Goal: Task Accomplishment & Management: Use online tool/utility

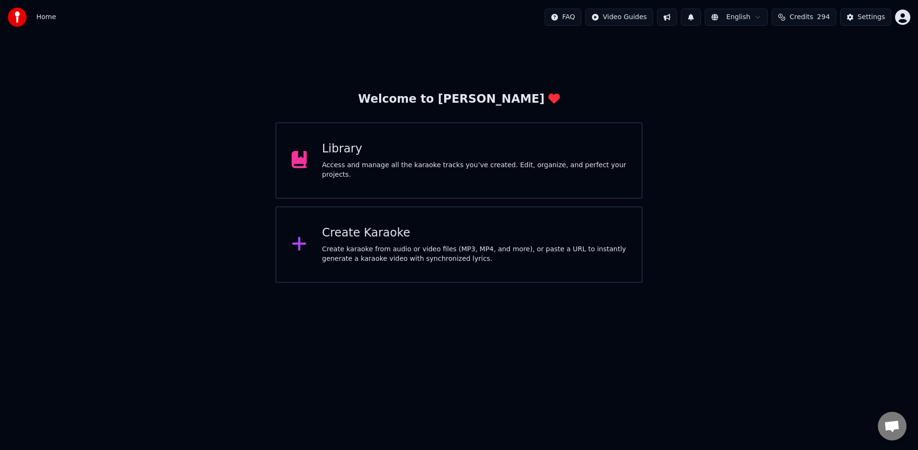
click at [516, 169] on div "Access and manage all the karaoke tracks you’ve created. Edit, organize, and pe…" at bounding box center [474, 170] width 304 height 19
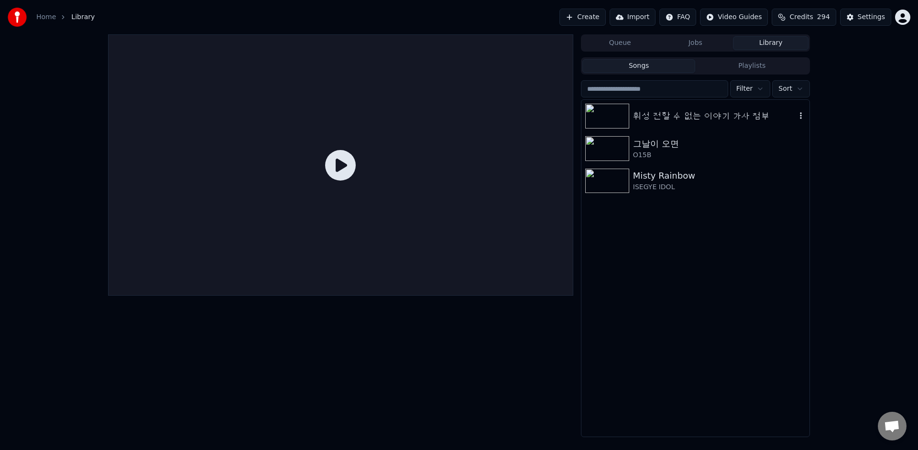
click at [649, 127] on div "휘성 전할 수 없는 이야기 가사 첨부" at bounding box center [695, 116] width 228 height 32
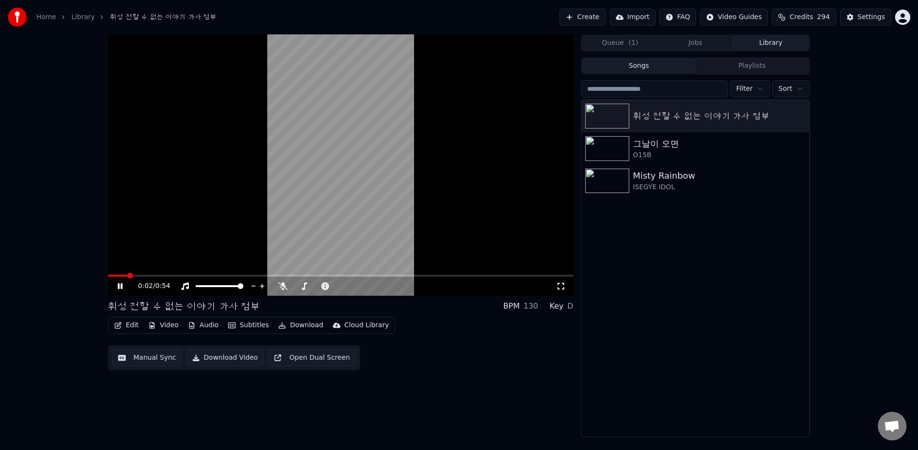
click at [283, 291] on div "0:02 / 0:54" at bounding box center [347, 286] width 418 height 10
click at [284, 288] on icon at bounding box center [283, 286] width 10 height 8
click at [122, 283] on icon at bounding box center [127, 286] width 22 height 8
click at [131, 329] on button "Edit" at bounding box center [126, 325] width 32 height 13
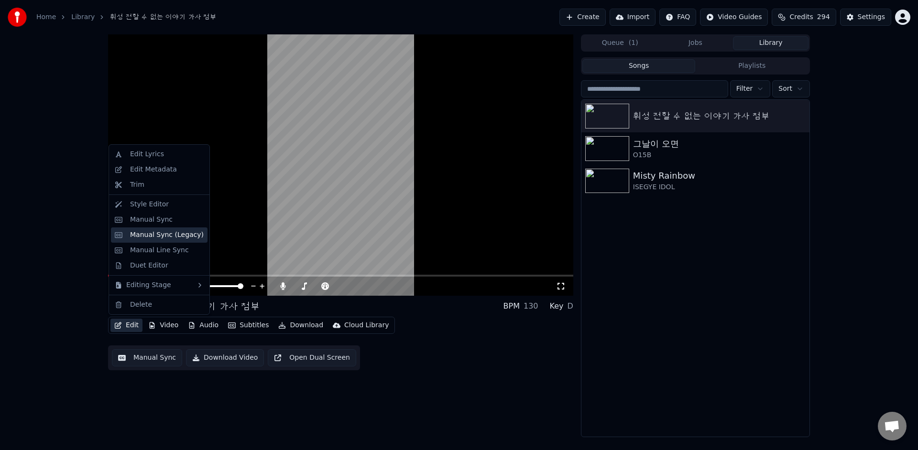
click at [179, 234] on div "Manual Sync (Legacy)" at bounding box center [167, 235] width 74 height 10
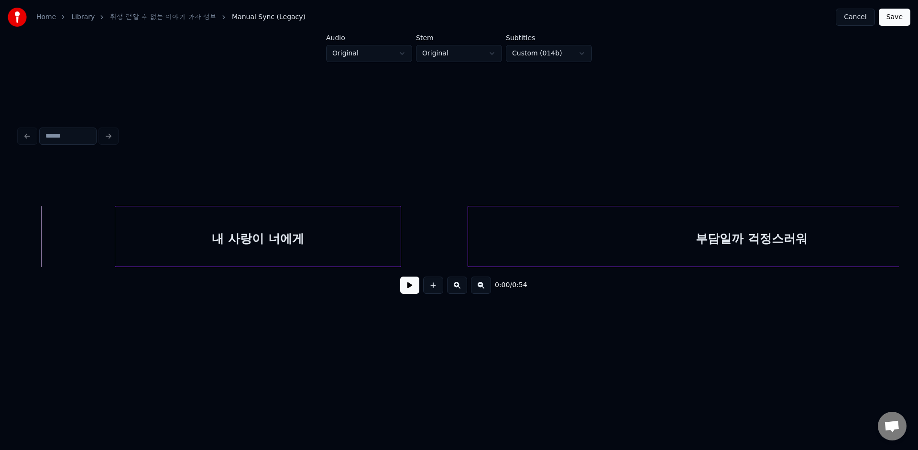
click at [408, 285] on button at bounding box center [409, 285] width 19 height 17
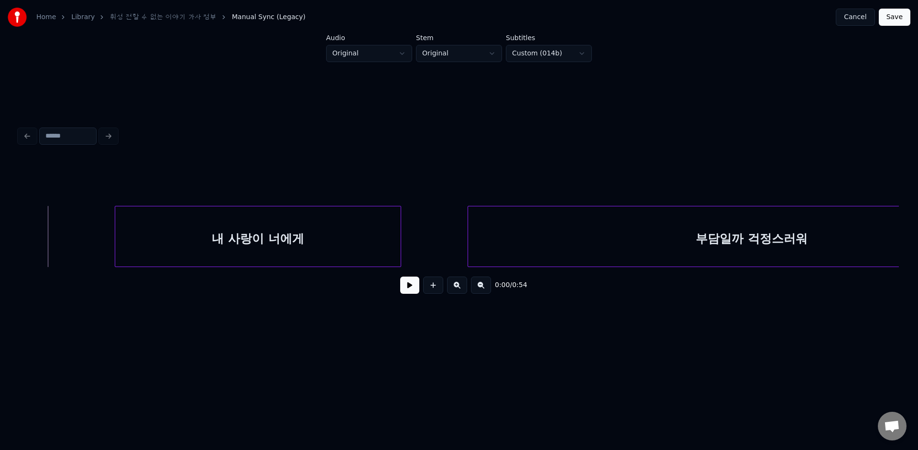
click at [408, 290] on button at bounding box center [409, 285] width 19 height 17
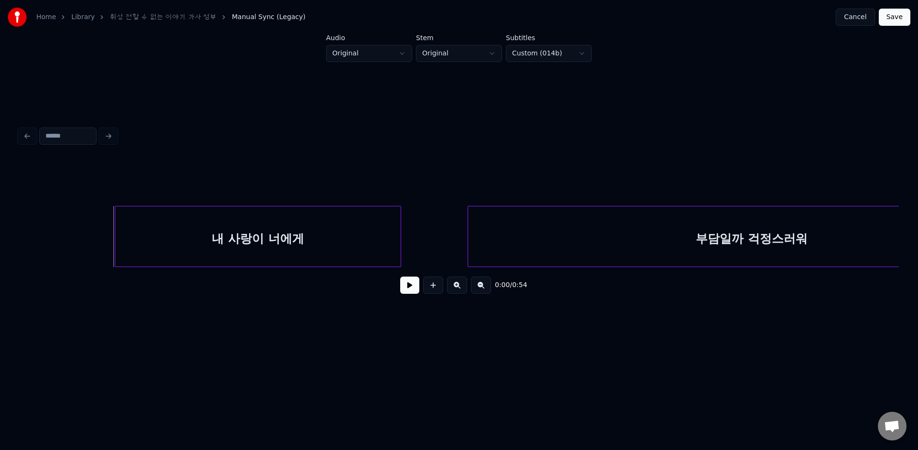
click at [417, 287] on button at bounding box center [409, 285] width 19 height 17
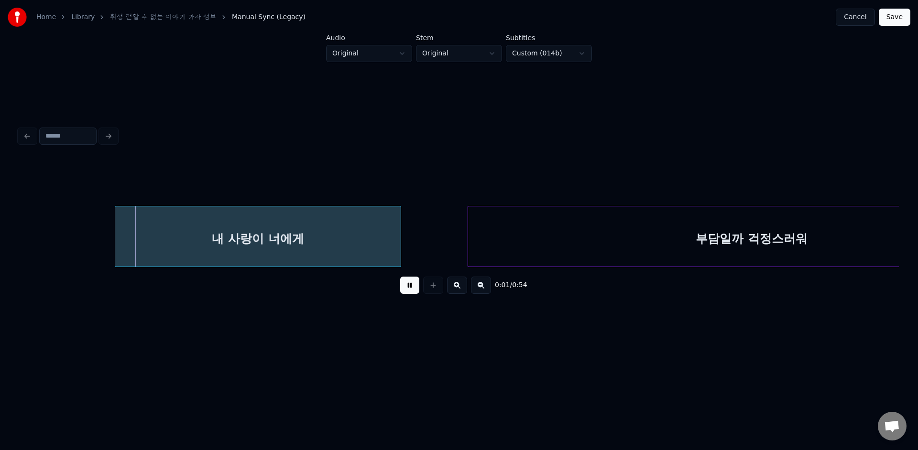
click at [417, 287] on button at bounding box center [409, 285] width 19 height 17
click at [400, 277] on button at bounding box center [409, 285] width 19 height 17
click at [417, 287] on button at bounding box center [409, 285] width 19 height 17
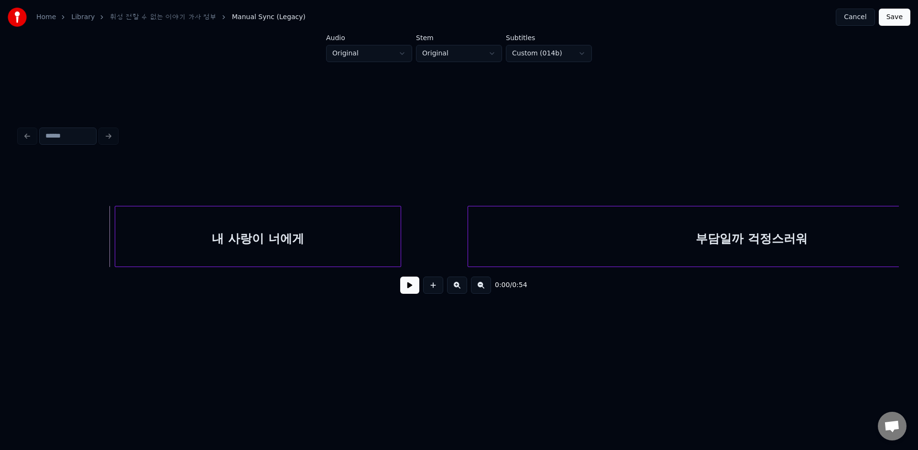
click at [411, 290] on button at bounding box center [409, 285] width 19 height 17
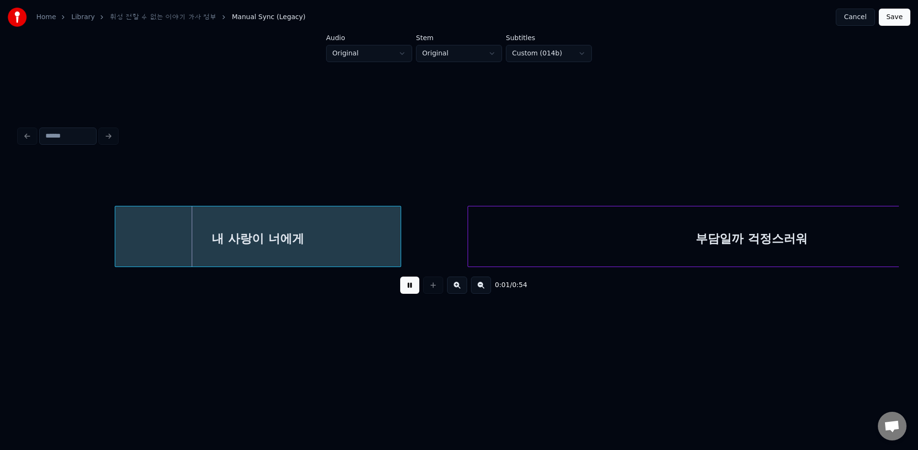
click at [116, 216] on div at bounding box center [116, 236] width 3 height 60
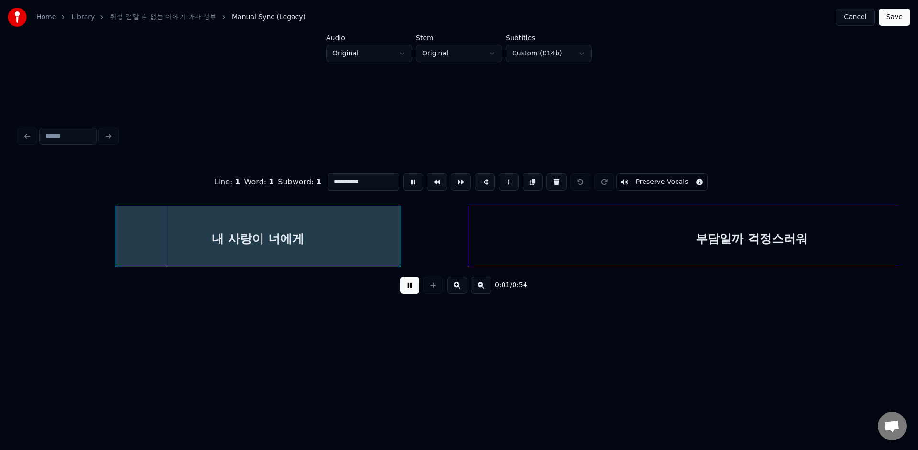
click at [116, 216] on div at bounding box center [116, 236] width 3 height 60
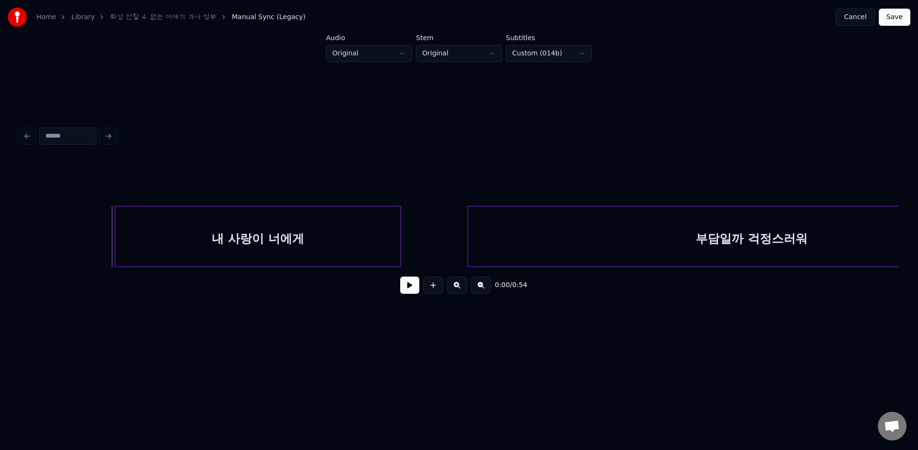
click at [416, 286] on button at bounding box center [409, 285] width 19 height 17
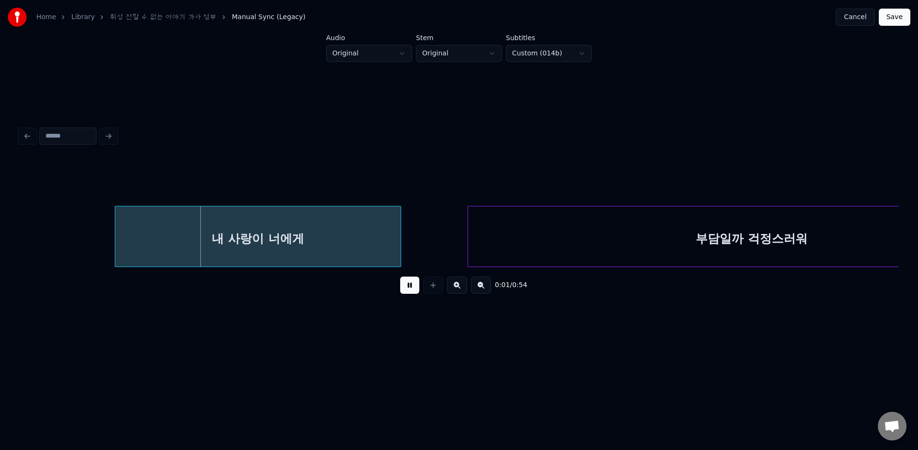
click at [416, 286] on button at bounding box center [409, 285] width 19 height 17
click at [119, 212] on div "내 사랑이 너에게" at bounding box center [257, 238] width 285 height 65
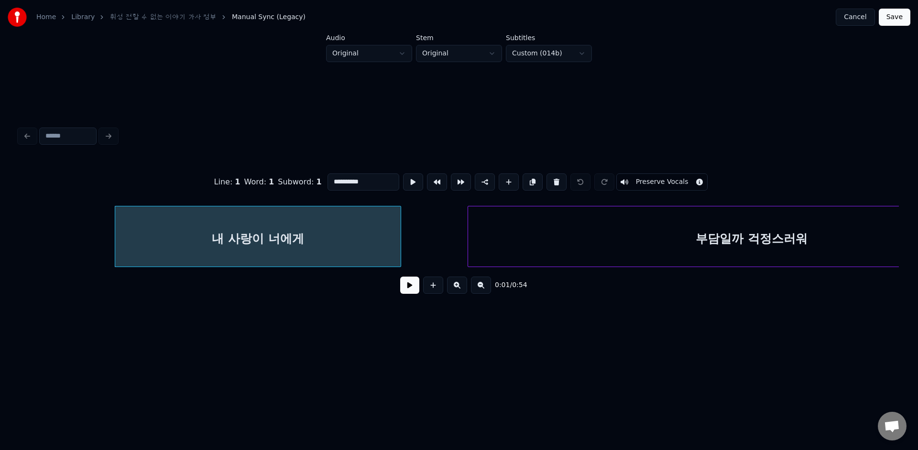
click at [400, 277] on button at bounding box center [409, 285] width 19 height 17
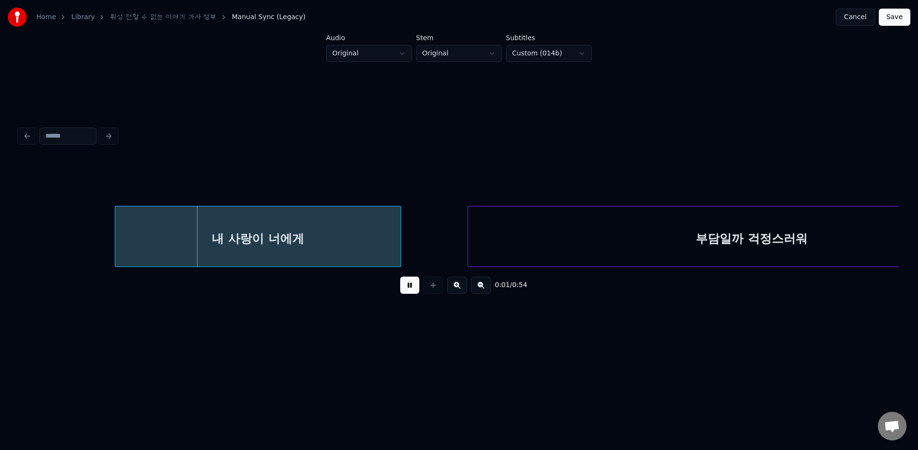
click at [119, 212] on div "내 사랑이 너에게" at bounding box center [257, 238] width 285 height 65
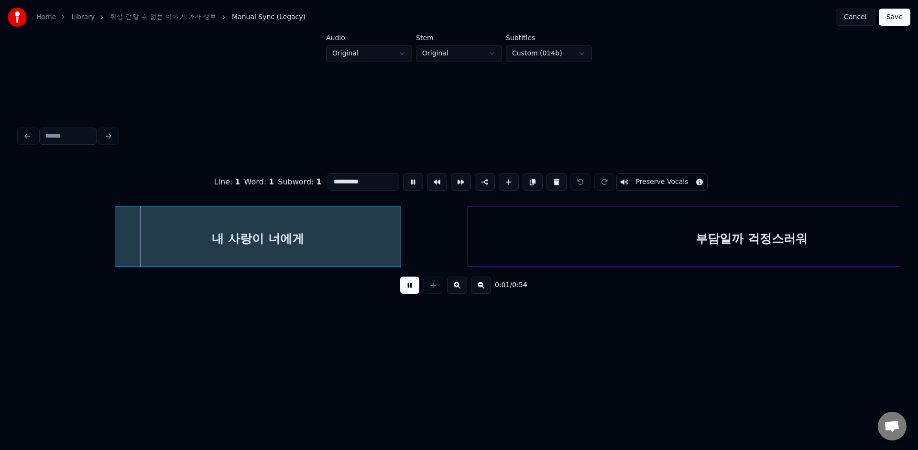
click at [400, 277] on button at bounding box center [409, 285] width 19 height 17
click at [119, 212] on div "내 사랑이 너에게" at bounding box center [257, 238] width 285 height 65
click at [400, 277] on button at bounding box center [409, 285] width 19 height 17
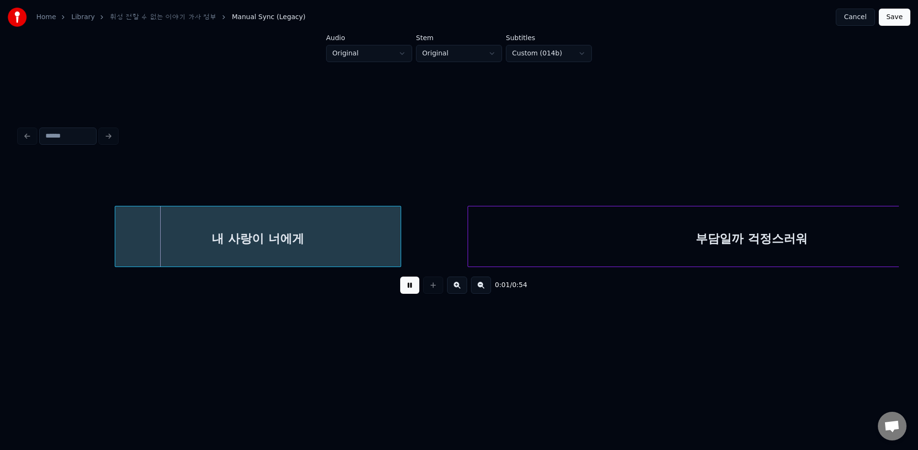
click at [119, 212] on div "내 사랑이 너에게" at bounding box center [257, 238] width 285 height 65
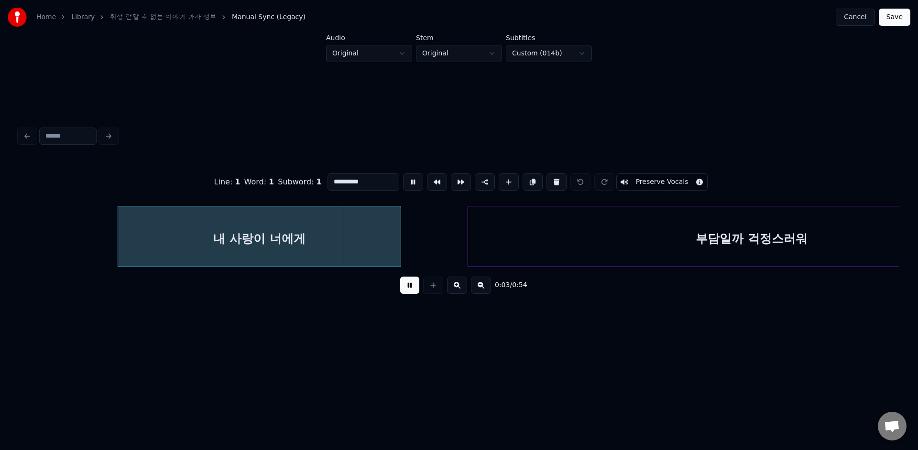
click at [118, 216] on div at bounding box center [119, 236] width 3 height 60
click at [194, 244] on div "내 사랑이 너에게" at bounding box center [259, 238] width 282 height 65
click at [400, 277] on button at bounding box center [409, 285] width 19 height 17
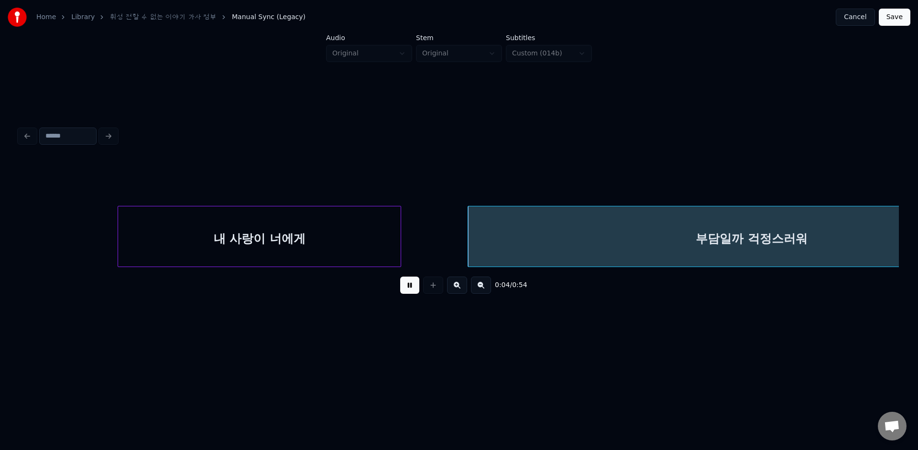
click at [282, 227] on div "내 사랑이 너에게" at bounding box center [259, 238] width 282 height 65
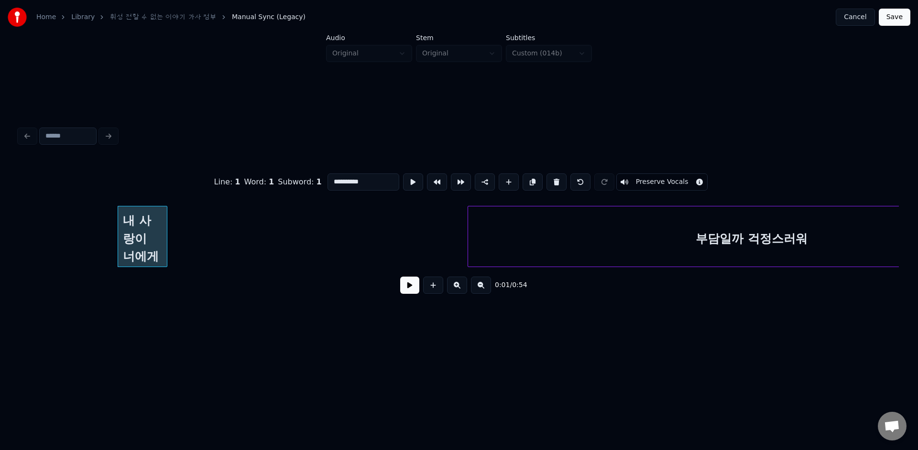
click at [166, 206] on div at bounding box center [165, 236] width 3 height 60
click at [411, 178] on button at bounding box center [413, 181] width 20 height 17
click at [409, 185] on button at bounding box center [413, 181] width 20 height 17
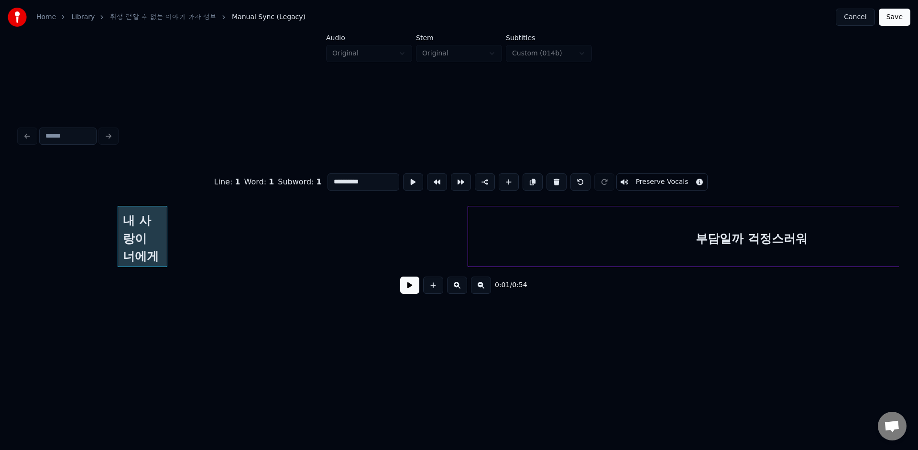
click at [409, 185] on button at bounding box center [413, 181] width 20 height 17
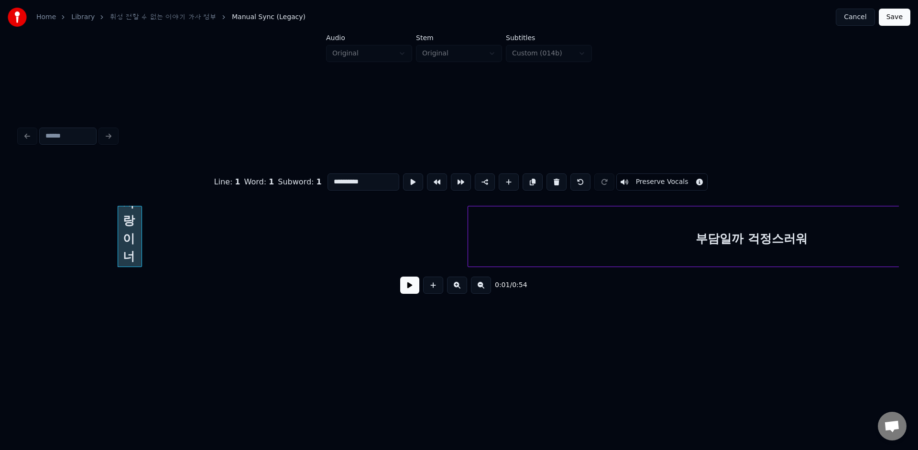
click at [139, 235] on div at bounding box center [140, 236] width 3 height 60
click at [407, 186] on button at bounding box center [413, 181] width 20 height 17
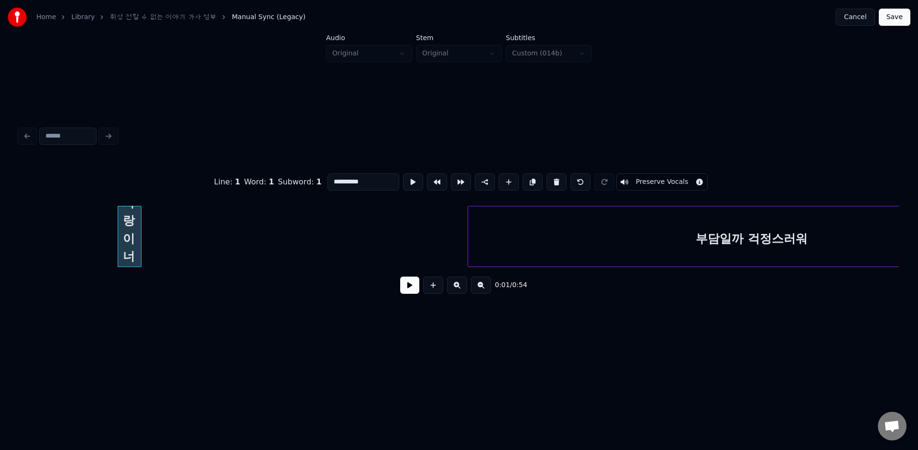
click at [407, 186] on button at bounding box center [413, 181] width 20 height 17
click at [139, 212] on div at bounding box center [139, 236] width 3 height 60
click at [403, 181] on button at bounding box center [413, 181] width 20 height 17
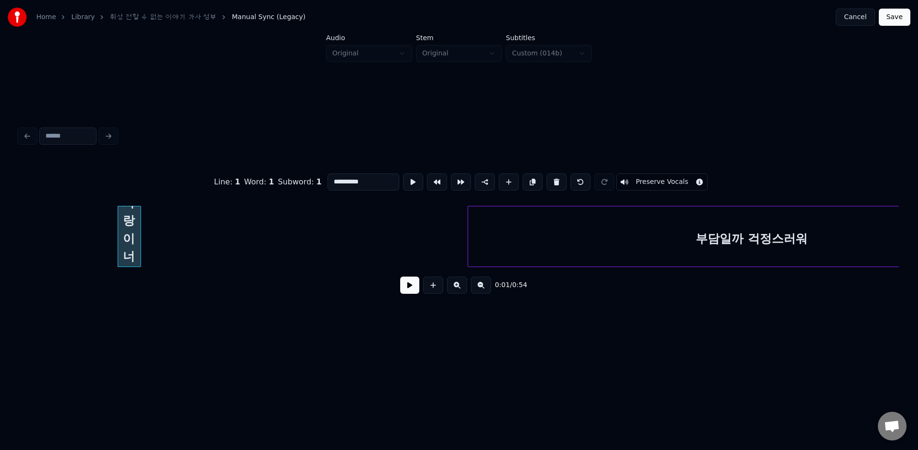
click at [403, 181] on button at bounding box center [413, 181] width 20 height 17
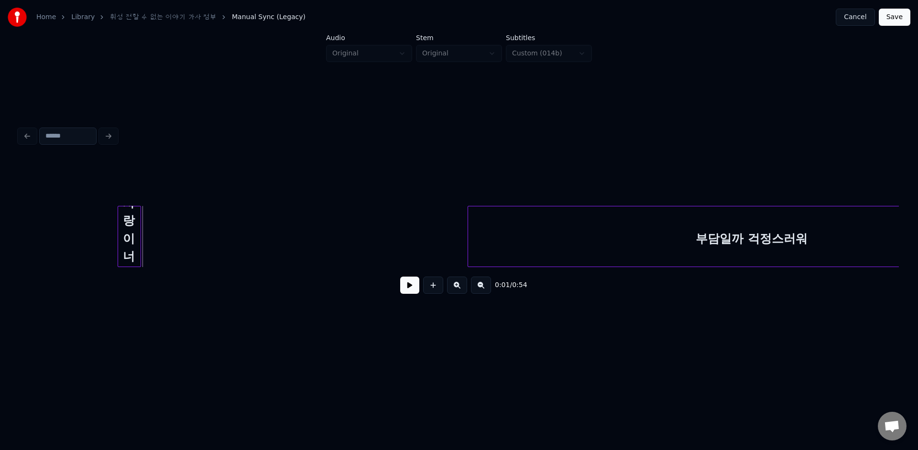
click at [412, 289] on button at bounding box center [409, 285] width 19 height 17
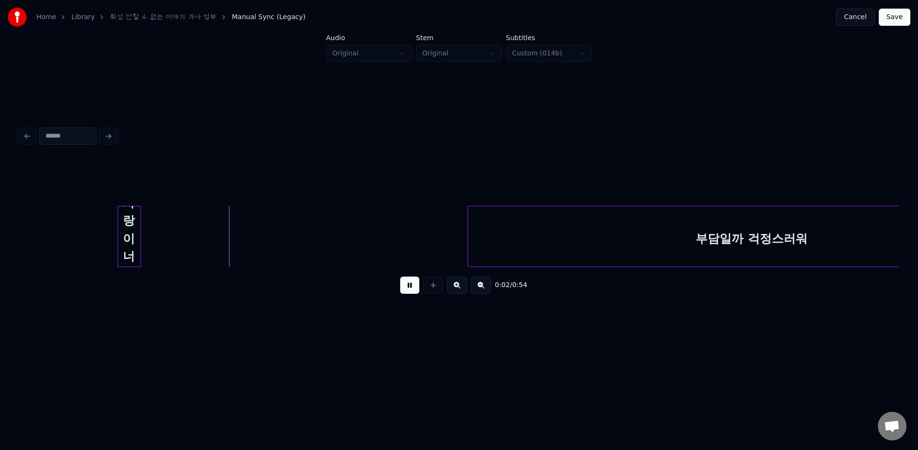
click at [413, 285] on button at bounding box center [409, 285] width 19 height 17
click at [133, 237] on div "내 사랑이 너에게" at bounding box center [129, 238] width 22 height 65
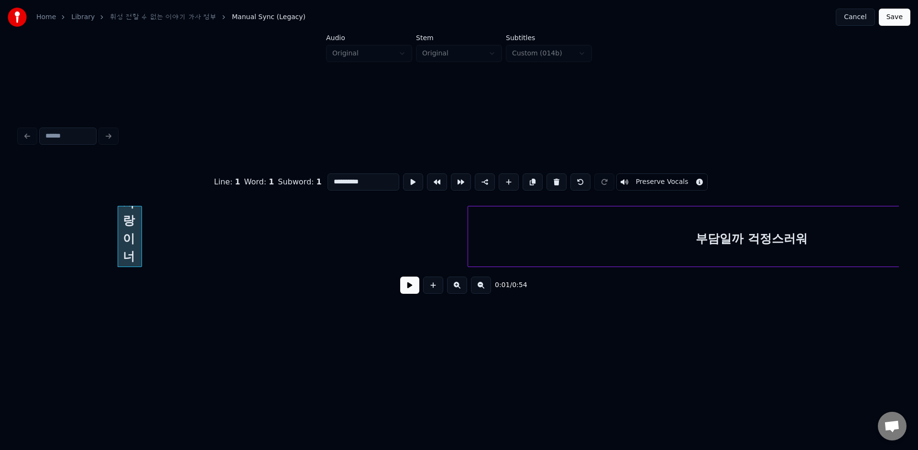
click at [141, 238] on div at bounding box center [140, 236] width 3 height 60
click at [404, 181] on button at bounding box center [413, 181] width 20 height 17
click at [411, 290] on button at bounding box center [409, 285] width 19 height 17
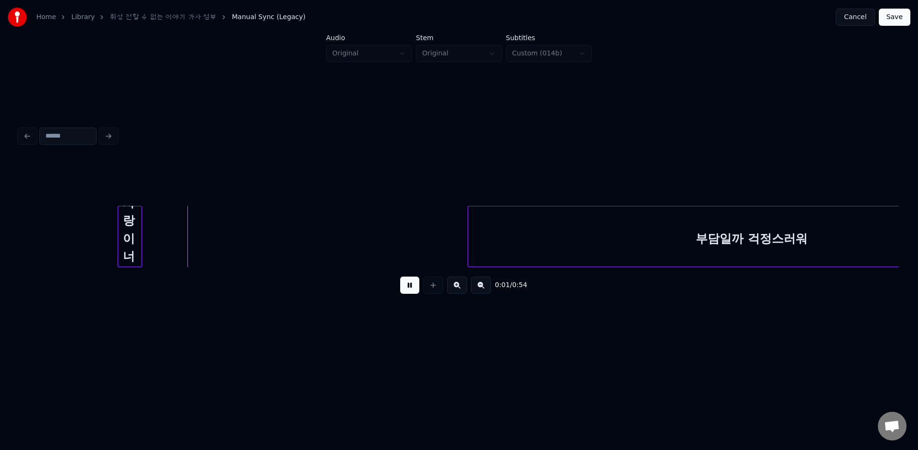
click at [411, 290] on button at bounding box center [409, 285] width 19 height 17
click at [406, 283] on button at bounding box center [409, 285] width 19 height 17
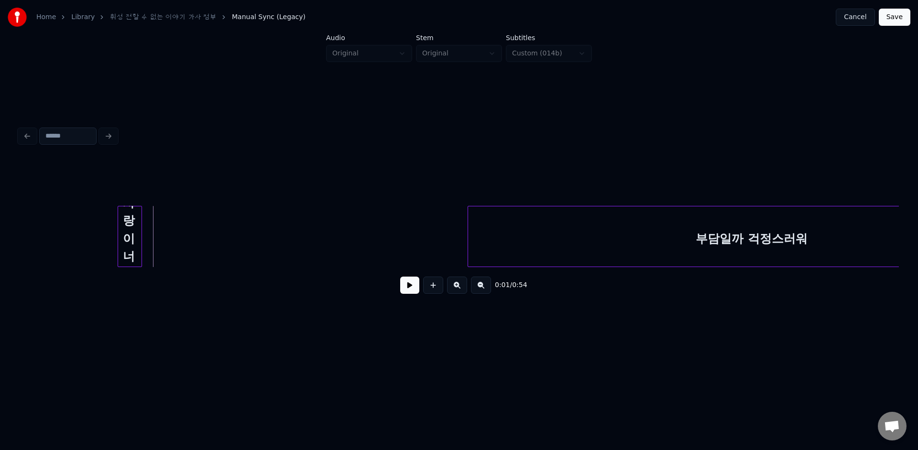
click at [410, 282] on button at bounding box center [409, 285] width 19 height 17
click at [131, 233] on div "내 사랑이 너에게" at bounding box center [129, 238] width 23 height 65
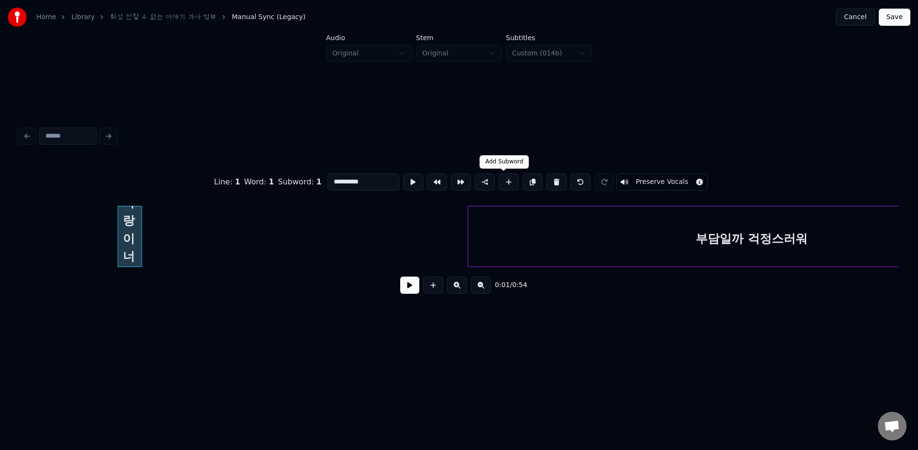
click at [502, 188] on button at bounding box center [508, 181] width 20 height 17
type input "**"
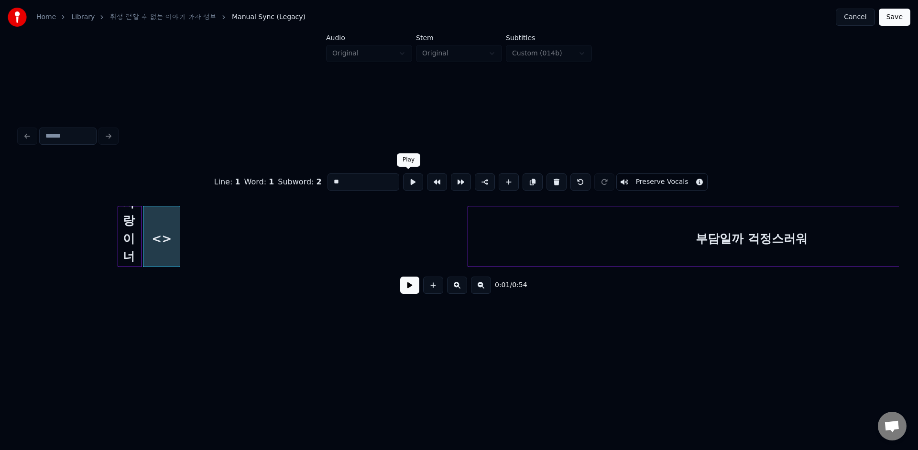
click at [406, 184] on button at bounding box center [413, 181] width 20 height 17
click at [150, 220] on div at bounding box center [151, 236] width 3 height 60
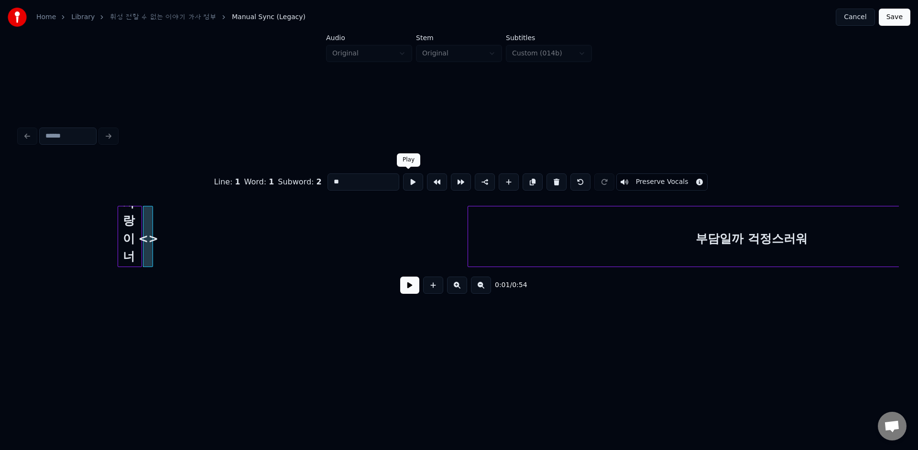
click at [412, 180] on button at bounding box center [413, 181] width 20 height 17
click at [149, 219] on div "<>" at bounding box center [149, 236] width 8 height 61
click at [163, 226] on div at bounding box center [162, 236] width 3 height 60
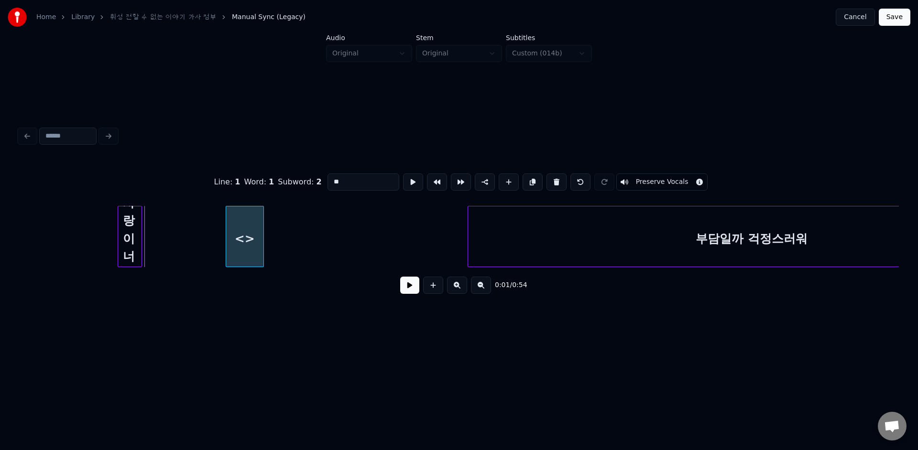
click at [244, 234] on div "<>" at bounding box center [244, 238] width 37 height 65
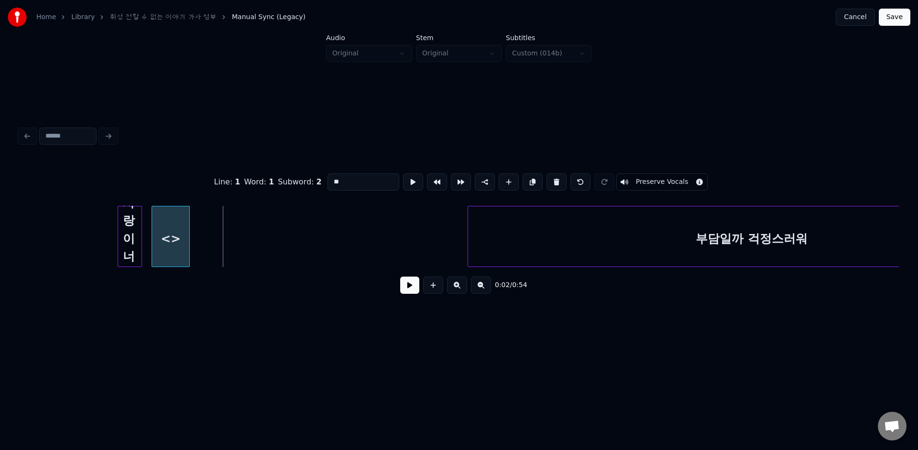
click at [171, 221] on div "<>" at bounding box center [170, 238] width 37 height 65
click at [405, 182] on button at bounding box center [413, 181] width 20 height 17
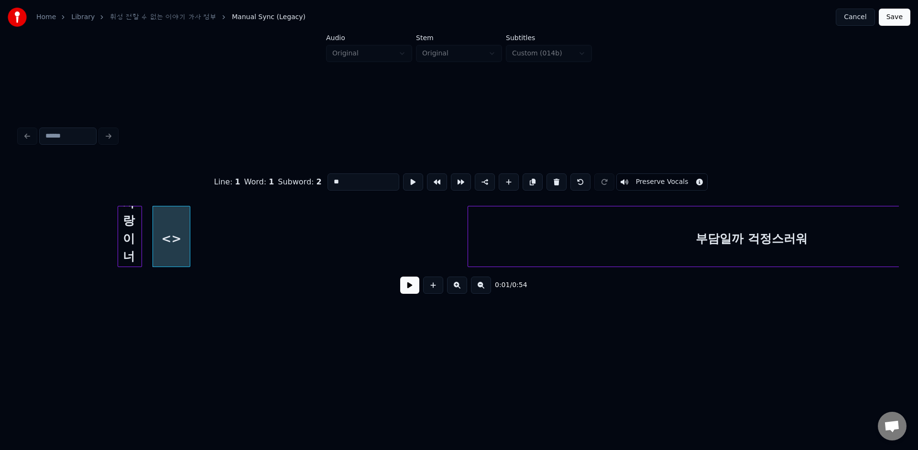
click at [405, 182] on button at bounding box center [413, 181] width 20 height 17
click at [152, 212] on div at bounding box center [152, 236] width 3 height 60
click at [403, 185] on button at bounding box center [413, 181] width 20 height 17
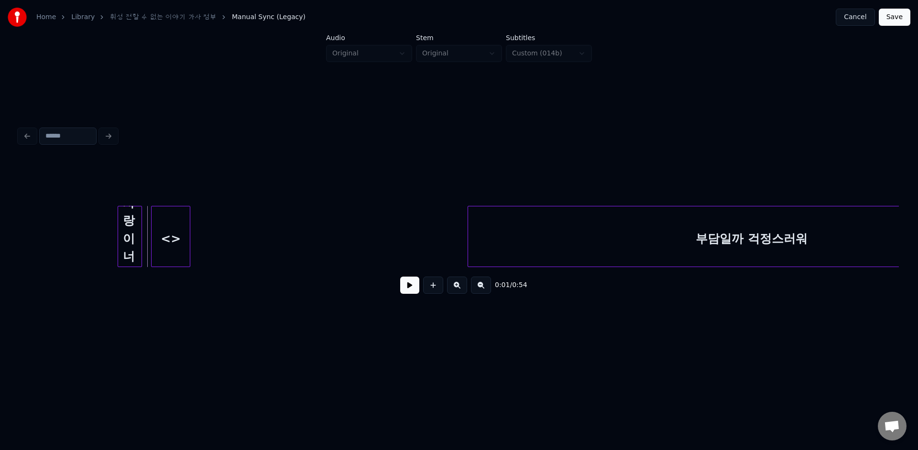
click at [415, 293] on button at bounding box center [409, 285] width 19 height 17
click at [180, 231] on div "<>" at bounding box center [170, 238] width 38 height 65
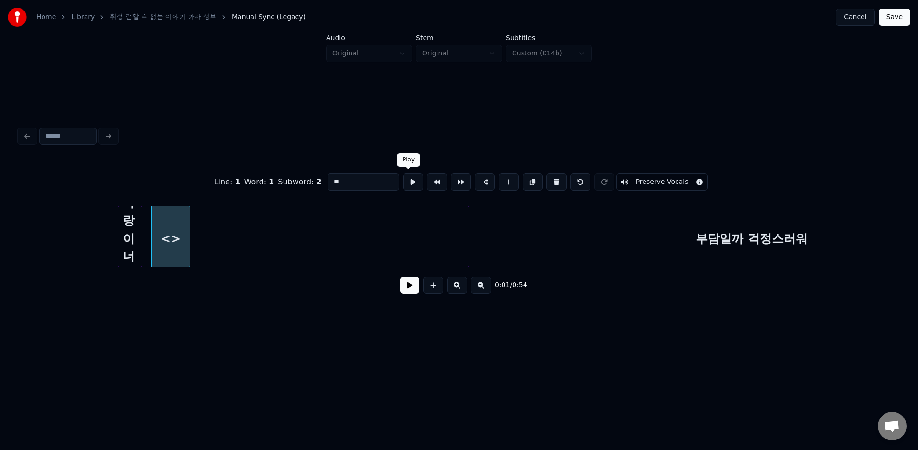
click at [405, 185] on button at bounding box center [413, 181] width 20 height 17
click at [151, 210] on div "<>" at bounding box center [170, 236] width 39 height 61
click at [151, 210] on div at bounding box center [152, 236] width 3 height 60
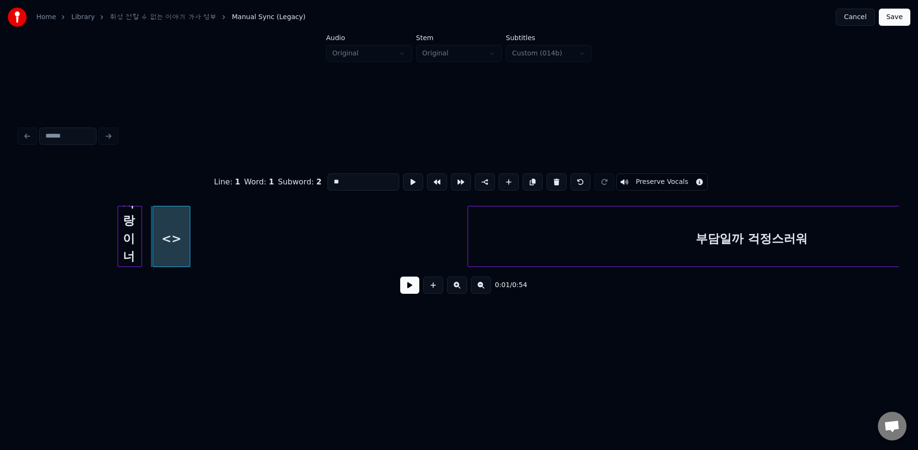
click at [153, 211] on div at bounding box center [154, 236] width 3 height 60
click at [406, 183] on button at bounding box center [413, 181] width 20 height 17
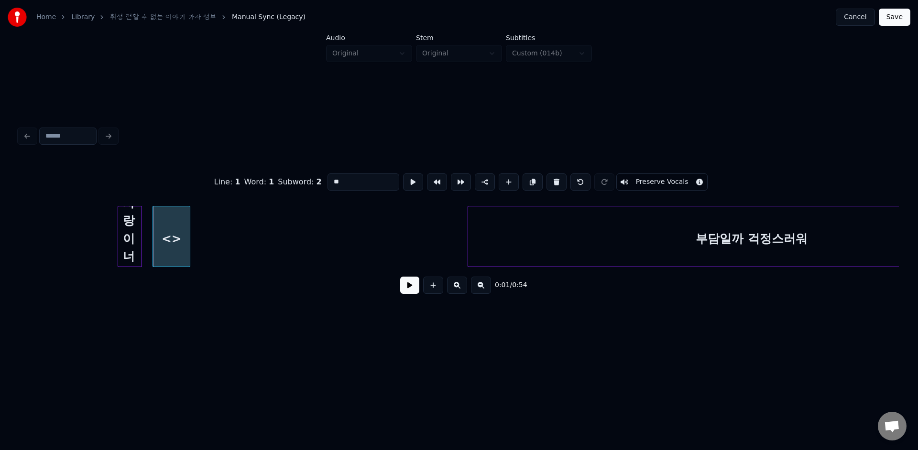
click at [406, 183] on button at bounding box center [413, 181] width 20 height 17
click at [134, 221] on div "내 사랑이 너에게" at bounding box center [129, 238] width 23 height 65
type input "*********"
click at [410, 288] on button at bounding box center [409, 285] width 19 height 17
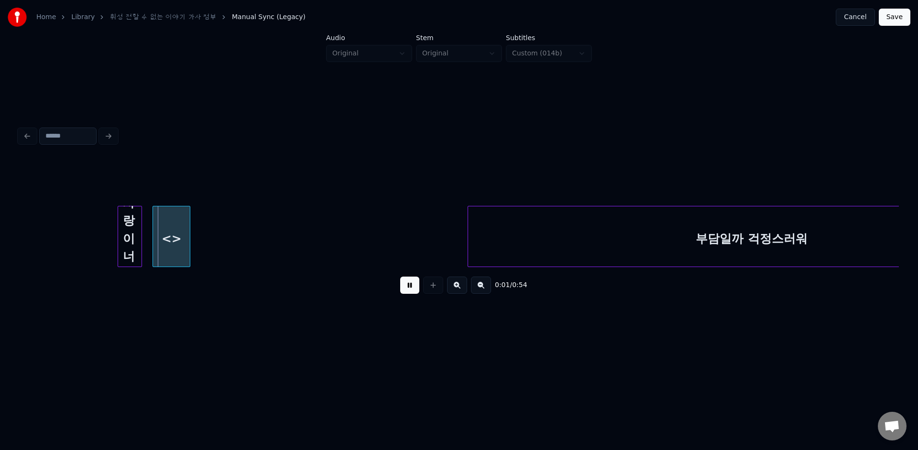
click at [410, 288] on button at bounding box center [409, 285] width 19 height 17
click at [132, 236] on div "내 사랑이 너에게" at bounding box center [129, 238] width 23 height 65
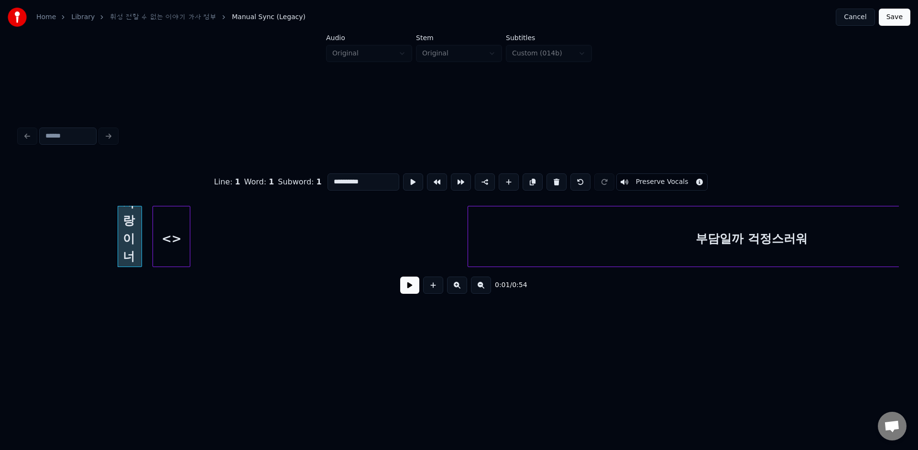
click at [404, 283] on button at bounding box center [409, 285] width 19 height 17
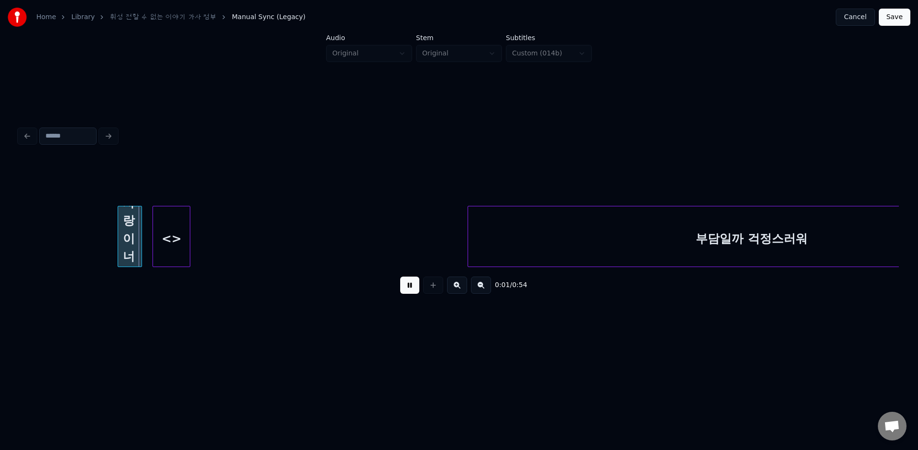
click at [404, 283] on button at bounding box center [409, 285] width 19 height 17
click at [155, 242] on div at bounding box center [156, 236] width 3 height 60
click at [183, 227] on div "<>" at bounding box center [172, 238] width 34 height 65
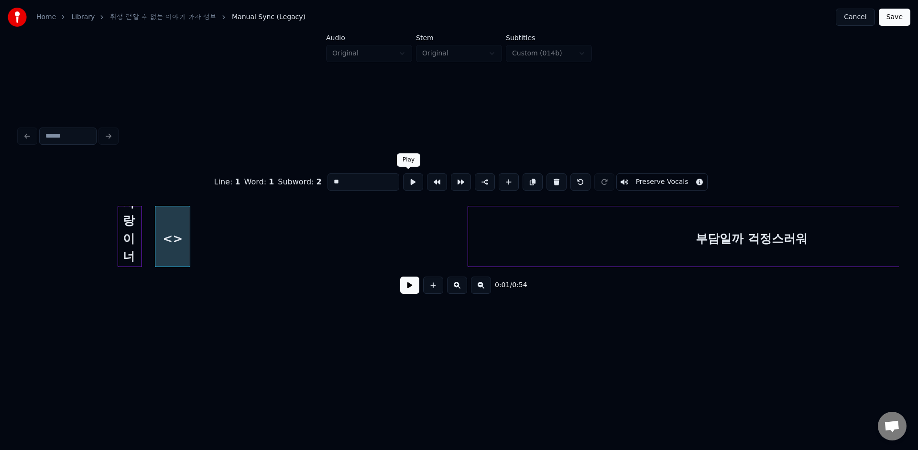
click at [406, 185] on button at bounding box center [413, 181] width 20 height 17
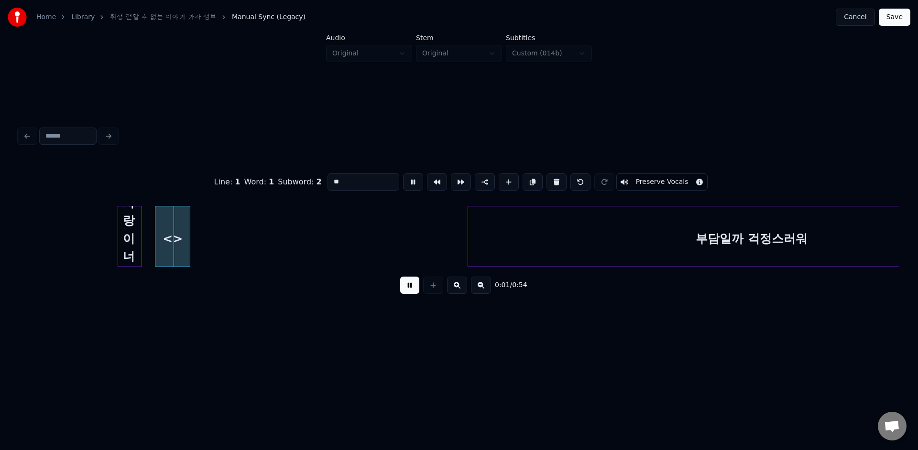
click at [406, 185] on button at bounding box center [413, 181] width 20 height 17
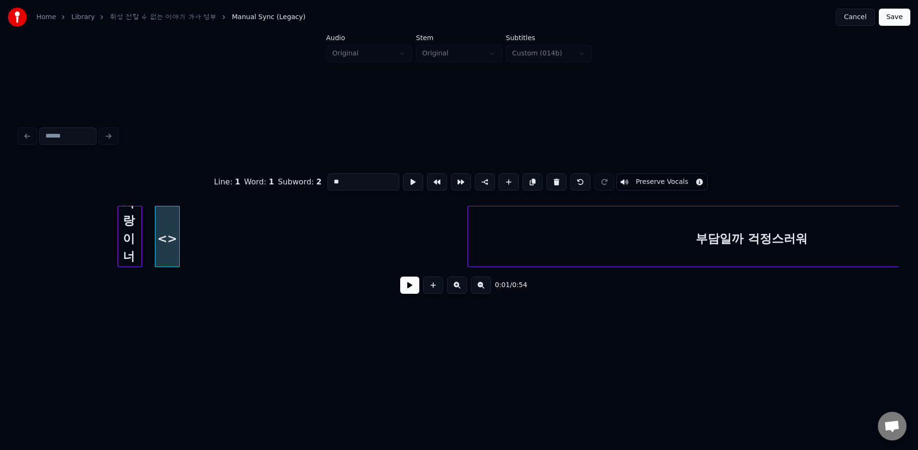
click at [177, 210] on div at bounding box center [177, 236] width 3 height 60
click at [407, 184] on button at bounding box center [413, 181] width 20 height 17
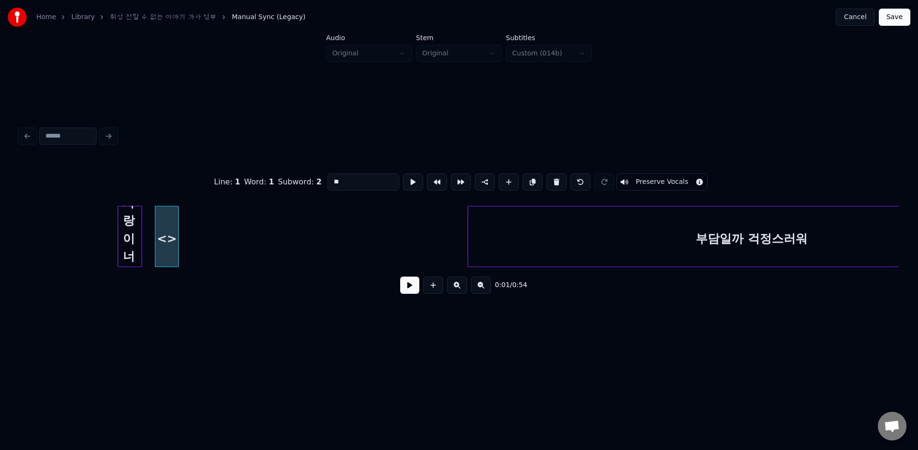
click at [407, 184] on button at bounding box center [413, 181] width 20 height 17
click at [185, 217] on div at bounding box center [183, 236] width 3 height 60
click at [412, 180] on button at bounding box center [413, 181] width 20 height 17
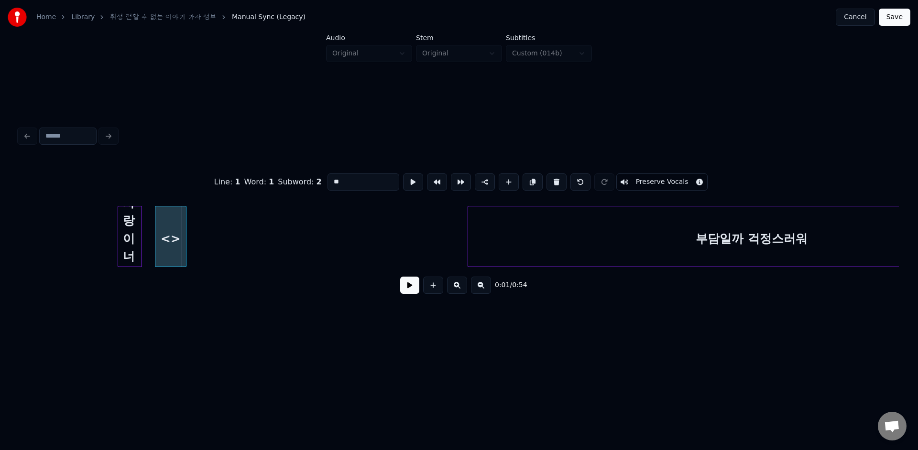
click at [179, 227] on div "<>" at bounding box center [170, 238] width 30 height 65
click at [403, 173] on button at bounding box center [413, 181] width 20 height 17
click at [175, 226] on div "<>" at bounding box center [170, 238] width 30 height 65
click at [175, 225] on div "<>" at bounding box center [170, 238] width 30 height 65
click at [403, 173] on button at bounding box center [413, 181] width 20 height 17
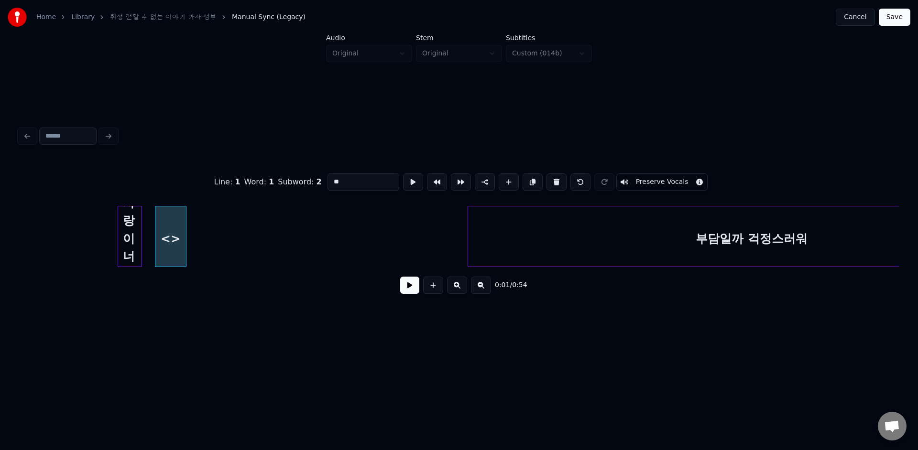
click at [403, 173] on button at bounding box center [413, 181] width 20 height 17
click at [173, 221] on div "<>" at bounding box center [170, 238] width 30 height 65
click at [403, 173] on button at bounding box center [413, 181] width 20 height 17
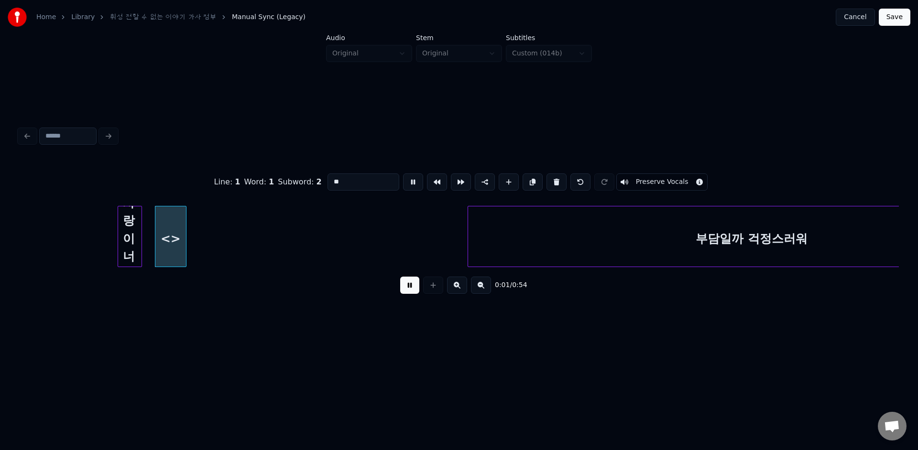
click at [173, 221] on div "<>" at bounding box center [170, 238] width 30 height 65
click at [403, 173] on button at bounding box center [413, 181] width 20 height 17
click at [176, 223] on div at bounding box center [176, 236] width 3 height 60
click at [406, 182] on button at bounding box center [413, 181] width 20 height 17
click at [406, 283] on button at bounding box center [409, 285] width 19 height 17
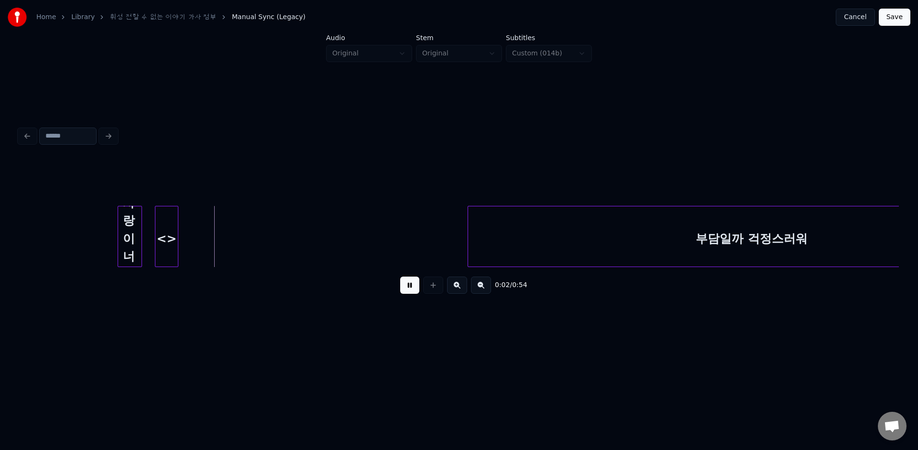
click at [166, 252] on div "<>" at bounding box center [166, 238] width 22 height 65
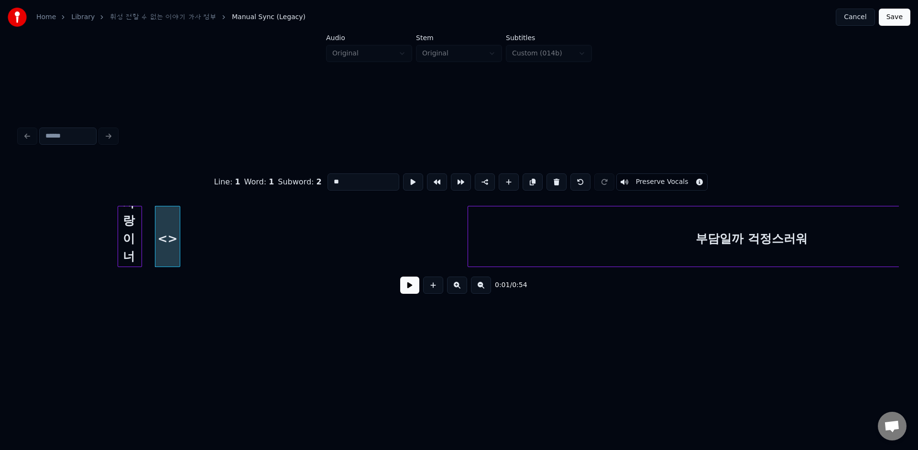
click at [179, 253] on div at bounding box center [178, 236] width 3 height 60
click at [403, 183] on button at bounding box center [413, 181] width 20 height 17
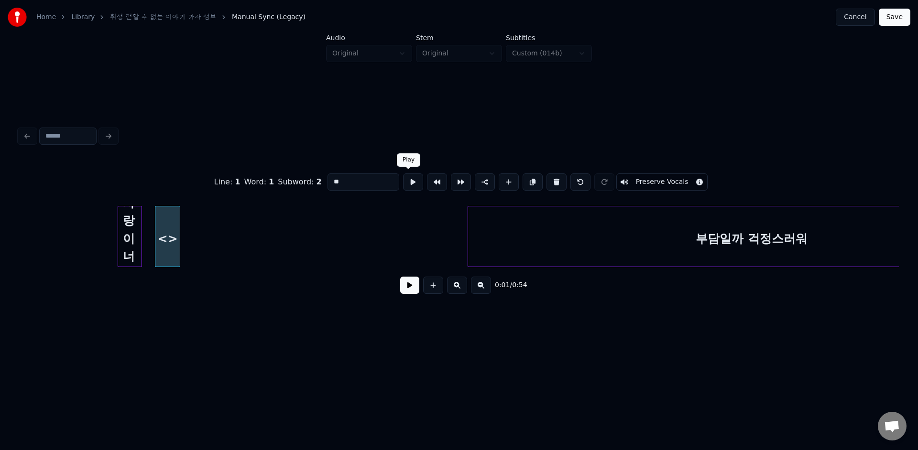
click at [410, 183] on button at bounding box center [413, 181] width 20 height 17
click at [498, 177] on button at bounding box center [508, 181] width 20 height 17
click at [411, 182] on button at bounding box center [413, 181] width 20 height 17
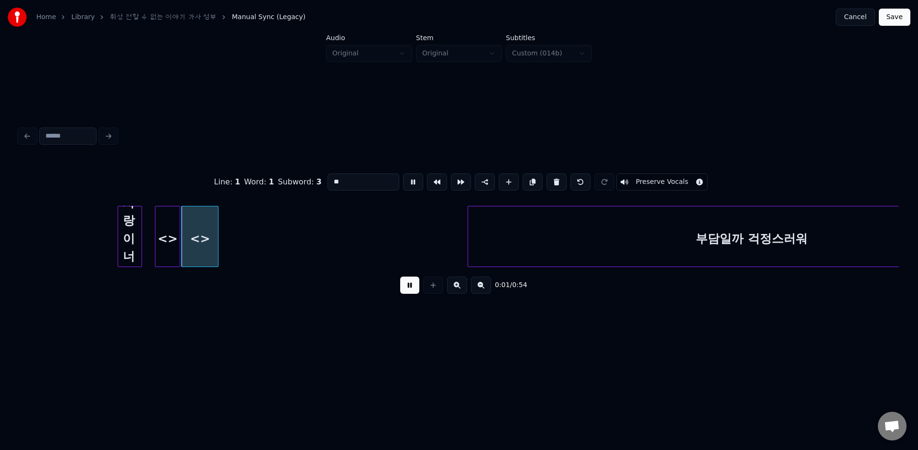
click at [411, 182] on button at bounding box center [413, 181] width 20 height 17
click at [411, 184] on button at bounding box center [413, 181] width 20 height 17
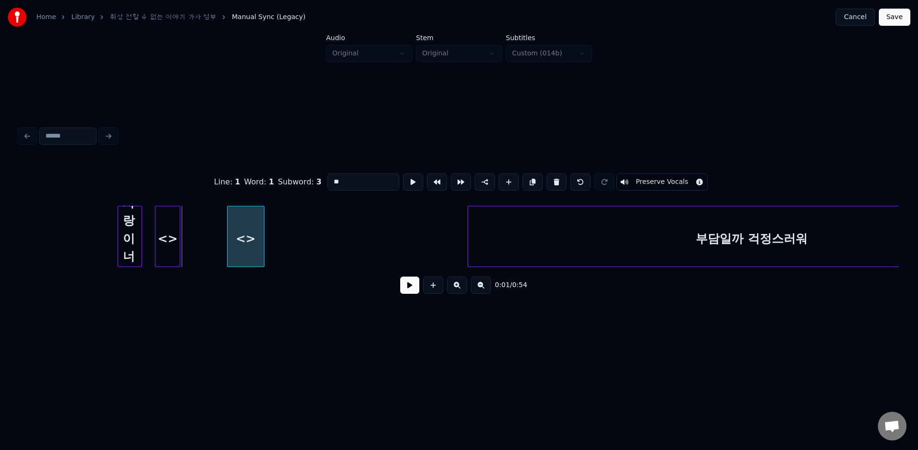
click at [264, 228] on div "<>" at bounding box center [245, 238] width 36 height 65
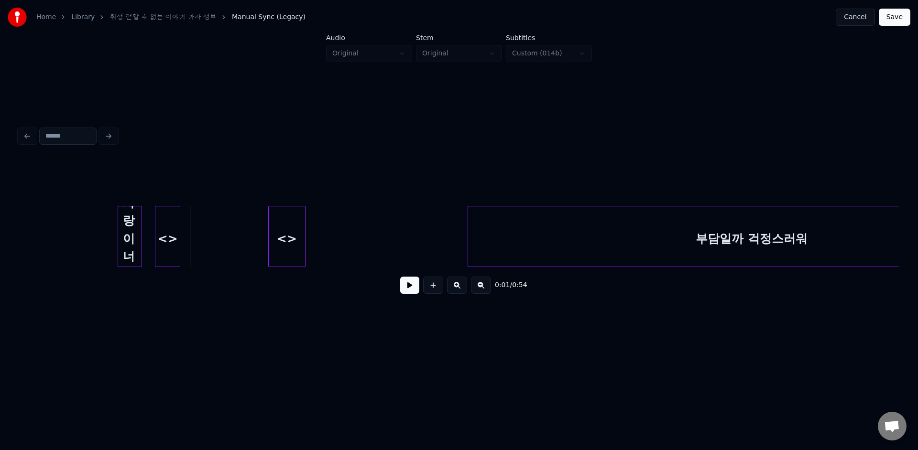
click at [411, 285] on button at bounding box center [409, 285] width 19 height 17
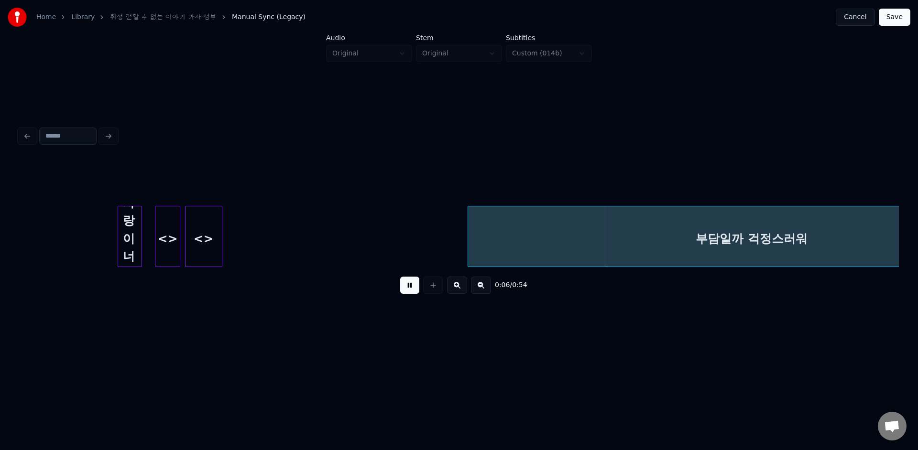
click at [208, 229] on div "<>" at bounding box center [203, 238] width 36 height 65
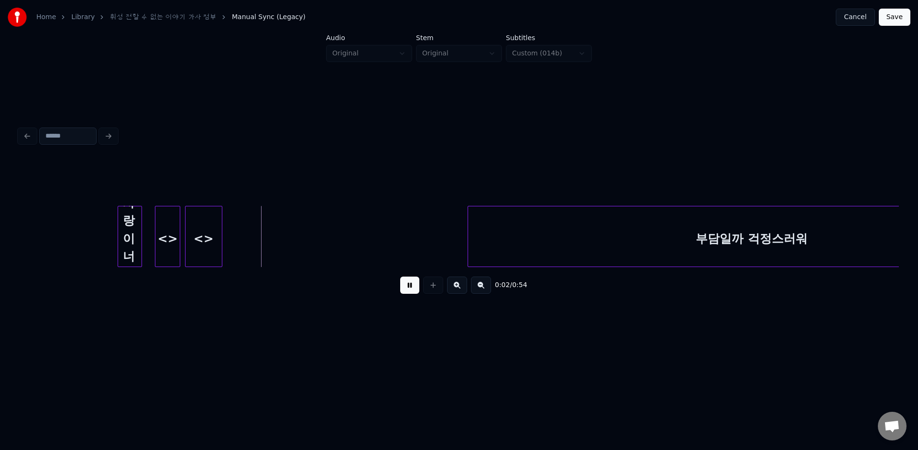
click at [208, 229] on div "<>" at bounding box center [203, 238] width 36 height 65
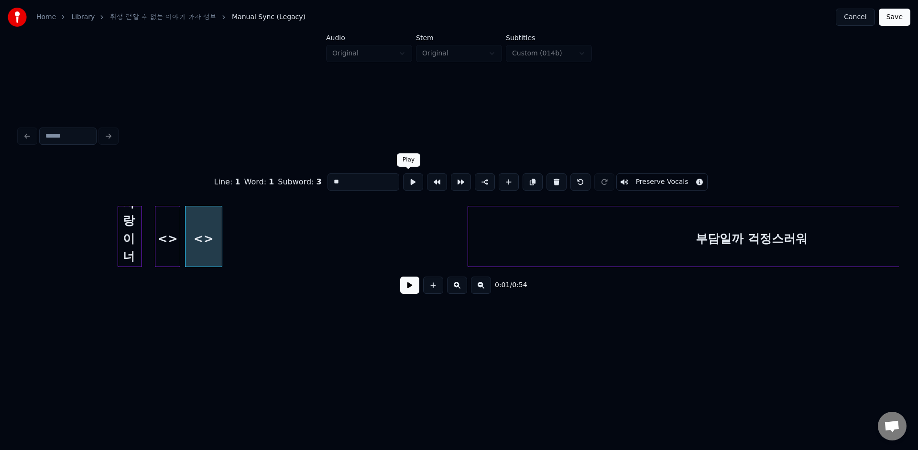
click at [409, 184] on button at bounding box center [413, 181] width 20 height 17
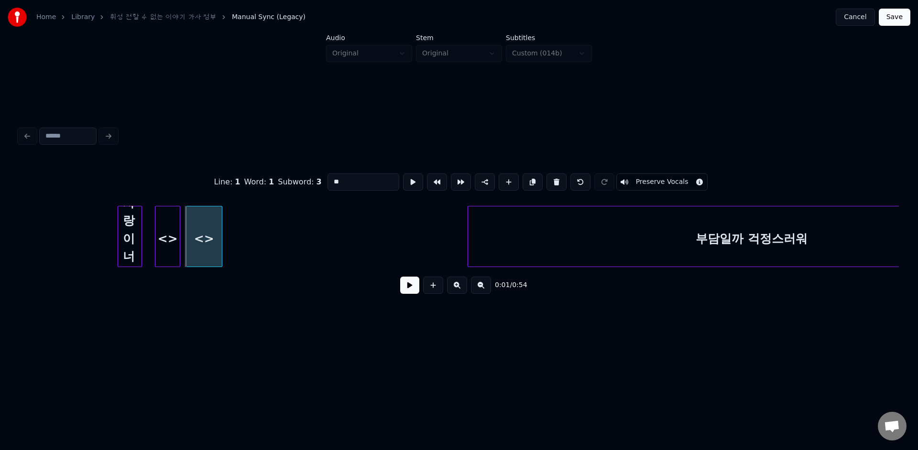
click at [187, 224] on div at bounding box center [187, 236] width 3 height 60
click at [404, 184] on button at bounding box center [413, 181] width 20 height 17
click at [159, 233] on div "<>" at bounding box center [167, 238] width 24 height 65
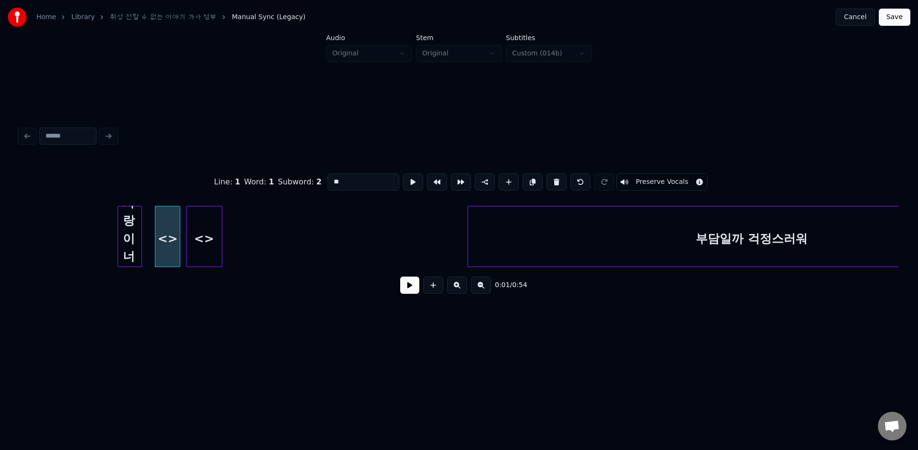
click at [400, 282] on button at bounding box center [409, 285] width 19 height 17
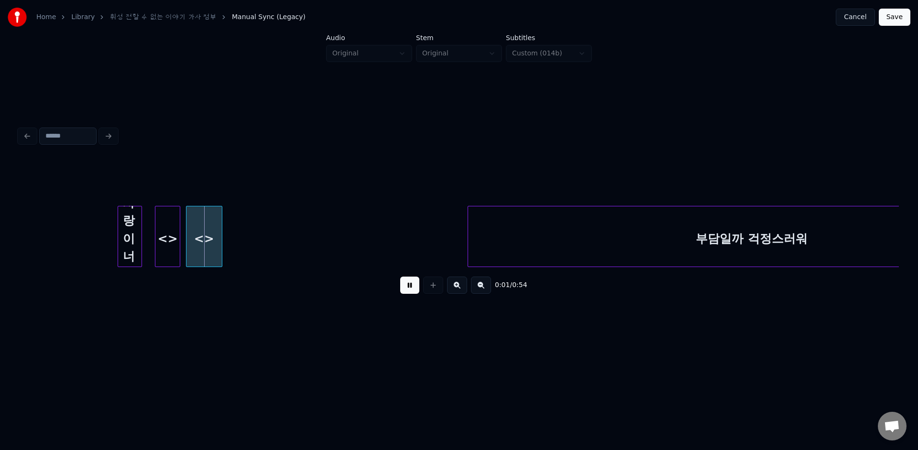
click at [400, 282] on button at bounding box center [409, 285] width 19 height 17
click at [206, 231] on div "<>" at bounding box center [203, 238] width 35 height 65
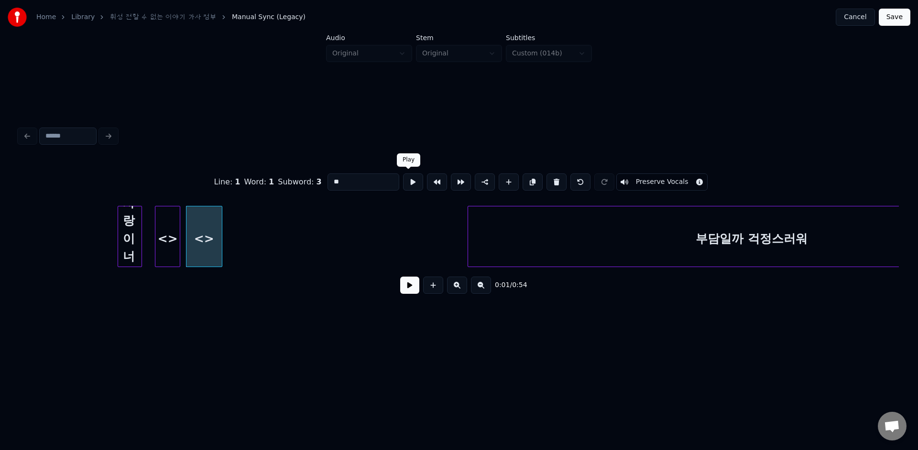
click at [415, 184] on button at bounding box center [413, 181] width 20 height 17
click at [187, 216] on div at bounding box center [186, 236] width 3 height 60
click at [411, 183] on button at bounding box center [413, 181] width 20 height 17
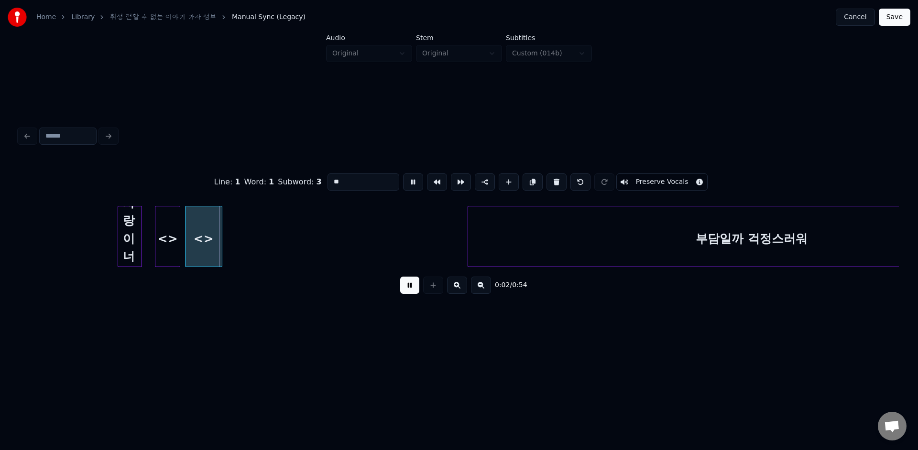
click at [411, 183] on button at bounding box center [413, 181] width 20 height 17
click at [185, 211] on div at bounding box center [185, 236] width 3 height 60
click at [403, 184] on button at bounding box center [413, 181] width 20 height 17
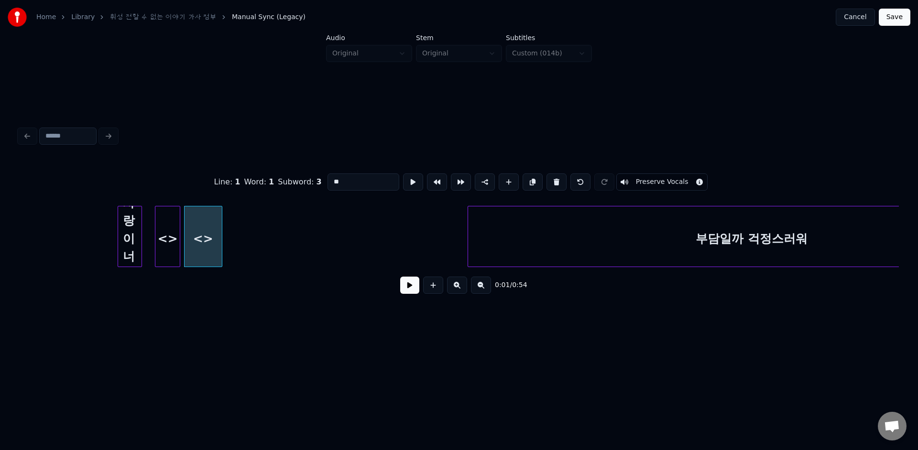
click at [403, 184] on button at bounding box center [413, 181] width 20 height 17
click at [187, 212] on div at bounding box center [187, 236] width 3 height 60
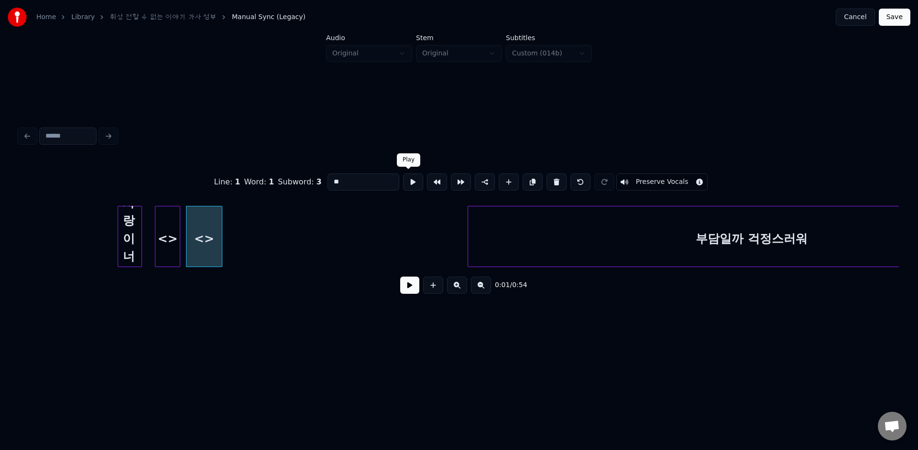
click at [411, 185] on button at bounding box center [413, 181] width 20 height 17
click at [186, 209] on div "<>" at bounding box center [204, 236] width 36 height 61
click at [411, 185] on button at bounding box center [413, 181] width 20 height 17
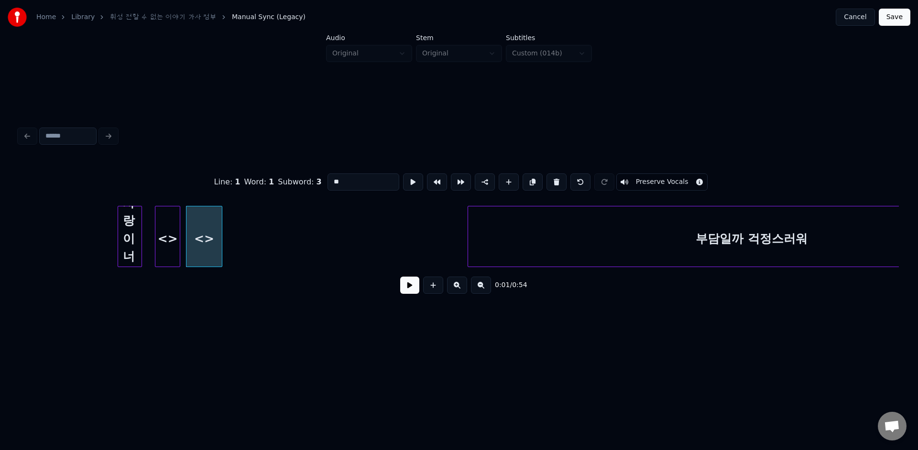
click at [407, 286] on button at bounding box center [409, 285] width 19 height 17
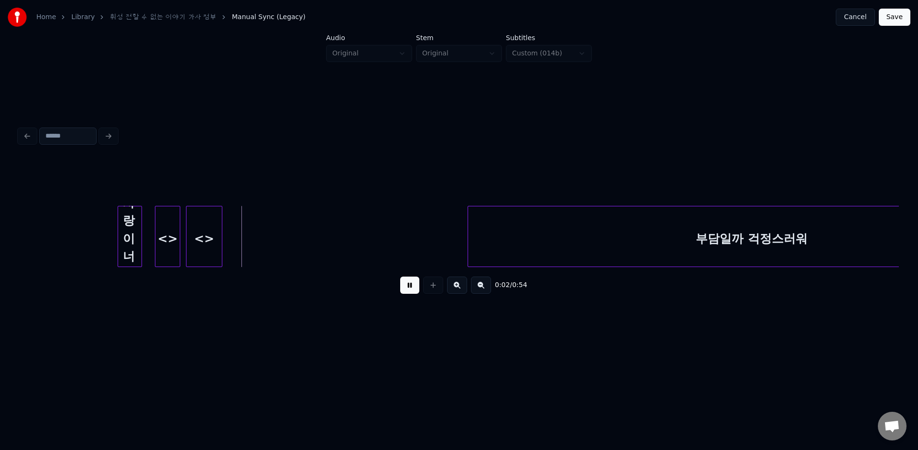
click at [407, 286] on button at bounding box center [409, 285] width 19 height 17
click at [410, 287] on button at bounding box center [409, 285] width 19 height 17
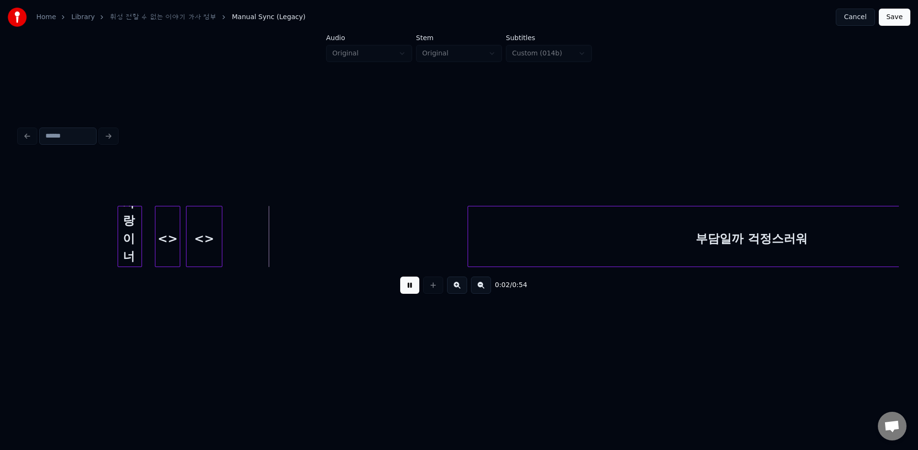
click at [409, 285] on button at bounding box center [409, 285] width 19 height 17
click at [216, 256] on div "<>" at bounding box center [203, 238] width 35 height 65
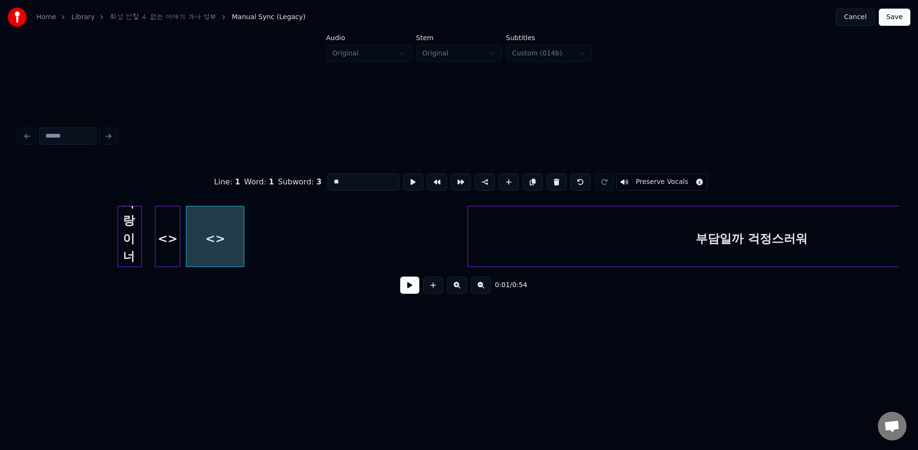
click at [242, 258] on div at bounding box center [242, 236] width 3 height 60
click at [411, 178] on button at bounding box center [413, 181] width 20 height 17
click at [407, 284] on button at bounding box center [409, 285] width 19 height 17
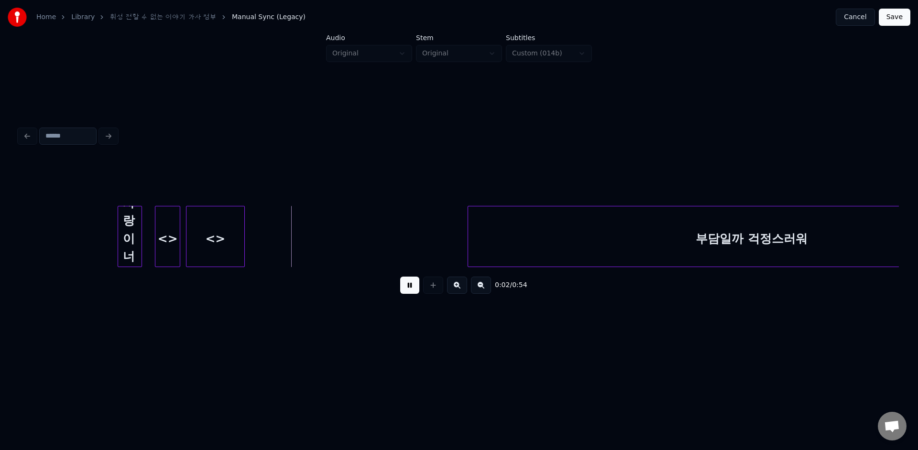
click at [411, 290] on button at bounding box center [409, 285] width 19 height 17
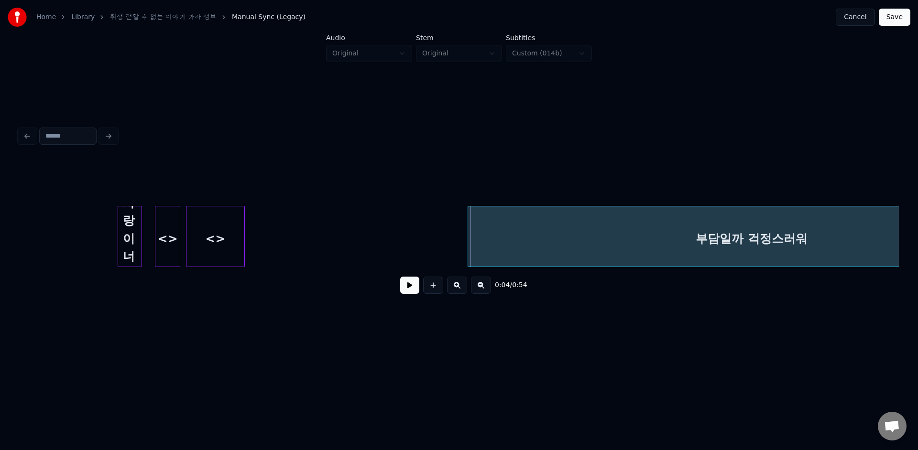
click at [234, 253] on div "<>" at bounding box center [214, 238] width 57 height 65
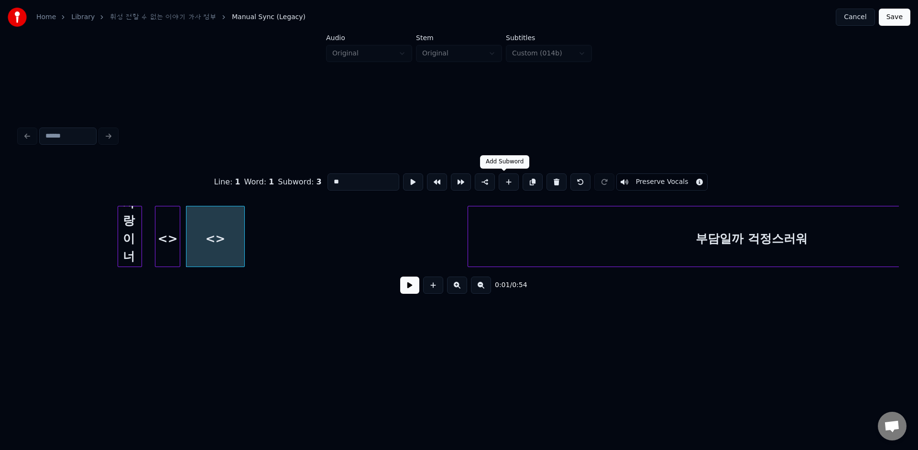
click at [502, 184] on button at bounding box center [508, 181] width 20 height 17
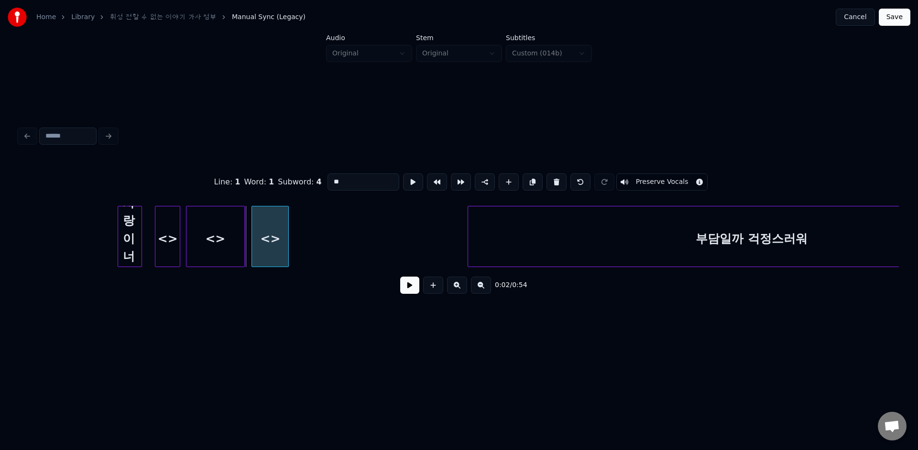
click at [269, 222] on div "<>" at bounding box center [270, 238] width 36 height 65
click at [268, 224] on div "<>" at bounding box center [270, 238] width 36 height 65
click at [412, 179] on button at bounding box center [413, 181] width 20 height 17
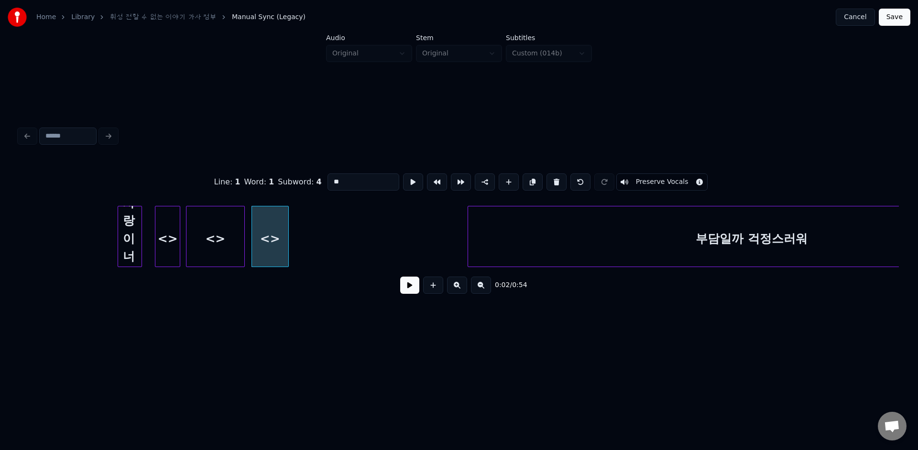
click at [412, 179] on button at bounding box center [413, 181] width 20 height 17
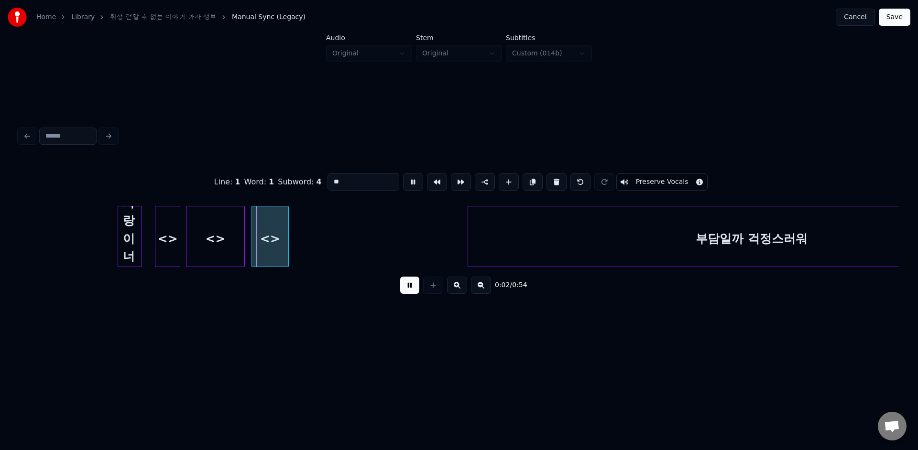
click at [412, 179] on button at bounding box center [413, 181] width 20 height 17
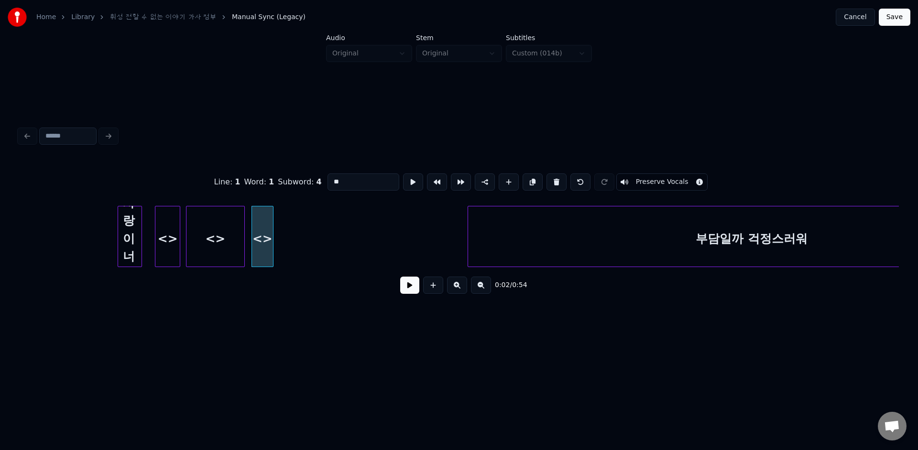
click at [271, 218] on div at bounding box center [271, 236] width 3 height 60
click at [408, 182] on button at bounding box center [413, 181] width 20 height 17
click at [269, 211] on div at bounding box center [269, 236] width 3 height 60
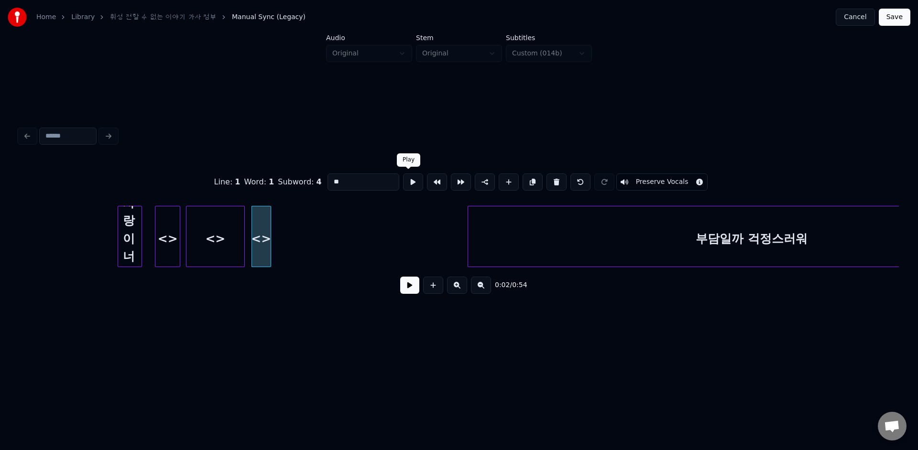
click at [409, 187] on button at bounding box center [413, 181] width 20 height 17
click at [415, 287] on button at bounding box center [409, 285] width 19 height 17
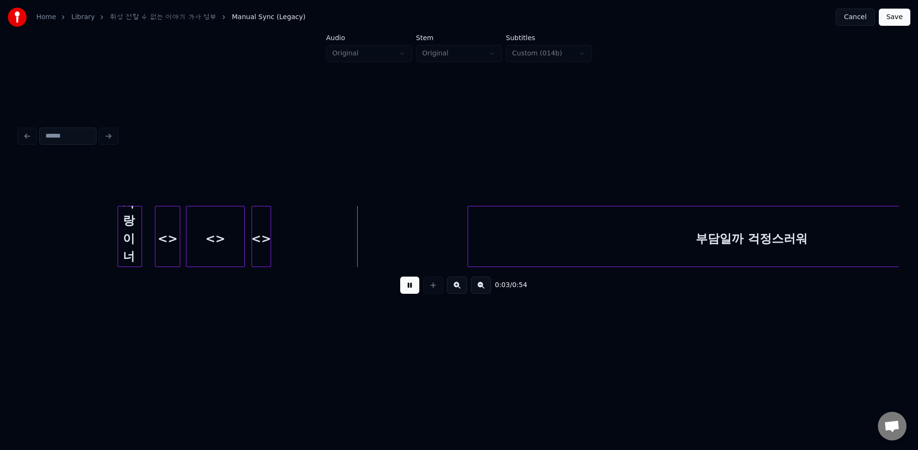
click at [411, 287] on button at bounding box center [409, 285] width 19 height 17
click at [265, 225] on div at bounding box center [266, 236] width 3 height 60
click at [413, 286] on button at bounding box center [409, 285] width 19 height 17
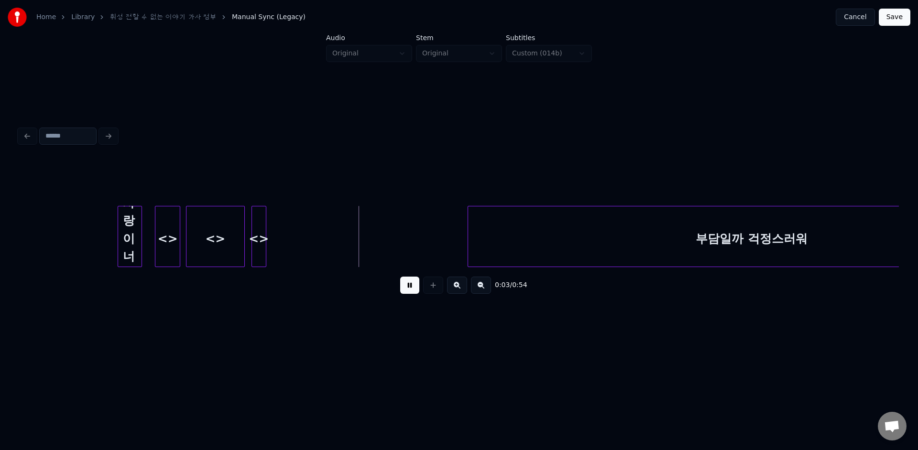
click at [260, 242] on div at bounding box center [260, 236] width 3 height 60
click at [262, 242] on div "<>" at bounding box center [257, 238] width 10 height 65
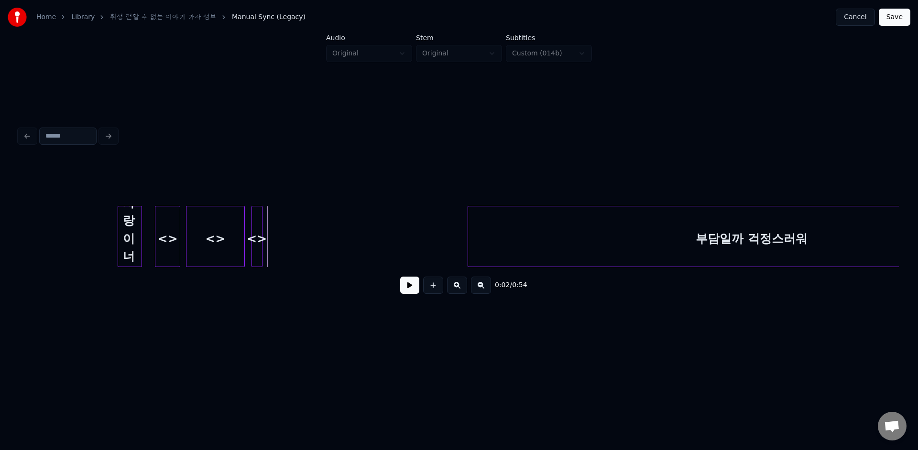
click at [412, 283] on button at bounding box center [409, 285] width 19 height 17
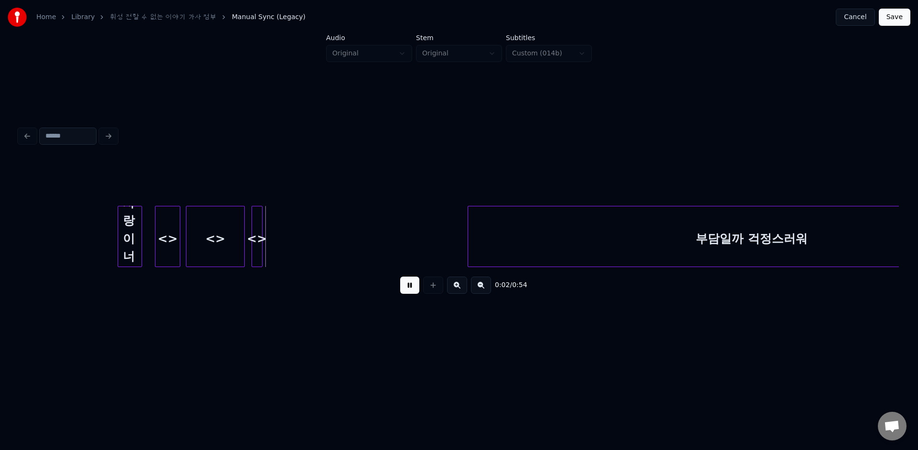
click at [262, 231] on div "<>" at bounding box center [257, 238] width 10 height 65
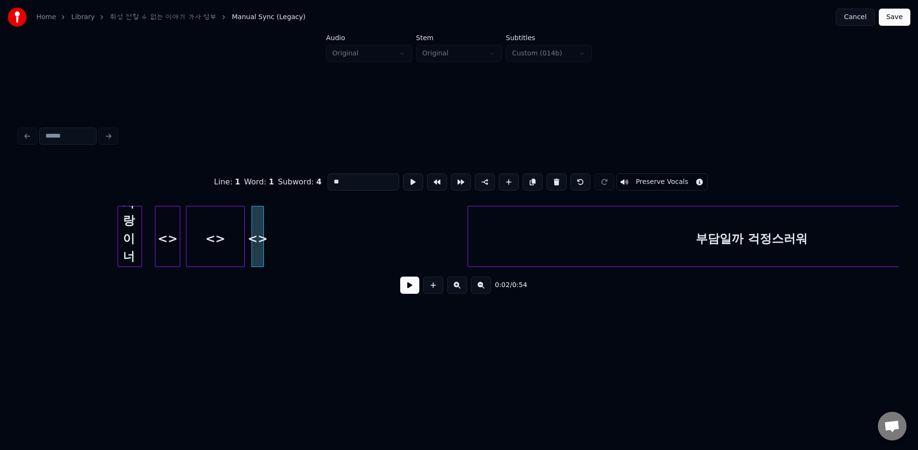
click at [263, 233] on div at bounding box center [261, 236] width 3 height 60
click at [404, 184] on button at bounding box center [413, 181] width 20 height 17
click at [408, 290] on button at bounding box center [409, 285] width 19 height 17
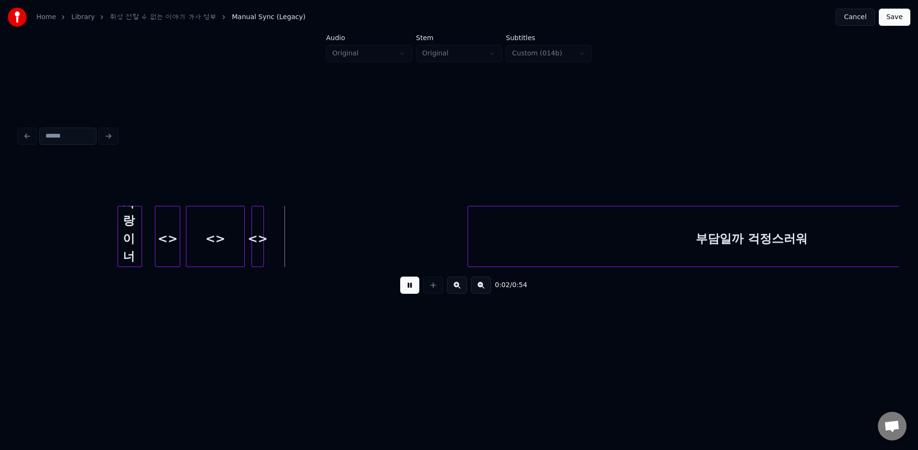
click at [408, 290] on button at bounding box center [409, 285] width 19 height 17
click at [119, 224] on div at bounding box center [119, 236] width 3 height 60
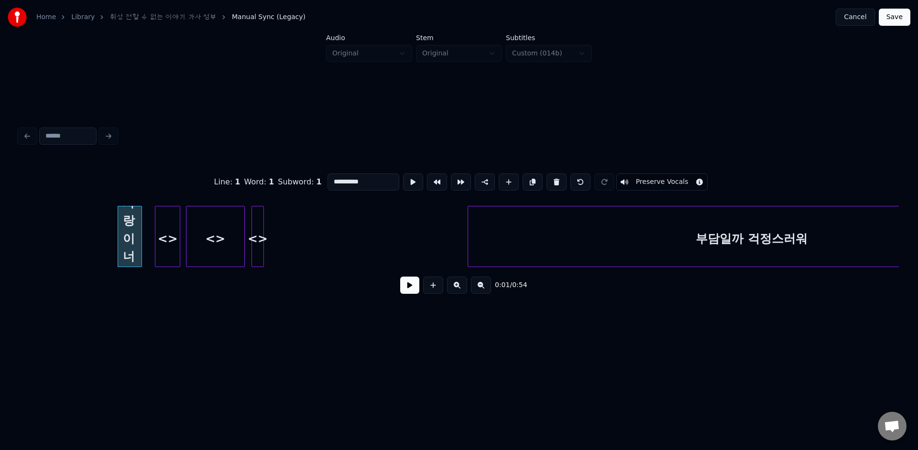
click at [408, 284] on button at bounding box center [409, 285] width 19 height 17
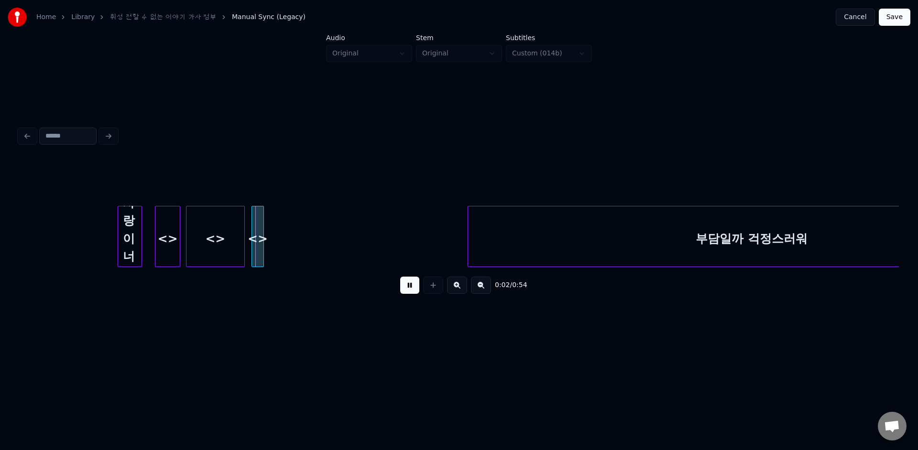
click at [408, 284] on button at bounding box center [409, 285] width 19 height 17
click at [257, 255] on div "<>" at bounding box center [258, 238] width 12 height 65
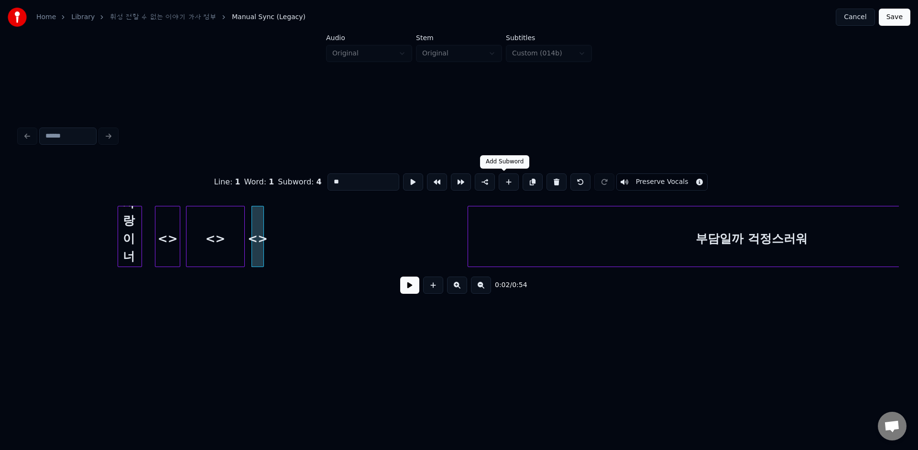
click at [503, 188] on button at bounding box center [508, 181] width 20 height 17
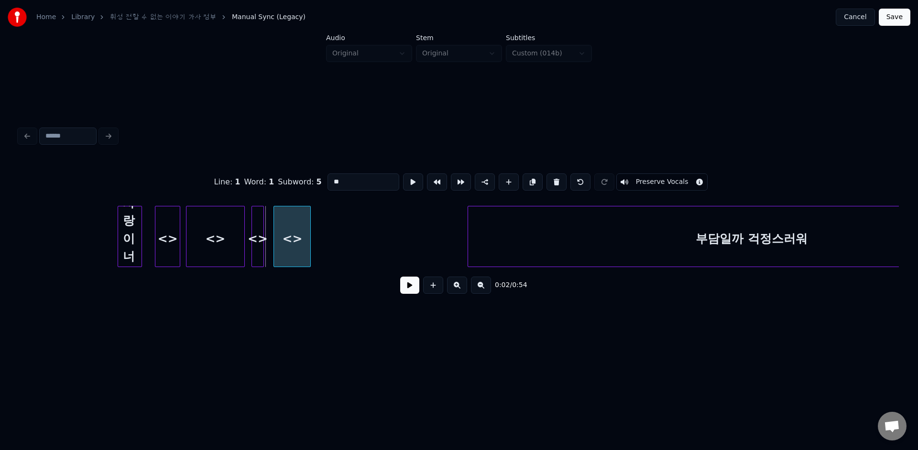
click at [297, 220] on div "<>" at bounding box center [292, 238] width 36 height 65
click at [406, 181] on button at bounding box center [413, 181] width 20 height 17
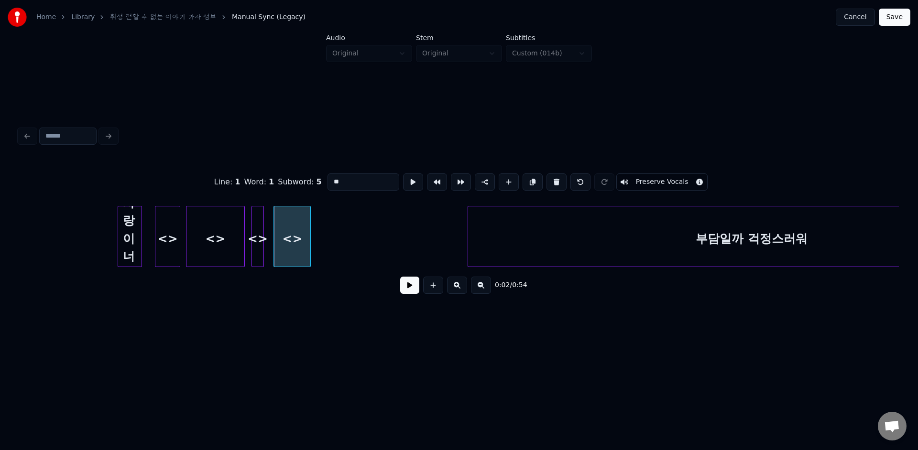
click at [410, 292] on button at bounding box center [409, 285] width 19 height 17
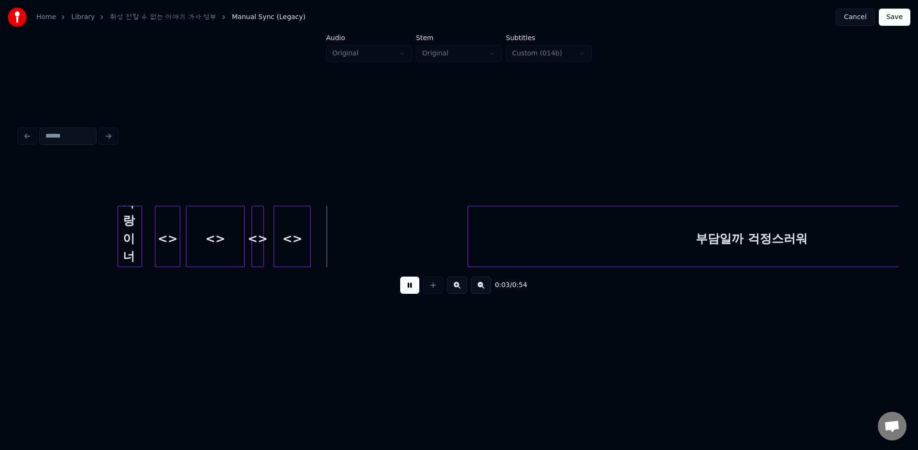
click at [410, 292] on button at bounding box center [409, 285] width 19 height 17
click at [301, 260] on div "<>" at bounding box center [292, 238] width 36 height 65
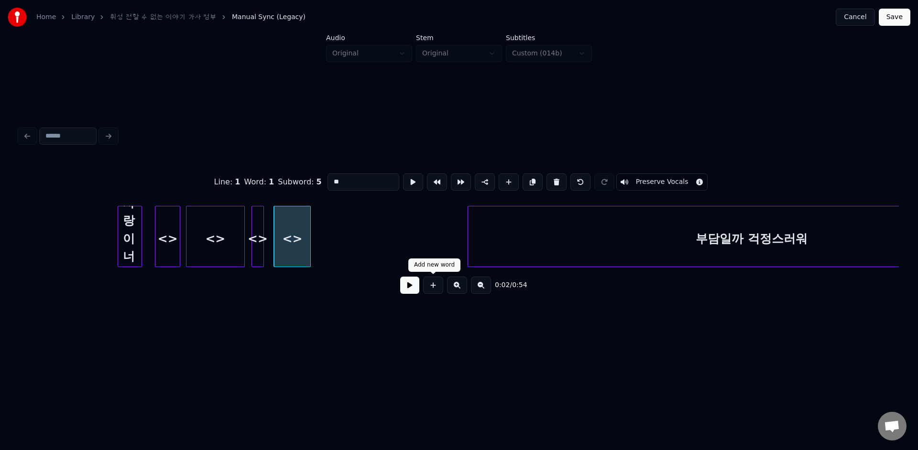
click at [409, 283] on button at bounding box center [409, 285] width 19 height 17
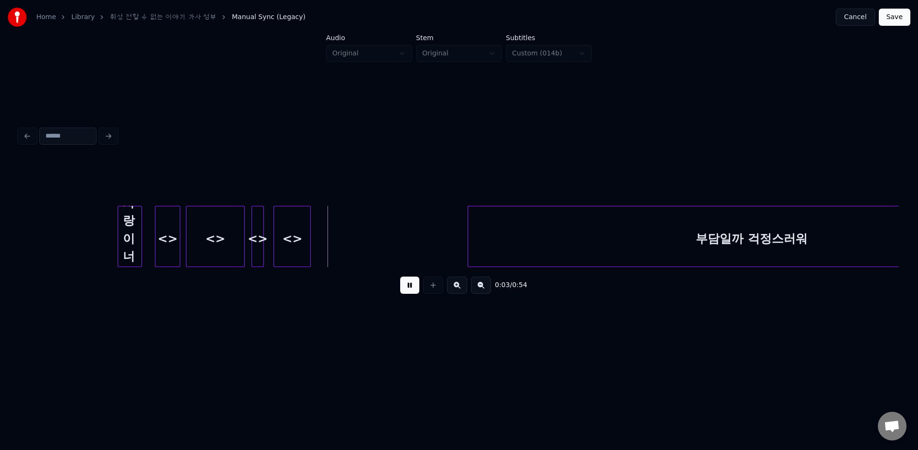
click at [409, 283] on button at bounding box center [409, 285] width 19 height 17
click at [292, 256] on div "<>" at bounding box center [292, 238] width 36 height 65
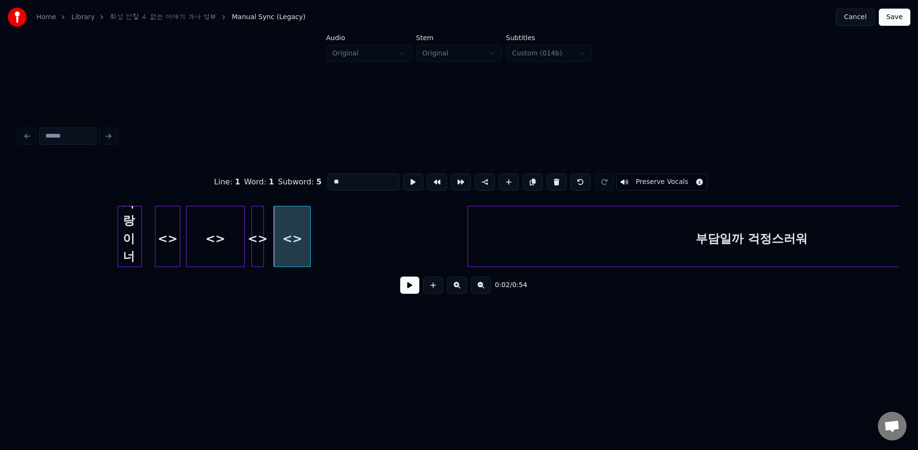
click at [409, 286] on button at bounding box center [409, 285] width 19 height 17
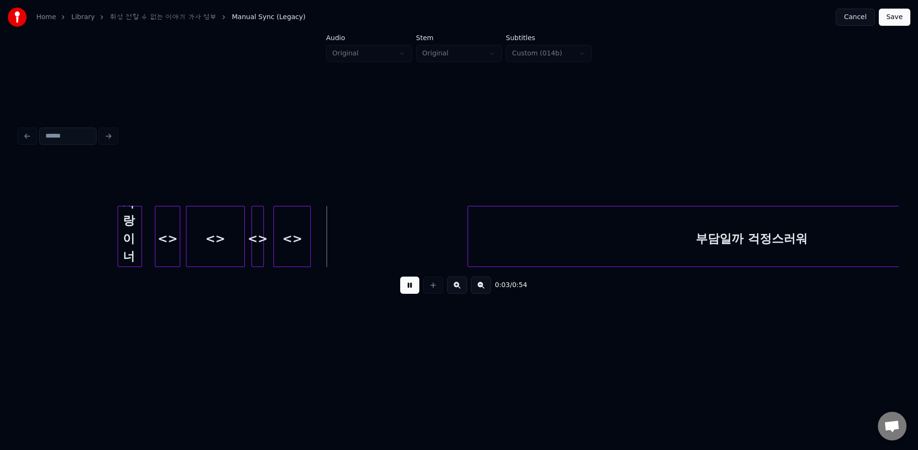
click at [409, 286] on button at bounding box center [409, 285] width 19 height 17
click at [297, 262] on div "<>" at bounding box center [292, 238] width 36 height 65
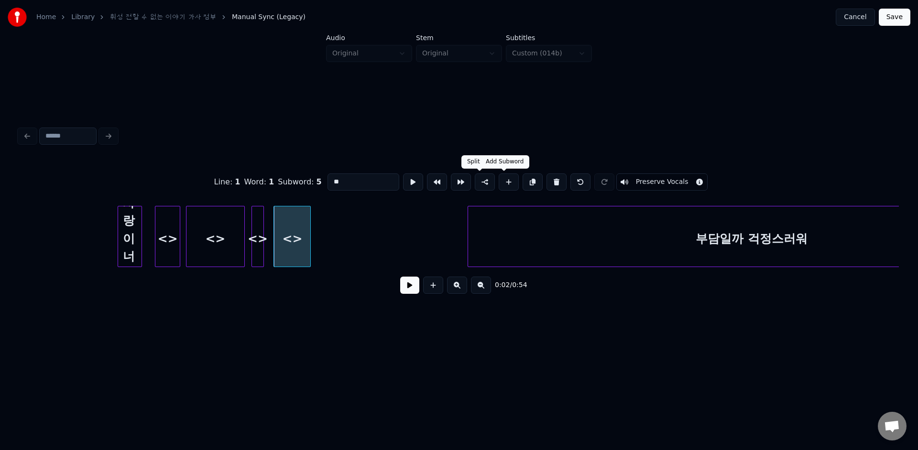
click at [498, 184] on button at bounding box center [508, 181] width 20 height 17
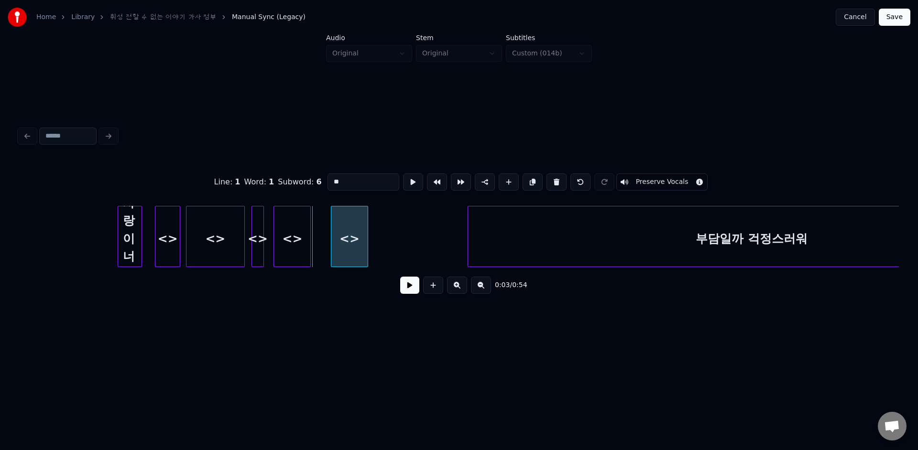
click at [356, 228] on div "<>" at bounding box center [349, 238] width 36 height 65
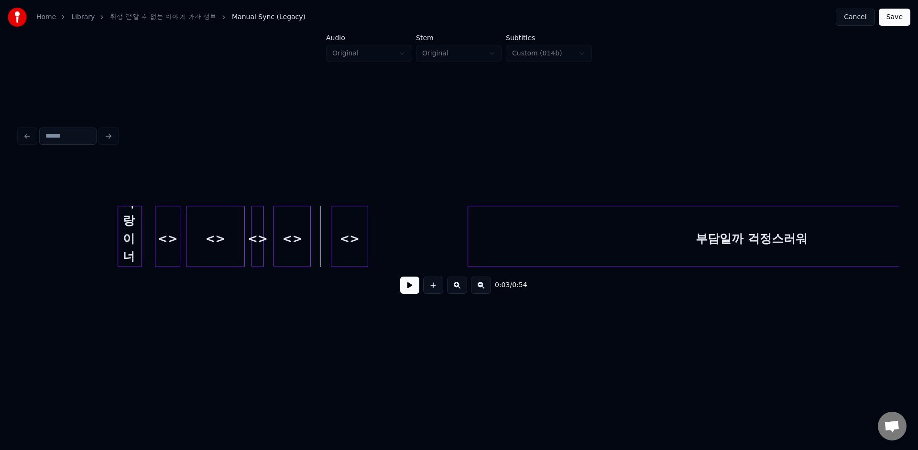
click at [409, 288] on button at bounding box center [409, 285] width 19 height 17
click at [419, 285] on div "0:03 / 0:54" at bounding box center [459, 285] width 864 height 21
click at [405, 288] on button at bounding box center [409, 285] width 19 height 17
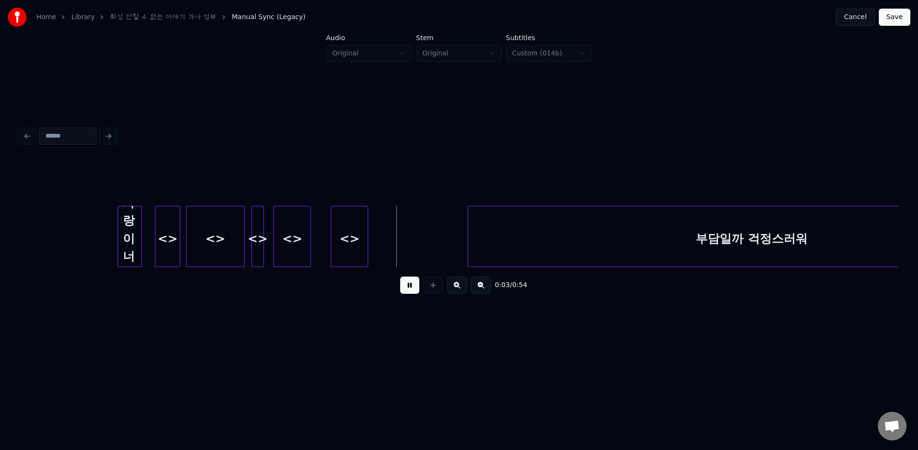
click at [369, 260] on div "<>" at bounding box center [371, 238] width 36 height 65
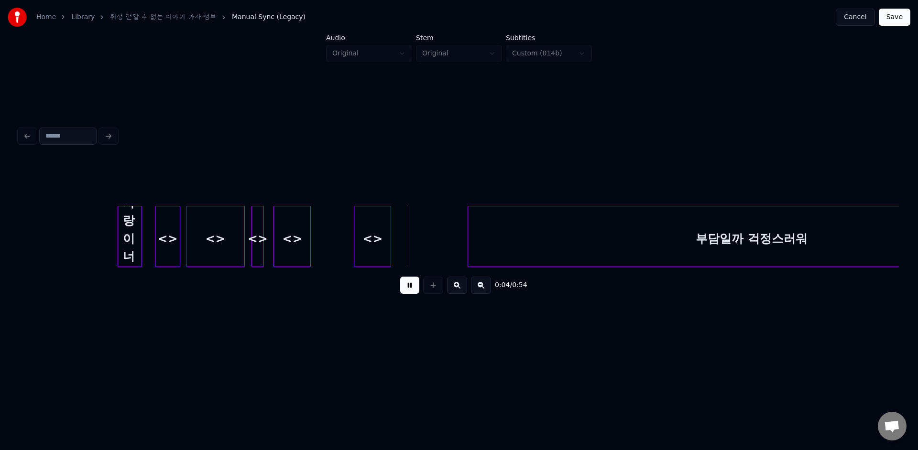
click at [405, 285] on button at bounding box center [409, 285] width 19 height 17
click at [289, 249] on div "<>" at bounding box center [292, 238] width 36 height 65
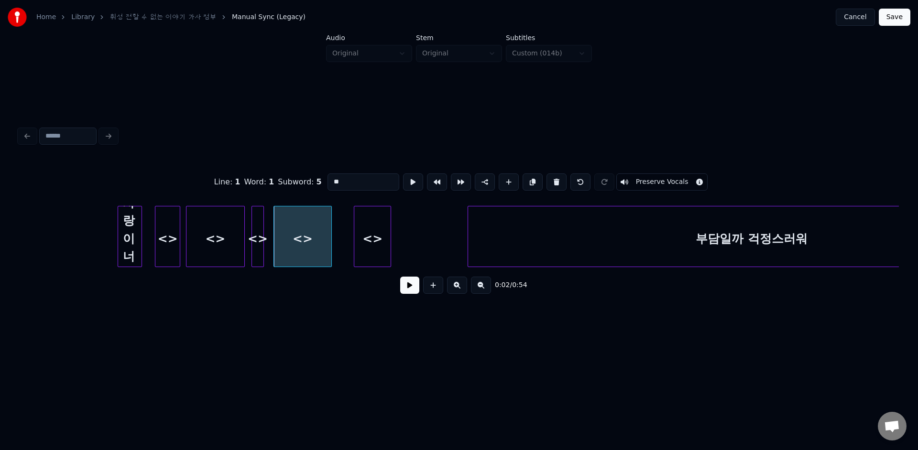
click at [330, 251] on div at bounding box center [329, 236] width 3 height 60
click at [407, 283] on button at bounding box center [409, 285] width 19 height 17
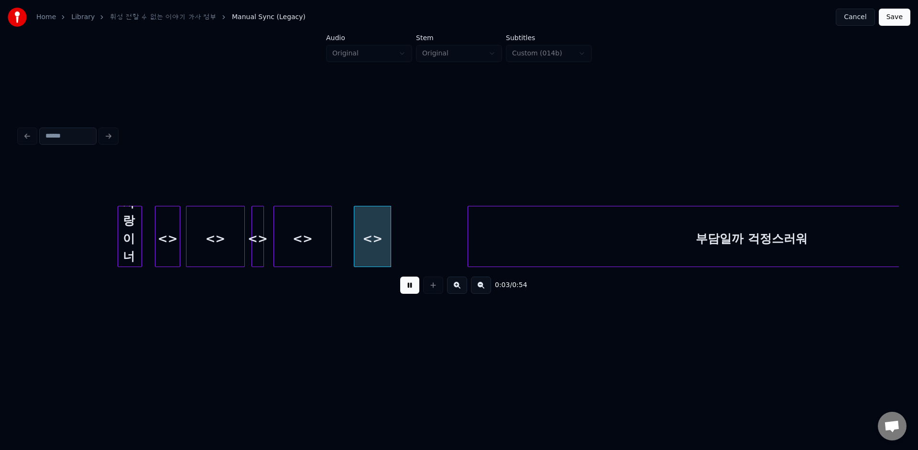
click at [407, 283] on button at bounding box center [409, 285] width 19 height 17
click at [307, 250] on div "<>" at bounding box center [302, 238] width 57 height 65
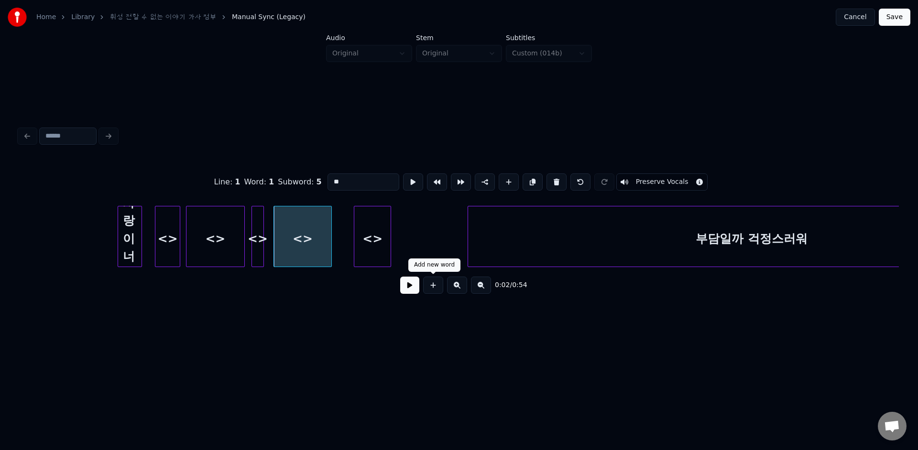
click at [416, 289] on button at bounding box center [409, 285] width 19 height 17
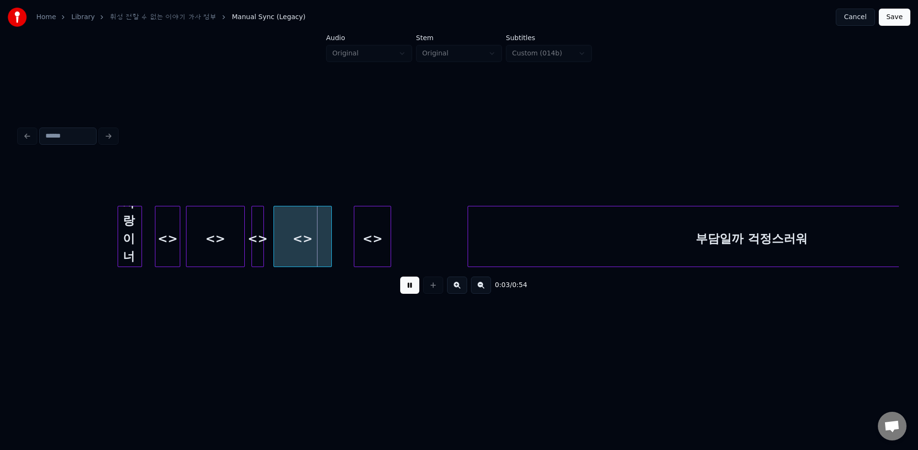
click at [416, 289] on button at bounding box center [409, 285] width 19 height 17
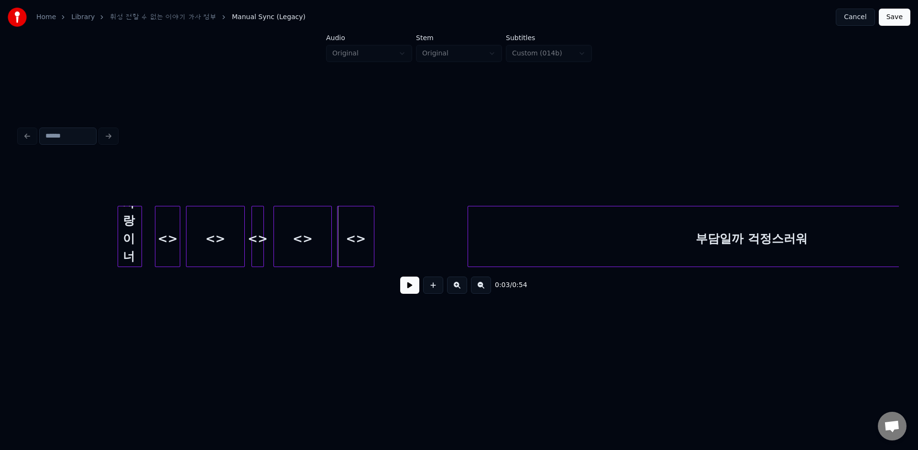
click at [348, 256] on div "<>" at bounding box center [355, 238] width 36 height 65
click at [310, 252] on div "<>" at bounding box center [302, 238] width 57 height 65
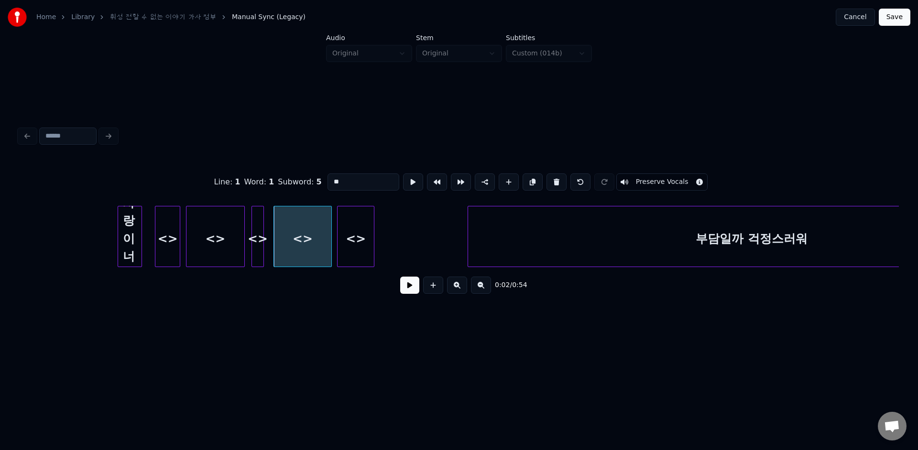
click at [410, 282] on button at bounding box center [409, 285] width 19 height 17
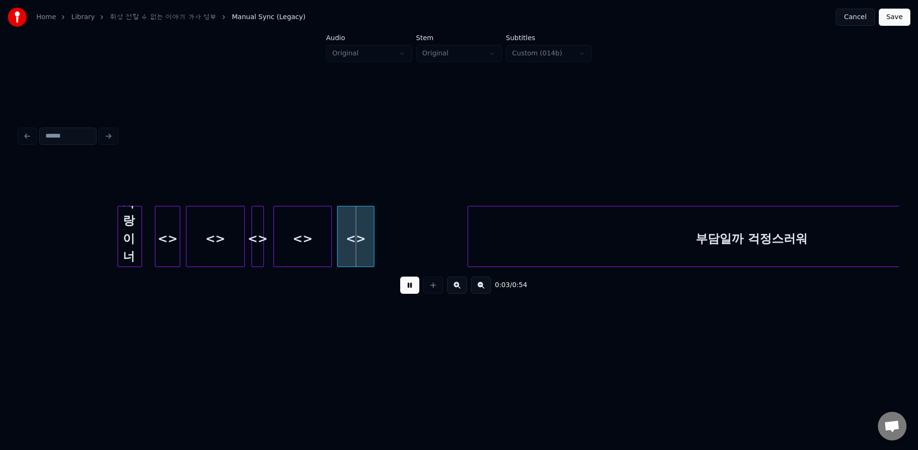
click at [410, 282] on button at bounding box center [409, 285] width 19 height 17
click at [368, 256] on div "<>" at bounding box center [355, 238] width 36 height 65
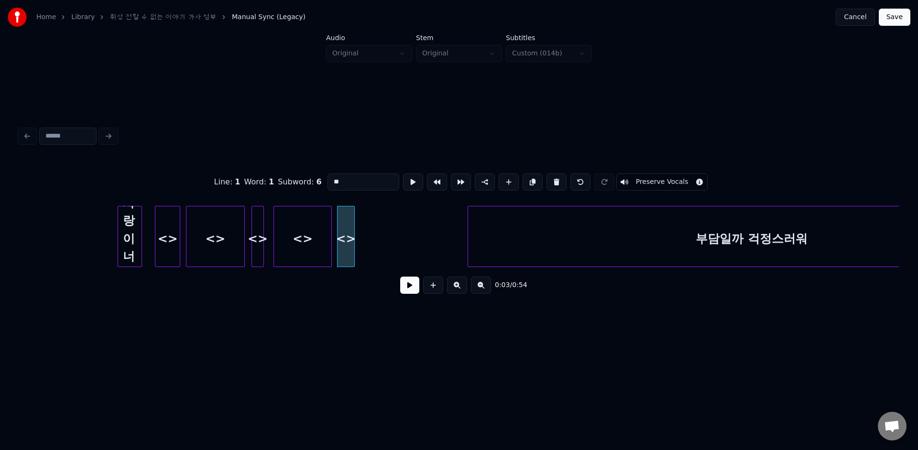
click at [351, 255] on div at bounding box center [352, 236] width 3 height 60
click at [406, 286] on button at bounding box center [409, 285] width 19 height 17
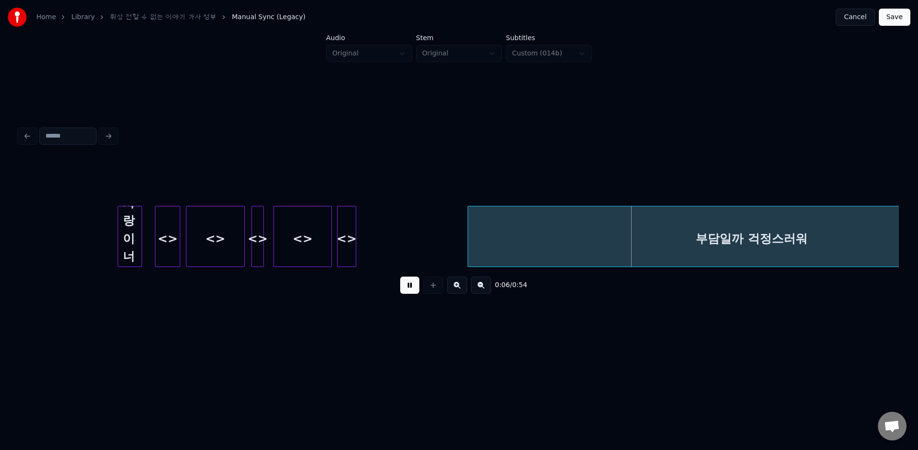
click at [355, 250] on div at bounding box center [354, 236] width 3 height 60
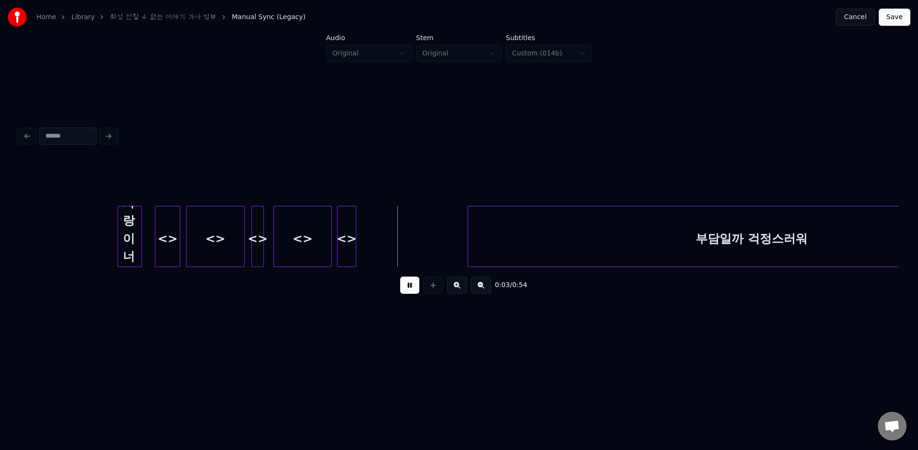
click at [350, 250] on div "<>" at bounding box center [346, 238] width 18 height 65
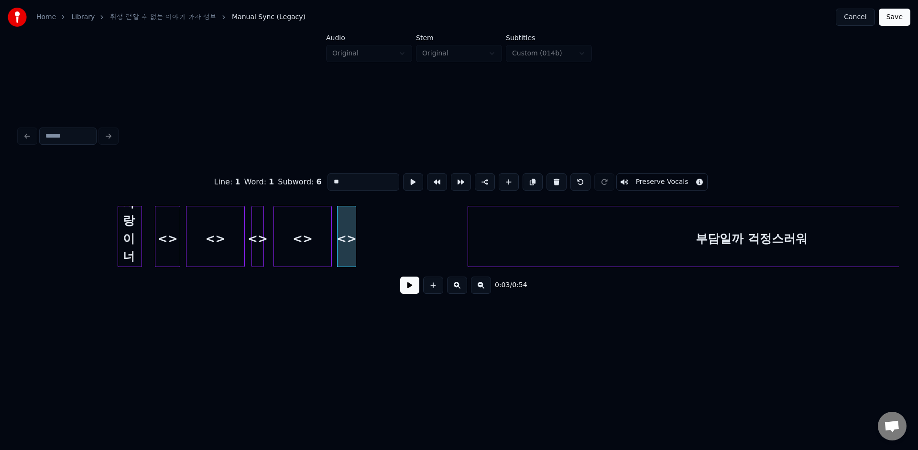
click at [411, 287] on button at bounding box center [409, 285] width 19 height 17
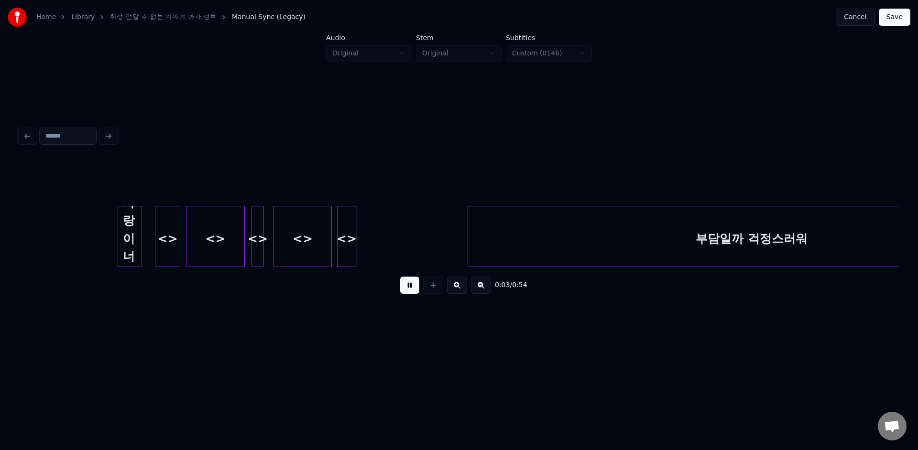
click at [411, 287] on button at bounding box center [409, 285] width 19 height 17
click at [294, 246] on div "<>" at bounding box center [302, 238] width 57 height 65
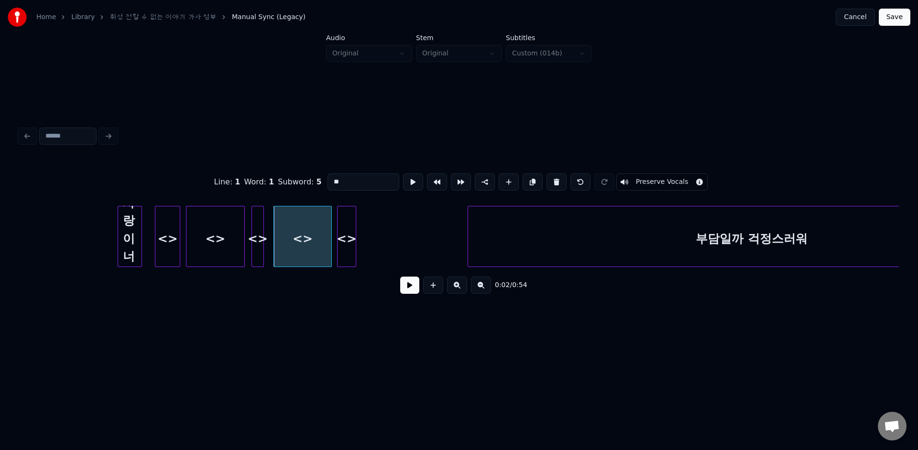
click at [412, 284] on button at bounding box center [409, 285] width 19 height 17
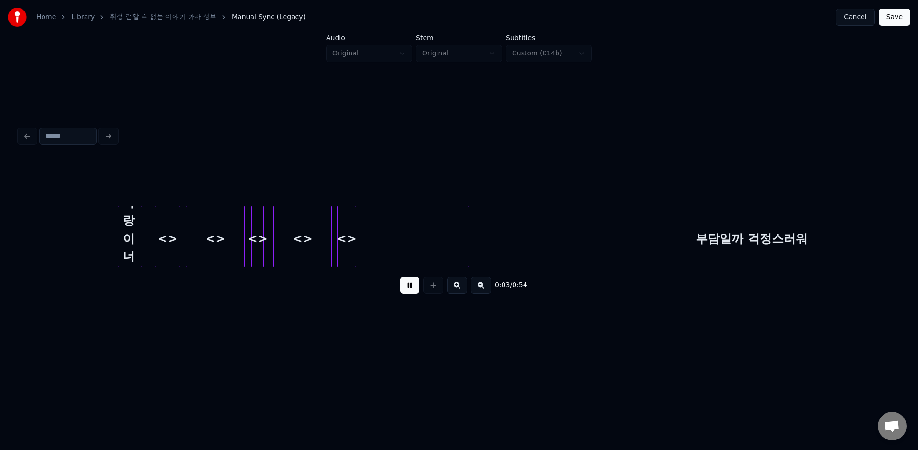
click at [412, 284] on button at bounding box center [409, 285] width 19 height 17
click at [350, 260] on div "<>" at bounding box center [346, 238] width 18 height 65
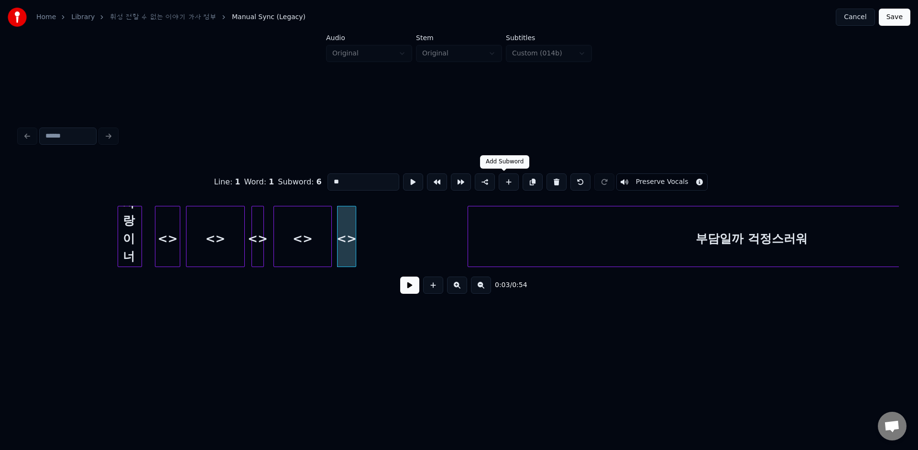
click at [510, 189] on button at bounding box center [508, 181] width 20 height 17
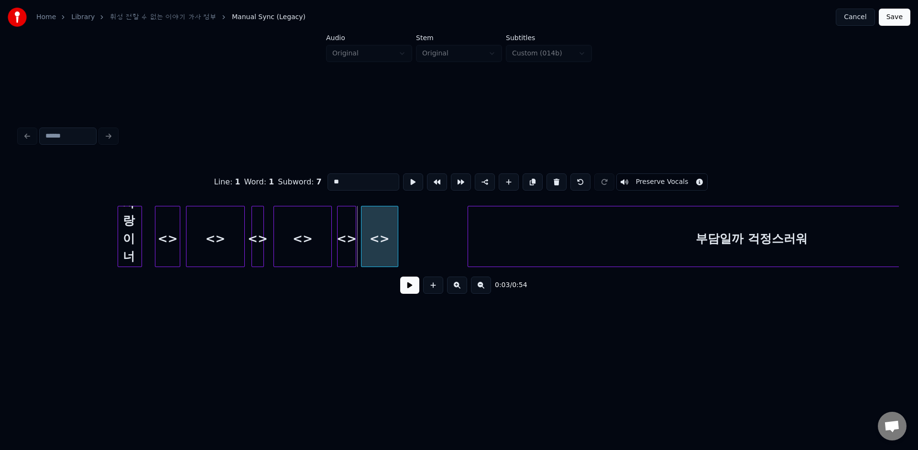
click at [380, 226] on div "<>" at bounding box center [379, 238] width 36 height 65
click at [413, 184] on button at bounding box center [413, 181] width 20 height 17
click at [408, 290] on button at bounding box center [409, 285] width 19 height 17
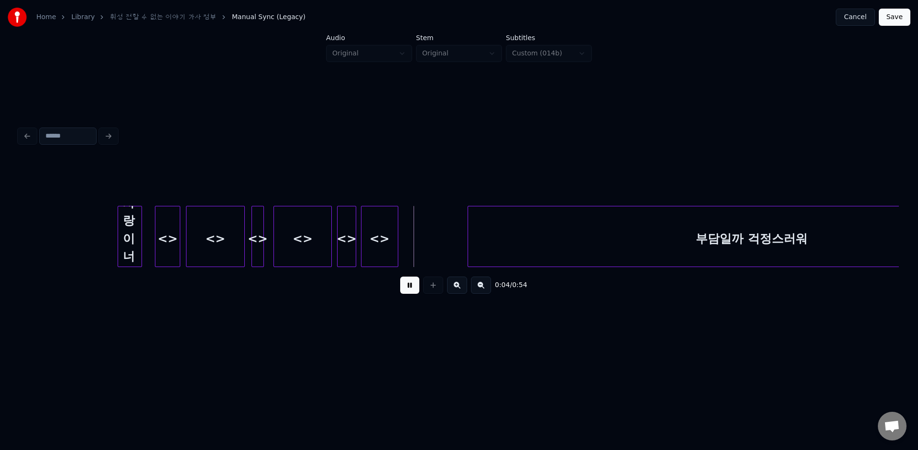
click at [407, 291] on button at bounding box center [409, 285] width 19 height 17
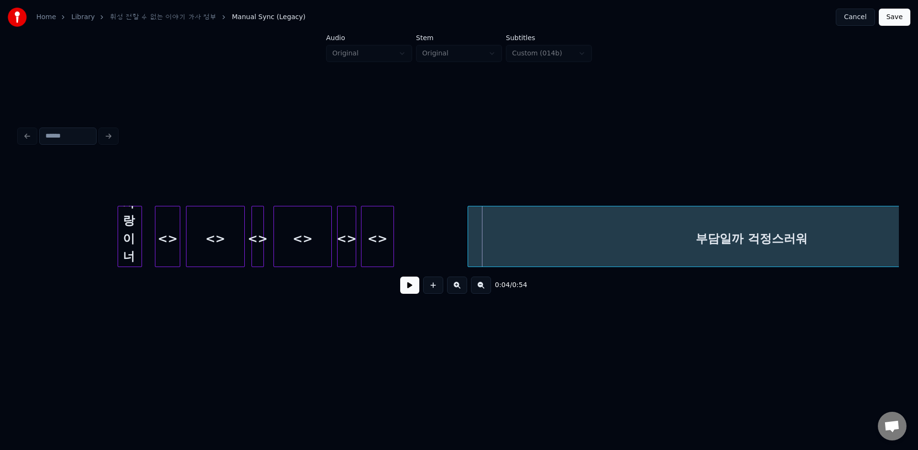
click at [392, 257] on div at bounding box center [391, 236] width 3 height 60
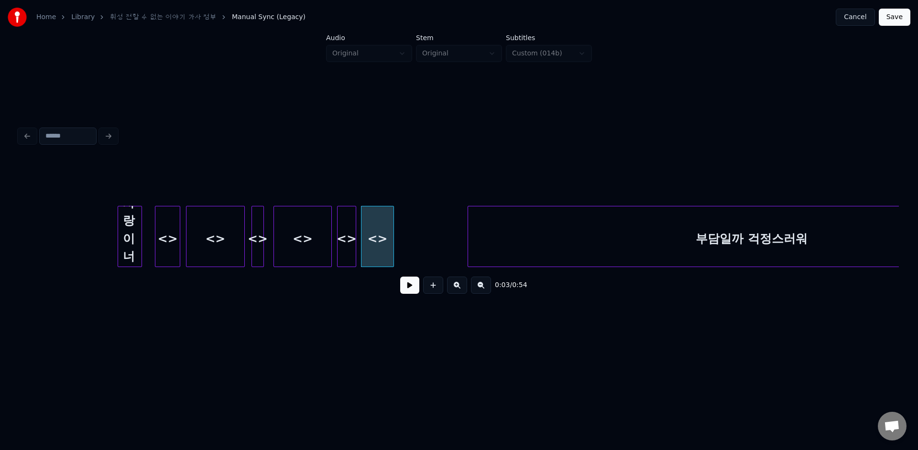
click at [406, 279] on button at bounding box center [409, 285] width 19 height 17
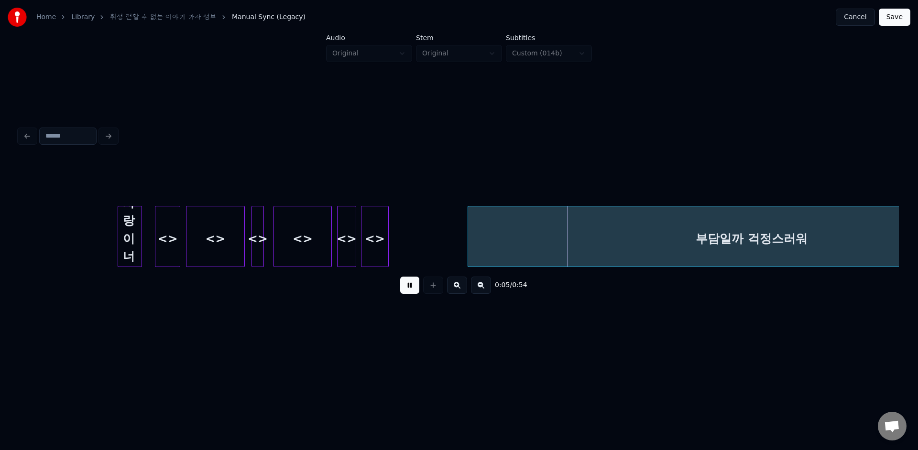
click at [387, 232] on div at bounding box center [386, 236] width 3 height 60
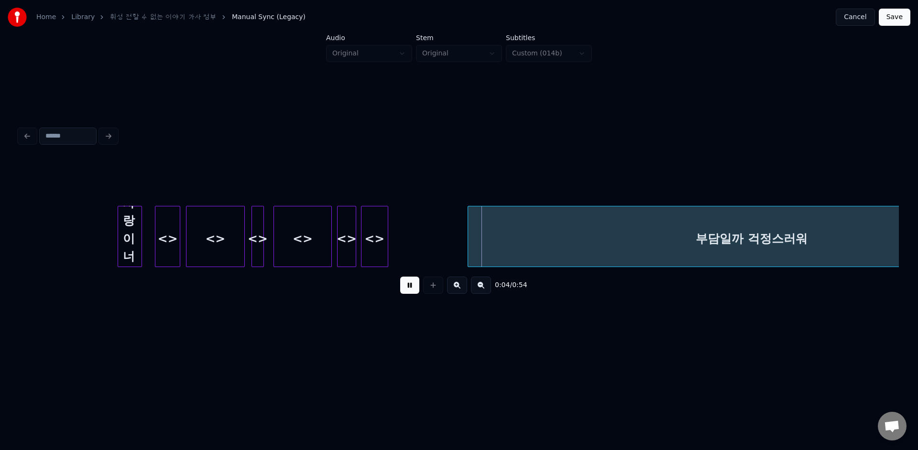
click at [384, 234] on div at bounding box center [382, 236] width 3 height 60
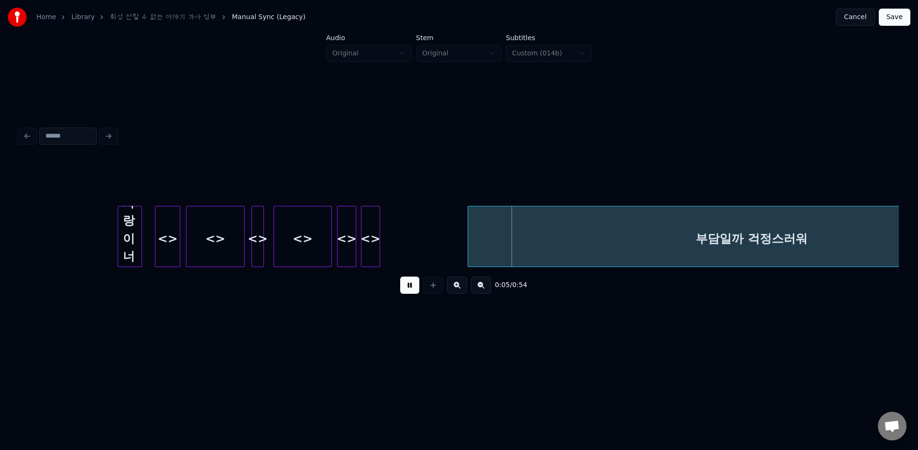
click at [377, 235] on div at bounding box center [378, 236] width 3 height 60
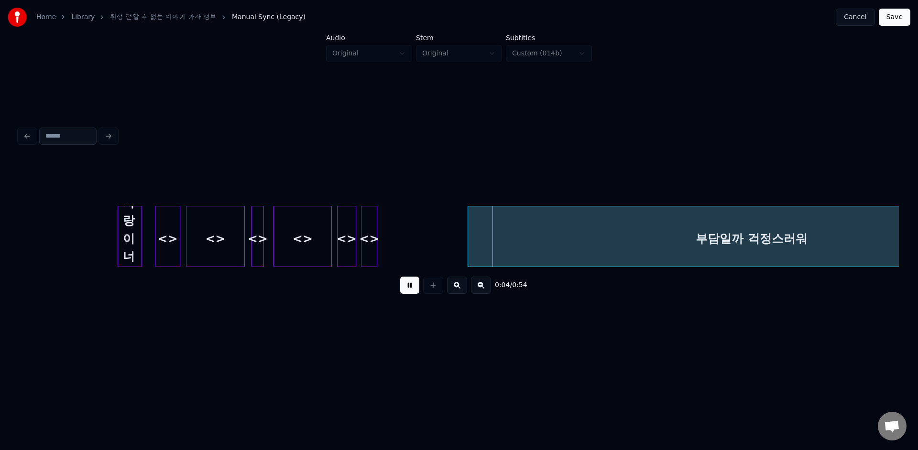
click at [374, 235] on div at bounding box center [375, 236] width 3 height 60
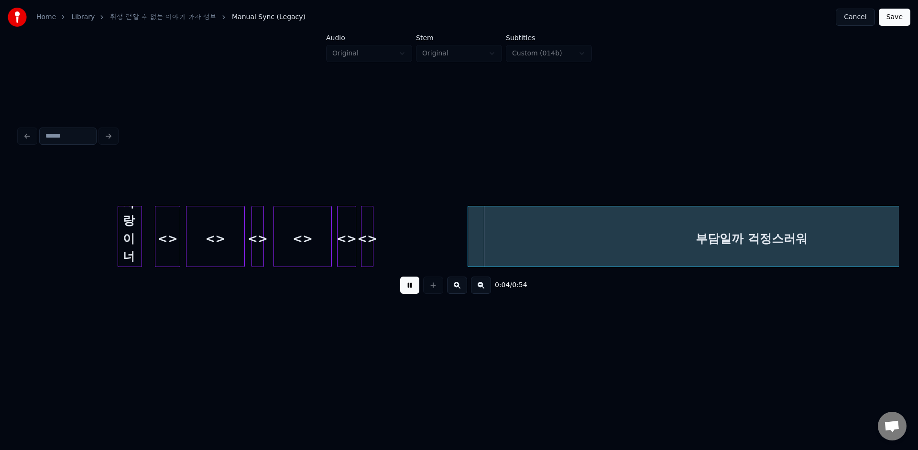
click at [373, 235] on div "<>" at bounding box center [367, 238] width 12 height 65
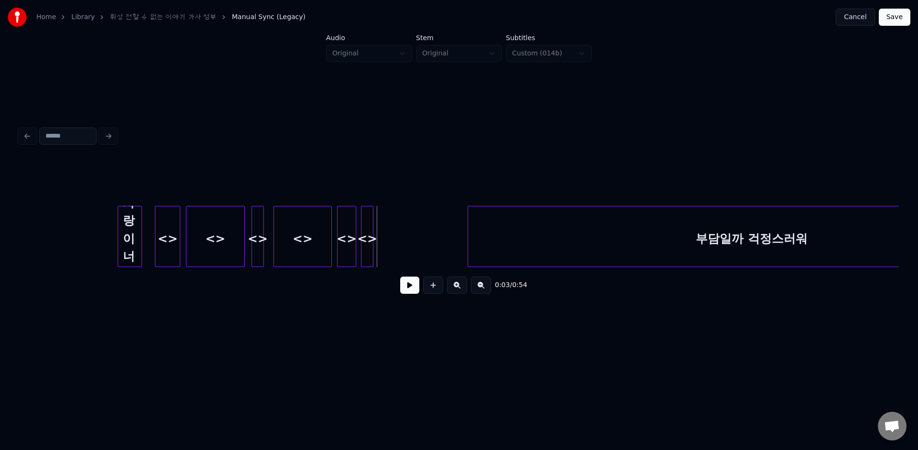
click at [408, 289] on button at bounding box center [409, 285] width 19 height 17
click at [373, 230] on div "<>" at bounding box center [367, 238] width 12 height 65
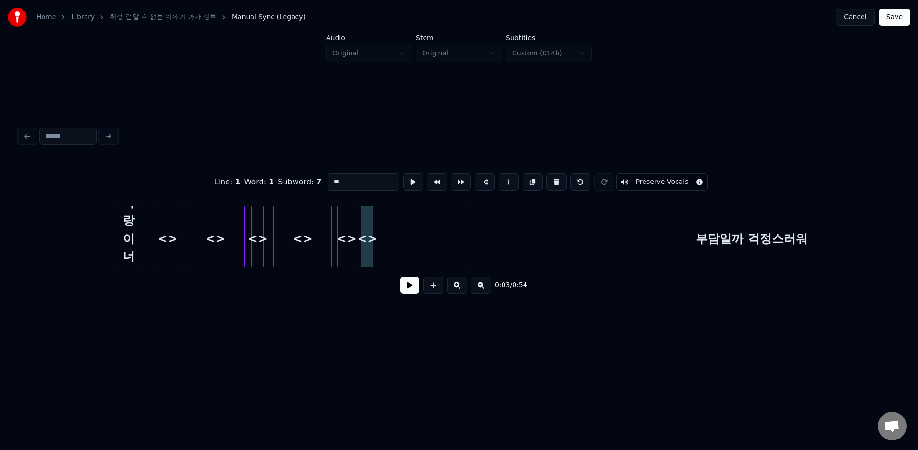
click at [373, 230] on div "<>" at bounding box center [367, 238] width 12 height 65
click at [415, 181] on button at bounding box center [413, 181] width 20 height 17
click at [368, 218] on div at bounding box center [369, 236] width 3 height 60
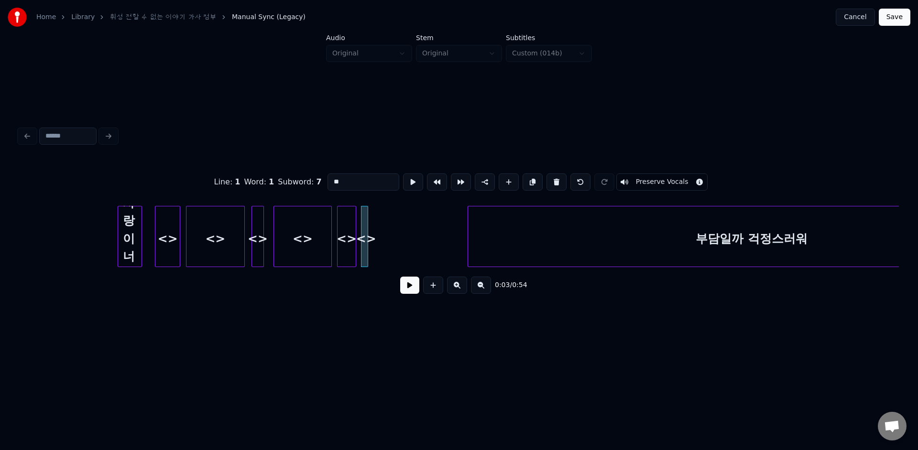
click at [409, 280] on button at bounding box center [409, 285] width 19 height 17
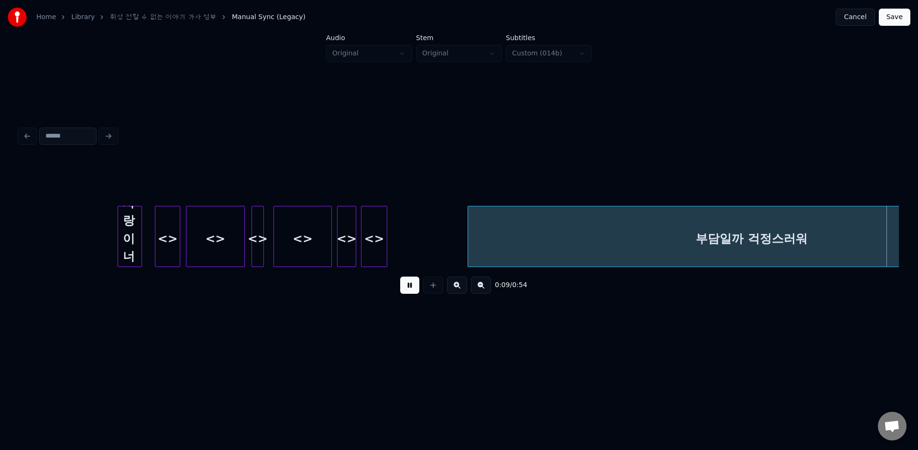
click at [386, 240] on div at bounding box center [385, 236] width 3 height 60
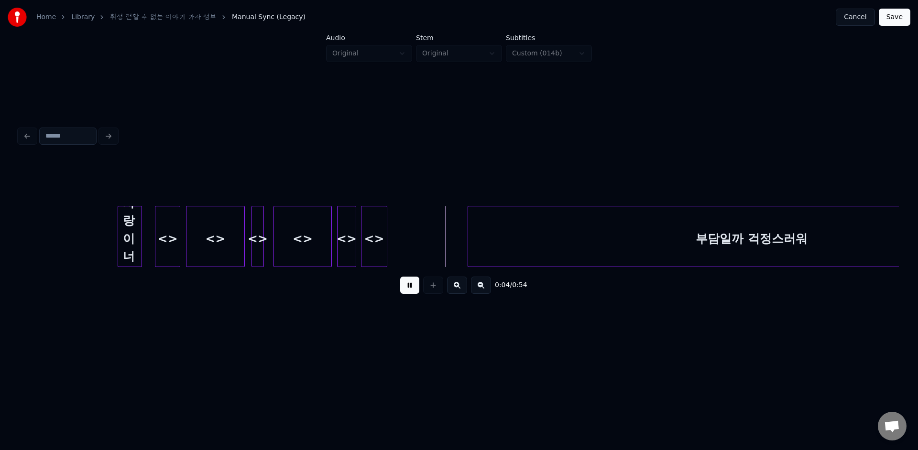
click at [409, 285] on button at bounding box center [409, 285] width 19 height 17
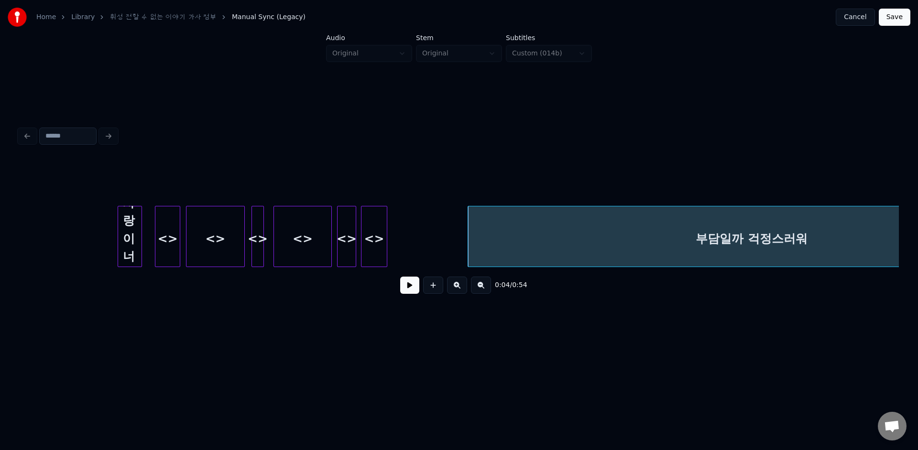
click at [129, 244] on div "내 사랑이 너에게" at bounding box center [129, 238] width 23 height 65
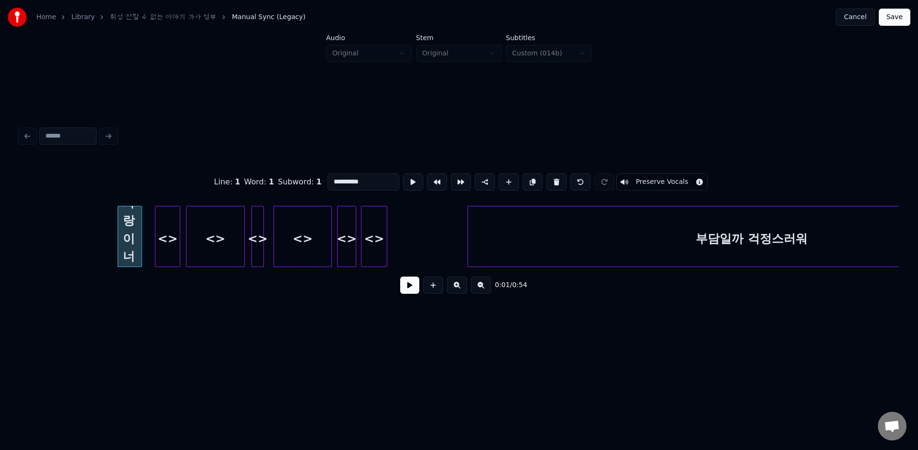
drag, startPoint x: 335, startPoint y: 182, endPoint x: 413, endPoint y: 182, distance: 77.9
click at [409, 182] on div "Line : 1 Word : 1 Subword : 1 ********* Preserve Vocals" at bounding box center [458, 182] width 879 height 48
click at [169, 236] on div "<>" at bounding box center [167, 238] width 24 height 65
drag, startPoint x: 340, startPoint y: 183, endPoint x: 308, endPoint y: 182, distance: 32.0
click at [308, 182] on div "Line : 1 Word : 1 Subword : 2 ** Preserve Vocals" at bounding box center [458, 182] width 879 height 48
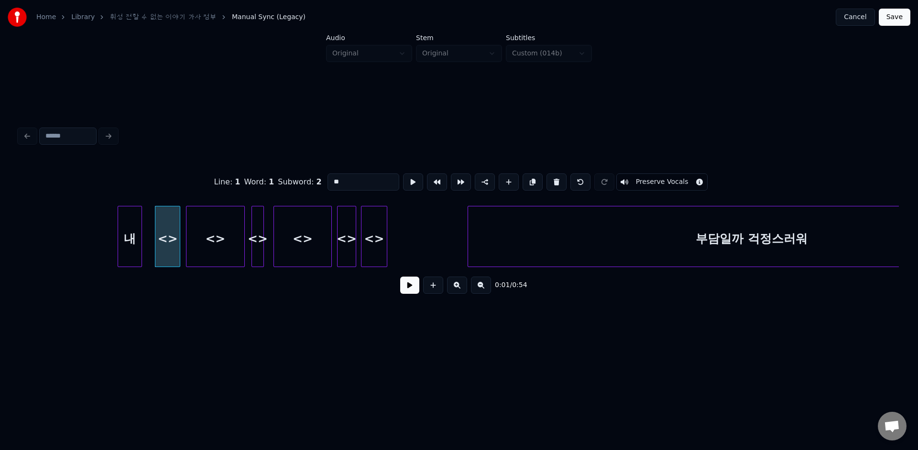
paste input "*****"
drag, startPoint x: 335, startPoint y: 181, endPoint x: 406, endPoint y: 184, distance: 71.3
click at [406, 184] on div "Line : 1 Word : 1 Subword : 2 ******* Preserve Vocals" at bounding box center [458, 182] width 879 height 48
click at [209, 240] on div "<>" at bounding box center [214, 238] width 57 height 65
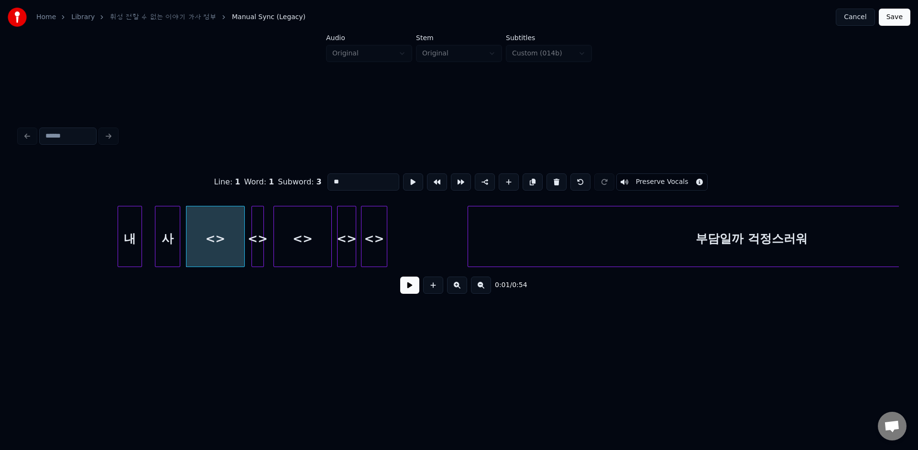
drag, startPoint x: 340, startPoint y: 186, endPoint x: 304, endPoint y: 184, distance: 36.4
click at [313, 186] on div "Line : 1 Word : 1 Subword : 3 ** Preserve Vocals" at bounding box center [458, 182] width 879 height 48
paste input "******"
drag, startPoint x: 374, startPoint y: 181, endPoint x: 327, endPoint y: 180, distance: 47.3
click at [327, 180] on input "********" at bounding box center [363, 181] width 72 height 17
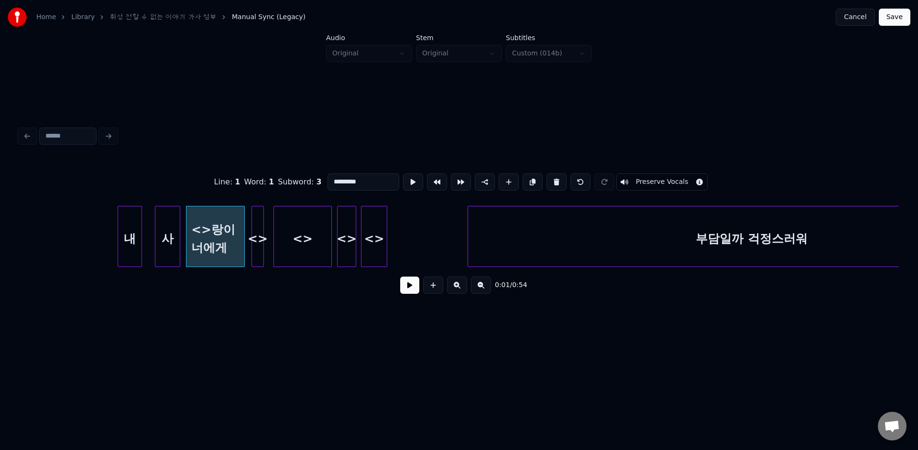
paste input
drag, startPoint x: 333, startPoint y: 181, endPoint x: 405, endPoint y: 190, distance: 73.2
click at [402, 188] on div "Line : 1 Word : 1 Subword : 3 ****** Preserve Vocals" at bounding box center [458, 182] width 879 height 48
click at [255, 238] on div "<>" at bounding box center [258, 238] width 12 height 65
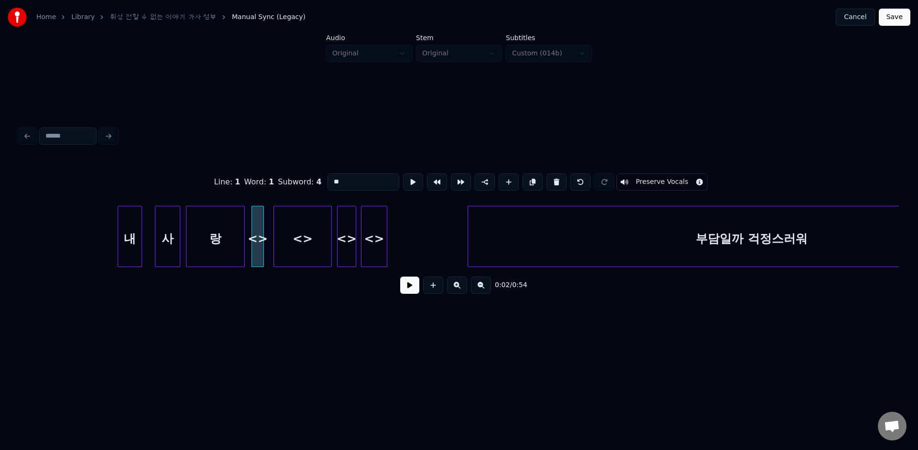
drag, startPoint x: 341, startPoint y: 177, endPoint x: 303, endPoint y: 182, distance: 38.9
click at [303, 182] on div "Line : 1 Word : 1 Subword : 4 ** Preserve Vocals" at bounding box center [458, 182] width 879 height 48
drag, startPoint x: 346, startPoint y: 182, endPoint x: 307, endPoint y: 180, distance: 38.3
click at [308, 181] on div "Line : 1 Word : 1 Subword : 4 ** Preserve Vocals" at bounding box center [458, 182] width 879 height 48
paste input "***"
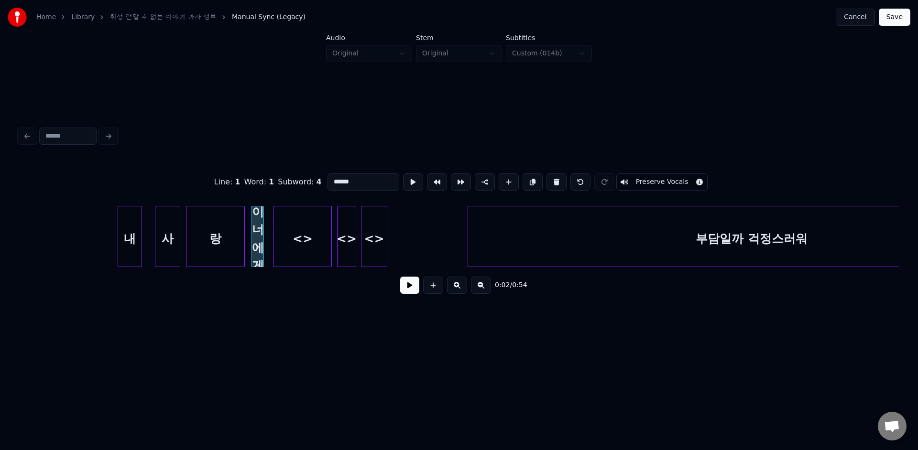
drag, startPoint x: 335, startPoint y: 181, endPoint x: 413, endPoint y: 181, distance: 78.4
click at [413, 181] on div "Line : 1 Word : 1 Subword : 4 ***** Preserve Vocals" at bounding box center [458, 182] width 879 height 48
drag, startPoint x: 338, startPoint y: 181, endPoint x: 374, endPoint y: 181, distance: 36.3
click at [374, 181] on input "*****" at bounding box center [363, 181] width 72 height 17
click at [305, 222] on div "<>" at bounding box center [302, 238] width 57 height 65
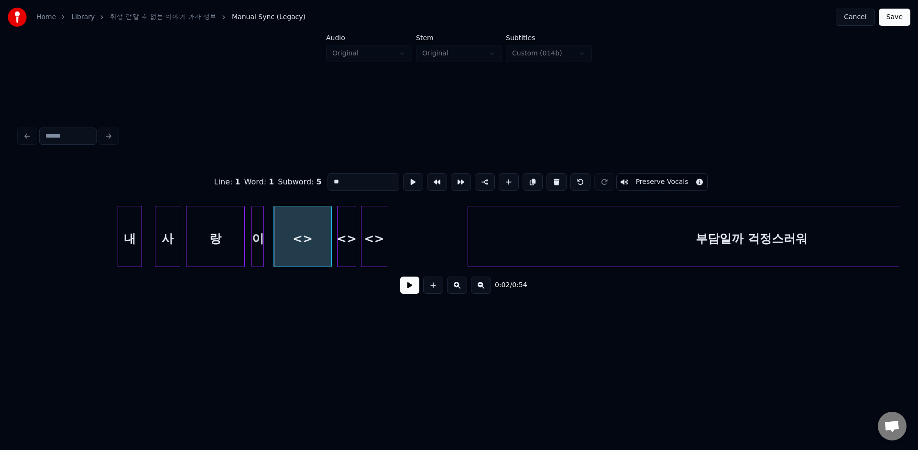
drag, startPoint x: 341, startPoint y: 187, endPoint x: 313, endPoint y: 174, distance: 31.2
click at [314, 174] on div "Line : 1 Word : 1 Subword : 5 ** Preserve Vocals" at bounding box center [458, 182] width 879 height 48
paste input "*"
drag, startPoint x: 335, startPoint y: 182, endPoint x: 379, endPoint y: 182, distance: 43.0
click at [379, 182] on input "***" at bounding box center [363, 181] width 72 height 17
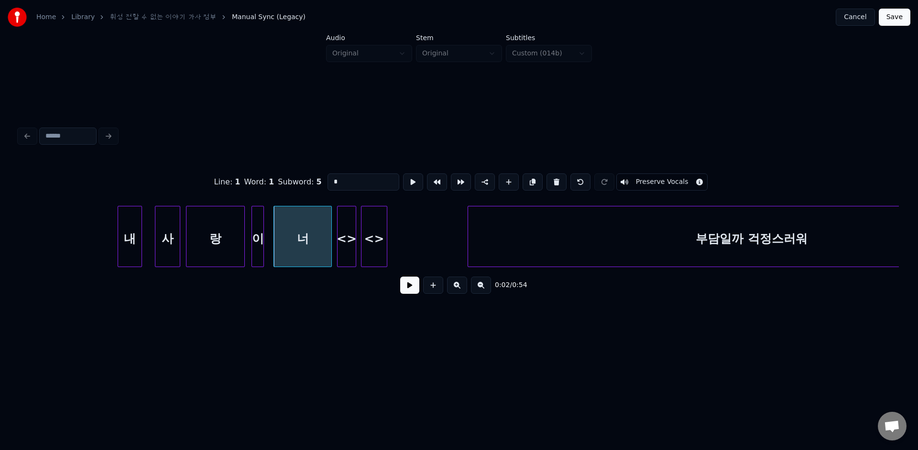
click at [352, 212] on div "<>" at bounding box center [346, 238] width 18 height 65
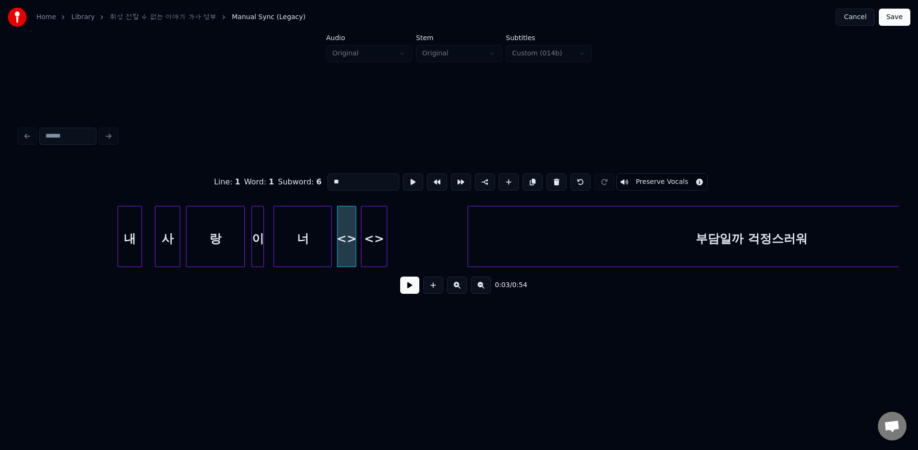
drag, startPoint x: 351, startPoint y: 183, endPoint x: 306, endPoint y: 174, distance: 45.7
click at [306, 174] on div "Line : 1 Word : 1 Subword : 6 ** Preserve Vocals" at bounding box center [458, 182] width 879 height 48
paste input
drag, startPoint x: 334, startPoint y: 180, endPoint x: 399, endPoint y: 180, distance: 65.0
click at [396, 180] on div "Line : 1 Word : 1 Subword : 6 ** Preserve Vocals" at bounding box center [458, 182] width 879 height 48
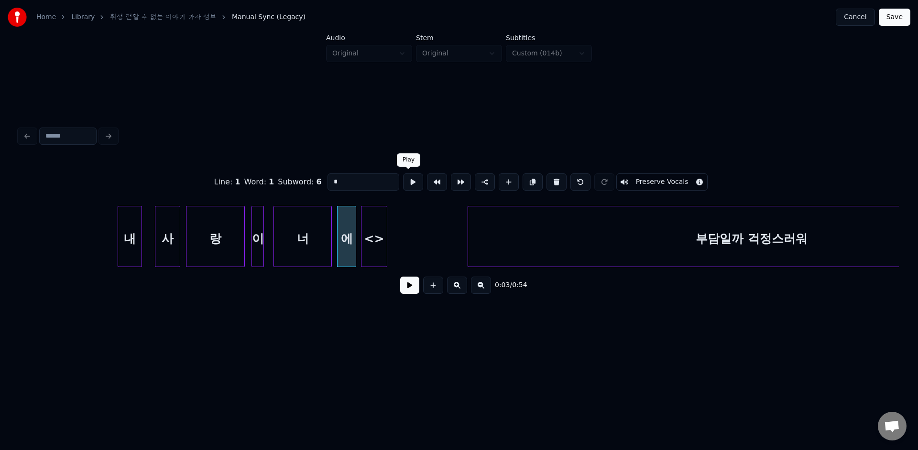
click at [375, 225] on div "<>" at bounding box center [373, 238] width 25 height 65
drag, startPoint x: 341, startPoint y: 184, endPoint x: 303, endPoint y: 180, distance: 38.0
click at [306, 181] on div "Line : 1 Word : 1 Subword : 7 ** Preserve Vocals" at bounding box center [458, 182] width 879 height 48
paste input
type input "*"
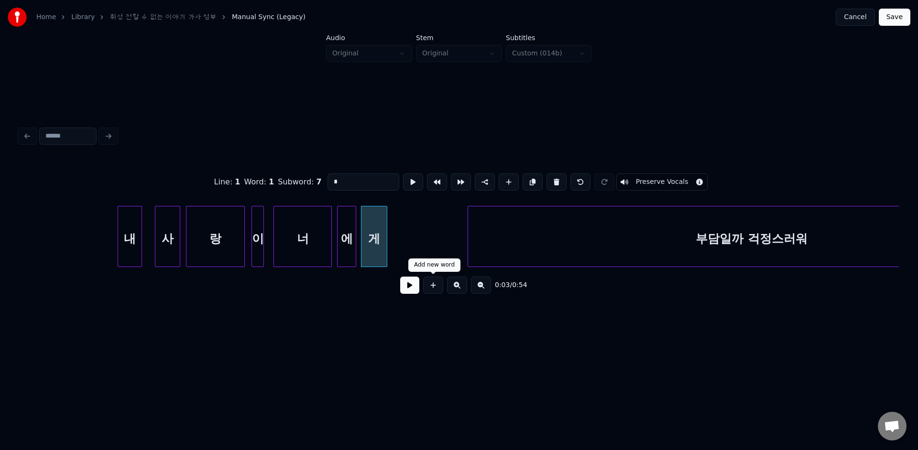
click at [422, 338] on div "Line : 1 Word : 1 Subword : 7 * Preserve Vocals 0:03 / 0:54" at bounding box center [458, 212] width 887 height 270
click at [900, 15] on button "Save" at bounding box center [894, 17] width 32 height 17
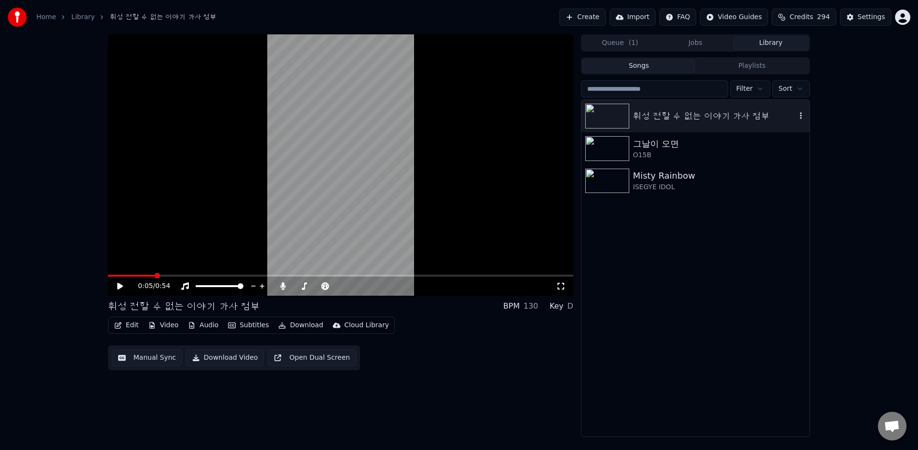
click at [736, 106] on div "휘성 전할 수 없는 이야기 가사 첨부" at bounding box center [695, 116] width 228 height 32
click at [145, 274] on video at bounding box center [340, 164] width 465 height 261
click at [108, 275] on span at bounding box center [108, 276] width 0 height 2
click at [132, 275] on span at bounding box center [131, 276] width 46 height 2
click at [91, 274] on div "0:02 / 0:54 휘성 전할 수 없는 이야기 가사 첨부 BPM 130 Key D Edit Video A…" at bounding box center [459, 235] width 918 height 403
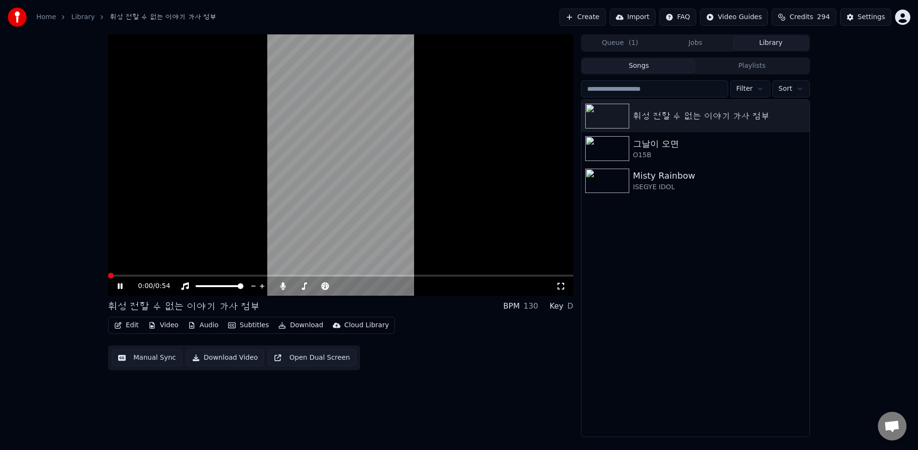
click at [120, 286] on icon at bounding box center [127, 286] width 22 height 8
click at [120, 287] on icon at bounding box center [120, 286] width 6 height 7
click at [120, 287] on icon at bounding box center [127, 286] width 22 height 8
click at [125, 326] on button "Edit" at bounding box center [126, 325] width 32 height 13
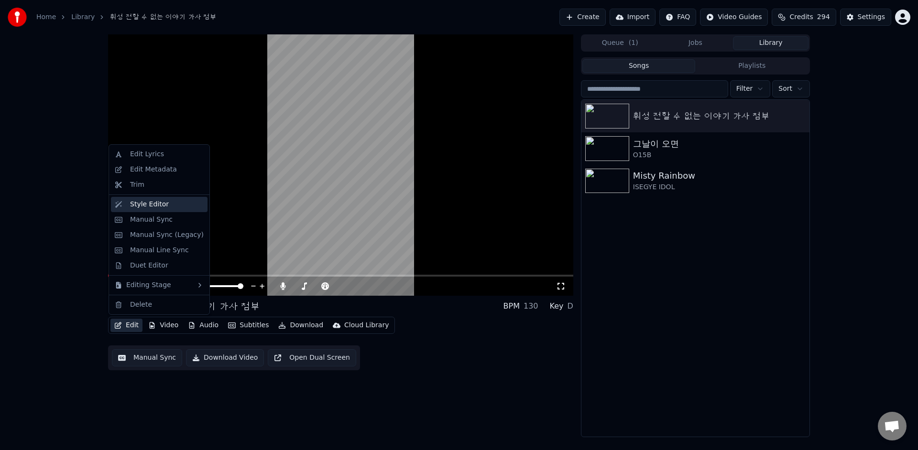
click at [162, 208] on div "Style Editor" at bounding box center [149, 205] width 39 height 10
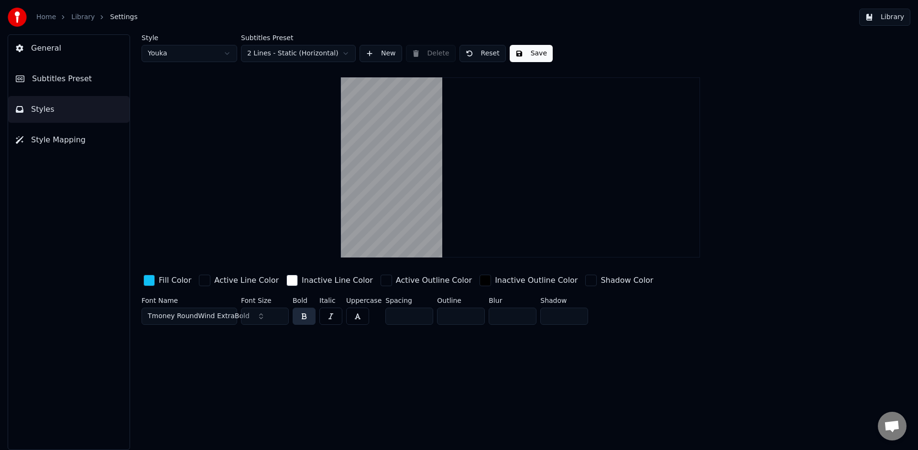
click at [55, 54] on button "General" at bounding box center [68, 48] width 121 height 27
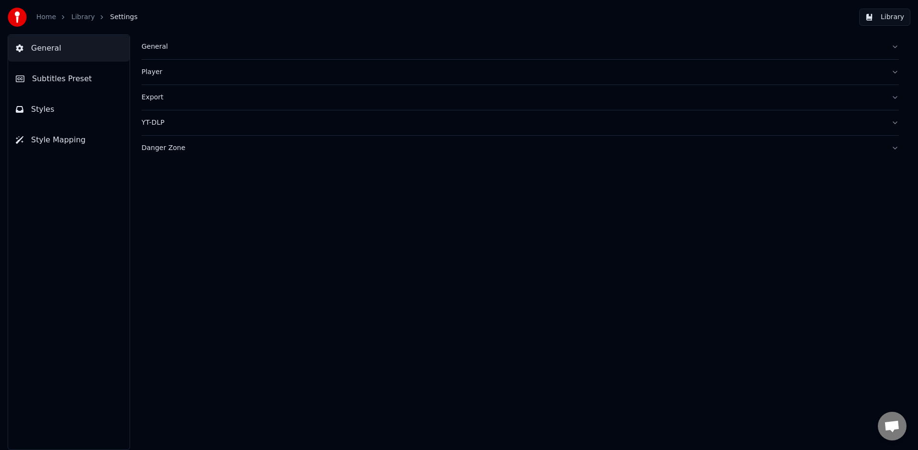
click at [887, 14] on button "Library" at bounding box center [884, 17] width 51 height 17
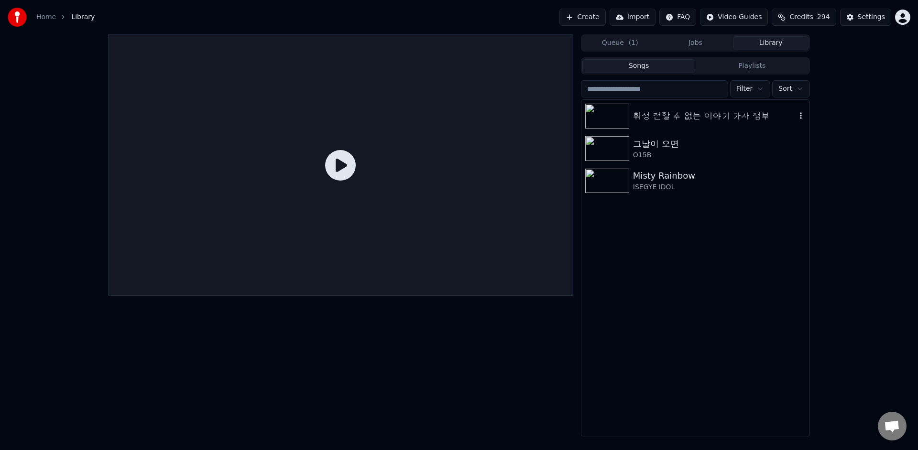
click at [714, 124] on div "휘성 전할 수 없는 이야기 가사 첨부" at bounding box center [695, 116] width 228 height 32
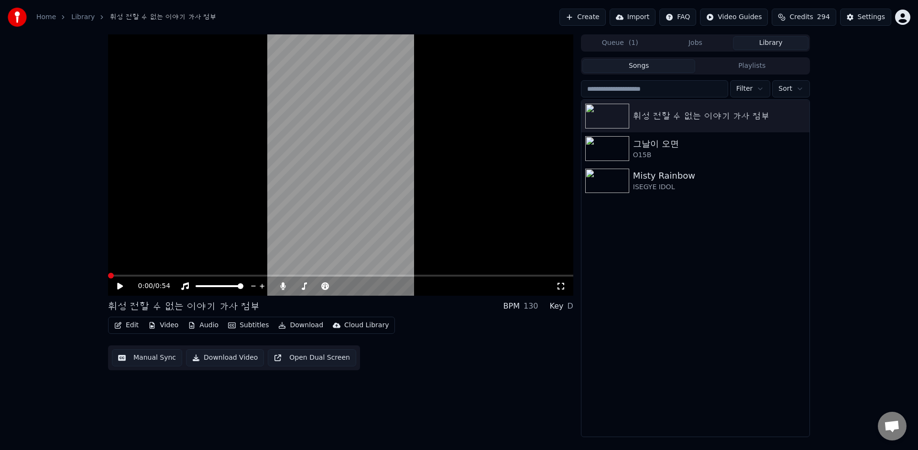
click at [123, 329] on button "Edit" at bounding box center [126, 325] width 32 height 13
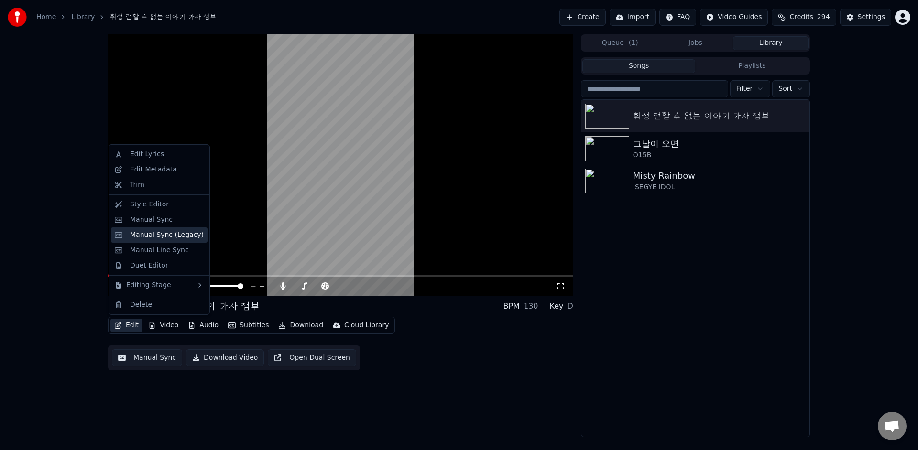
click at [169, 233] on div "Manual Sync (Legacy)" at bounding box center [167, 235] width 74 height 10
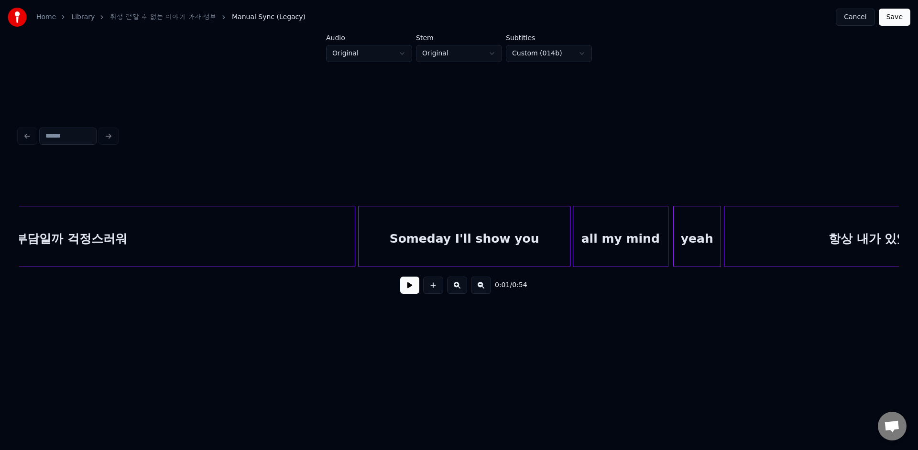
click at [224, 244] on div "부담일까 걱정스러워" at bounding box center [71, 238] width 567 height 65
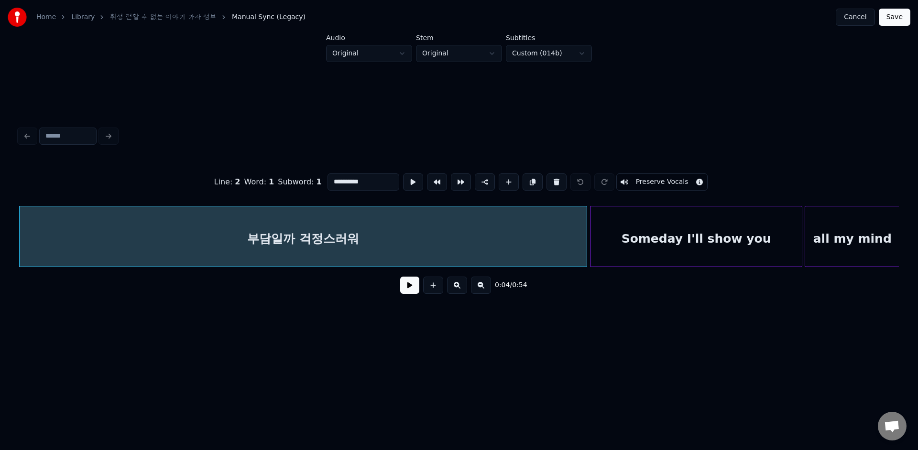
scroll to position [0, 356]
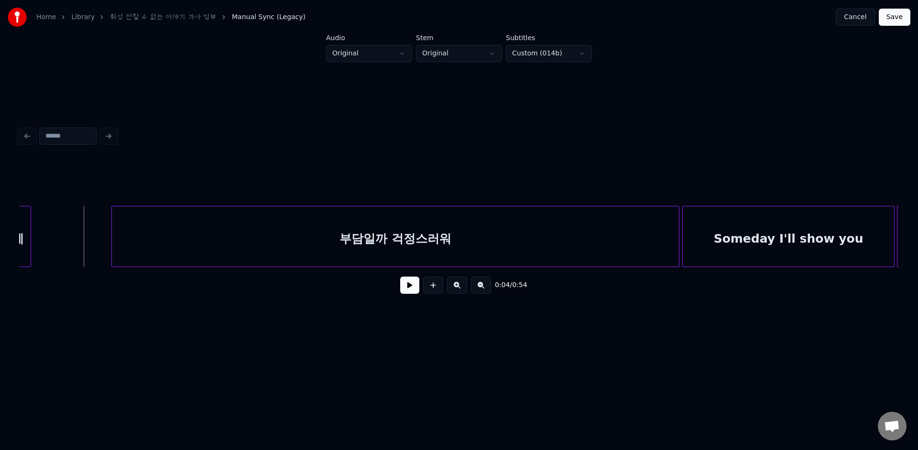
click at [413, 280] on button at bounding box center [409, 285] width 19 height 17
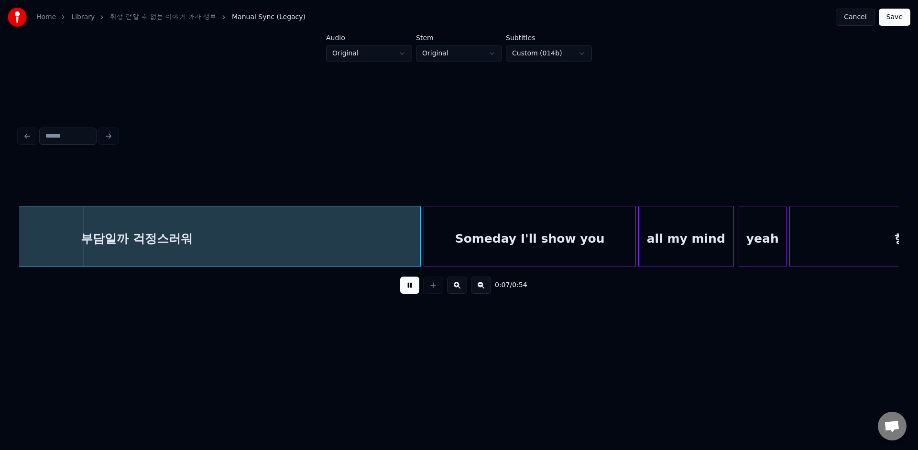
scroll to position [0, 618]
click at [400, 277] on button at bounding box center [409, 285] width 19 height 17
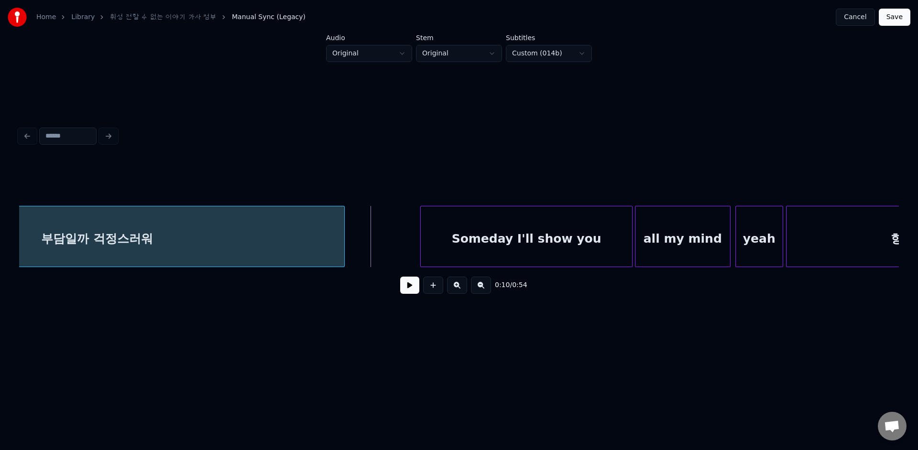
click at [341, 221] on div at bounding box center [342, 236] width 3 height 60
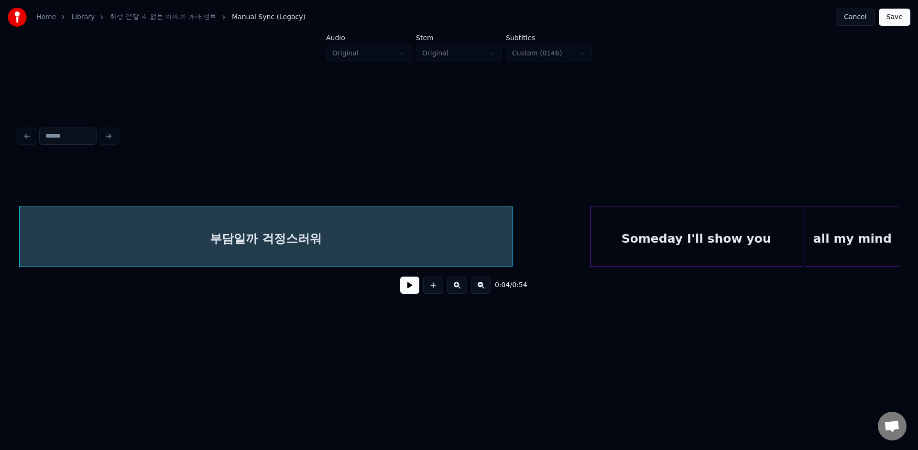
click at [414, 290] on button at bounding box center [409, 285] width 19 height 17
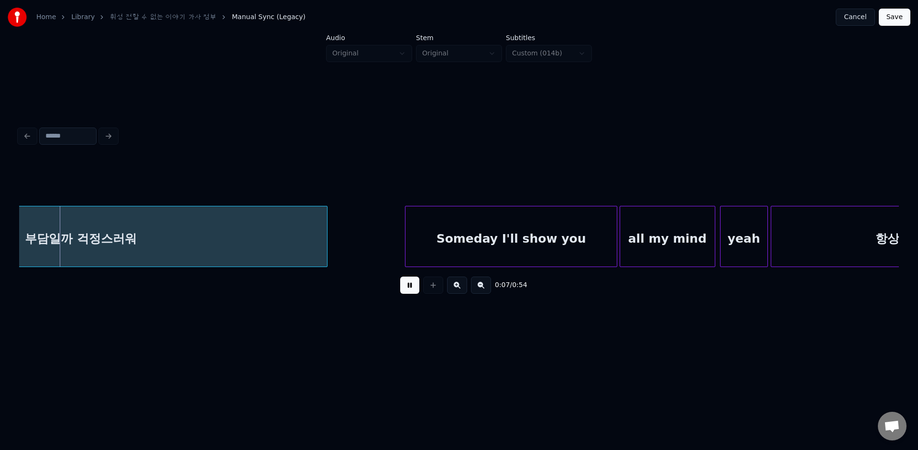
scroll to position [0, 634]
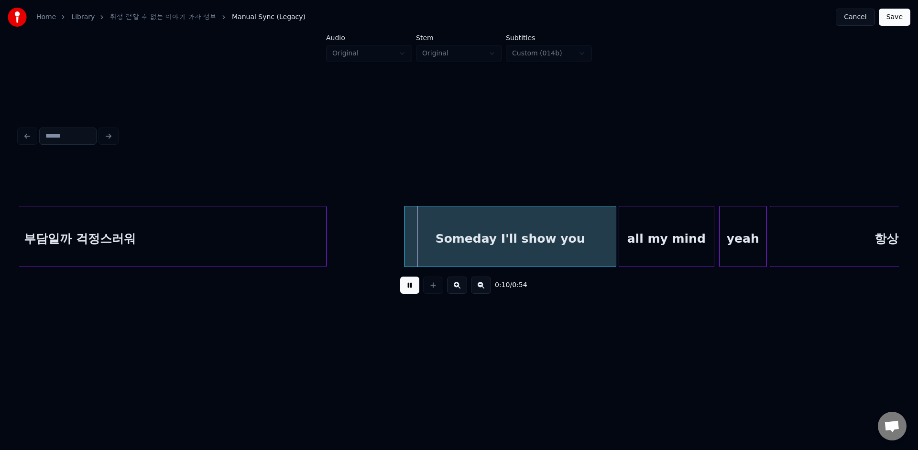
click at [412, 286] on button at bounding box center [409, 285] width 19 height 17
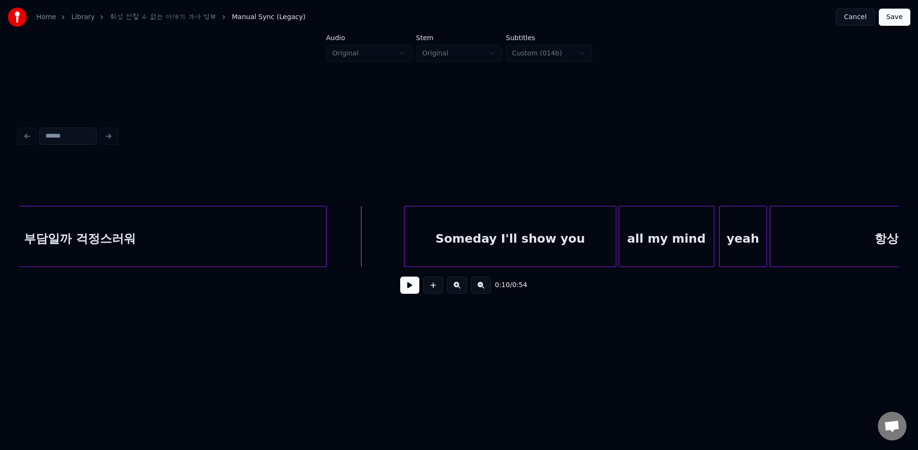
click at [402, 287] on button at bounding box center [409, 285] width 19 height 17
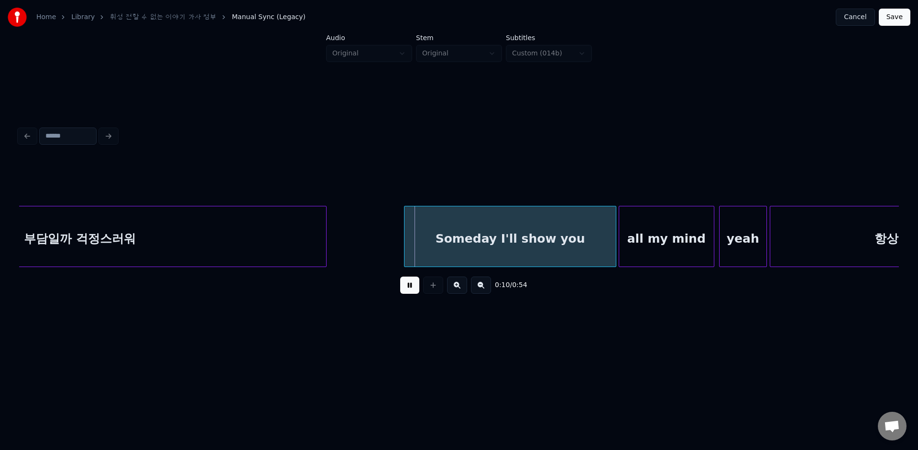
click at [402, 287] on button at bounding box center [409, 285] width 19 height 17
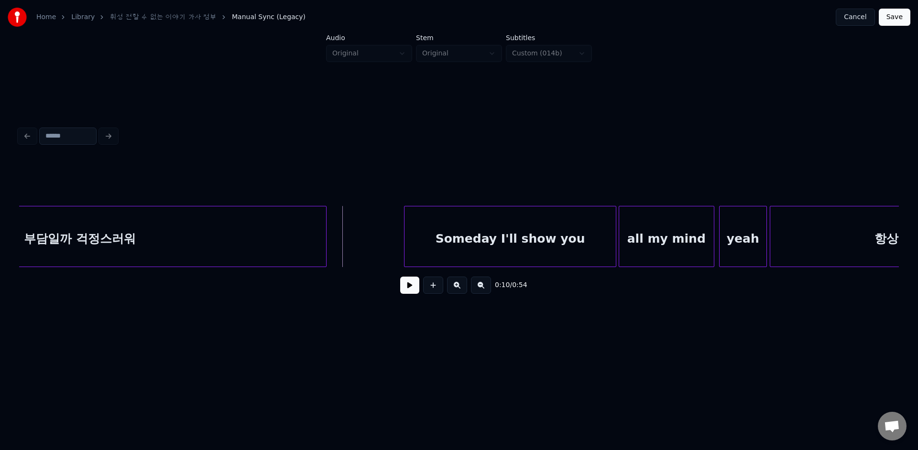
click at [408, 286] on button at bounding box center [409, 285] width 19 height 17
click at [410, 286] on button at bounding box center [409, 285] width 19 height 17
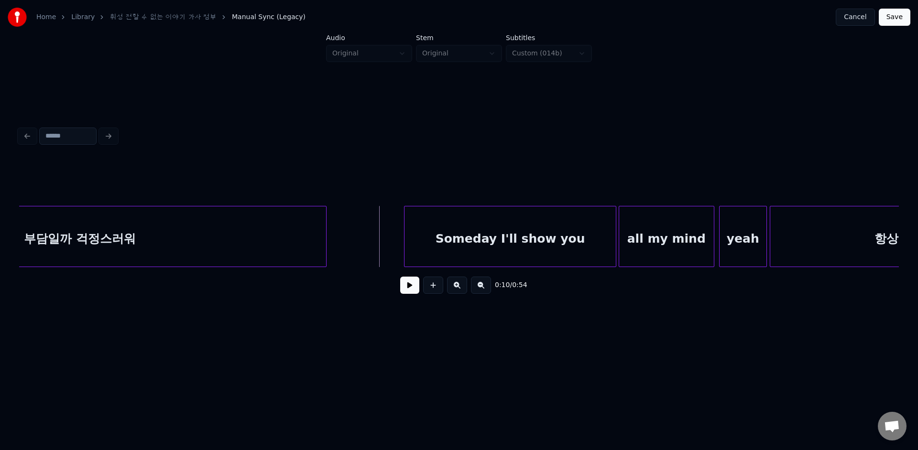
click at [410, 286] on button at bounding box center [409, 285] width 19 height 17
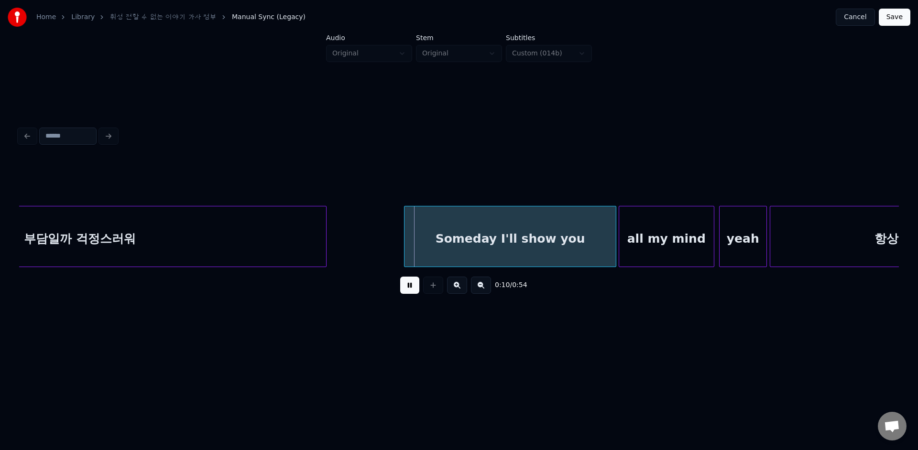
click at [410, 286] on button at bounding box center [409, 285] width 19 height 17
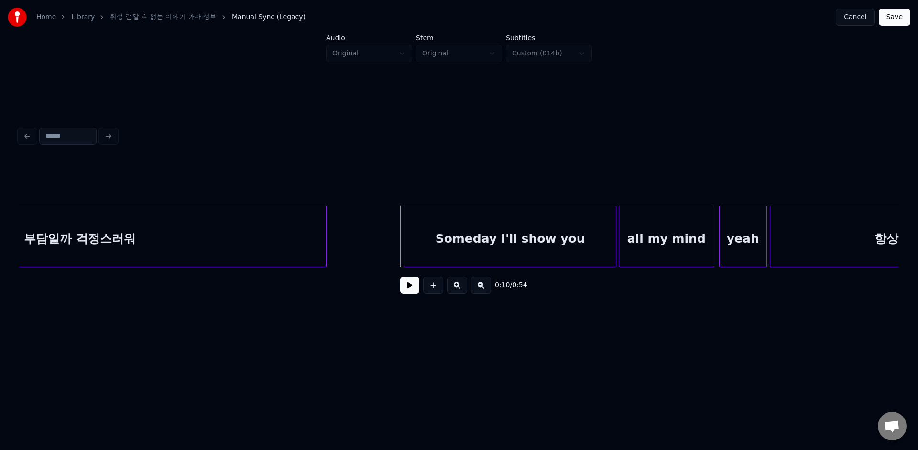
click at [405, 283] on button at bounding box center [409, 285] width 19 height 17
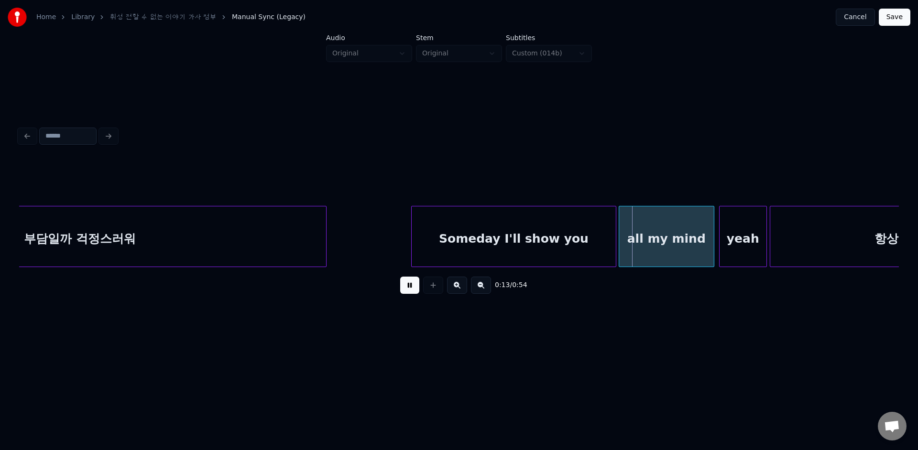
click at [414, 249] on div at bounding box center [412, 236] width 3 height 60
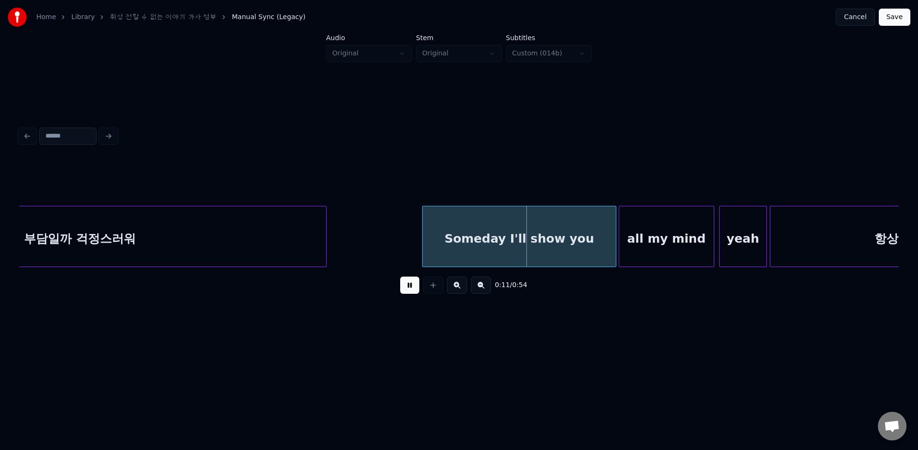
click at [407, 291] on button at bounding box center [409, 285] width 19 height 17
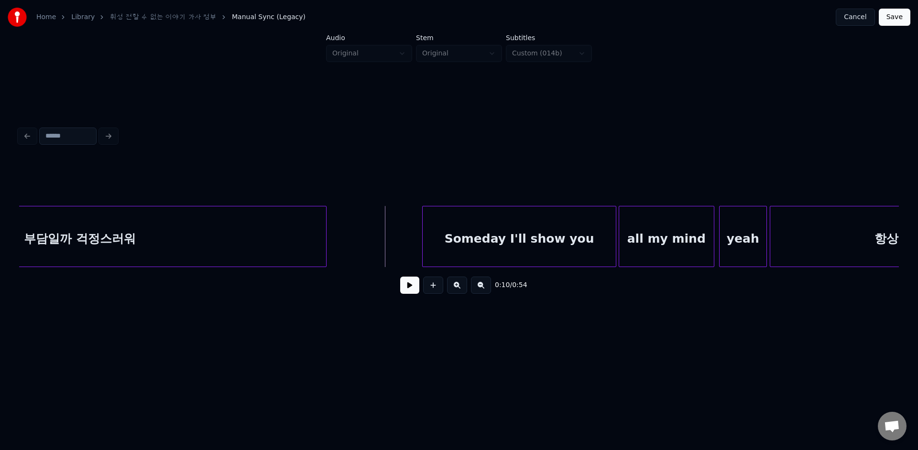
click at [412, 288] on button at bounding box center [409, 285] width 19 height 17
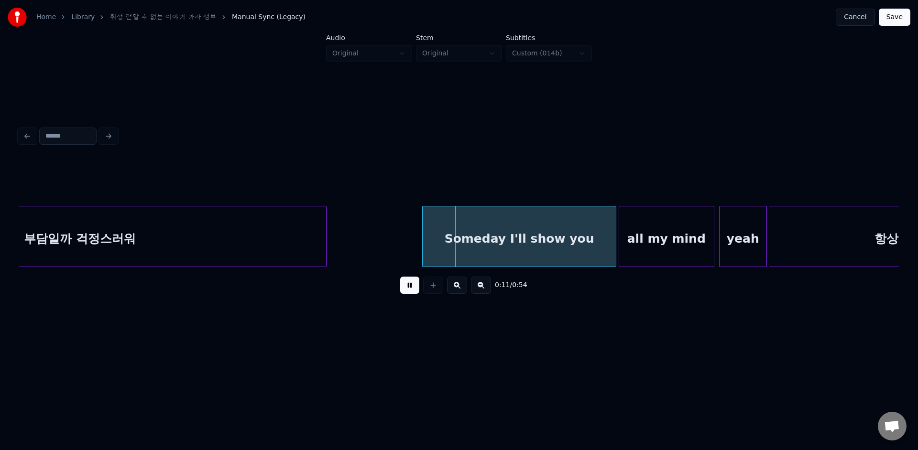
click at [407, 285] on button at bounding box center [409, 285] width 19 height 17
click at [405, 252] on div "Someday I'll show you" at bounding box center [510, 236] width 211 height 61
click at [405, 252] on div "Someday I'll show you" at bounding box center [510, 238] width 210 height 65
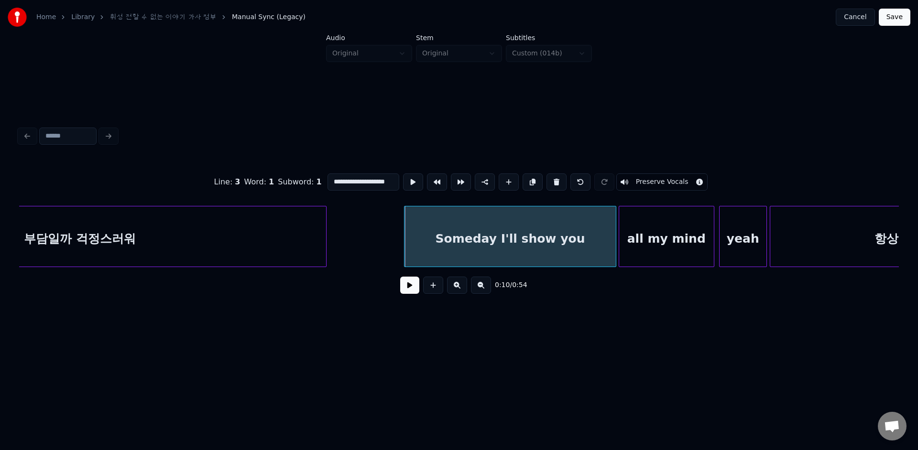
click at [405, 253] on div at bounding box center [405, 236] width 3 height 60
click at [302, 237] on div "부담일까 걱정스러워" at bounding box center [80, 238] width 492 height 65
type input "**********"
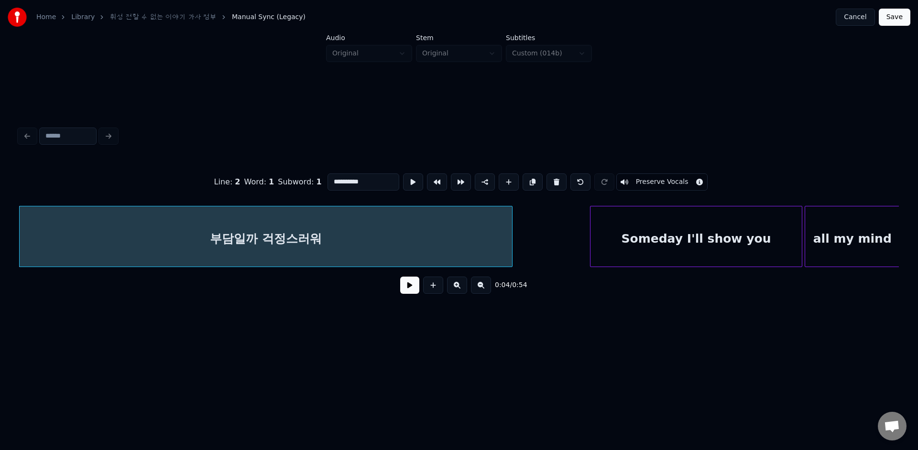
click at [412, 285] on button at bounding box center [409, 285] width 19 height 17
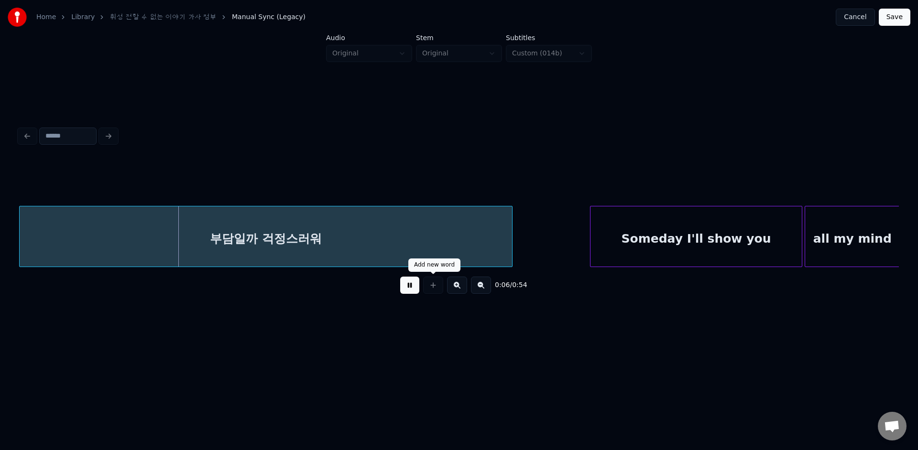
click at [409, 289] on button at bounding box center [409, 285] width 19 height 17
click at [411, 287] on button at bounding box center [409, 285] width 19 height 17
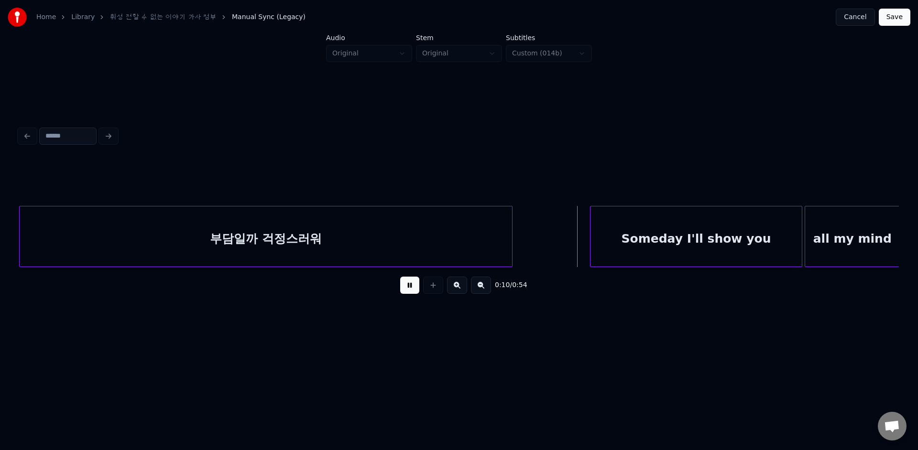
click at [411, 287] on button at bounding box center [409, 285] width 19 height 17
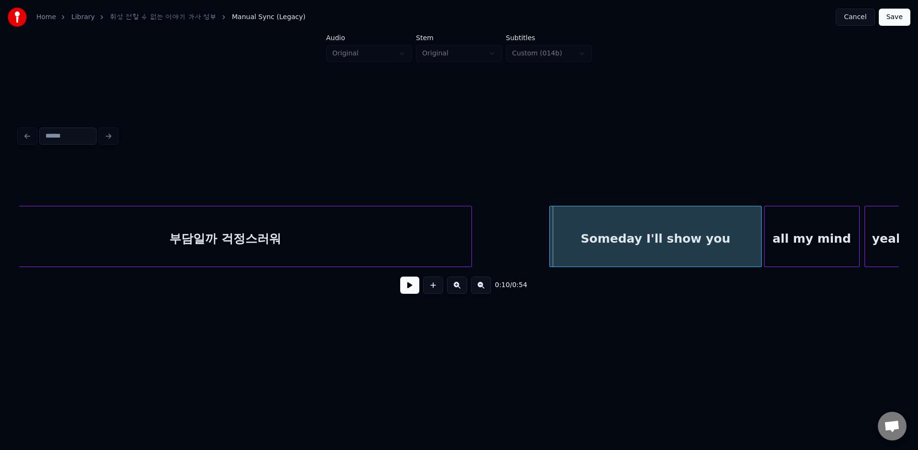
scroll to position [0, 542]
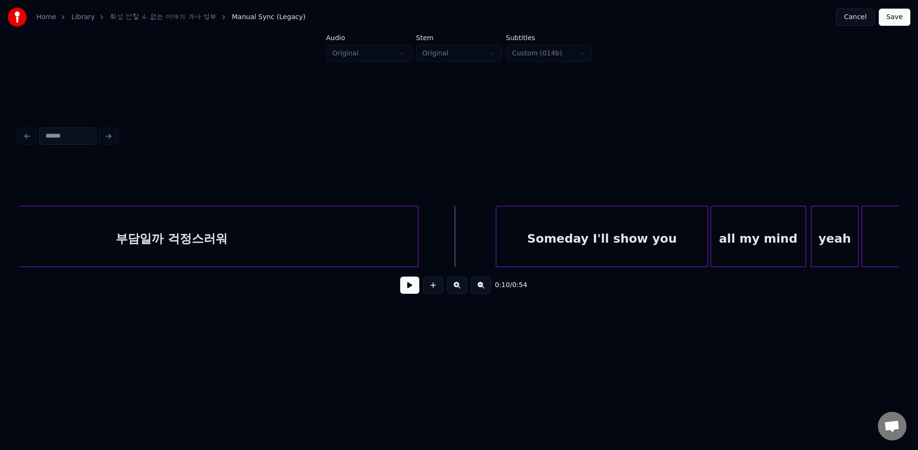
click at [413, 281] on button at bounding box center [409, 285] width 19 height 17
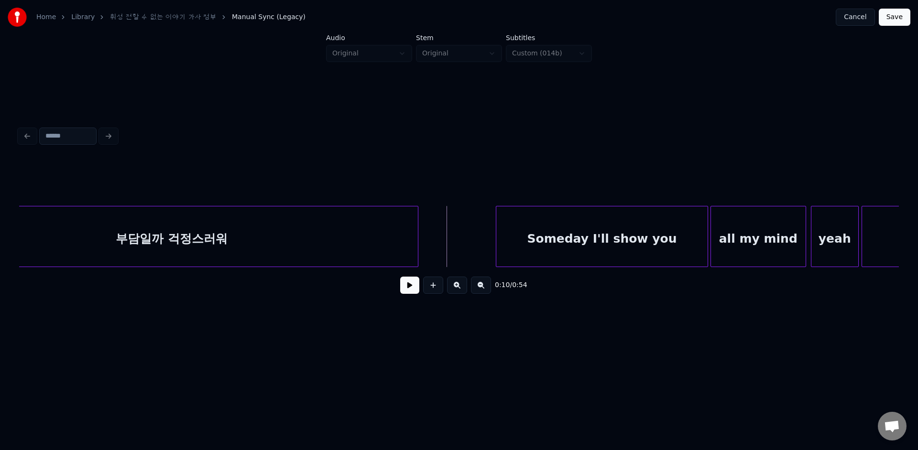
click at [400, 284] on button at bounding box center [409, 285] width 19 height 17
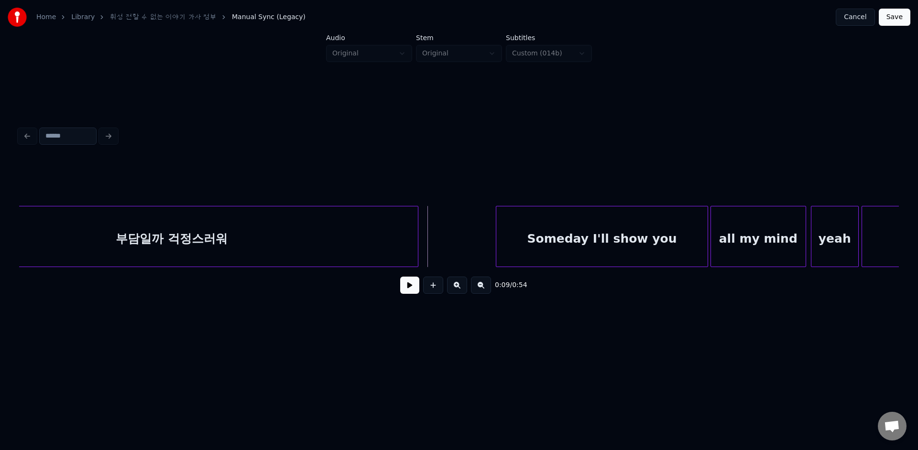
click at [410, 282] on button at bounding box center [409, 285] width 19 height 17
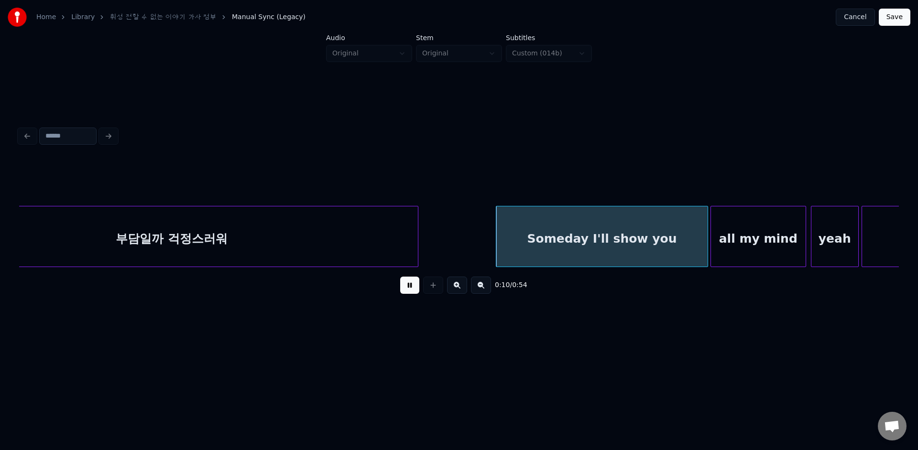
click at [410, 282] on button at bounding box center [409, 285] width 19 height 17
click at [499, 244] on div at bounding box center [499, 236] width 3 height 60
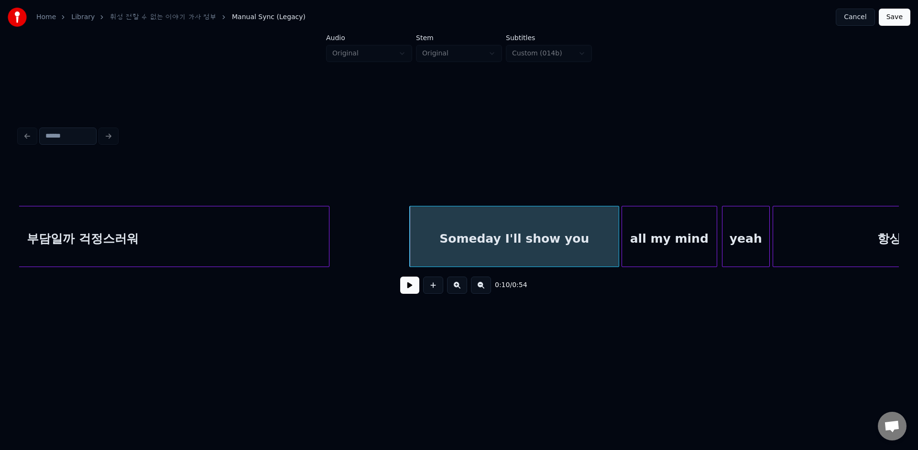
scroll to position [0, 817]
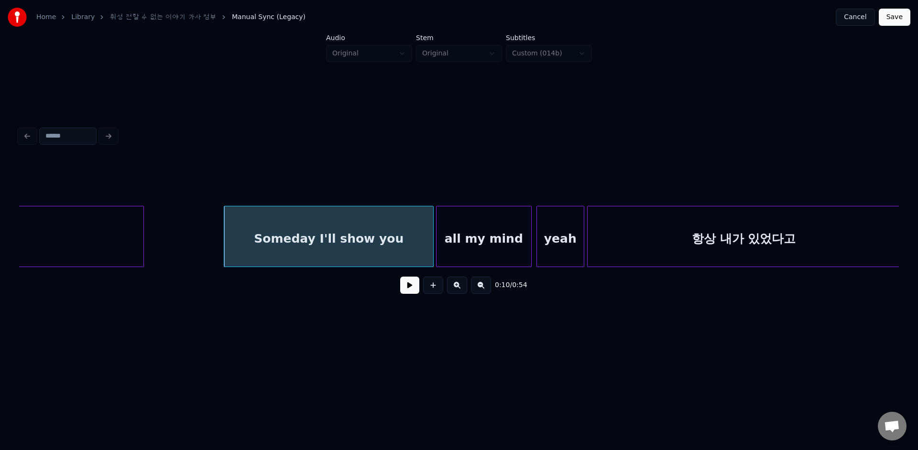
click at [315, 236] on div "Someday I'll show you" at bounding box center [328, 238] width 209 height 65
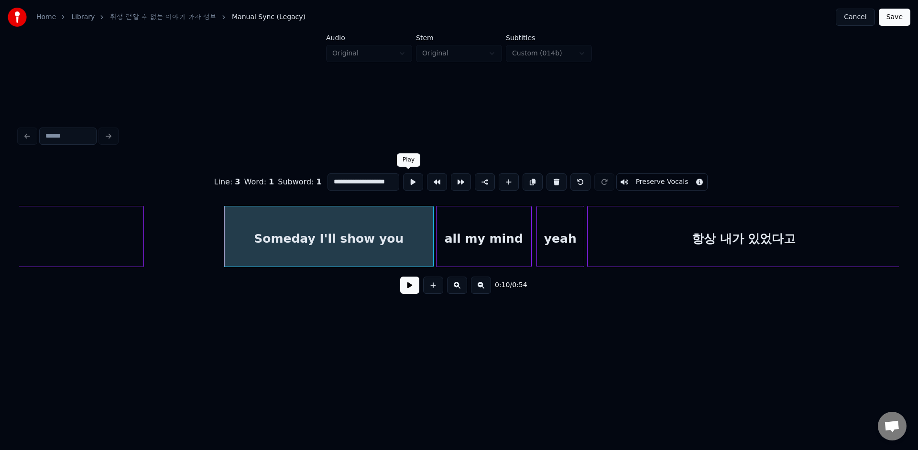
click at [406, 183] on button at bounding box center [413, 181] width 20 height 17
click at [346, 231] on div "Someday I'll show you" at bounding box center [328, 238] width 209 height 65
click at [407, 186] on button at bounding box center [413, 181] width 20 height 17
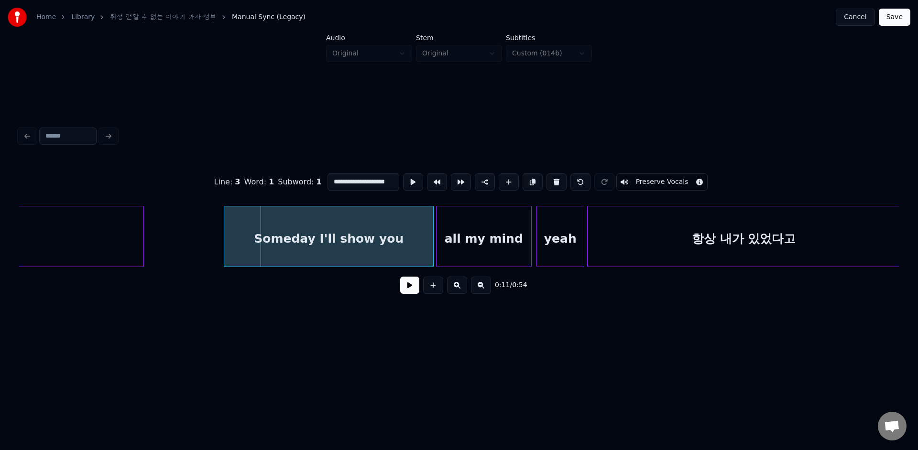
click at [385, 214] on div "Someday I'll show you" at bounding box center [328, 238] width 209 height 65
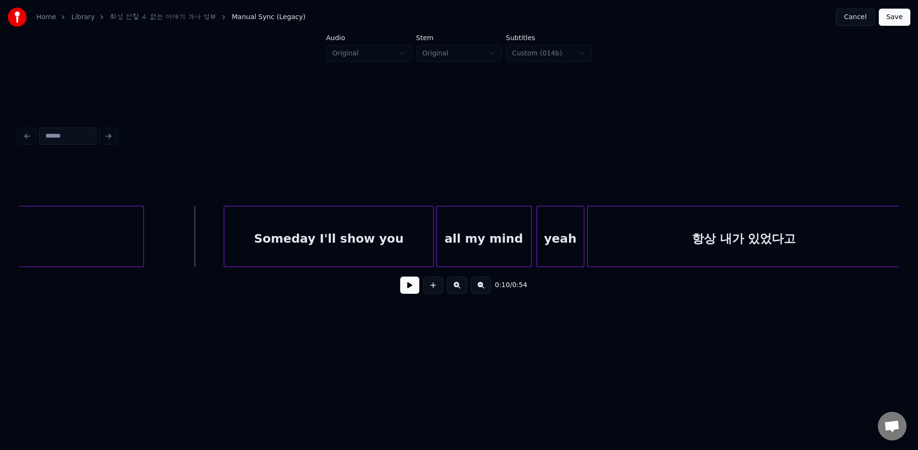
click at [406, 291] on button at bounding box center [409, 285] width 19 height 17
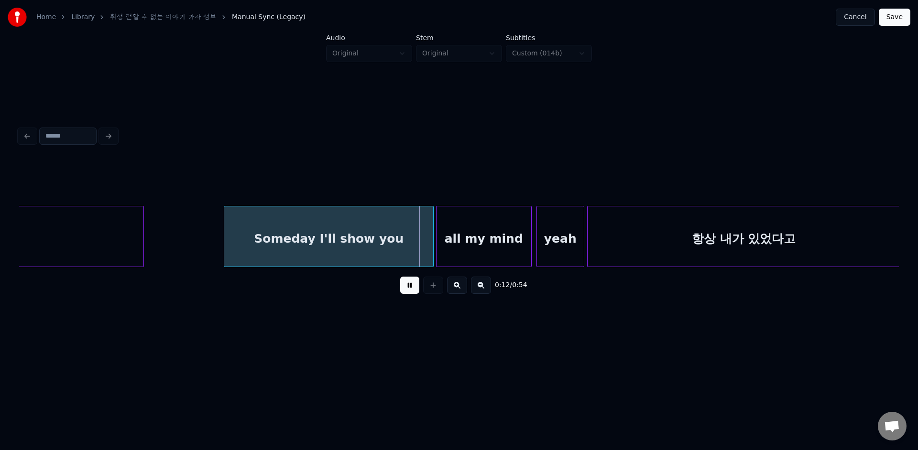
click at [406, 291] on button at bounding box center [409, 285] width 19 height 17
click at [341, 259] on div "Someday I'll show you" at bounding box center [328, 238] width 209 height 65
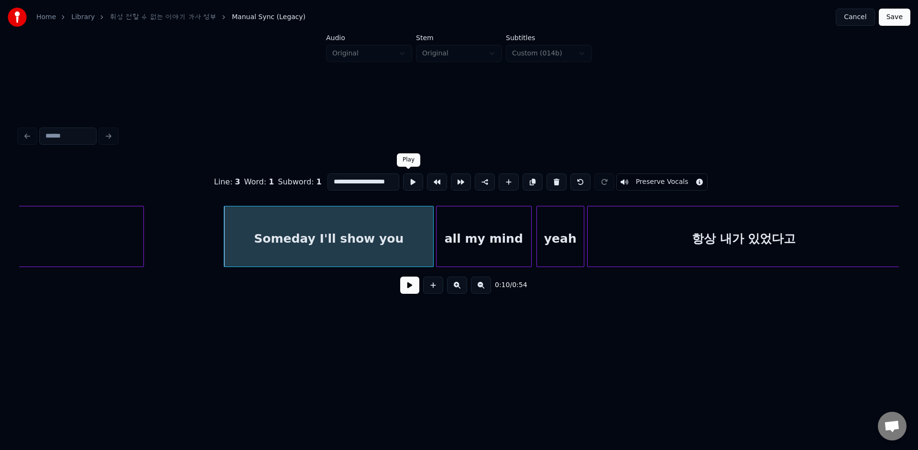
click at [406, 182] on button at bounding box center [413, 181] width 20 height 17
click at [398, 227] on div "Someday I'll show you" at bounding box center [328, 238] width 209 height 65
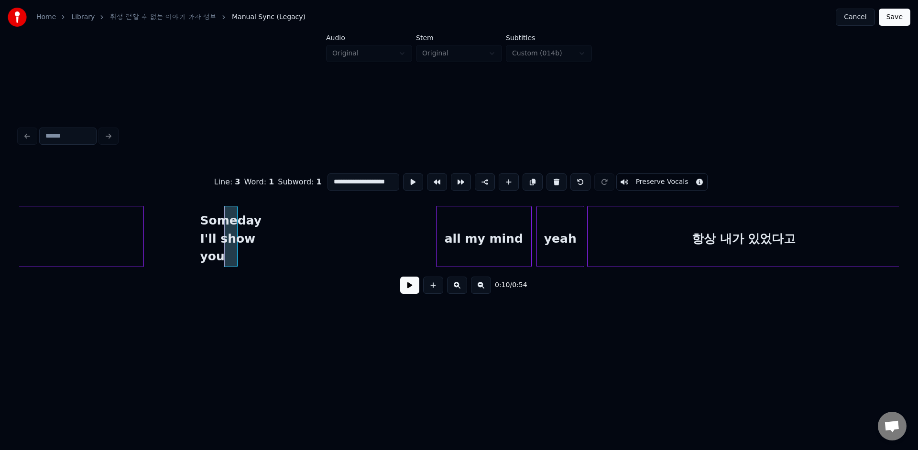
click at [236, 206] on div "Someday I'll show you" at bounding box center [231, 236] width 14 height 61
click at [410, 183] on button at bounding box center [413, 181] width 20 height 17
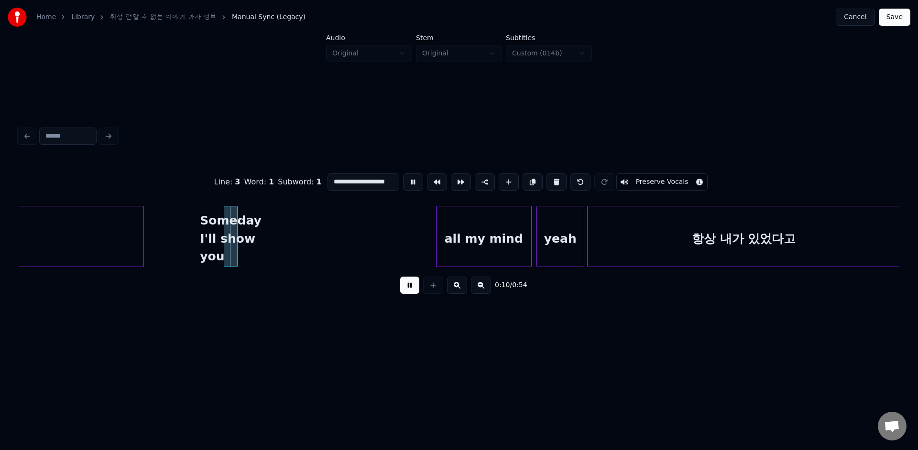
click at [410, 183] on button at bounding box center [413, 181] width 20 height 17
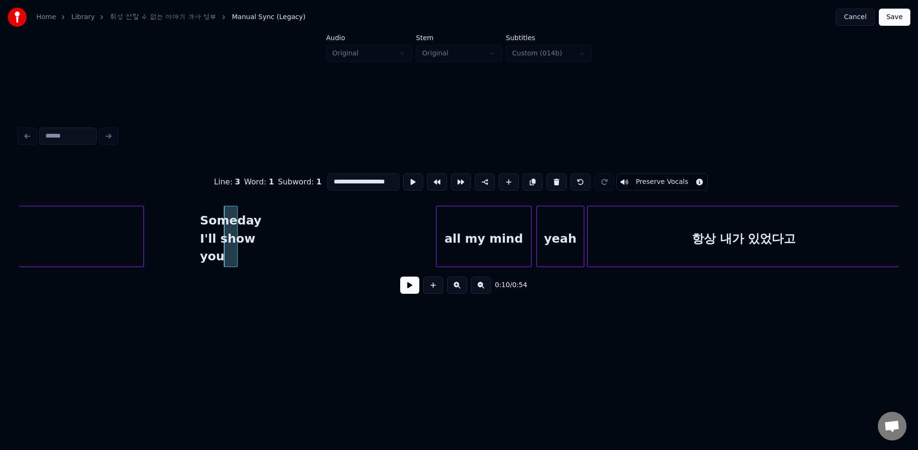
click at [410, 183] on button at bounding box center [413, 181] width 20 height 17
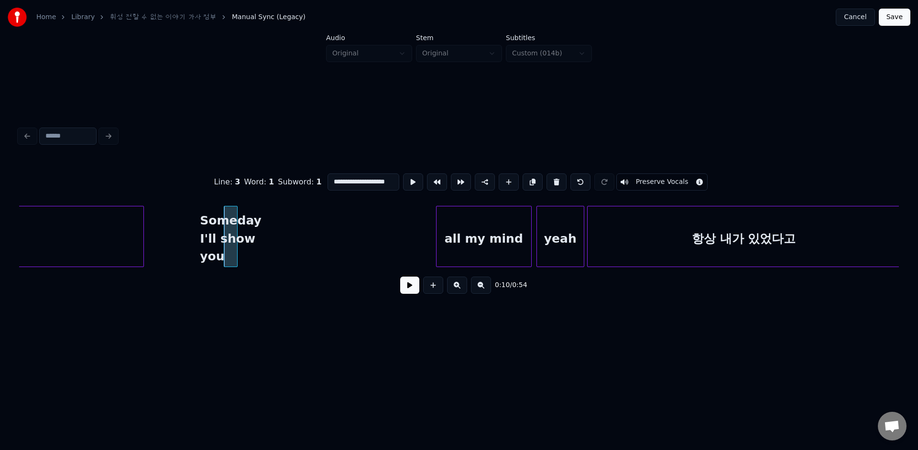
click at [410, 183] on button at bounding box center [413, 181] width 20 height 17
click
type input "**"
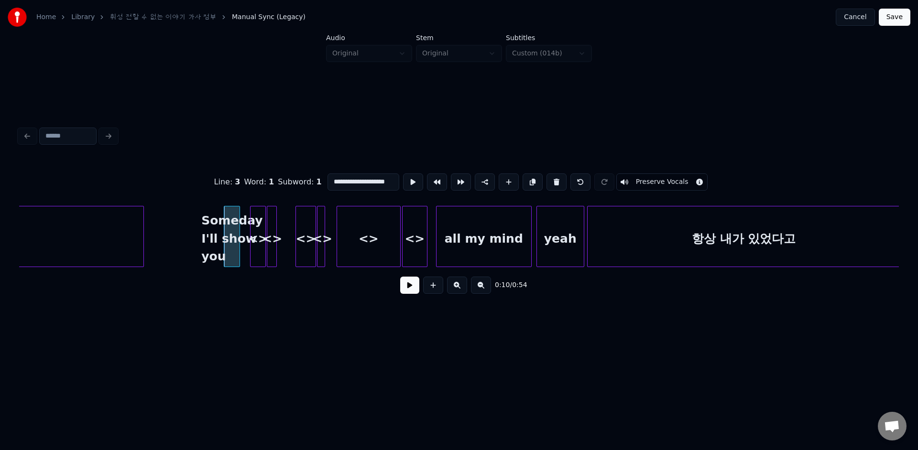
scroll to position [0, 9]
drag, startPoint x: 346, startPoint y: 184, endPoint x: 443, endPoint y: 187, distance: 96.6
drag, startPoint x: 348, startPoint y: 180, endPoint x: 288, endPoint y: 170, distance: 61.0
paste input "**********"
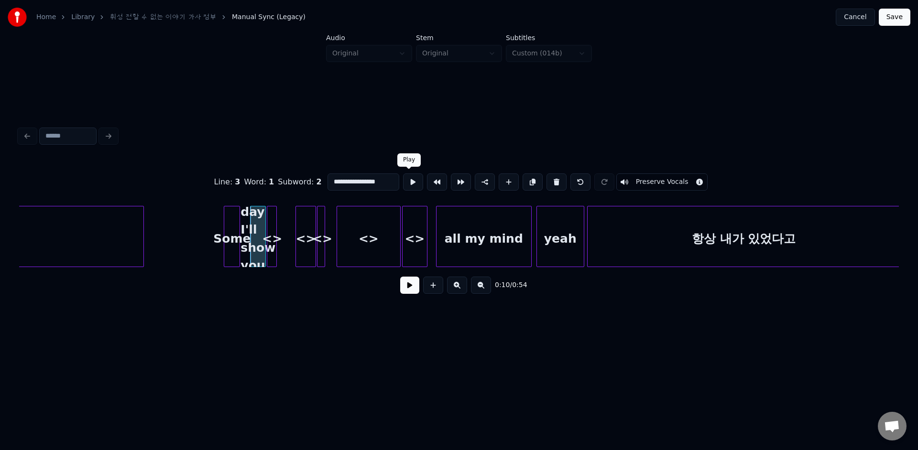
drag, startPoint x: 342, startPoint y: 181, endPoint x: 405, endPoint y: 189, distance: 63.6
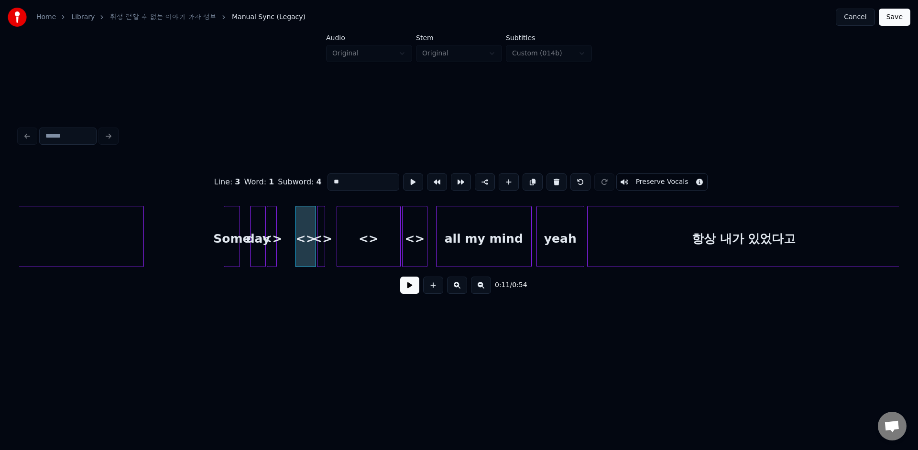
drag, startPoint x: 343, startPoint y: 183, endPoint x: 276, endPoint y: 181, distance: 67.4
paste input "**********"
drag, startPoint x: 339, startPoint y: 181, endPoint x: 453, endPoint y: 186, distance: 113.9
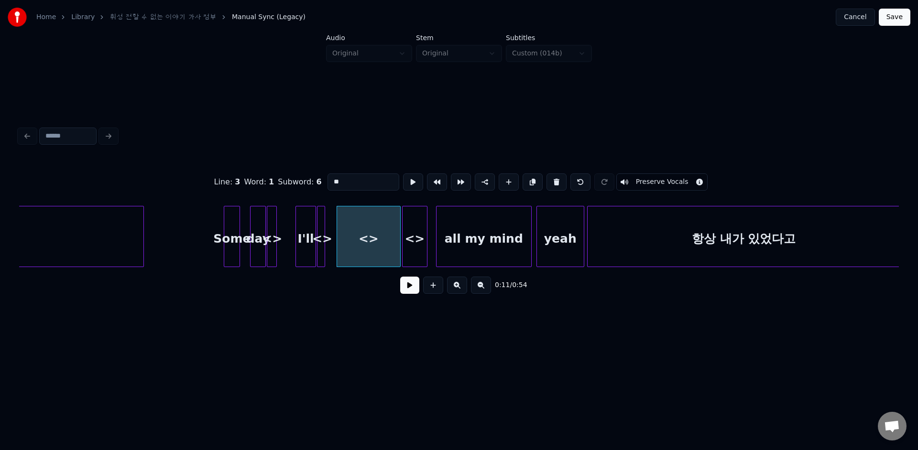
drag, startPoint x: 346, startPoint y: 178, endPoint x: 254, endPoint y: 173, distance: 92.4
paste input "******"
drag, startPoint x: 347, startPoint y: 181, endPoint x: 428, endPoint y: 181, distance: 80.8
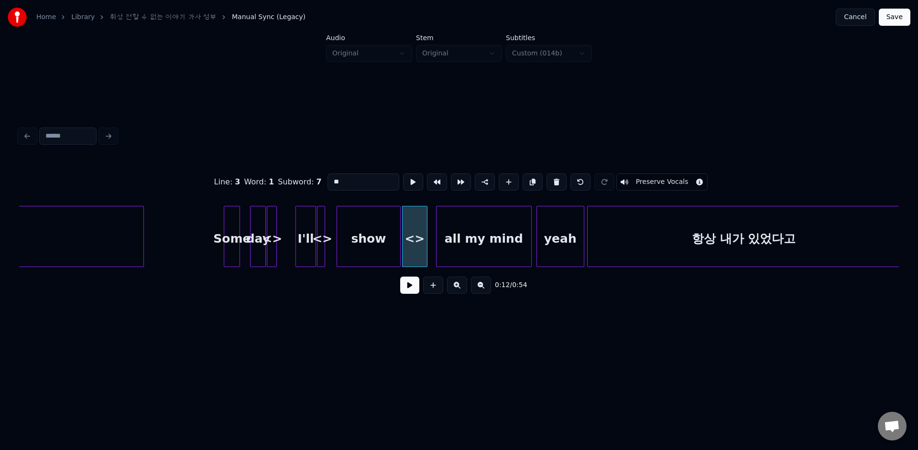
drag, startPoint x: 346, startPoint y: 186, endPoint x: 302, endPoint y: 173, distance: 45.5
paste input "*"
drag, startPoint x: 337, startPoint y: 184, endPoint x: 400, endPoint y: 185, distance: 63.1
drag, startPoint x: 340, startPoint y: 187, endPoint x: 298, endPoint y: 181, distance: 42.1
paste input
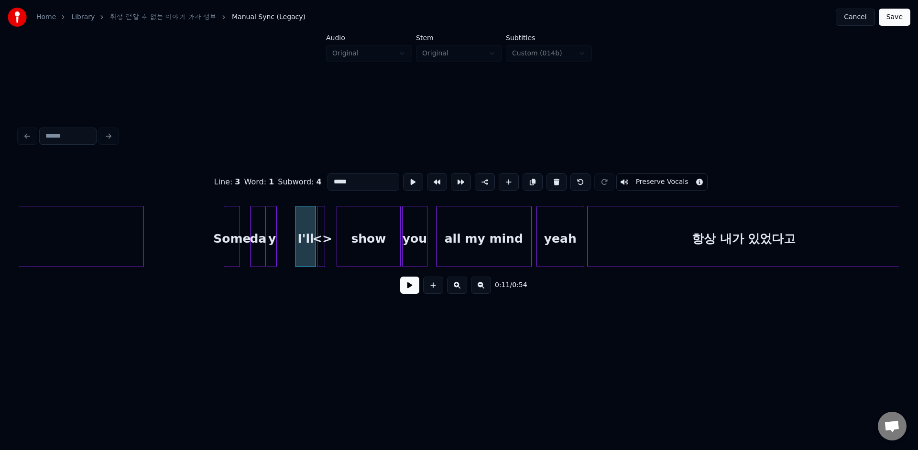
drag, startPoint x: 331, startPoint y: 181, endPoint x: 388, endPoint y: 181, distance: 56.9
drag, startPoint x: 345, startPoint y: 181, endPoint x: 283, endPoint y: 173, distance: 62.2
paste input "*"
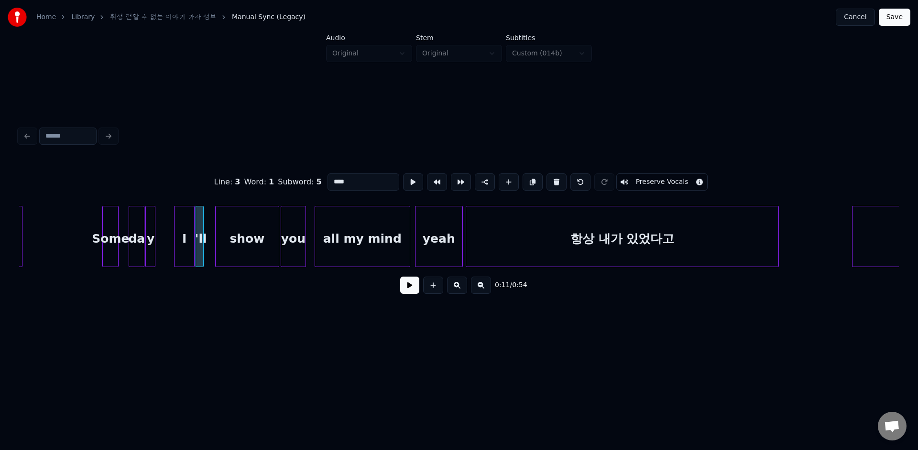
scroll to position [0, 991]
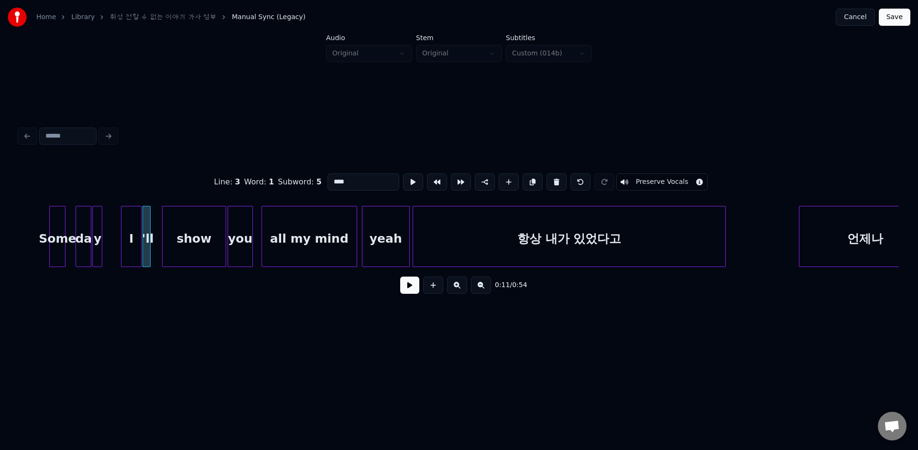
type input "***"
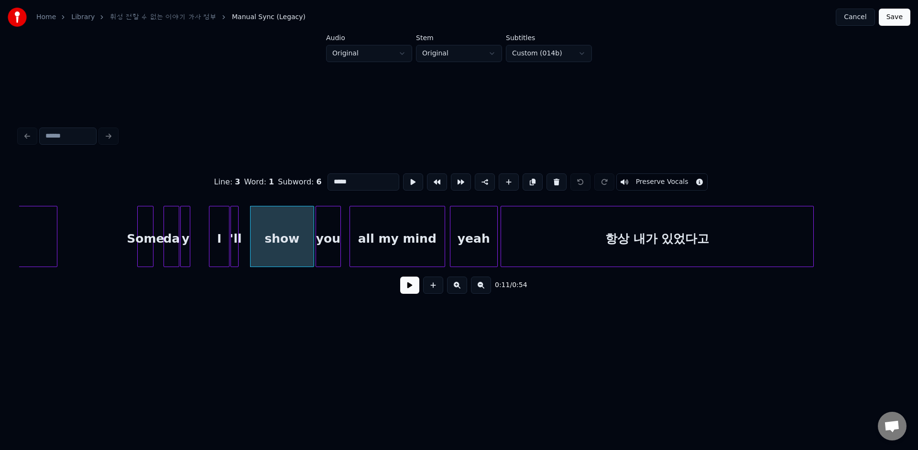
scroll to position [0, 867]
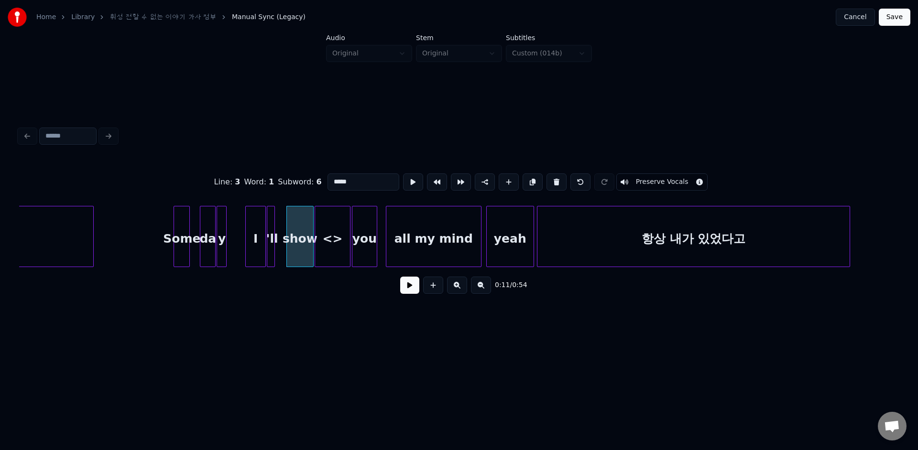
drag, startPoint x: 340, startPoint y: 181, endPoint x: 408, endPoint y: 184, distance: 67.9
drag, startPoint x: 344, startPoint y: 188, endPoint x: 311, endPoint y: 168, distance: 38.6
paste input
type input "*"
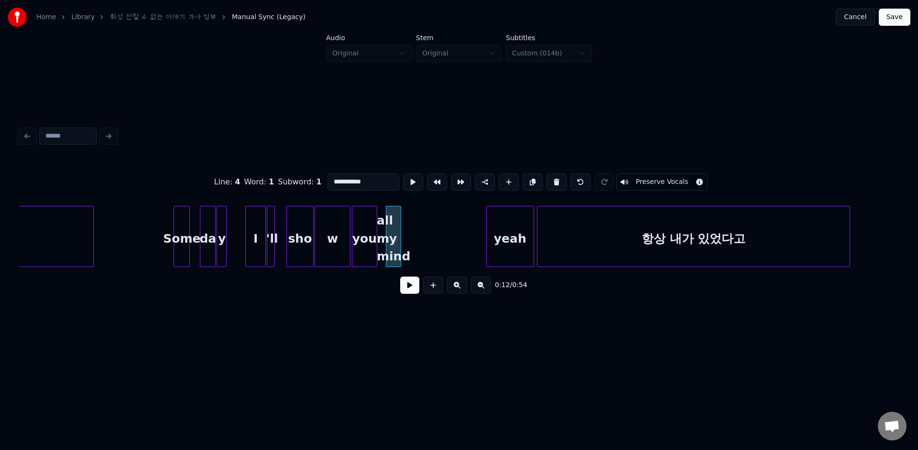
type input "*"
type input "**********"
type input "*"
type input "**"
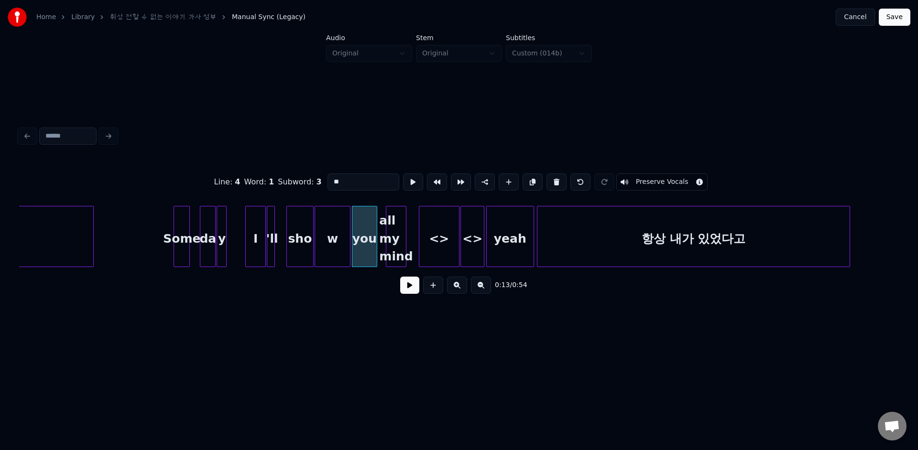
type input "***"
type input "**********"
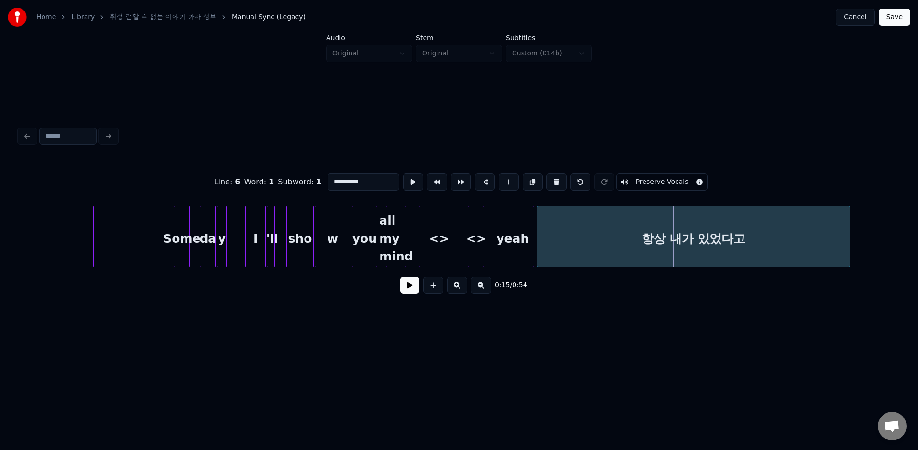
type input "**"
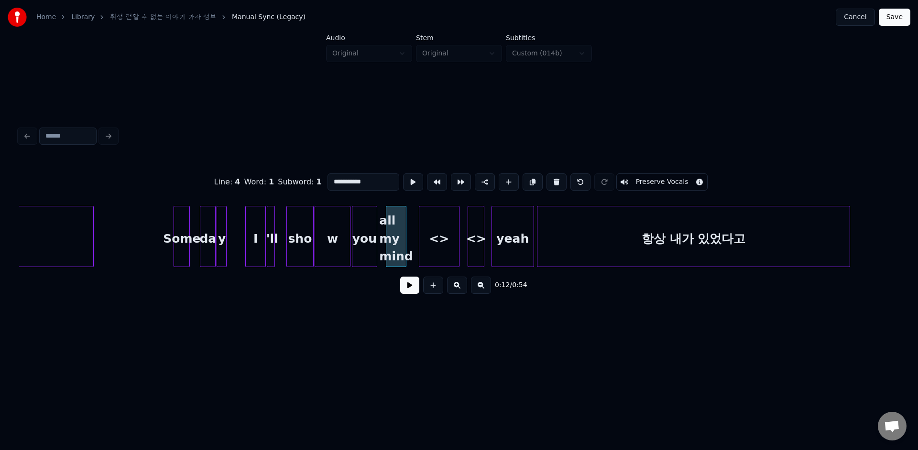
drag, startPoint x: 338, startPoint y: 182, endPoint x: 414, endPoint y: 192, distance: 76.6
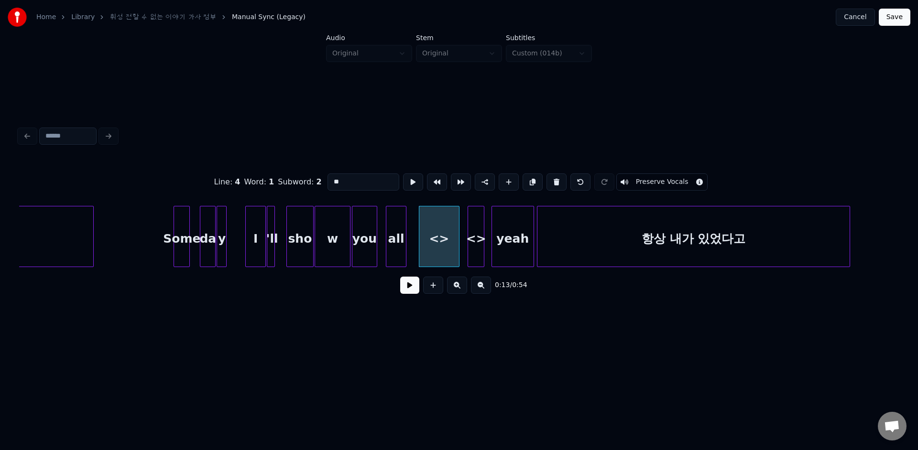
drag, startPoint x: 348, startPoint y: 185, endPoint x: 288, endPoint y: 173, distance: 61.4
paste input "*****"
drag, startPoint x: 341, startPoint y: 184, endPoint x: 400, endPoint y: 182, distance: 58.8
drag, startPoint x: 349, startPoint y: 183, endPoint x: 262, endPoint y: 169, distance: 88.1
paste input "**"
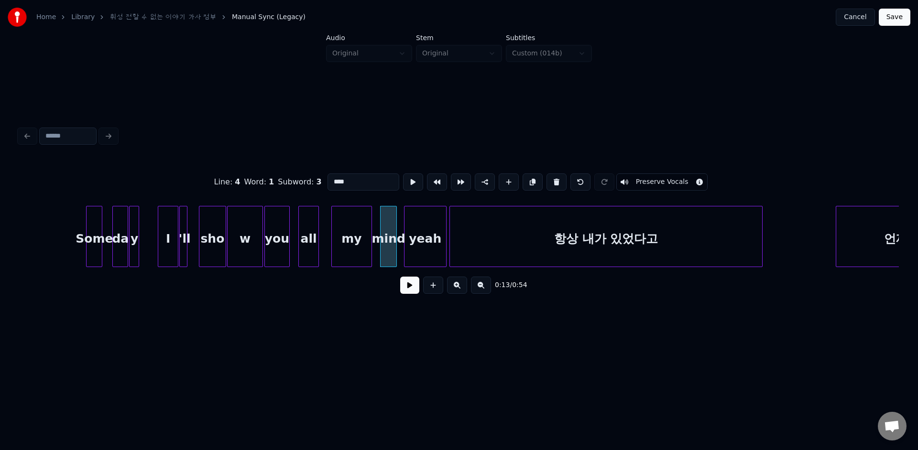
scroll to position [0, 975]
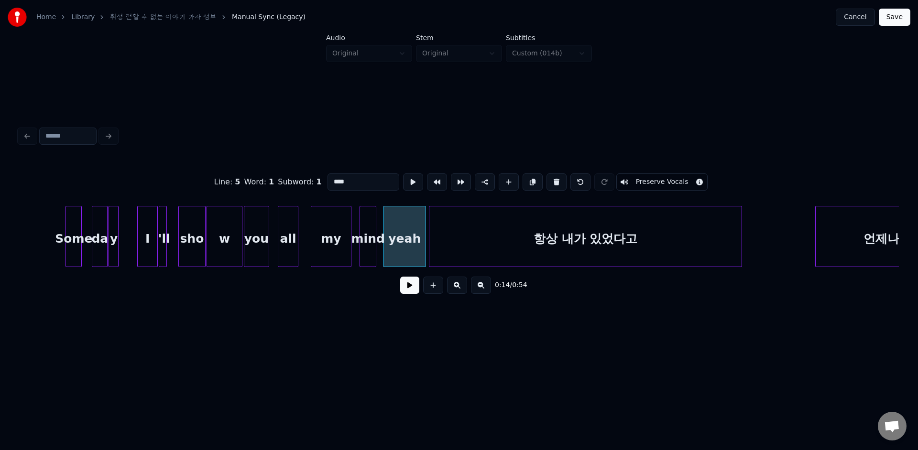
drag, startPoint x: 347, startPoint y: 184, endPoint x: 299, endPoint y: 177, distance: 48.8
type input "*"
drag, startPoint x: 345, startPoint y: 179, endPoint x: 285, endPoint y: 174, distance: 60.4
type input "****"
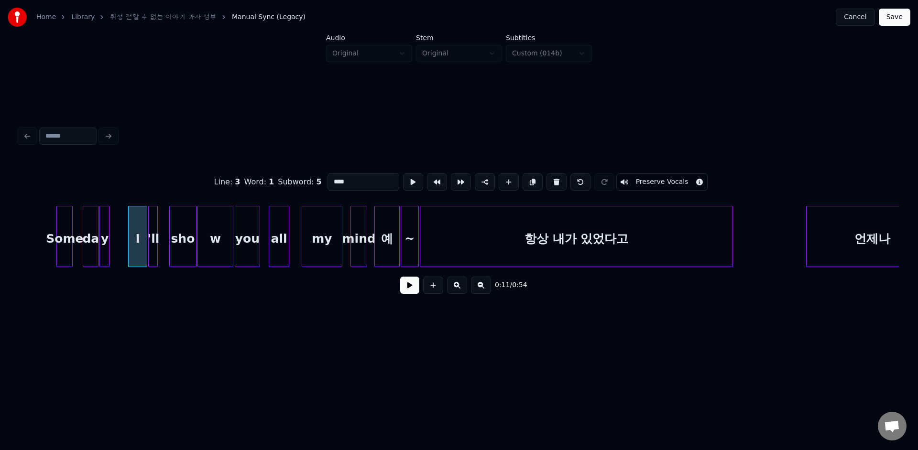
scroll to position [0, 1075]
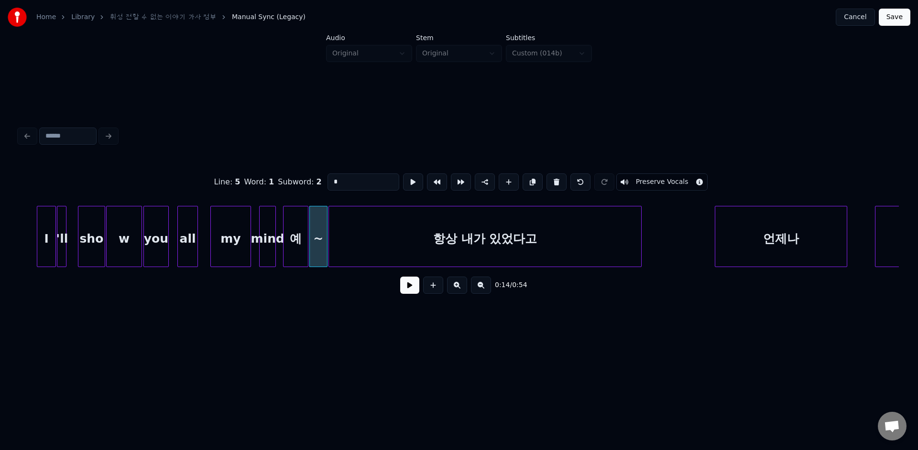
type input "**********"
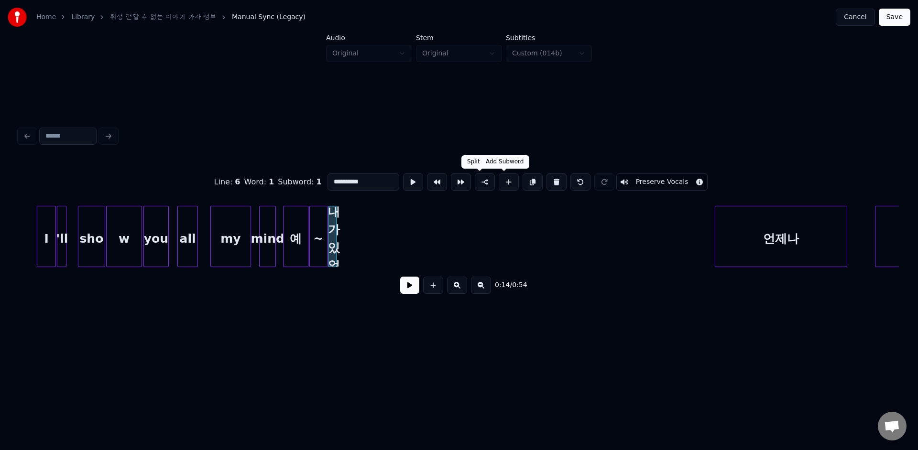
type input "**"
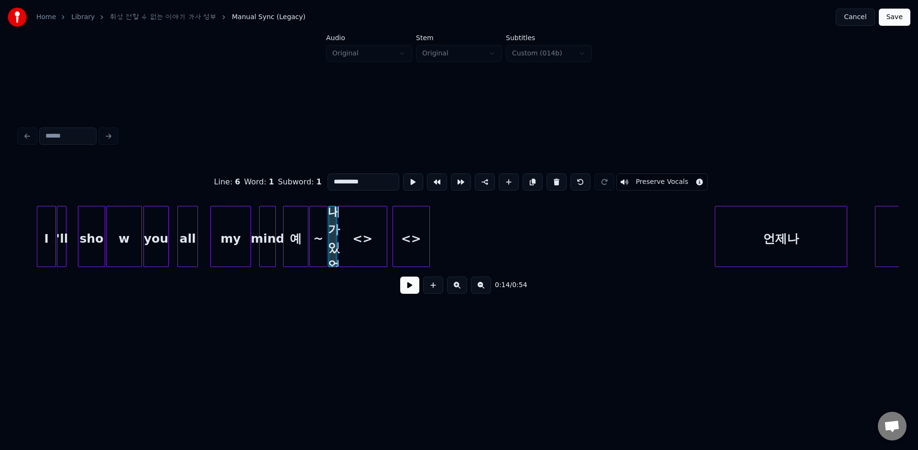
type input "**"
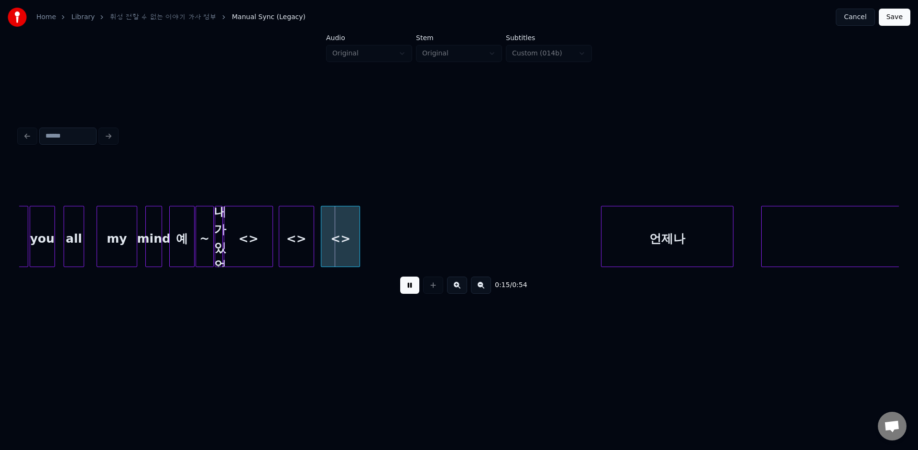
scroll to position [0, 1192]
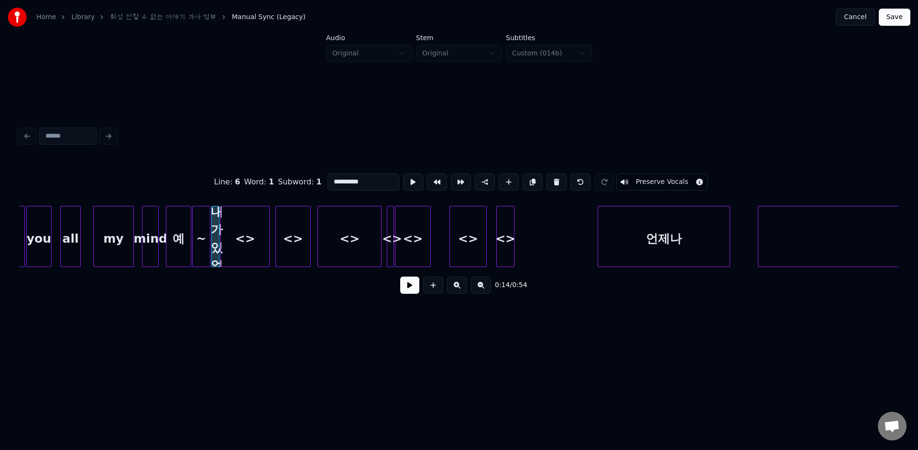
drag, startPoint x: 335, startPoint y: 181, endPoint x: 415, endPoint y: 193, distance: 81.6
drag, startPoint x: 350, startPoint y: 179, endPoint x: 298, endPoint y: 177, distance: 52.1
paste input "*******"
drag, startPoint x: 336, startPoint y: 181, endPoint x: 387, endPoint y: 186, distance: 51.4
drag, startPoint x: 349, startPoint y: 187, endPoint x: 313, endPoint y: 182, distance: 36.7
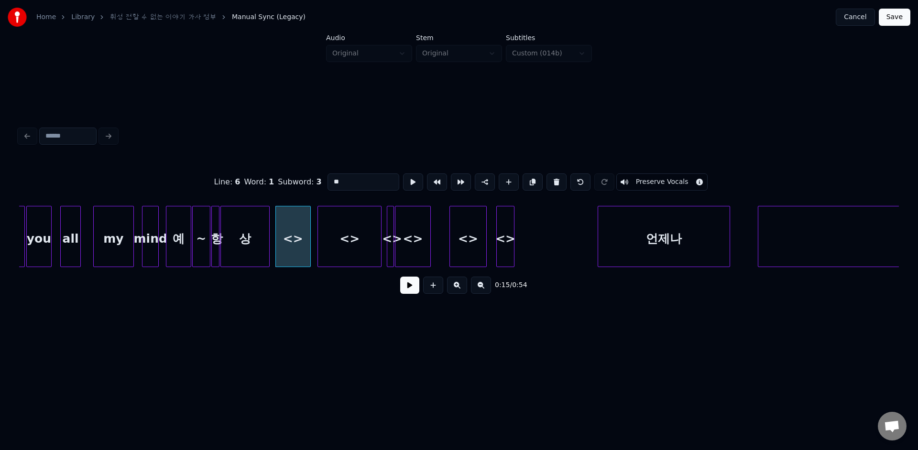
paste input "*****"
drag, startPoint x: 336, startPoint y: 181, endPoint x: 406, endPoint y: 178, distance: 69.8
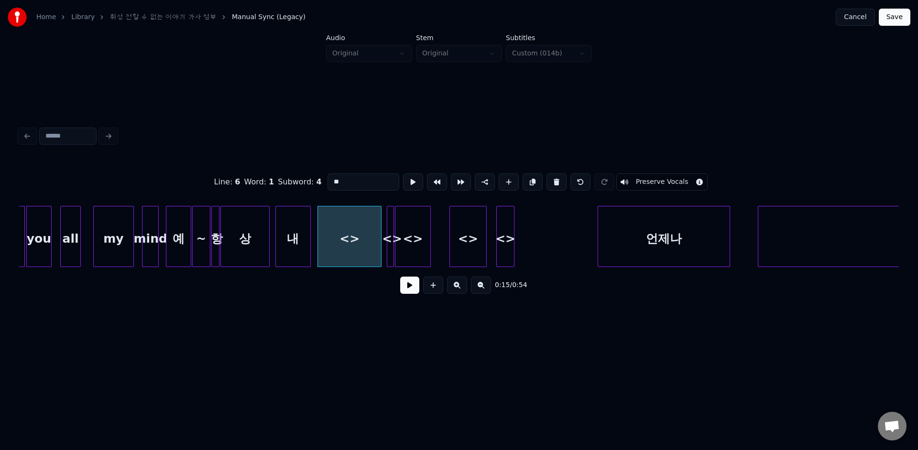
drag, startPoint x: 344, startPoint y: 182, endPoint x: 308, endPoint y: 175, distance: 36.9
paste input "****"
drag, startPoint x: 337, startPoint y: 181, endPoint x: 401, endPoint y: 180, distance: 64.1
drag, startPoint x: 342, startPoint y: 185, endPoint x: 310, endPoint y: 175, distance: 33.9
paste input "**"
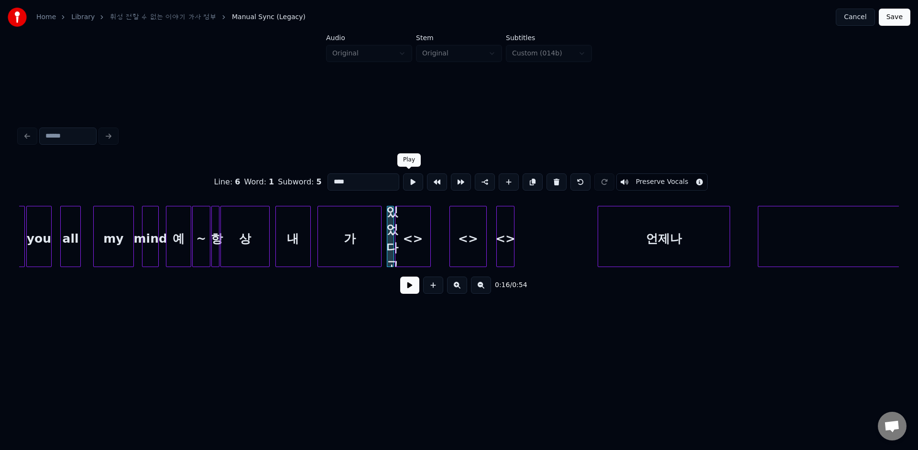
drag, startPoint x: 333, startPoint y: 182, endPoint x: 422, endPoint y: 185, distance: 88.9
drag, startPoint x: 347, startPoint y: 183, endPoint x: 310, endPoint y: 181, distance: 37.4
paste input "*"
drag, startPoint x: 335, startPoint y: 183, endPoint x: 397, endPoint y: 192, distance: 62.7
drag, startPoint x: 350, startPoint y: 180, endPoint x: 271, endPoint y: 155, distance: 83.3
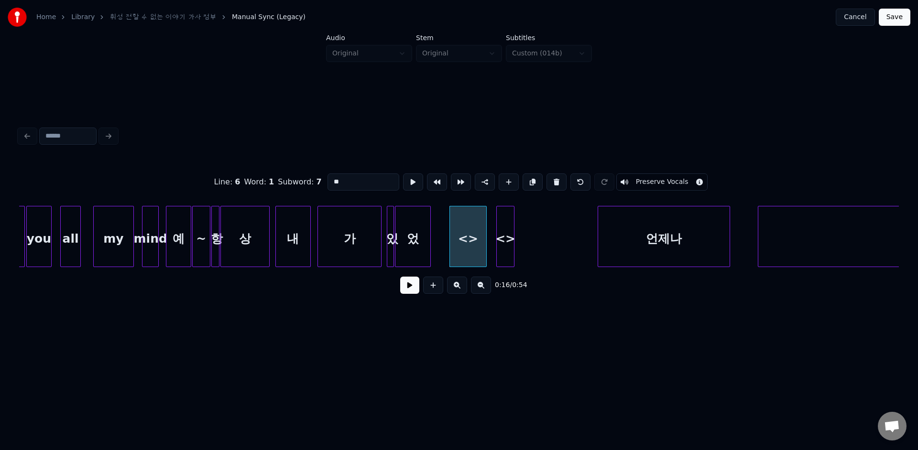
paste input
drag, startPoint x: 335, startPoint y: 182, endPoint x: 439, endPoint y: 203, distance: 105.4
drag, startPoint x: 348, startPoint y: 184, endPoint x: 279, endPoint y: 163, distance: 72.4
paste input
type input "*"
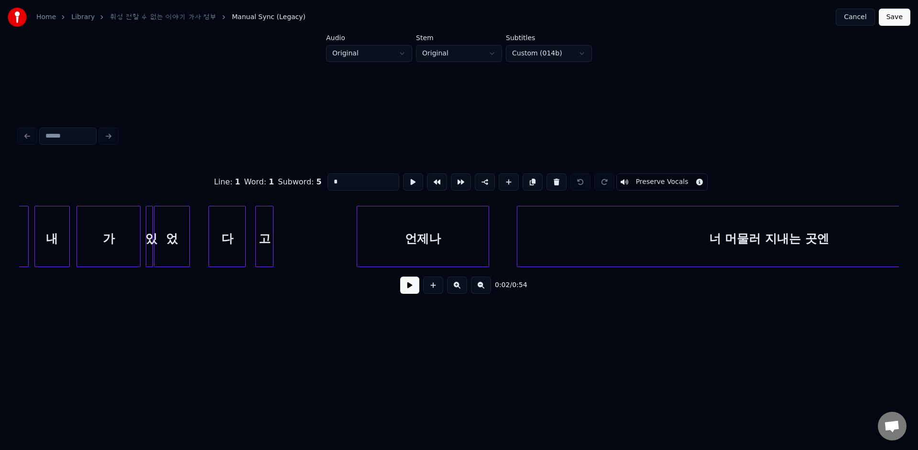
scroll to position [0, 1385]
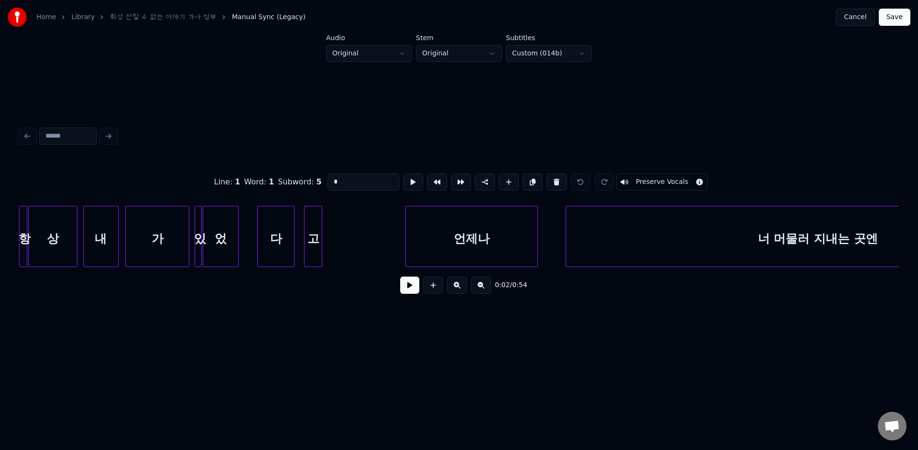
type input "*"
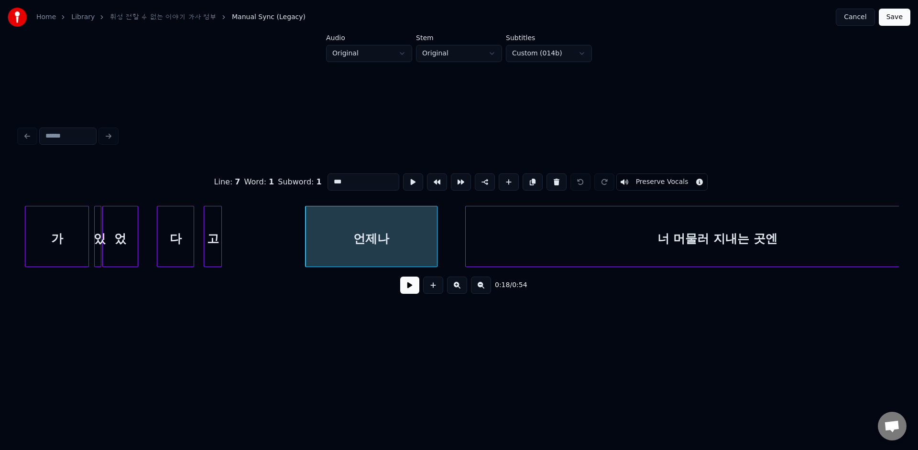
scroll to position [0, 1523]
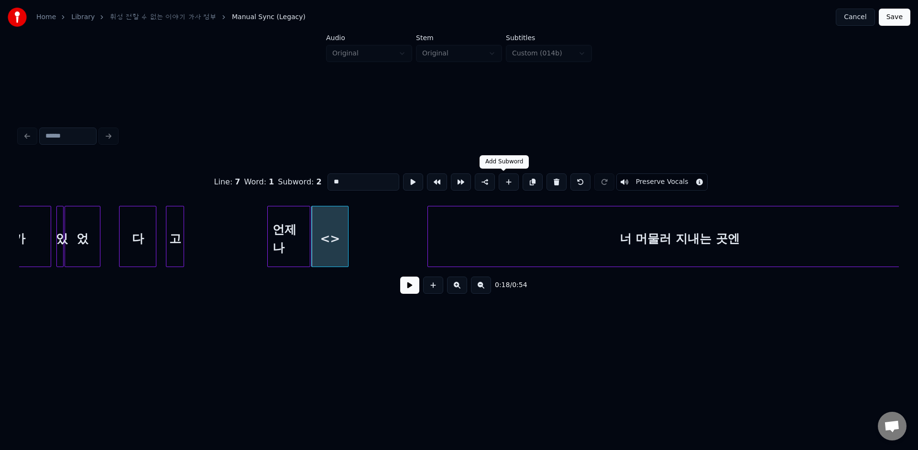
type input "**"
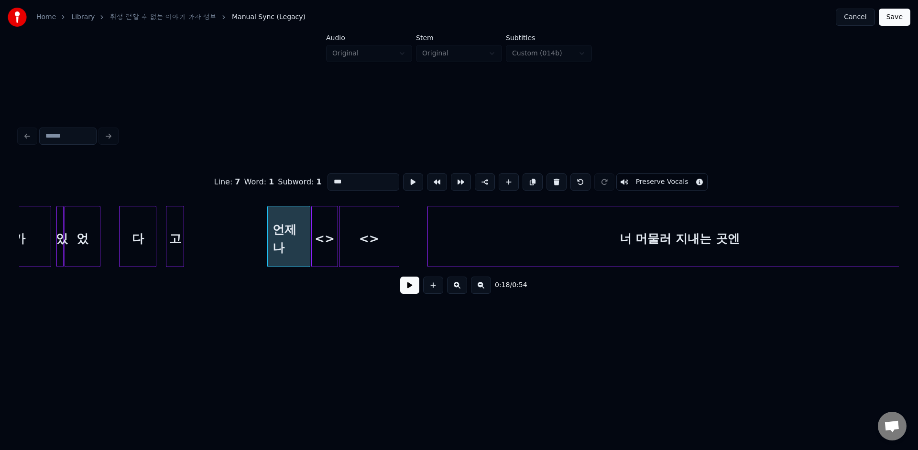
drag, startPoint x: 333, startPoint y: 180, endPoint x: 390, endPoint y: 188, distance: 58.0
drag, startPoint x: 337, startPoint y: 179, endPoint x: 300, endPoint y: 179, distance: 37.3
paste input
drag, startPoint x: 334, startPoint y: 184, endPoint x: 382, endPoint y: 191, distance: 48.9
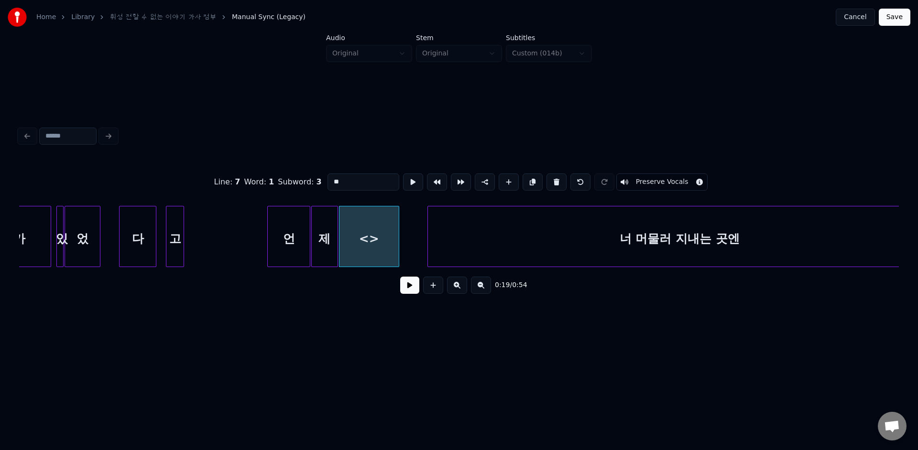
drag, startPoint x: 345, startPoint y: 182, endPoint x: 279, endPoint y: 173, distance: 66.5
paste input
type input "*"
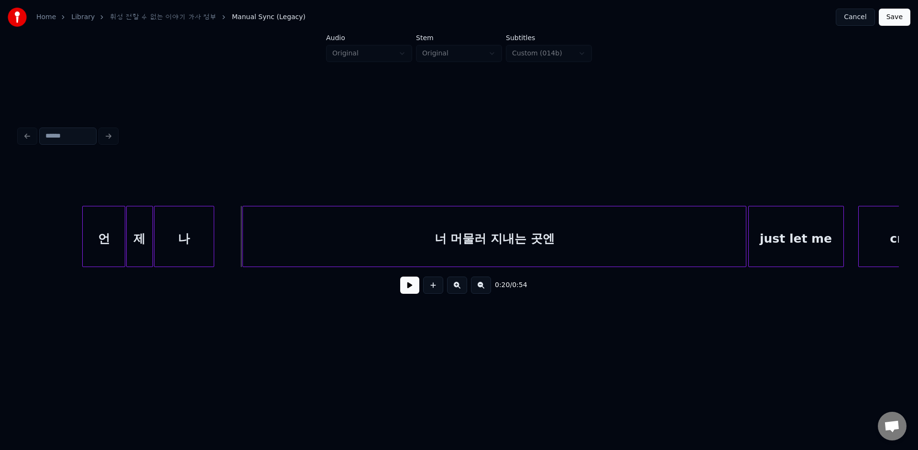
scroll to position [0, 1701]
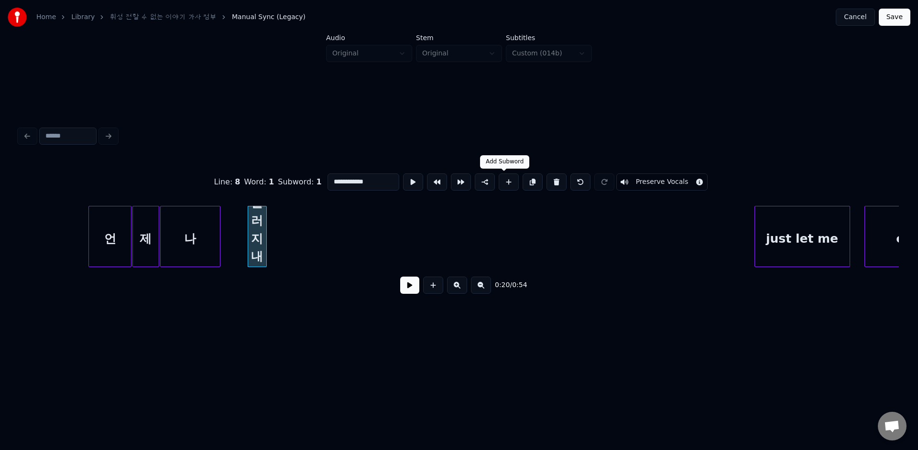
type input "**"
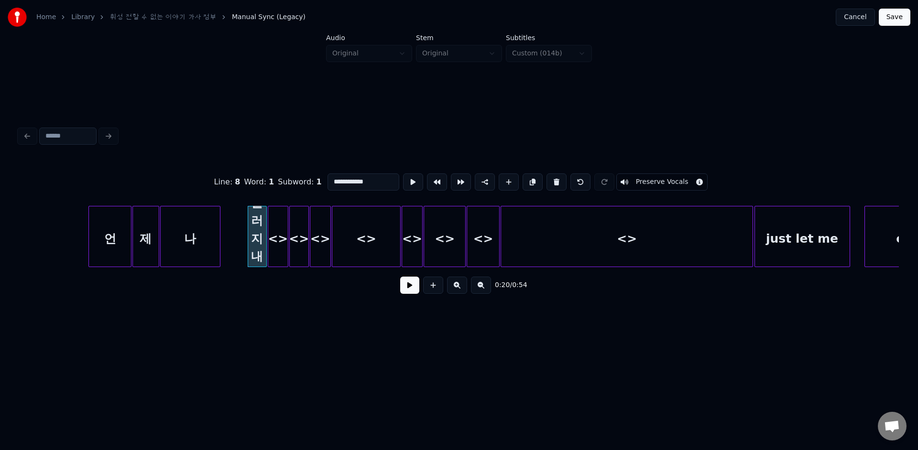
drag, startPoint x: 337, startPoint y: 182, endPoint x: 486, endPoint y: 186, distance: 148.2
drag, startPoint x: 346, startPoint y: 185, endPoint x: 311, endPoint y: 175, distance: 36.4
paste input "********"
drag, startPoint x: 335, startPoint y: 180, endPoint x: 420, endPoint y: 181, distance: 85.1
drag, startPoint x: 340, startPoint y: 183, endPoint x: 304, endPoint y: 180, distance: 36.0
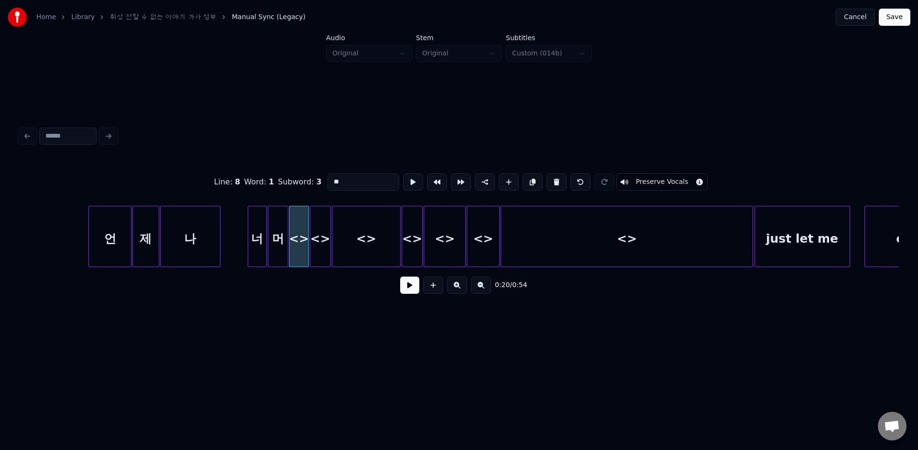
paste input "*******"
drag, startPoint x: 336, startPoint y: 178, endPoint x: 423, endPoint y: 181, distance: 87.0
drag, startPoint x: 342, startPoint y: 182, endPoint x: 309, endPoint y: 179, distance: 32.6
paste input "******"
drag, startPoint x: 337, startPoint y: 182, endPoint x: 399, endPoint y: 181, distance: 61.2
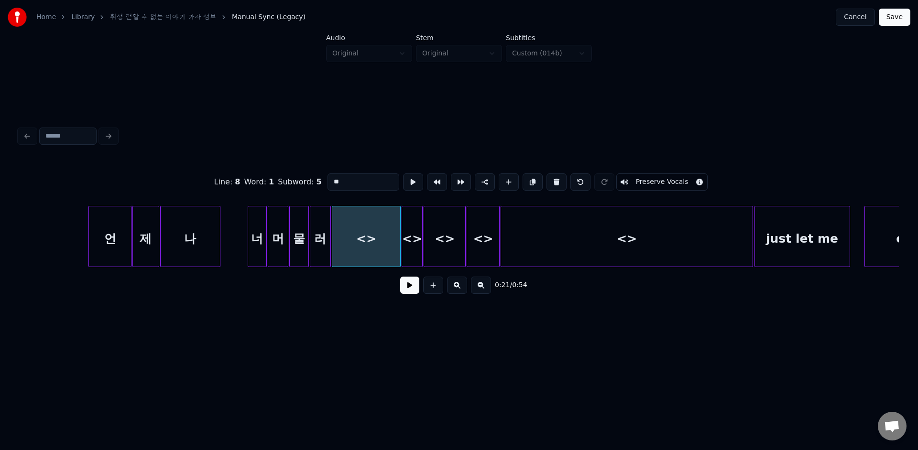
drag, startPoint x: 348, startPoint y: 185, endPoint x: 303, endPoint y: 179, distance: 46.4
paste input "****"
drag, startPoint x: 333, startPoint y: 181, endPoint x: 397, endPoint y: 181, distance: 64.0
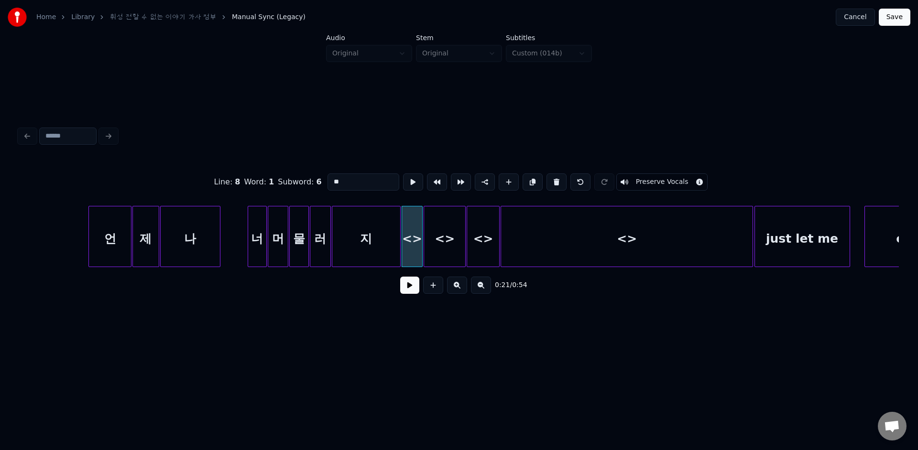
drag, startPoint x: 343, startPoint y: 183, endPoint x: 306, endPoint y: 178, distance: 37.1
paste input "***"
drag, startPoint x: 337, startPoint y: 181, endPoint x: 395, endPoint y: 185, distance: 58.0
drag, startPoint x: 341, startPoint y: 183, endPoint x: 318, endPoint y: 174, distance: 24.7
paste input "**"
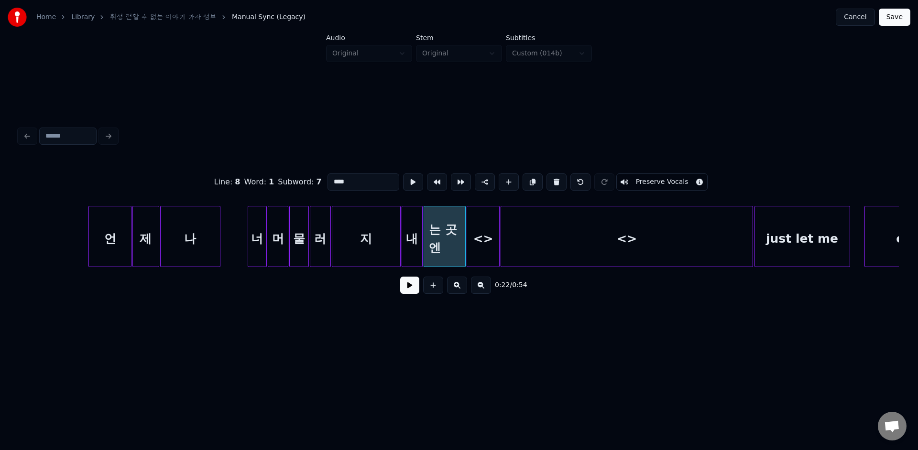
drag, startPoint x: 339, startPoint y: 183, endPoint x: 416, endPoint y: 187, distance: 77.5
drag, startPoint x: 345, startPoint y: 181, endPoint x: 294, endPoint y: 164, distance: 53.2
paste input
drag, startPoint x: 336, startPoint y: 182, endPoint x: 383, endPoint y: 194, distance: 47.9
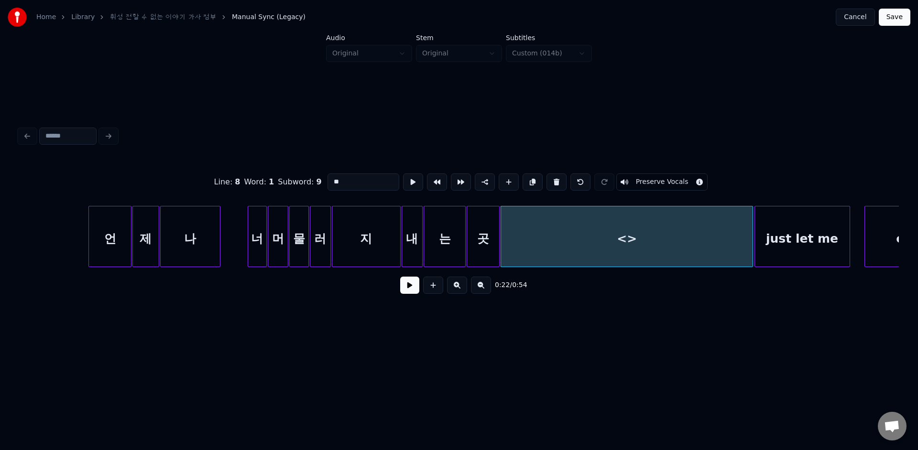
drag, startPoint x: 346, startPoint y: 186, endPoint x: 307, endPoint y: 174, distance: 40.1
paste input
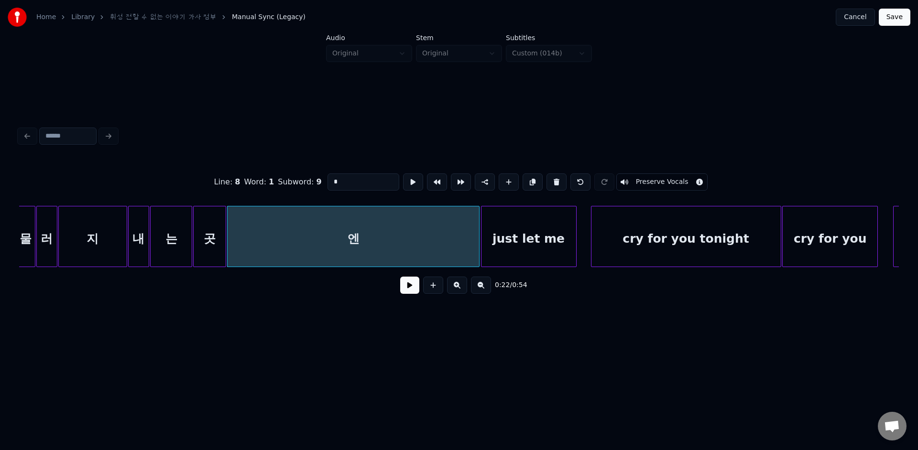
scroll to position [0, 1982]
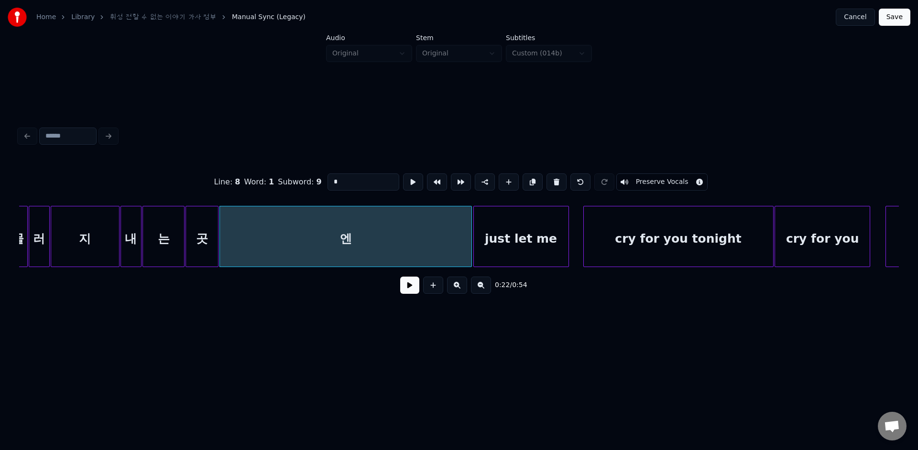
type input "*"
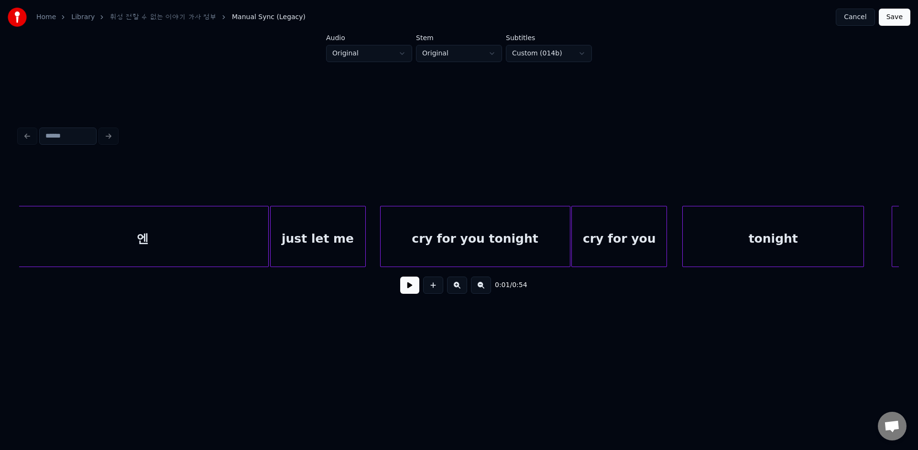
scroll to position [0, 2186]
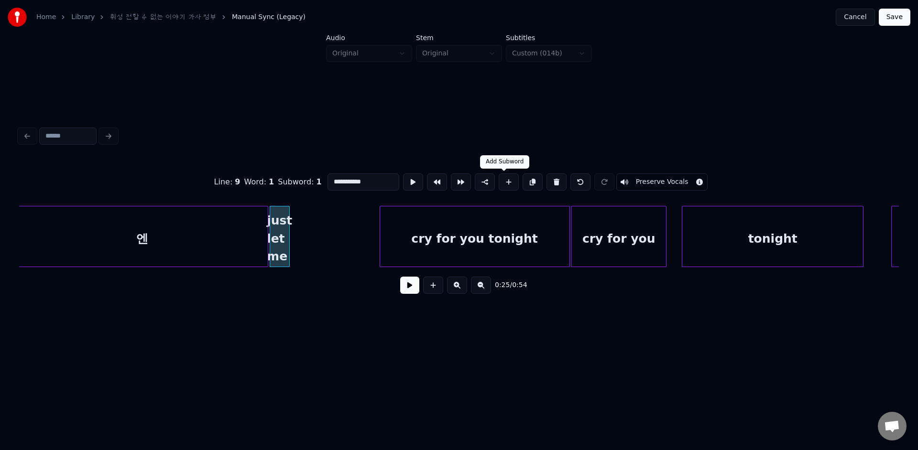
type input "**"
drag, startPoint x: 341, startPoint y: 183, endPoint x: 383, endPoint y: 184, distance: 41.6
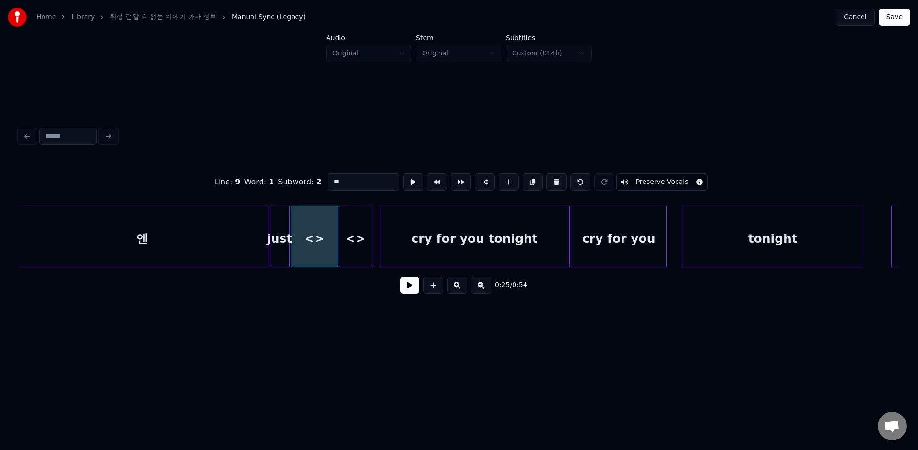
drag, startPoint x: 341, startPoint y: 186, endPoint x: 303, endPoint y: 175, distance: 39.8
paste input "****"
drag, startPoint x: 338, startPoint y: 182, endPoint x: 395, endPoint y: 183, distance: 57.4
drag, startPoint x: 344, startPoint y: 182, endPoint x: 288, endPoint y: 169, distance: 57.4
paste input
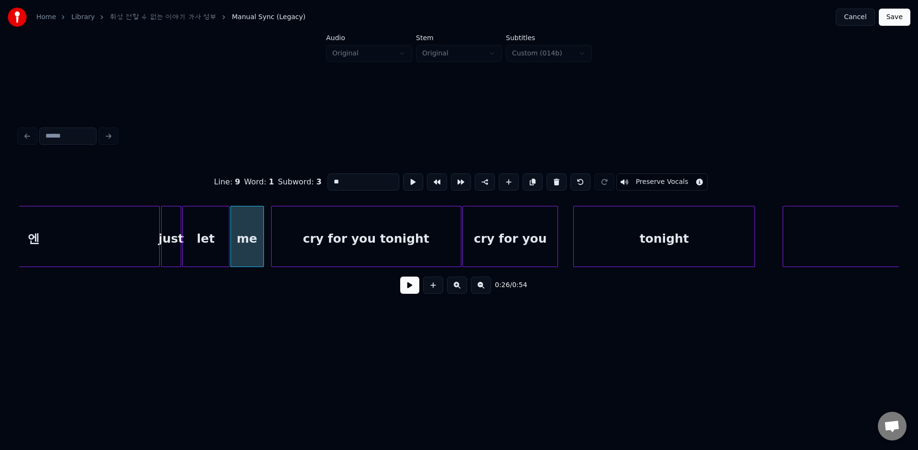
scroll to position [0, 2292]
drag, startPoint x: 336, startPoint y: 182, endPoint x: 411, endPoint y: 180, distance: 75.5
drag, startPoint x: 347, startPoint y: 186, endPoint x: 287, endPoint y: 164, distance: 64.1
paste input
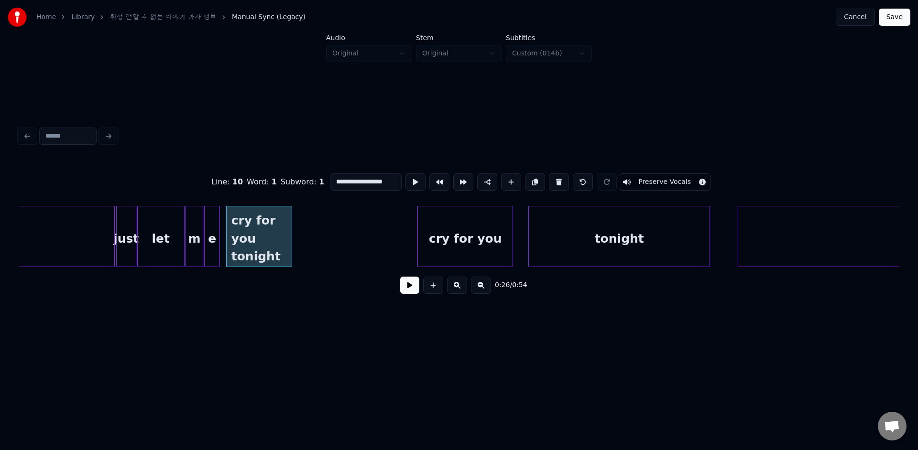
scroll to position [0, 2339]
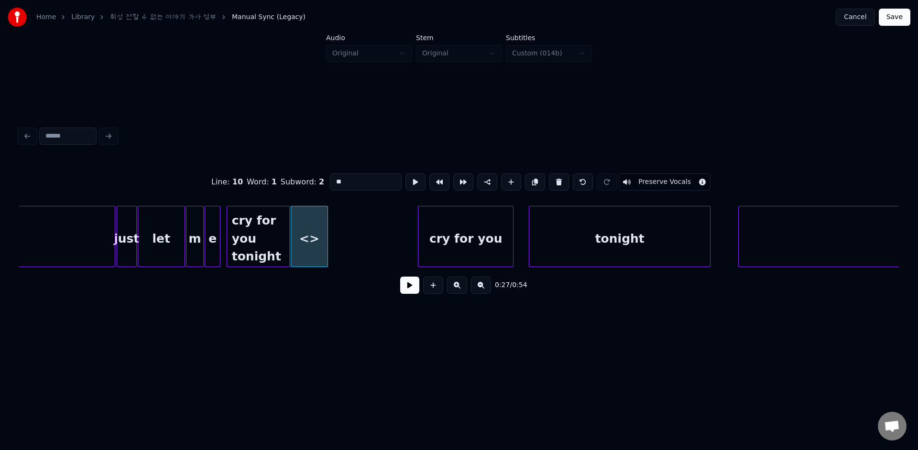
type input "**********"
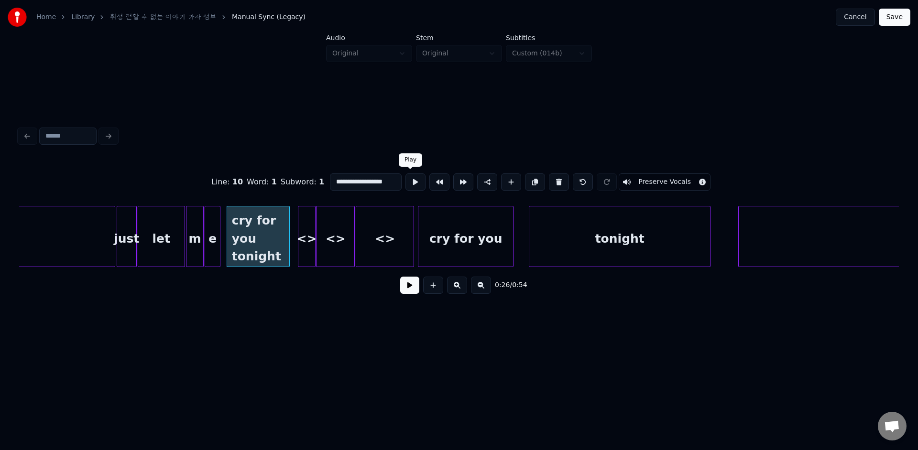
drag, startPoint x: 341, startPoint y: 182, endPoint x: 405, endPoint y: 187, distance: 64.3
drag, startPoint x: 343, startPoint y: 182, endPoint x: 419, endPoint y: 182, distance: 76.5
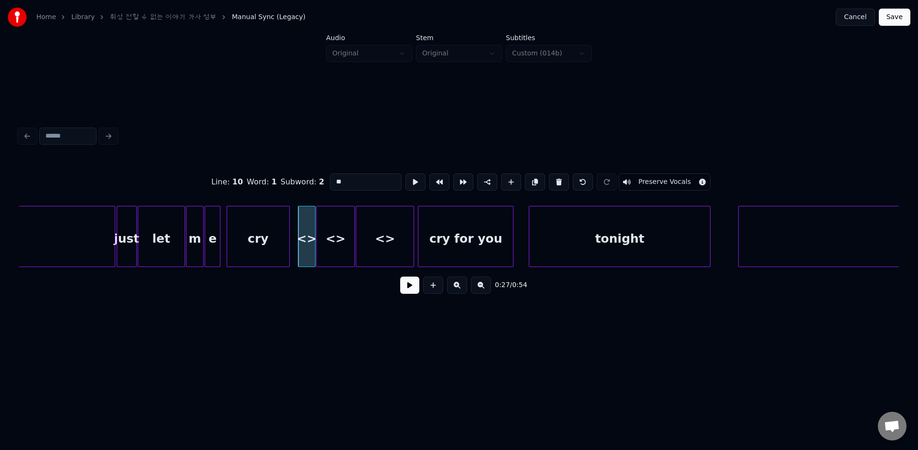
drag, startPoint x: 339, startPoint y: 184, endPoint x: 297, endPoint y: 162, distance: 47.7
paste input "**********"
drag, startPoint x: 341, startPoint y: 181, endPoint x: 393, endPoint y: 181, distance: 52.1
drag, startPoint x: 346, startPoint y: 181, endPoint x: 314, endPoint y: 181, distance: 32.0
paste input "*********"
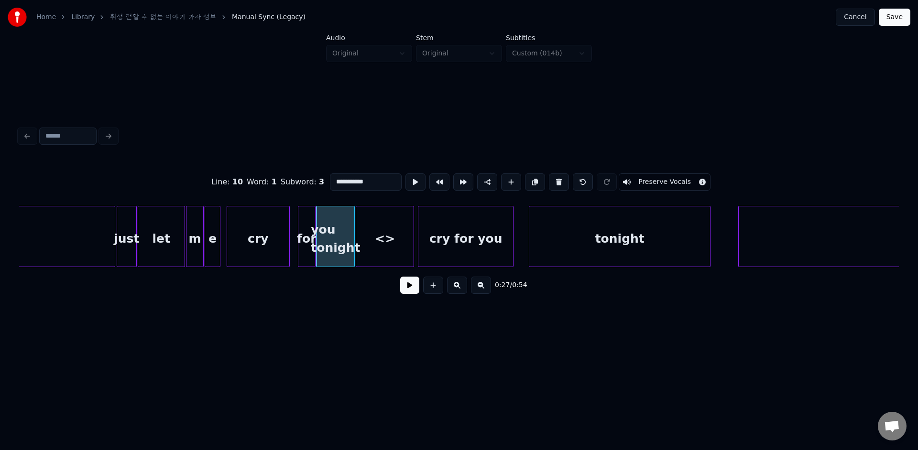
drag, startPoint x: 344, startPoint y: 183, endPoint x: 413, endPoint y: 182, distance: 69.3
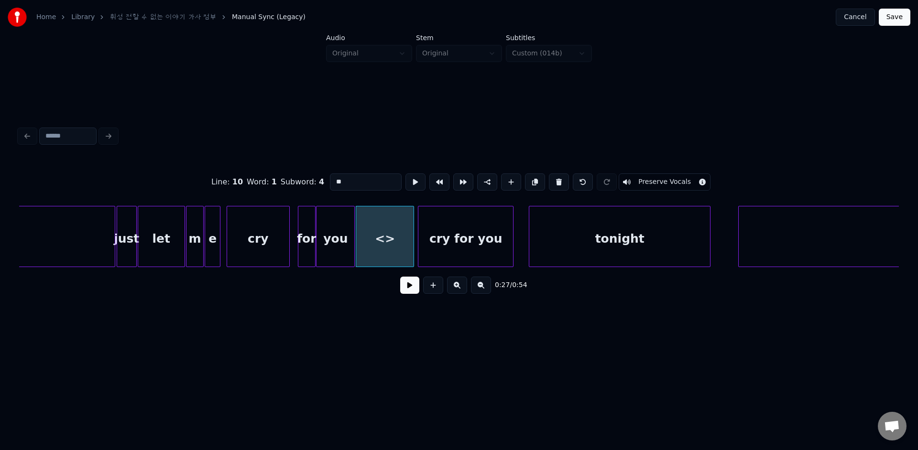
drag, startPoint x: 346, startPoint y: 182, endPoint x: 304, endPoint y: 177, distance: 42.3
paste input "*****"
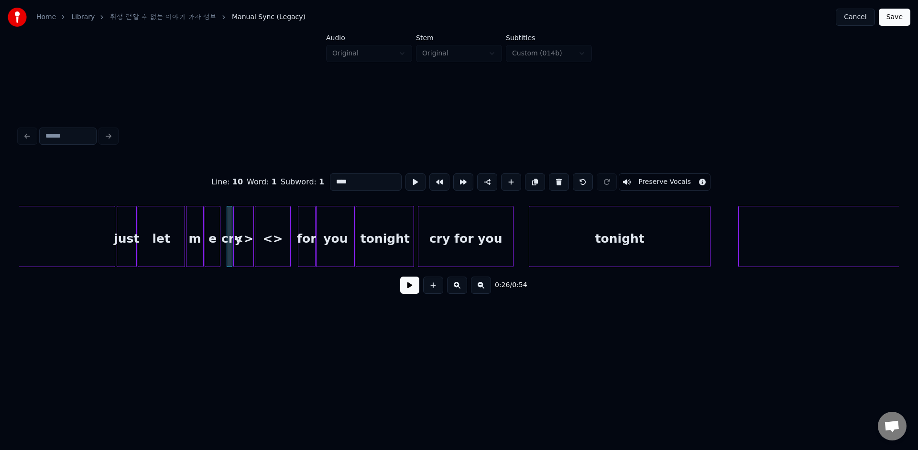
drag, startPoint x: 334, startPoint y: 183, endPoint x: 385, endPoint y: 188, distance: 51.9
drag, startPoint x: 344, startPoint y: 186, endPoint x: 303, endPoint y: 152, distance: 53.7
paste input
drag, startPoint x: 333, startPoint y: 183, endPoint x: 434, endPoint y: 186, distance: 100.9
drag, startPoint x: 340, startPoint y: 184, endPoint x: 271, endPoint y: 179, distance: 70.0
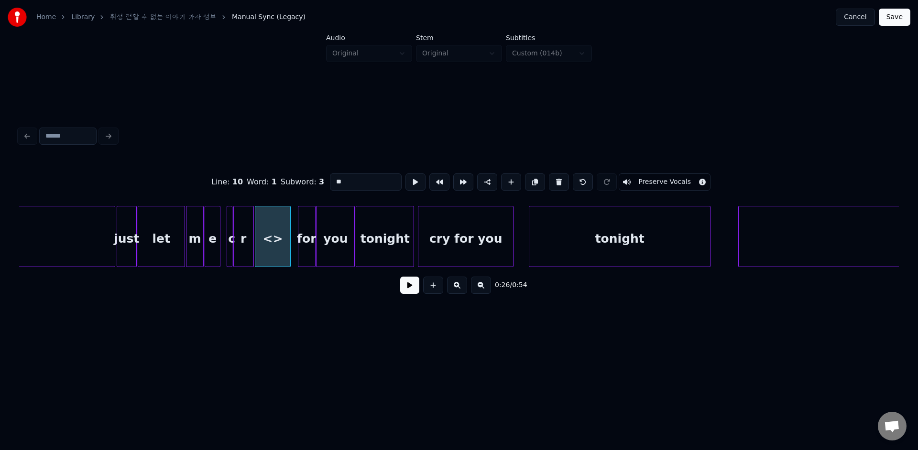
paste input
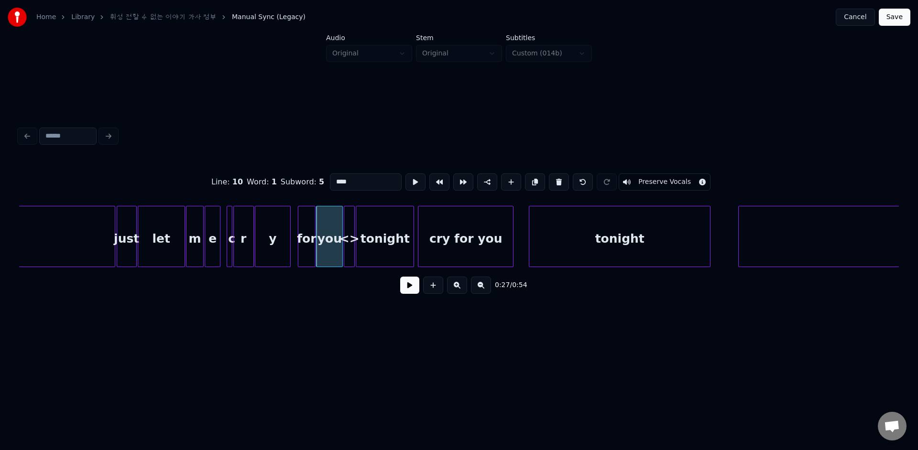
drag, startPoint x: 338, startPoint y: 181, endPoint x: 414, endPoint y: 192, distance: 76.4
drag, startPoint x: 345, startPoint y: 183, endPoint x: 312, endPoint y: 177, distance: 32.9
paste input
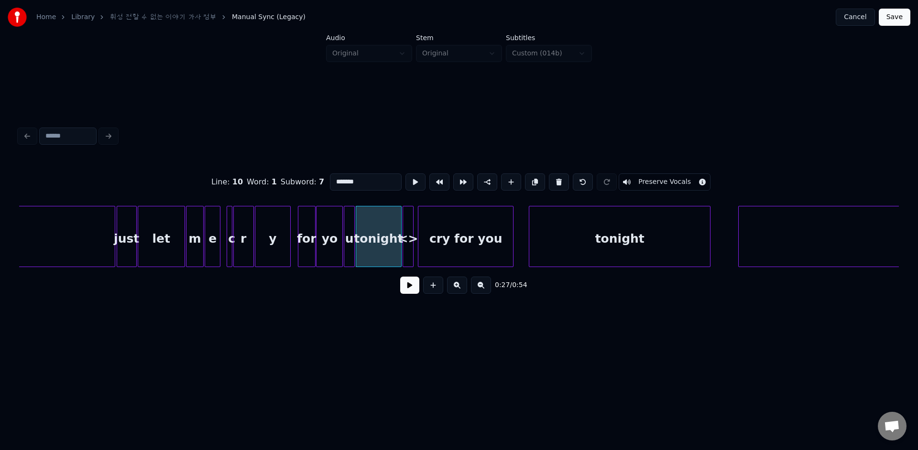
drag, startPoint x: 337, startPoint y: 180, endPoint x: 385, endPoint y: 182, distance: 47.8
drag, startPoint x: 343, startPoint y: 184, endPoint x: 314, endPoint y: 182, distance: 28.3
paste input "***"
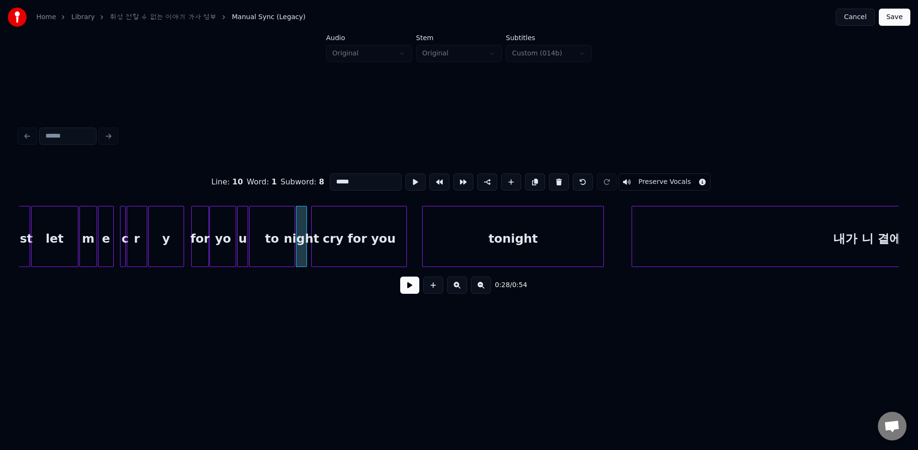
scroll to position [0, 2457]
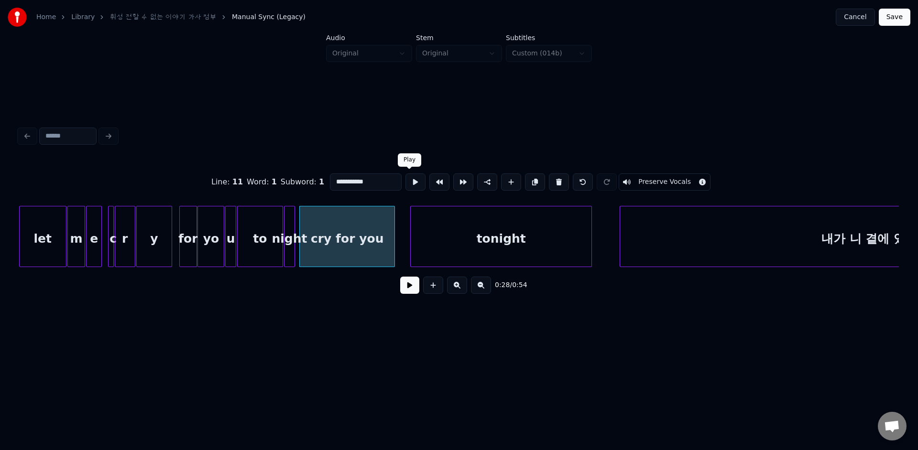
type input "**********"
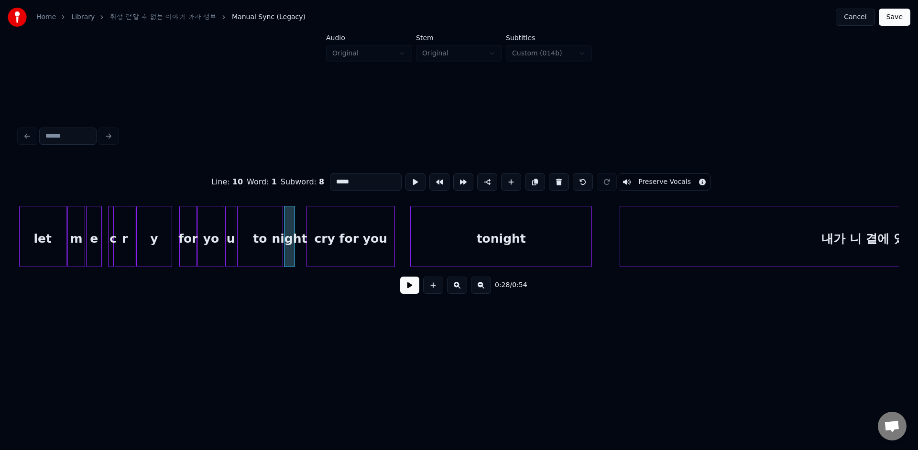
type input "**"
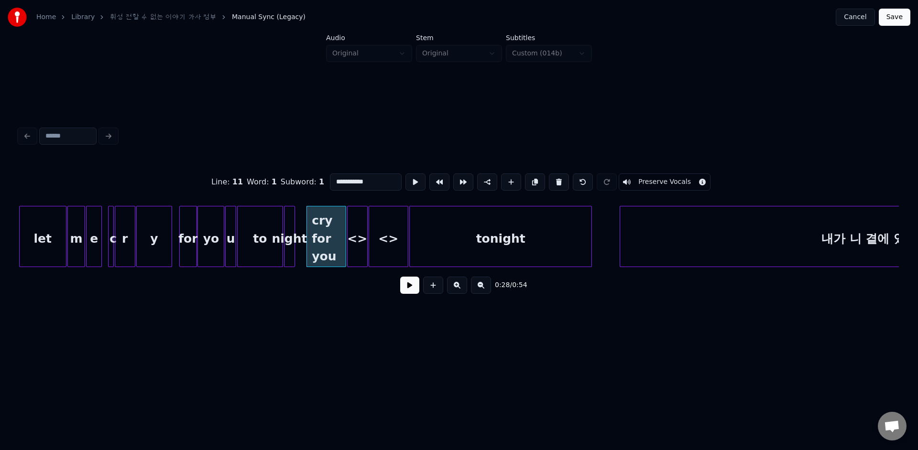
drag, startPoint x: 341, startPoint y: 182, endPoint x: 386, endPoint y: 184, distance: 44.5
drag, startPoint x: 343, startPoint y: 182, endPoint x: 325, endPoint y: 182, distance: 17.2
paste input "*****"
drag, startPoint x: 341, startPoint y: 180, endPoint x: 417, endPoint y: 182, distance: 76.0
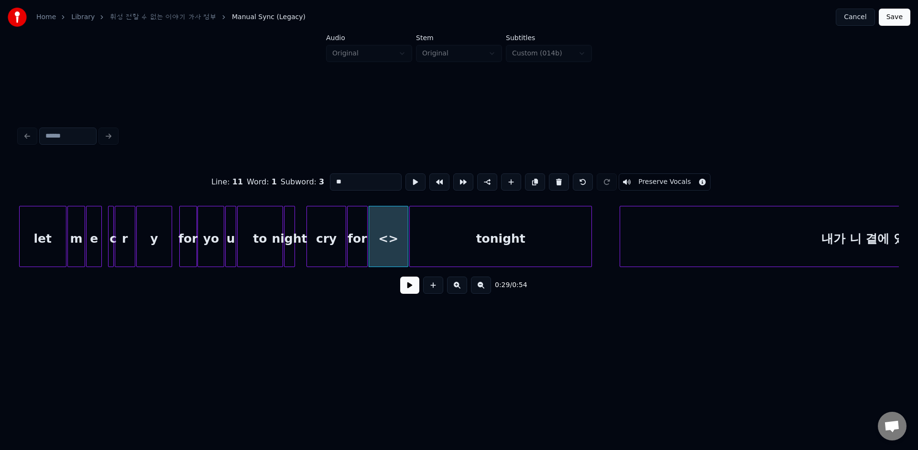
drag, startPoint x: 348, startPoint y: 184, endPoint x: 288, endPoint y: 182, distance: 60.3
paste input "*"
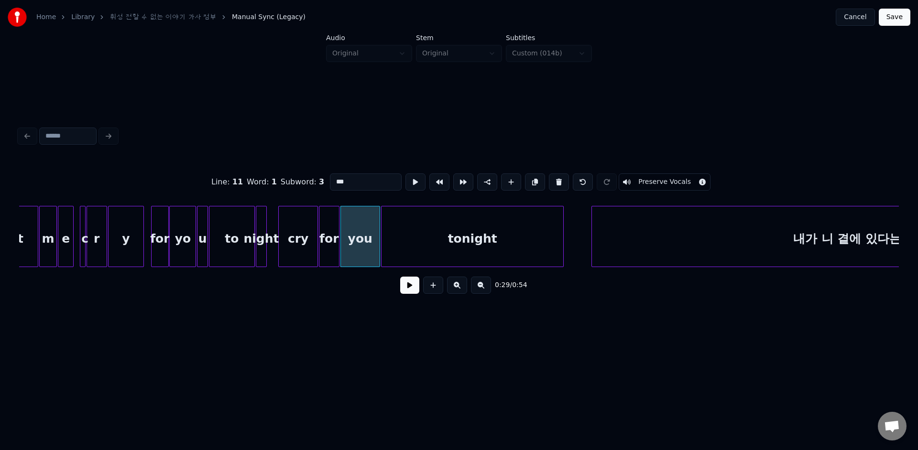
scroll to position [0, 2467]
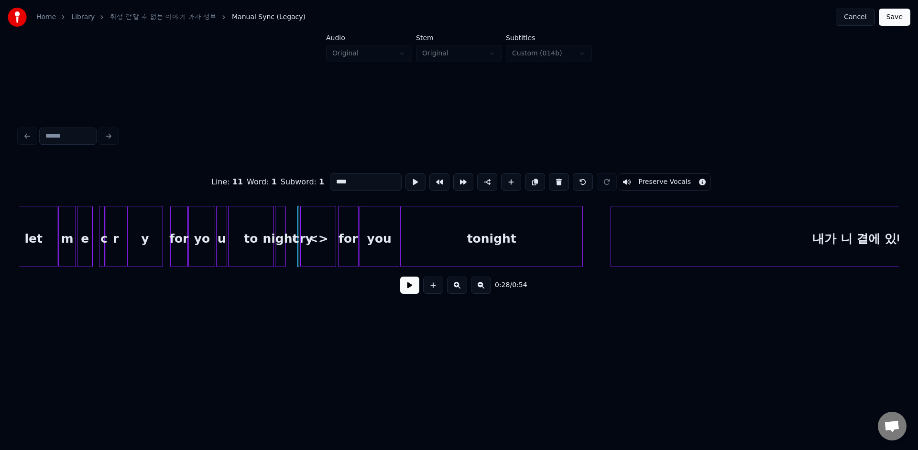
drag, startPoint x: 332, startPoint y: 181, endPoint x: 377, endPoint y: 181, distance: 44.4
drag, startPoint x: 345, startPoint y: 180, endPoint x: 303, endPoint y: 178, distance: 42.6
paste input
drag, startPoint x: 332, startPoint y: 184, endPoint x: 400, endPoint y: 184, distance: 68.8
drag, startPoint x: 342, startPoint y: 178, endPoint x: 298, endPoint y: 178, distance: 44.4
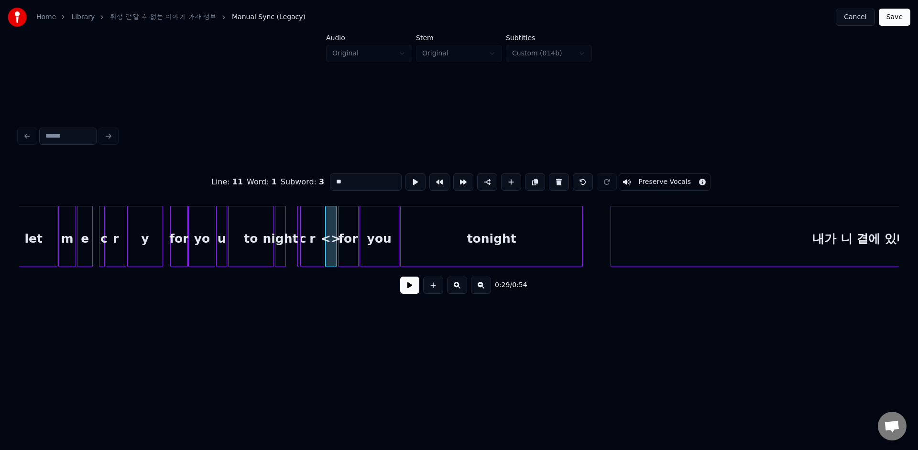
paste input
drag, startPoint x: 337, startPoint y: 184, endPoint x: 367, endPoint y: 184, distance: 29.6
drag, startPoint x: 346, startPoint y: 180, endPoint x: 315, endPoint y: 179, distance: 31.1
paste input
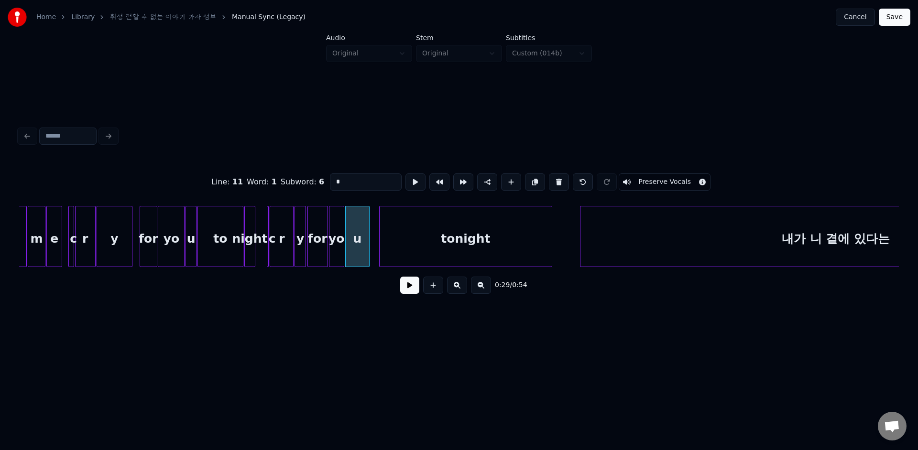
scroll to position [0, 2505]
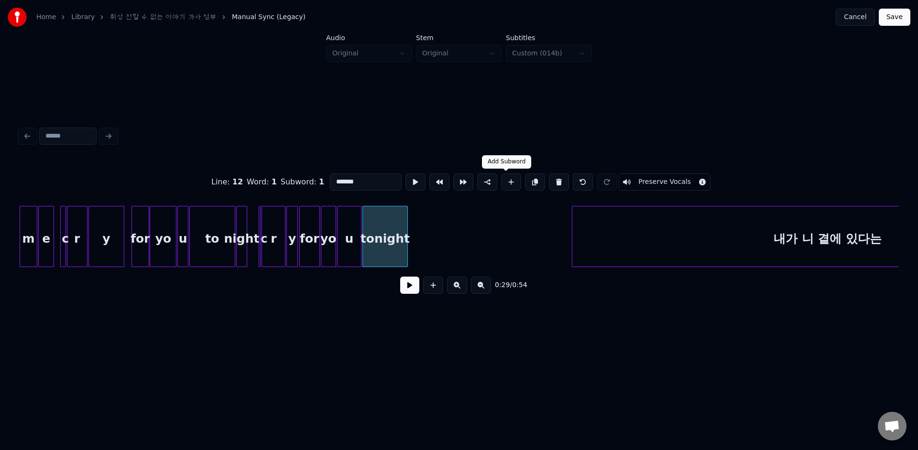
type input "**"
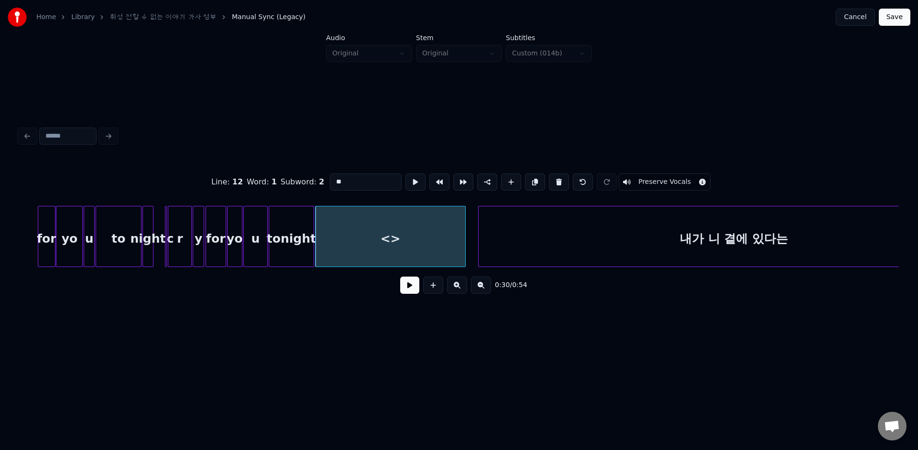
scroll to position [0, 2628]
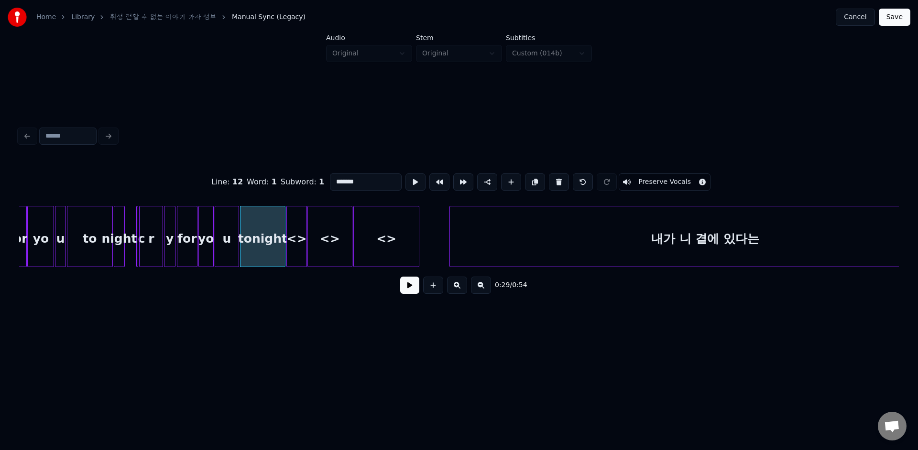
drag, startPoint x: 335, startPoint y: 181, endPoint x: 392, endPoint y: 188, distance: 57.9
drag, startPoint x: 342, startPoint y: 184, endPoint x: 305, endPoint y: 178, distance: 37.3
paste input "***"
drag, startPoint x: 337, startPoint y: 182, endPoint x: 360, endPoint y: 183, distance: 23.0
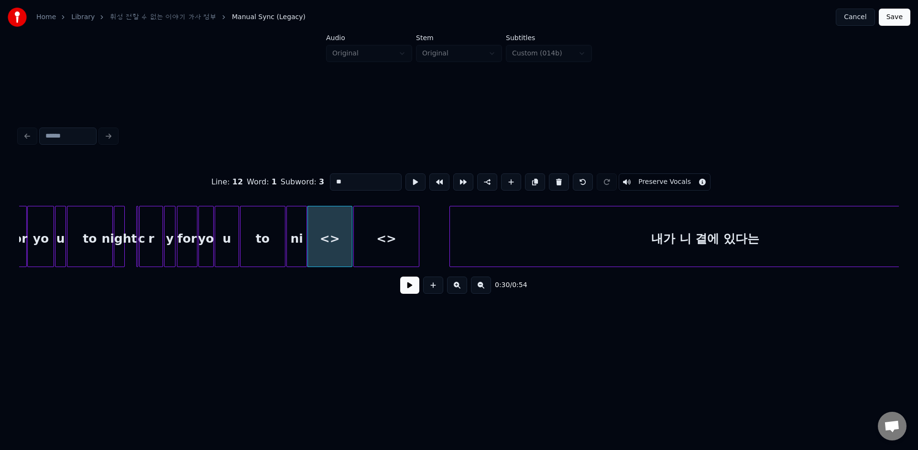
drag, startPoint x: 347, startPoint y: 179, endPoint x: 307, endPoint y: 179, distance: 39.7
paste input "*"
drag, startPoint x: 336, startPoint y: 182, endPoint x: 388, endPoint y: 189, distance: 51.7
drag, startPoint x: 338, startPoint y: 184, endPoint x: 381, endPoint y: 184, distance: 42.5
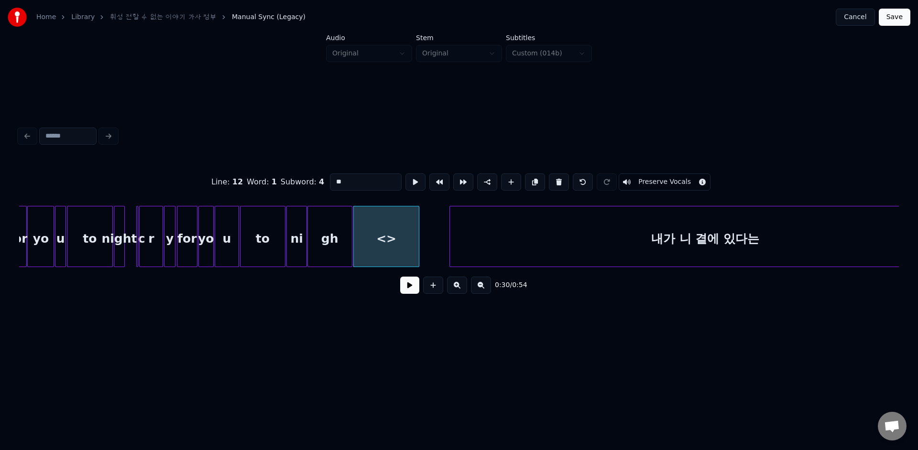
drag, startPoint x: 347, startPoint y: 182, endPoint x: 305, endPoint y: 172, distance: 43.1
paste input
type input "*"
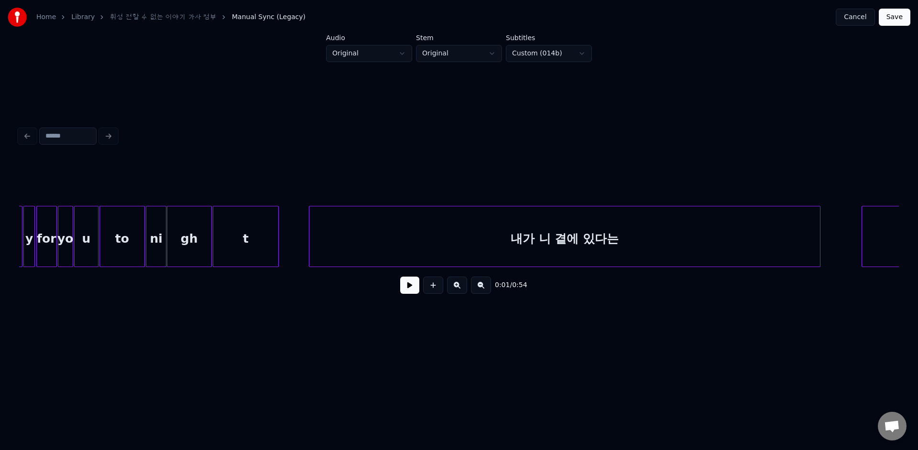
scroll to position [0, 2767]
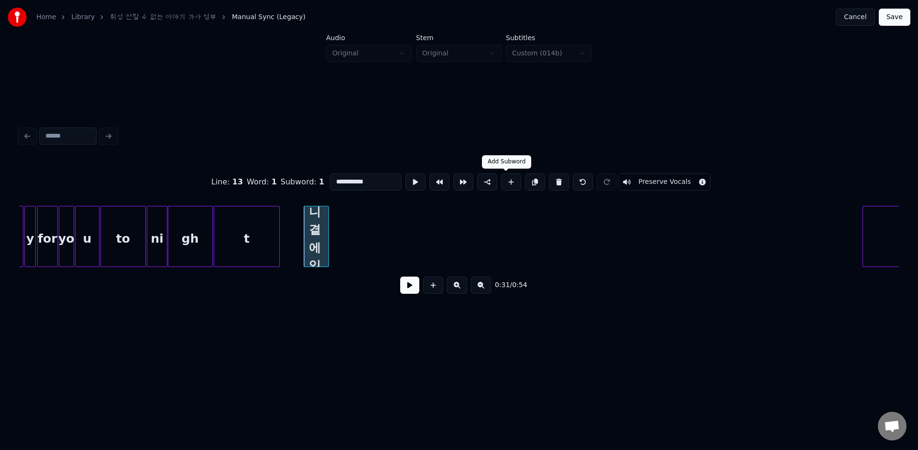
type input "**"
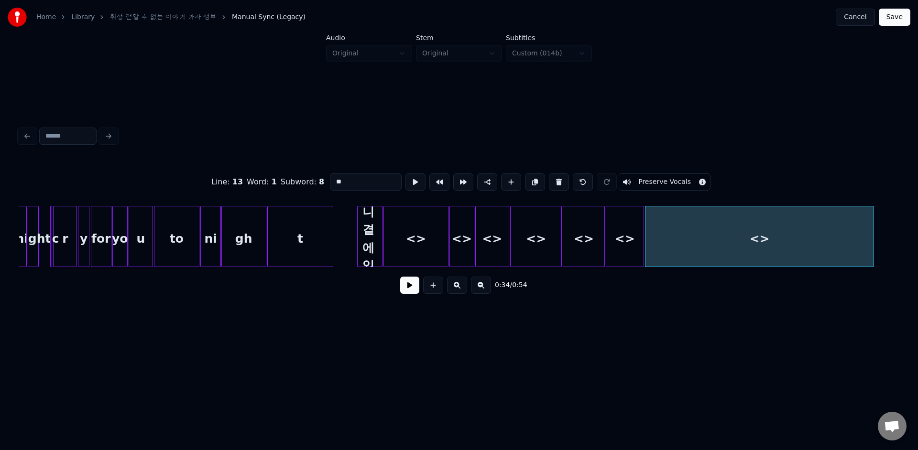
scroll to position [0, 2737]
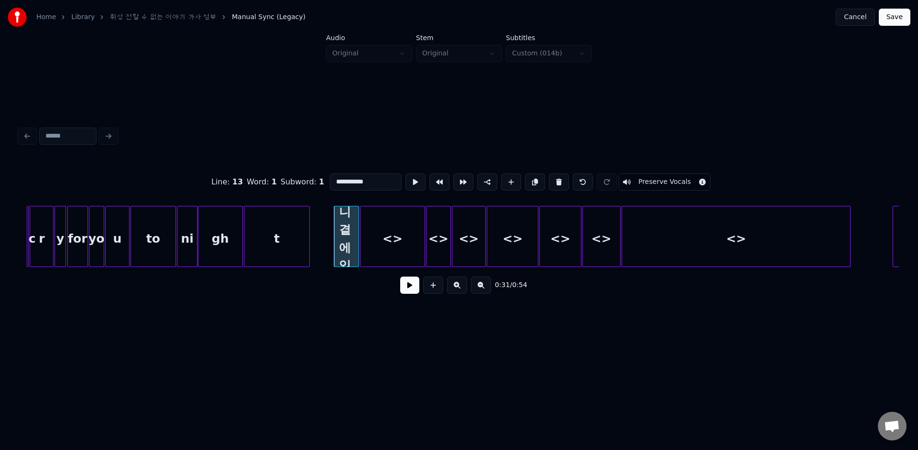
drag, startPoint x: 337, startPoint y: 180, endPoint x: 397, endPoint y: 188, distance: 59.8
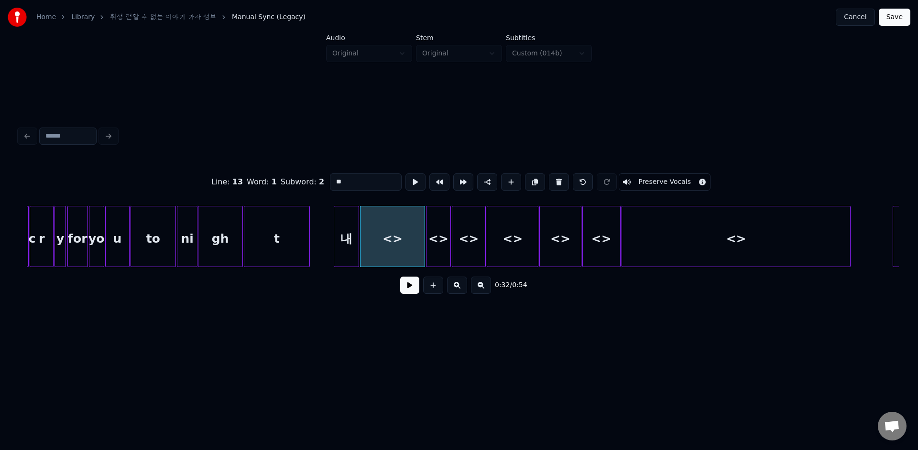
drag, startPoint x: 338, startPoint y: 181, endPoint x: 321, endPoint y: 180, distance: 16.8
paste input "********"
drag, startPoint x: 340, startPoint y: 181, endPoint x: 422, endPoint y: 197, distance: 83.0
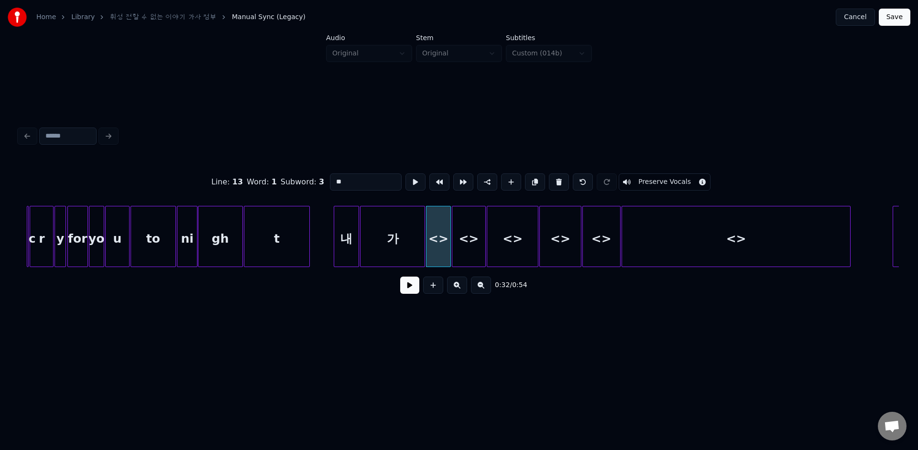
drag, startPoint x: 346, startPoint y: 179, endPoint x: 292, endPoint y: 173, distance: 54.3
paste input "******"
drag, startPoint x: 339, startPoint y: 181, endPoint x: 427, endPoint y: 189, distance: 88.3
drag, startPoint x: 351, startPoint y: 182, endPoint x: 323, endPoint y: 182, distance: 28.2
paste input "****"
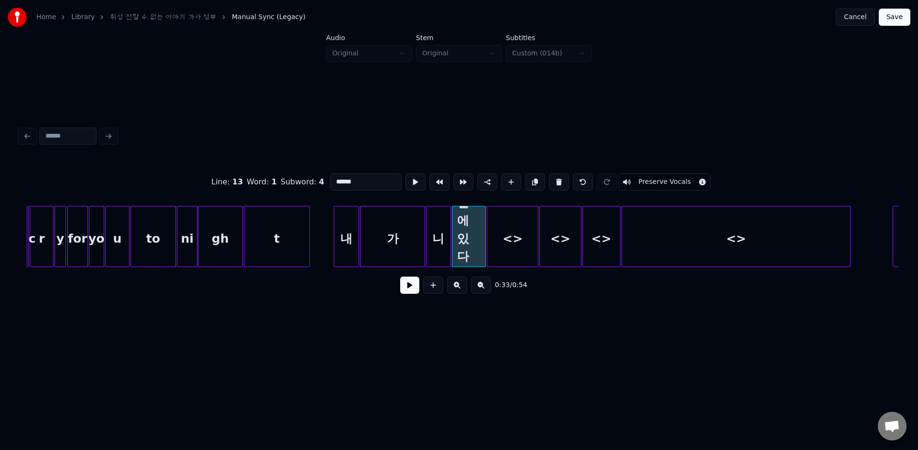
drag, startPoint x: 336, startPoint y: 181, endPoint x: 400, endPoint y: 189, distance: 65.0
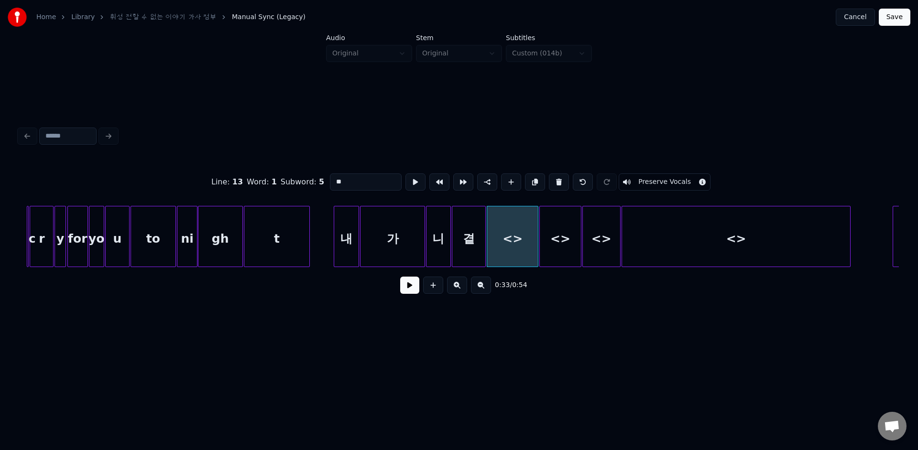
drag, startPoint x: 347, startPoint y: 184, endPoint x: 303, endPoint y: 178, distance: 44.9
paste input "***"
drag, startPoint x: 338, startPoint y: 181, endPoint x: 411, endPoint y: 186, distance: 72.4
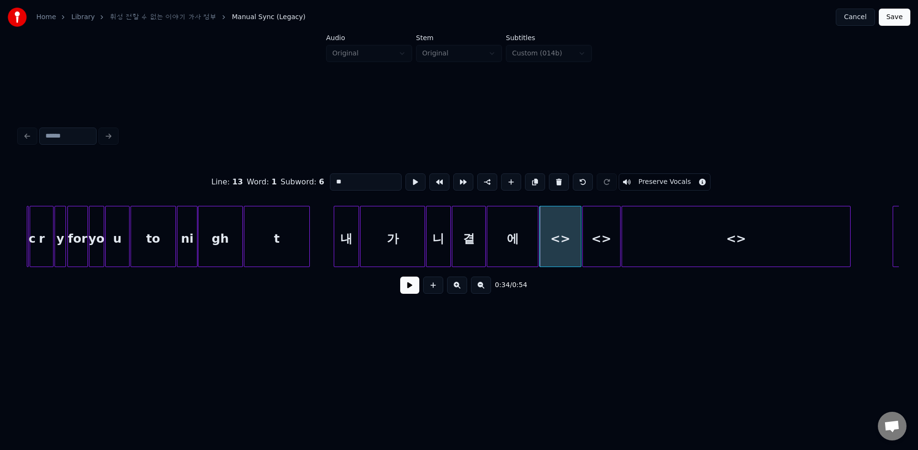
drag, startPoint x: 345, startPoint y: 182, endPoint x: 307, endPoint y: 173, distance: 38.7
paste input "*"
drag, startPoint x: 338, startPoint y: 181, endPoint x: 372, endPoint y: 181, distance: 33.9
drag, startPoint x: 342, startPoint y: 184, endPoint x: 313, endPoint y: 172, distance: 31.3
paste input
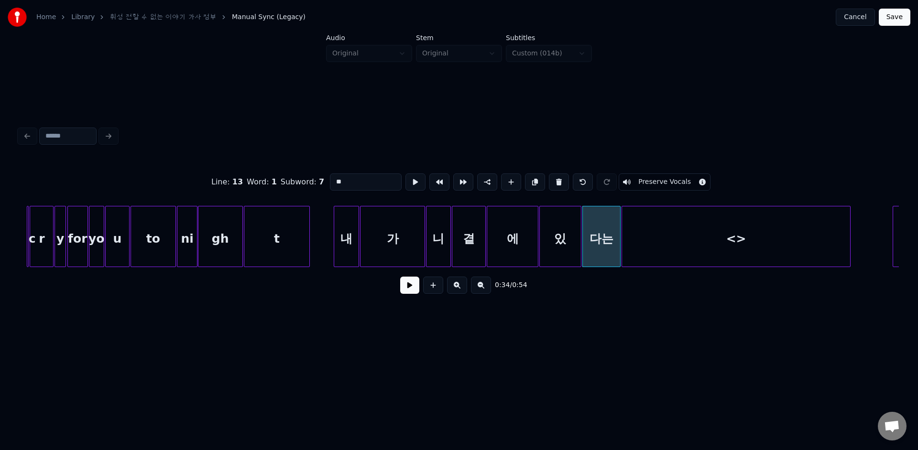
drag, startPoint x: 337, startPoint y: 181, endPoint x: 386, endPoint y: 183, distance: 48.3
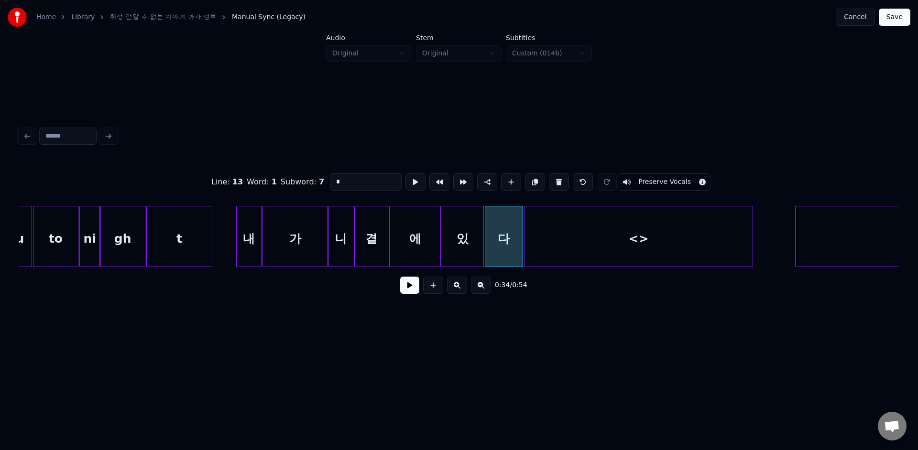
scroll to position [0, 2861]
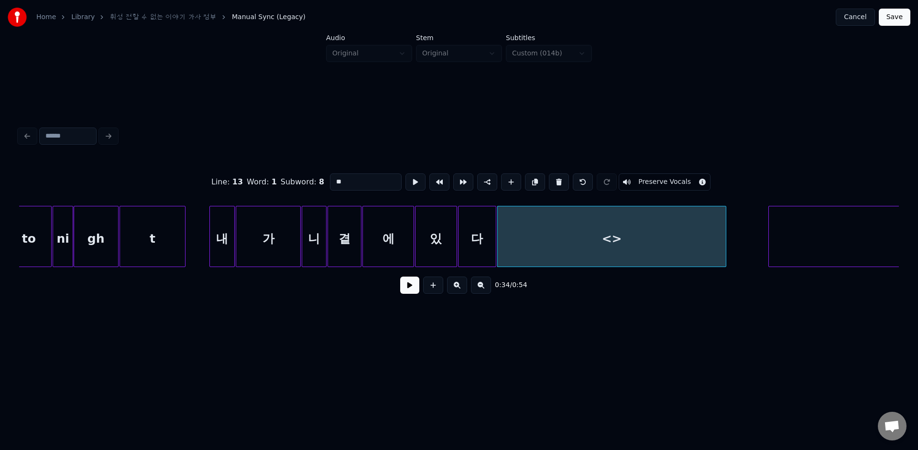
drag, startPoint x: 349, startPoint y: 184, endPoint x: 275, endPoint y: 176, distance: 74.5
paste input
type input "*"
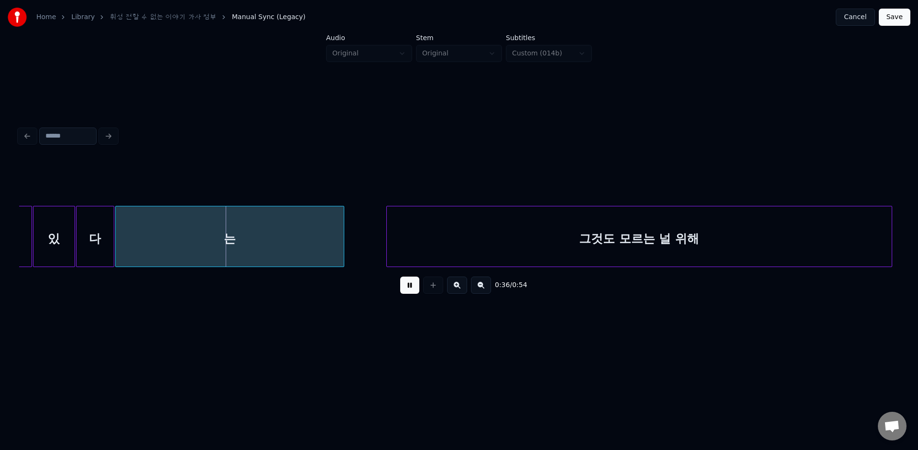
scroll to position [0, 3291]
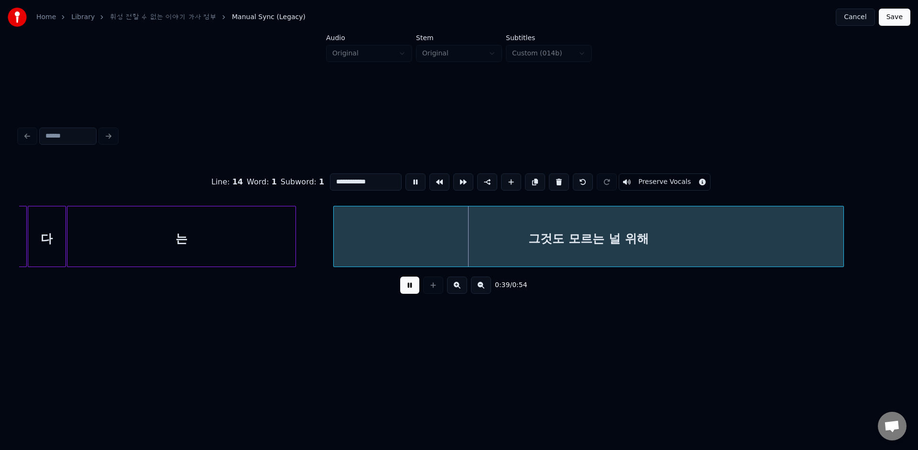
type input "*"
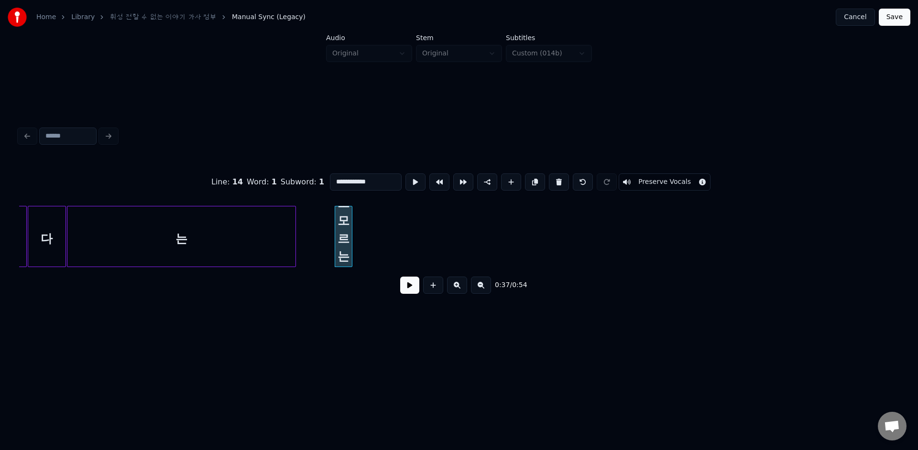
type input "**"
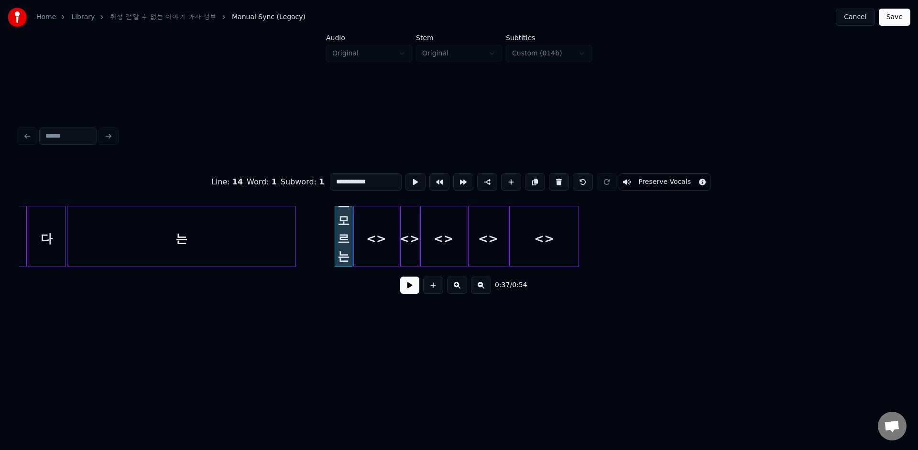
type input "**"
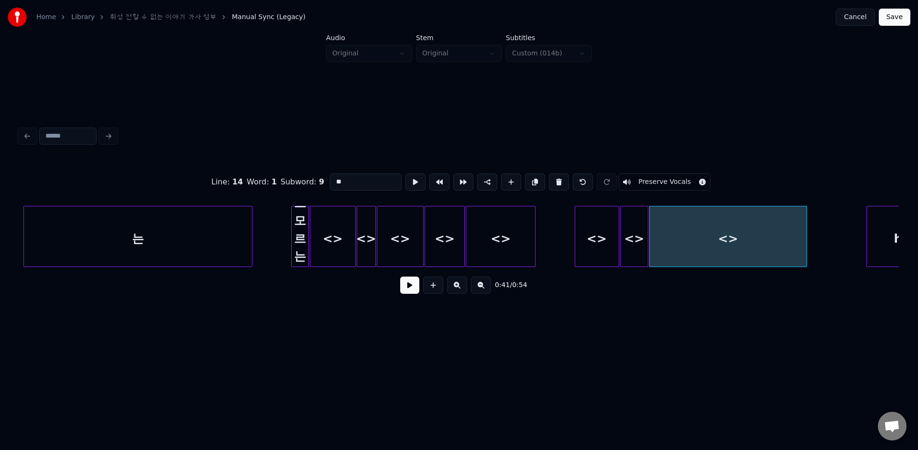
scroll to position [0, 3352]
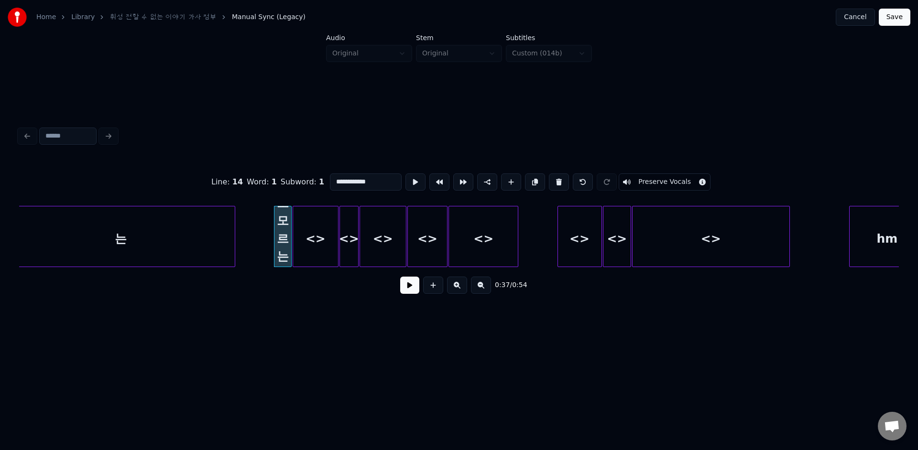
drag, startPoint x: 336, startPoint y: 180, endPoint x: 431, endPoint y: 186, distance: 94.4
drag, startPoint x: 344, startPoint y: 181, endPoint x: 318, endPoint y: 181, distance: 25.8
paste input "*********"
drag, startPoint x: 336, startPoint y: 181, endPoint x: 421, endPoint y: 184, distance: 84.7
drag, startPoint x: 343, startPoint y: 184, endPoint x: 320, endPoint y: 184, distance: 23.0
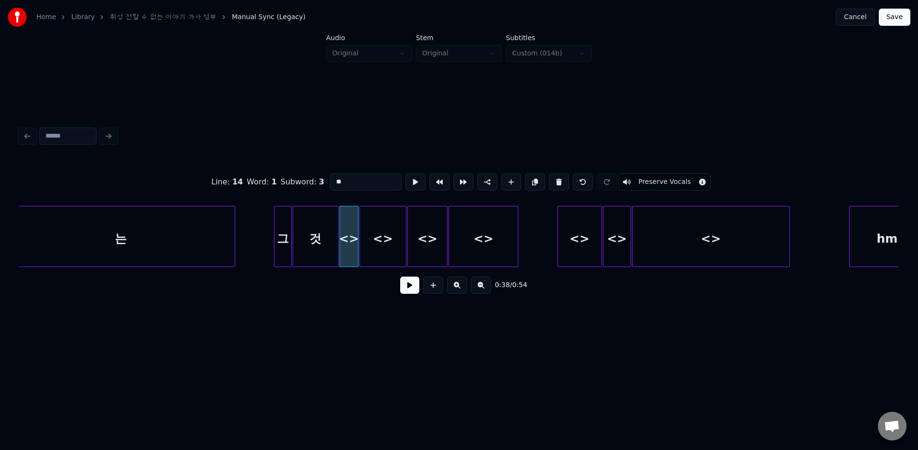
paste input "********"
drag, startPoint x: 341, startPoint y: 182, endPoint x: 405, endPoint y: 184, distance: 64.6
drag, startPoint x: 351, startPoint y: 179, endPoint x: 316, endPoint y: 179, distance: 35.4
paste input "******"
drag, startPoint x: 337, startPoint y: 181, endPoint x: 420, endPoint y: 181, distance: 82.7
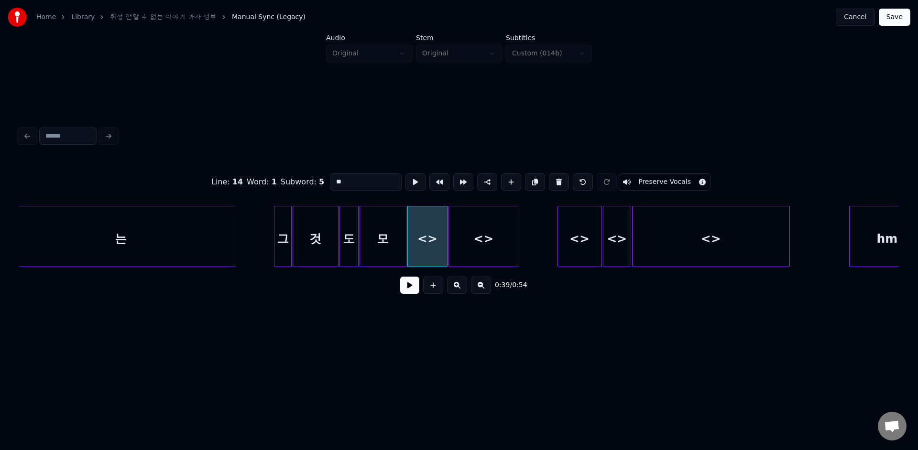
drag, startPoint x: 344, startPoint y: 184, endPoint x: 334, endPoint y: 183, distance: 10.1
drag, startPoint x: 349, startPoint y: 182, endPoint x: 298, endPoint y: 181, distance: 50.7
paste input "*****"
drag, startPoint x: 337, startPoint y: 184, endPoint x: 390, endPoint y: 184, distance: 53.5
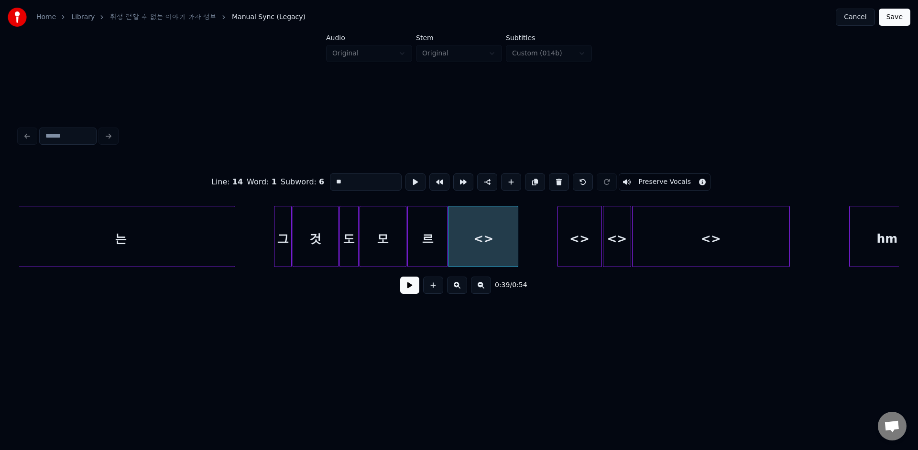
drag, startPoint x: 344, startPoint y: 181, endPoint x: 307, endPoint y: 181, distance: 37.3
paste input "****"
drag, startPoint x: 338, startPoint y: 183, endPoint x: 385, endPoint y: 183, distance: 47.3
drag, startPoint x: 340, startPoint y: 181, endPoint x: 380, endPoint y: 181, distance: 40.1
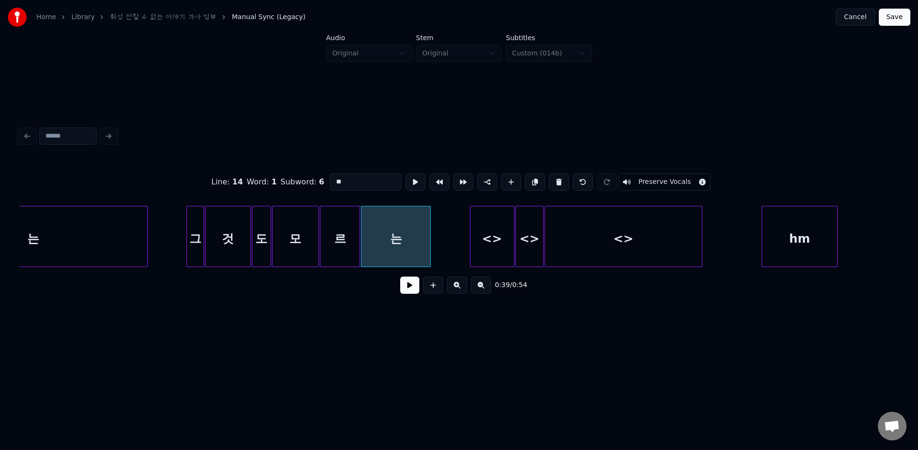
scroll to position [0, 3488]
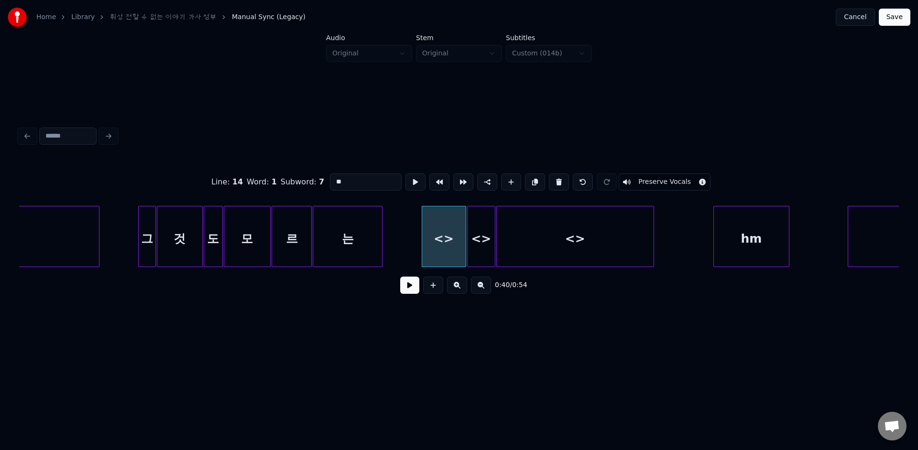
drag, startPoint x: 346, startPoint y: 184, endPoint x: 304, endPoint y: 184, distance: 41.6
paste input "**"
drag, startPoint x: 339, startPoint y: 180, endPoint x: 374, endPoint y: 180, distance: 34.4
drag, startPoint x: 339, startPoint y: 183, endPoint x: 331, endPoint y: 183, distance: 8.1
paste input
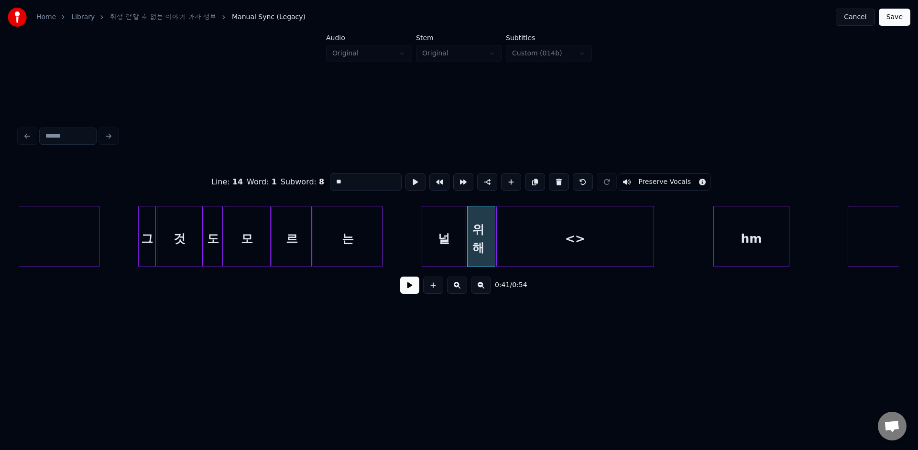
drag, startPoint x: 335, startPoint y: 181, endPoint x: 380, endPoint y: 181, distance: 44.4
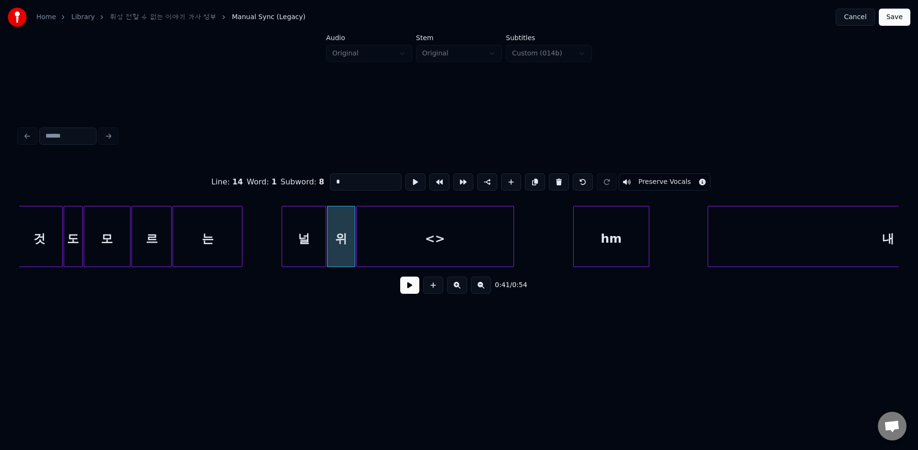
scroll to position [0, 3659]
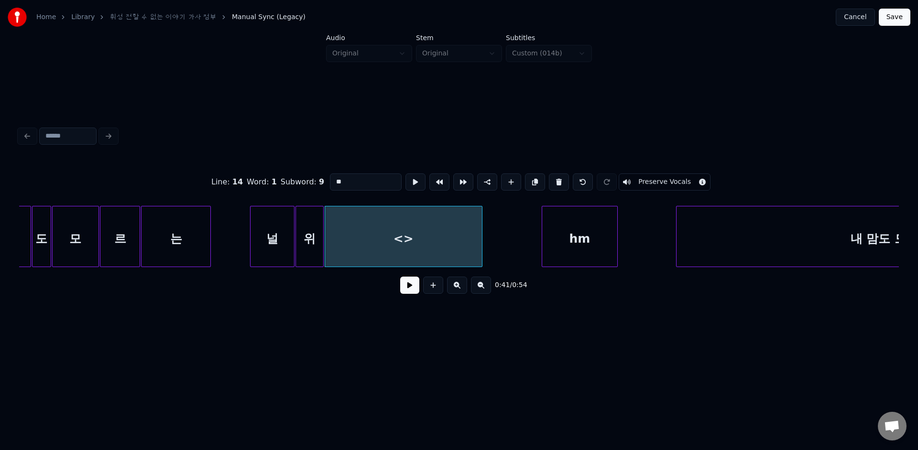
drag, startPoint x: 351, startPoint y: 182, endPoint x: 289, endPoint y: 182, distance: 62.1
paste input
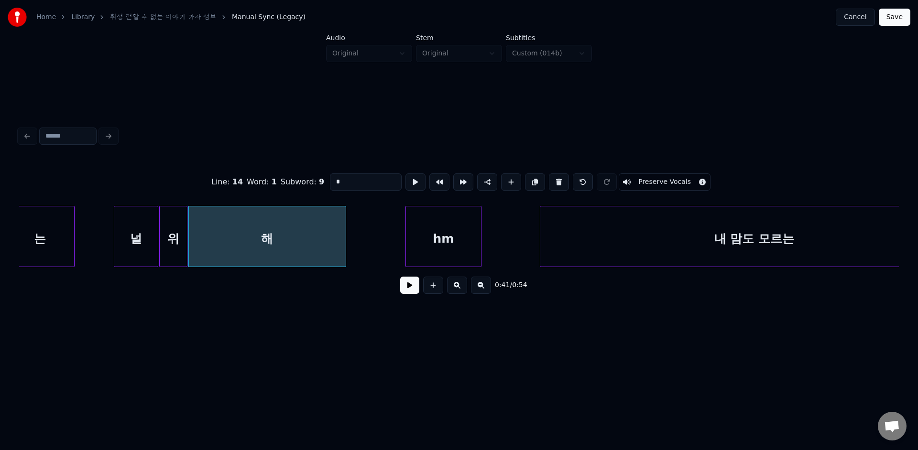
scroll to position [0, 3823]
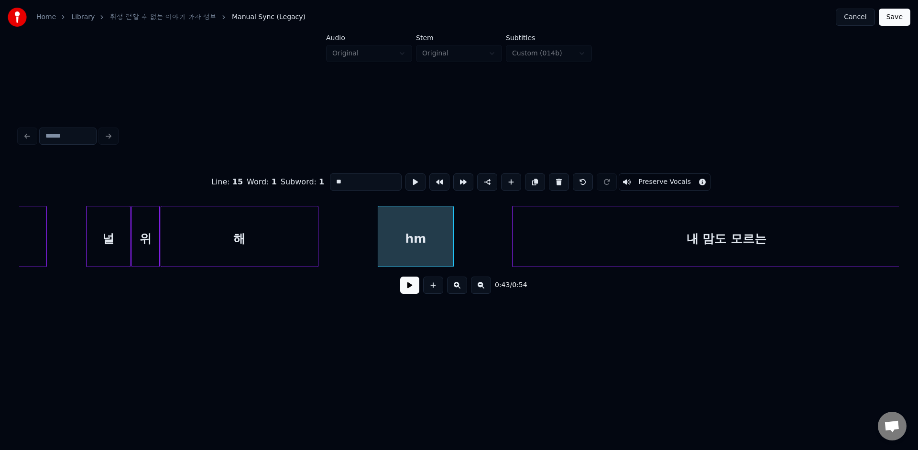
drag, startPoint x: 342, startPoint y: 182, endPoint x: 302, endPoint y: 177, distance: 40.9
type input "*"
drag, startPoint x: 336, startPoint y: 182, endPoint x: 302, endPoint y: 182, distance: 34.9
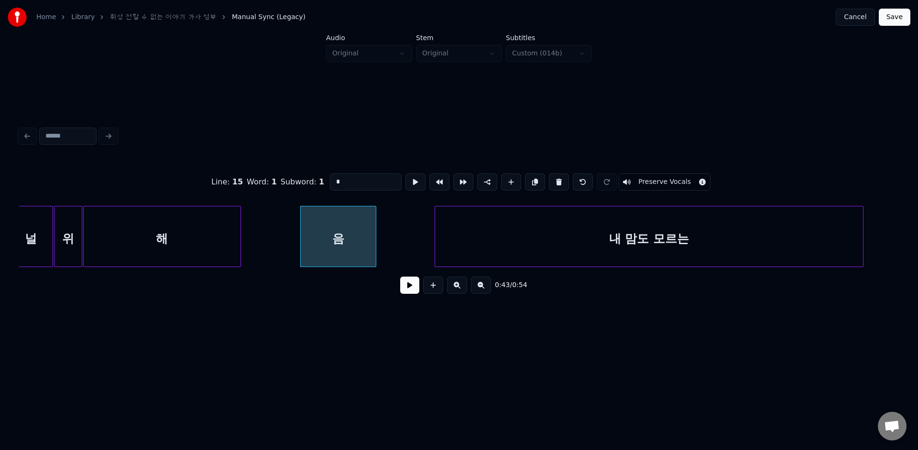
scroll to position [0, 3950]
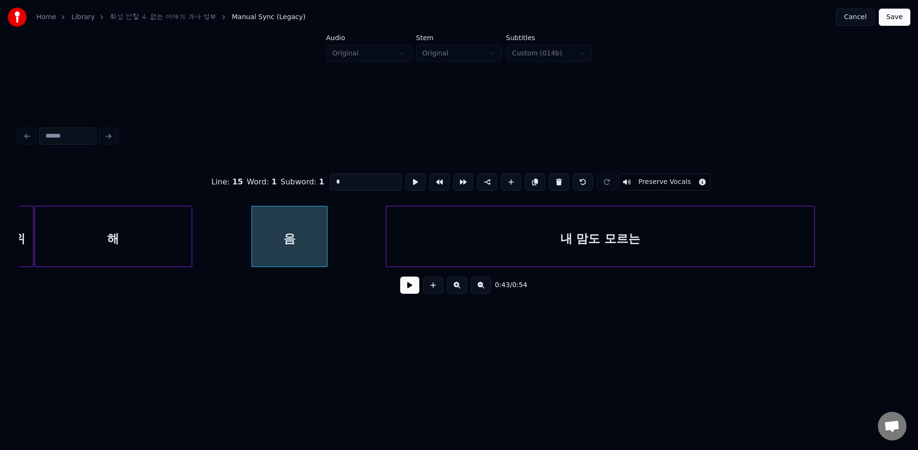
type input "*"
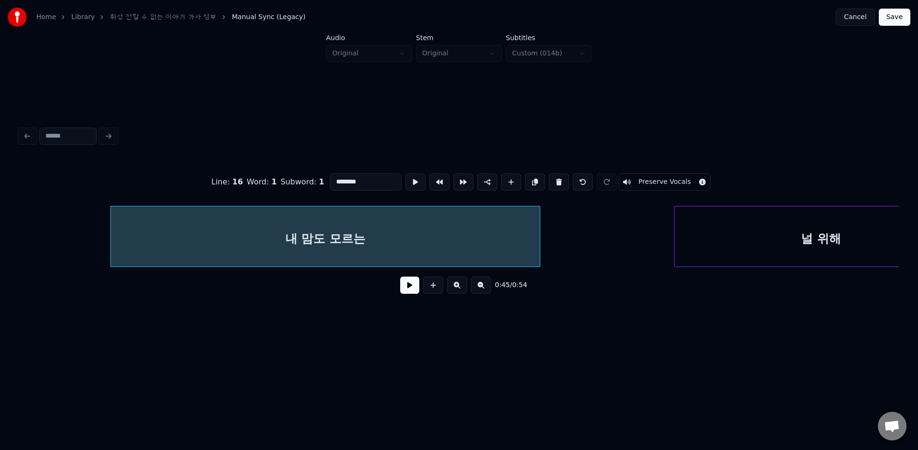
scroll to position [0, 4216]
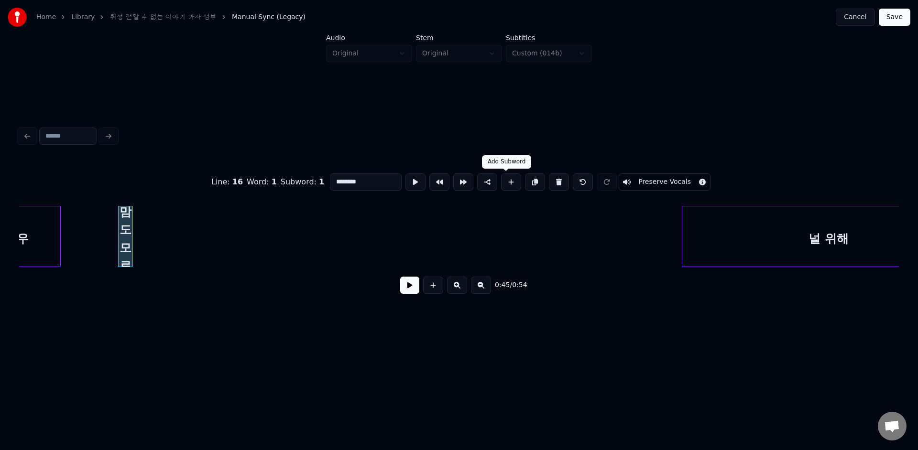
type input "**"
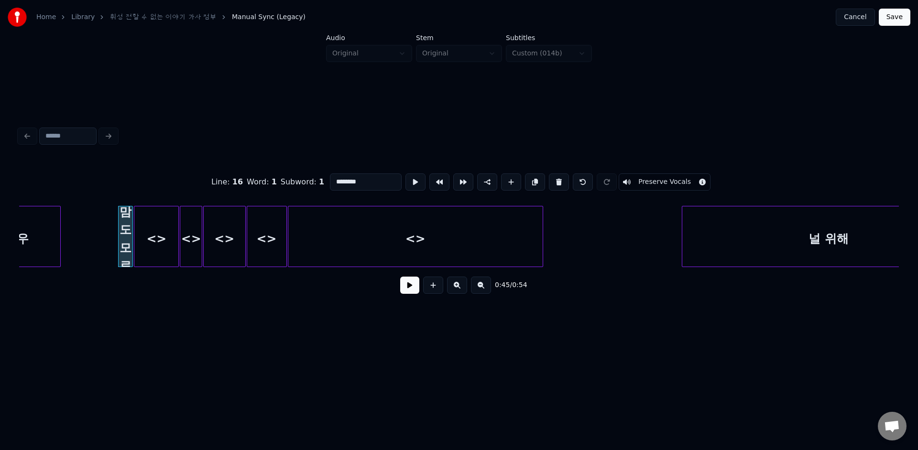
drag, startPoint x: 338, startPoint y: 182, endPoint x: 397, endPoint y: 188, distance: 58.7
type input "**"
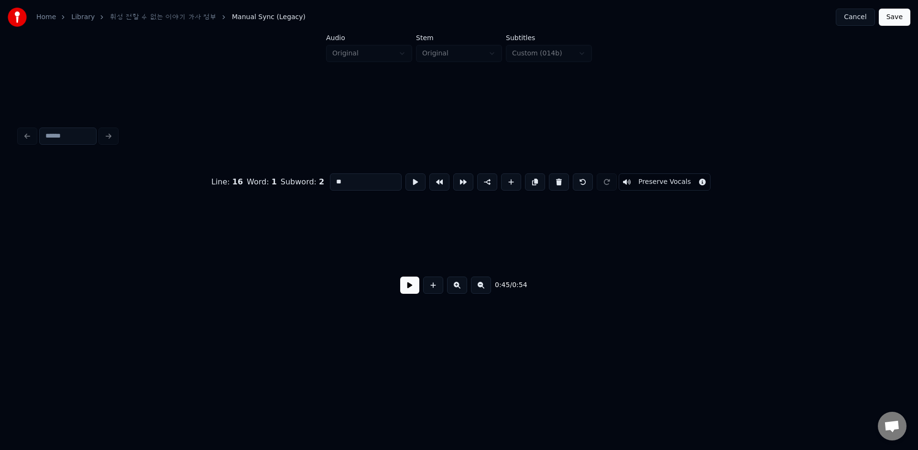
scroll to position [0, 4216]
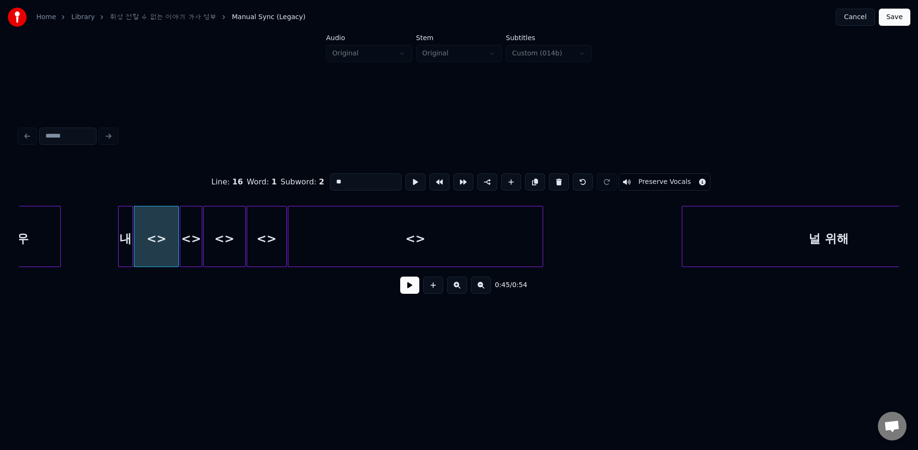
drag, startPoint x: 343, startPoint y: 183, endPoint x: 286, endPoint y: 175, distance: 56.9
click at [286, 175] on div "Line : 16 Word : 1 Subword : 2 ** Preserve Vocals" at bounding box center [458, 182] width 879 height 48
drag, startPoint x: 339, startPoint y: 181, endPoint x: 392, endPoint y: 190, distance: 53.8
click at [387, 190] on input "******" at bounding box center [366, 181] width 72 height 17
click at [192, 246] on div "<>" at bounding box center [191, 238] width 22 height 65
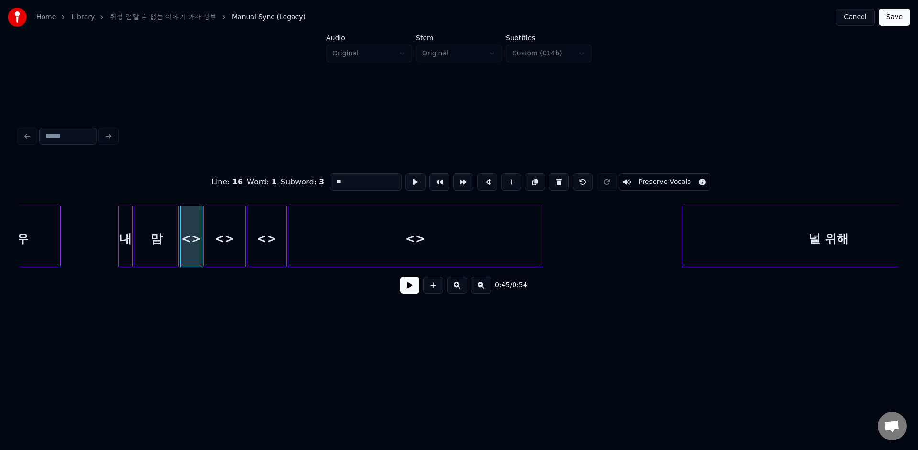
drag, startPoint x: 342, startPoint y: 182, endPoint x: 305, endPoint y: 176, distance: 37.3
click at [310, 178] on div "Line : 16 Word : 1 Subword : 3 ** Preserve Vocals" at bounding box center [458, 182] width 879 height 48
drag, startPoint x: 339, startPoint y: 183, endPoint x: 398, endPoint y: 185, distance: 58.4
click at [398, 185] on div "Line : 16 Word : 1 Subword : 3 ***** Preserve Vocals" at bounding box center [458, 182] width 879 height 48
click at [231, 232] on div "<>" at bounding box center [224, 238] width 41 height 65
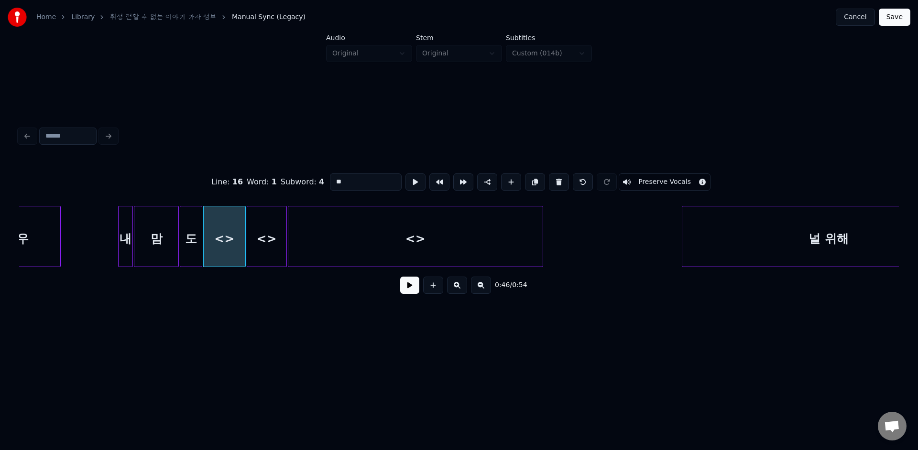
drag, startPoint x: 347, startPoint y: 183, endPoint x: 294, endPoint y: 180, distance: 53.1
click at [296, 181] on div "Line : 16 Word : 1 Subword : 4 ** Preserve Vocals" at bounding box center [458, 182] width 879 height 48
drag, startPoint x: 338, startPoint y: 184, endPoint x: 377, endPoint y: 184, distance: 39.2
click at [371, 184] on input "***" at bounding box center [366, 181] width 72 height 17
click at [249, 226] on div at bounding box center [248, 236] width 3 height 60
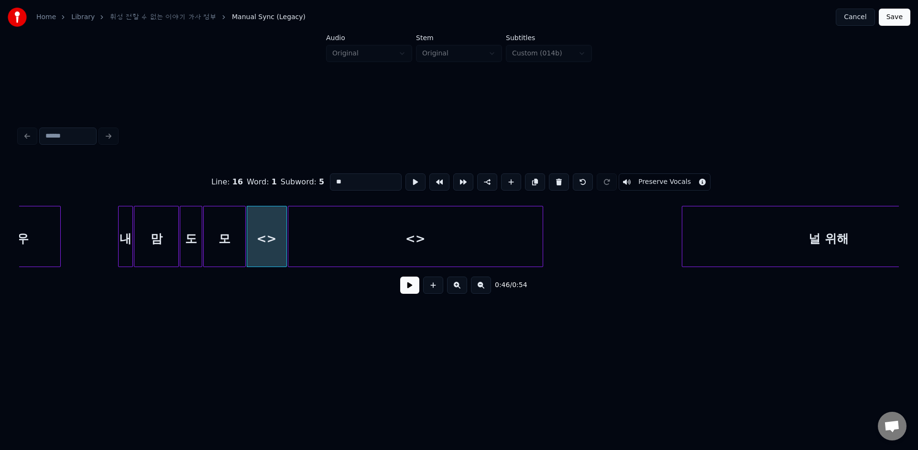
drag, startPoint x: 351, startPoint y: 181, endPoint x: 290, endPoint y: 173, distance: 61.1
click at [299, 178] on div "Line : 16 Word : 1 Subword : 5 ** Preserve Vocals" at bounding box center [458, 182] width 879 height 48
drag, startPoint x: 335, startPoint y: 181, endPoint x: 410, endPoint y: 195, distance: 75.9
click at [375, 185] on input "**" at bounding box center [366, 181] width 72 height 17
click at [384, 227] on div "<>" at bounding box center [415, 238] width 254 height 65
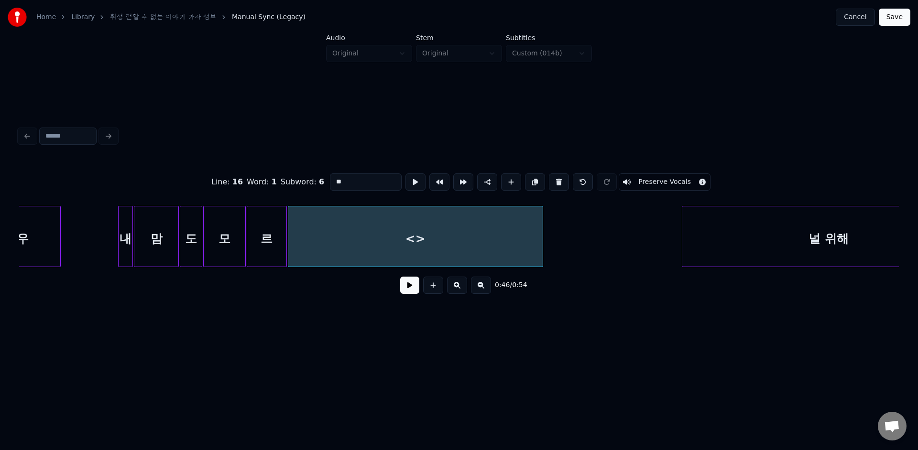
drag, startPoint x: 347, startPoint y: 183, endPoint x: 320, endPoint y: 182, distance: 27.7
click at [330, 182] on input "**" at bounding box center [366, 181] width 72 height 17
type input "*"
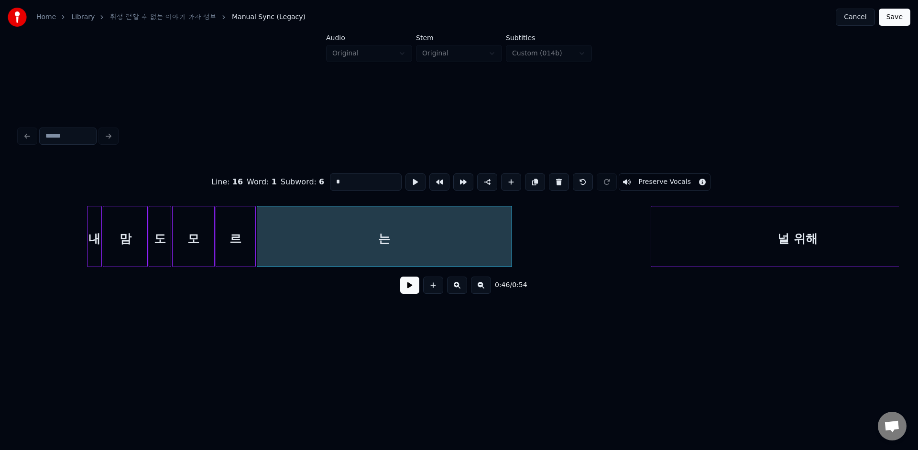
scroll to position [0, 4293]
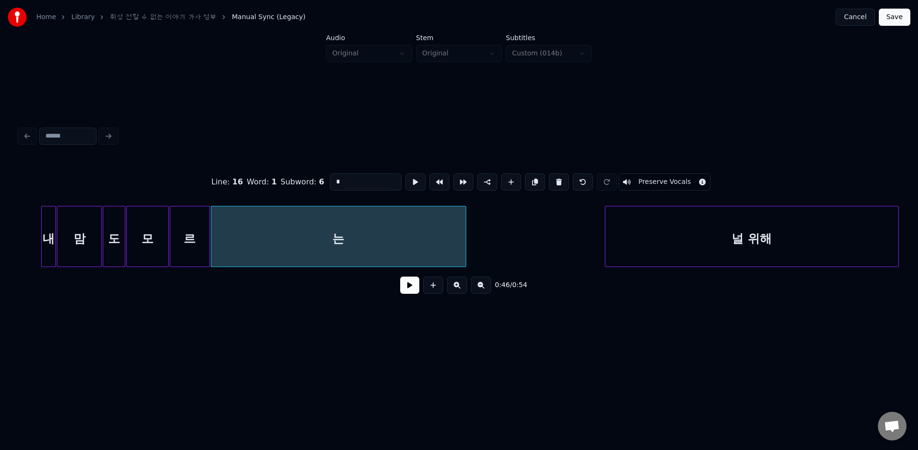
click at [407, 282] on button at bounding box center [409, 285] width 19 height 17
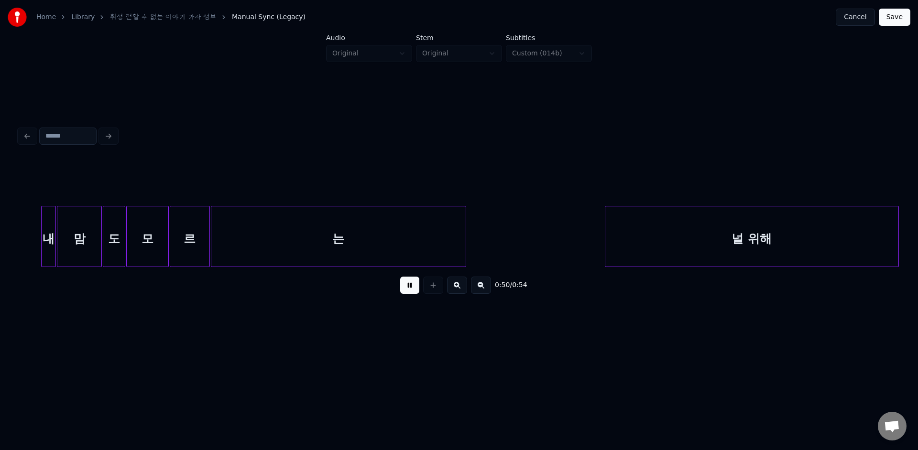
click at [411, 287] on button at bounding box center [409, 285] width 19 height 17
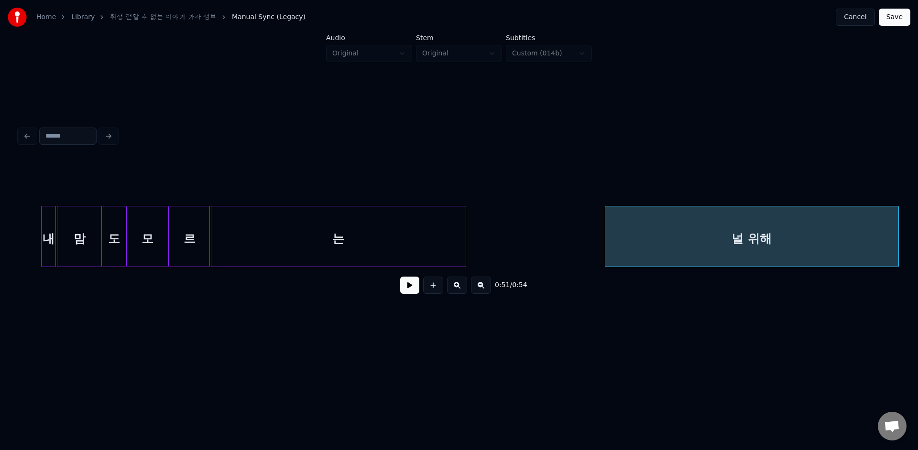
click at [433, 256] on div "는" at bounding box center [338, 238] width 254 height 65
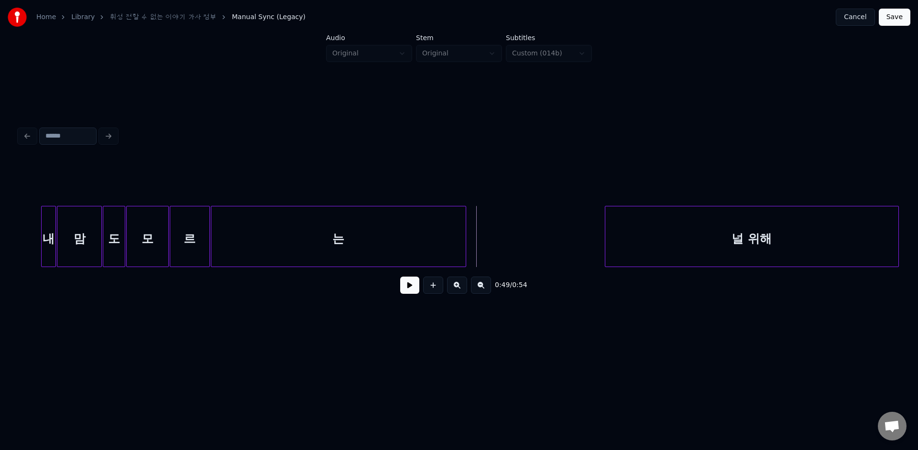
click at [411, 292] on button at bounding box center [409, 285] width 19 height 17
click at [599, 242] on div at bounding box center [599, 236] width 3 height 60
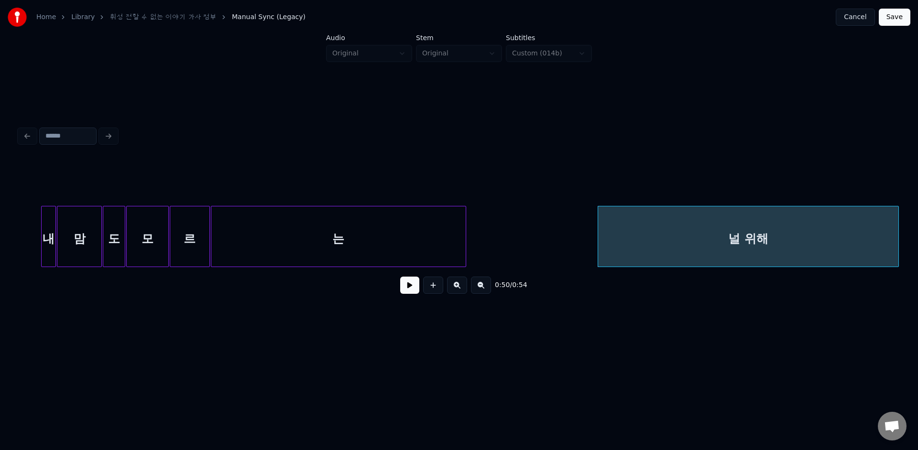
click at [635, 247] on div "널 위해" at bounding box center [748, 238] width 300 height 65
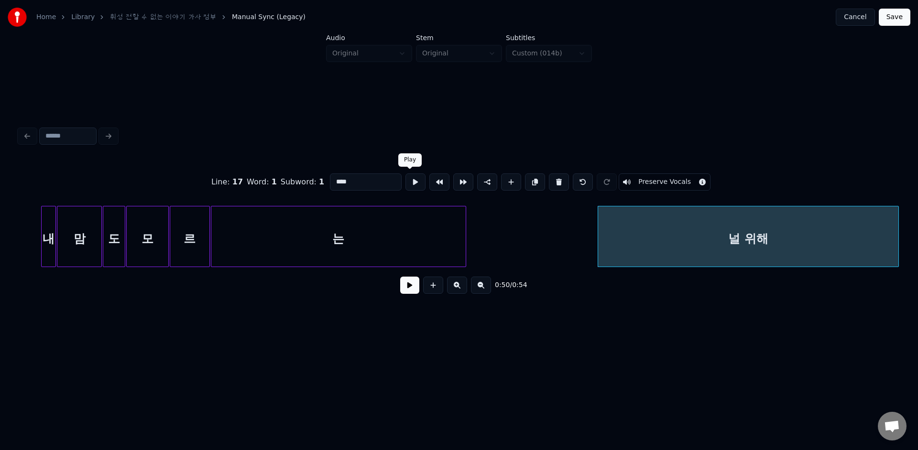
click at [410, 184] on button at bounding box center [415, 181] width 20 height 17
click at [897, 229] on div at bounding box center [896, 236] width 3 height 60
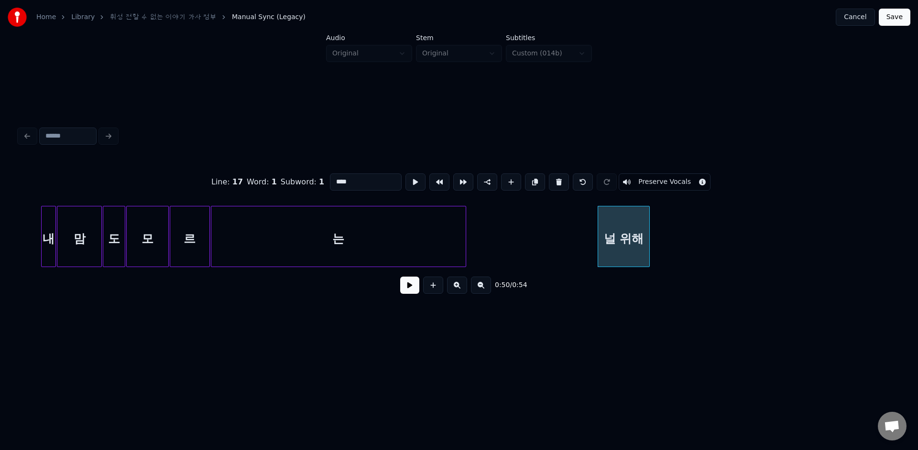
click at [648, 217] on div at bounding box center [647, 236] width 3 height 60
click at [411, 188] on button at bounding box center [415, 181] width 20 height 17
click at [648, 221] on div at bounding box center [647, 236] width 3 height 60
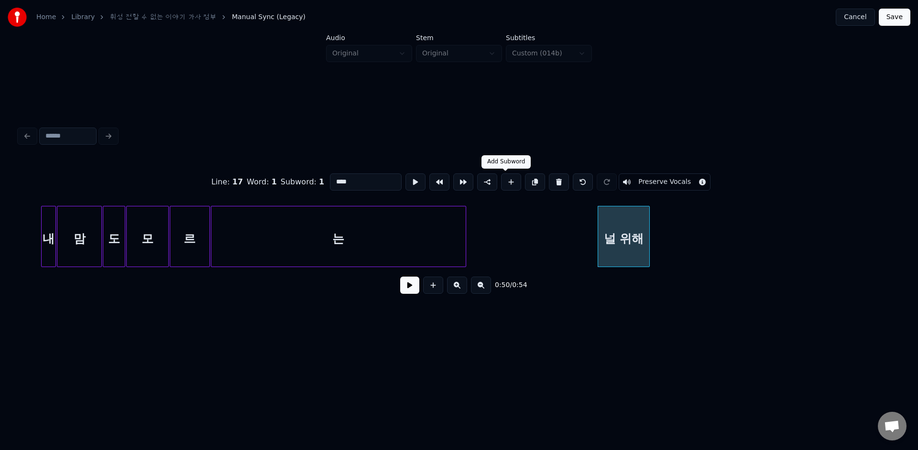
click at [501, 182] on button at bounding box center [511, 181] width 20 height 17
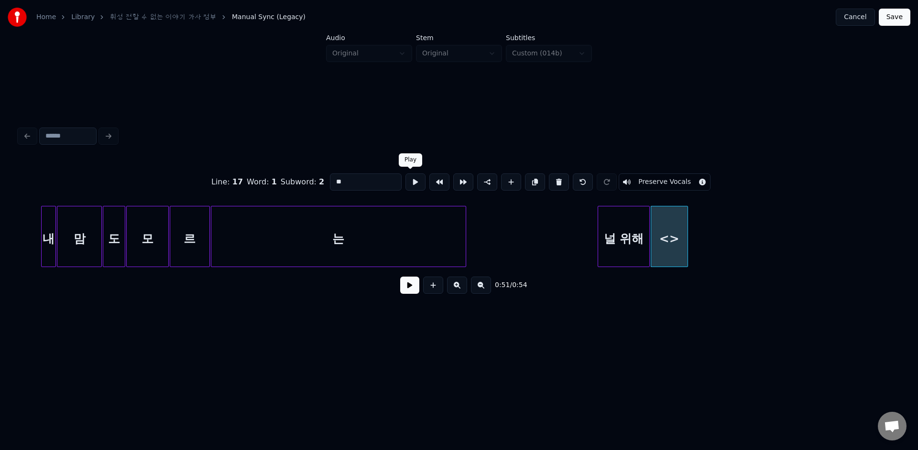
click at [413, 179] on button at bounding box center [415, 181] width 20 height 17
click at [682, 211] on div at bounding box center [683, 236] width 3 height 60
click at [413, 187] on button at bounding box center [415, 181] width 20 height 17
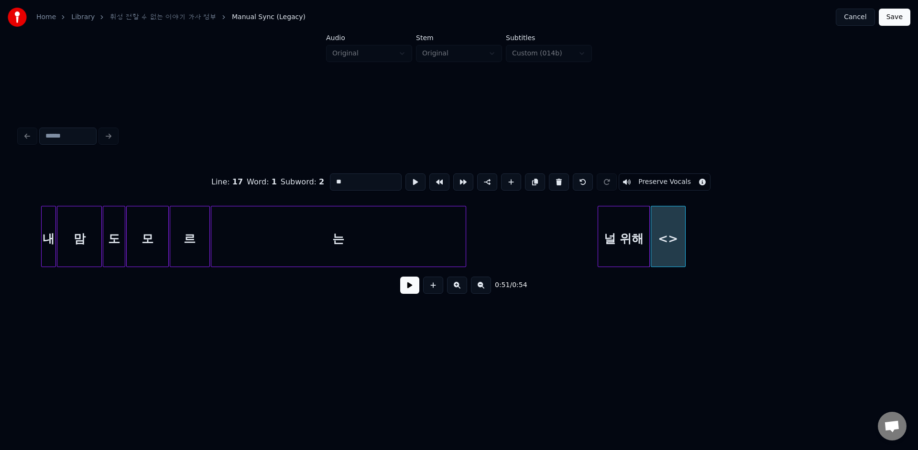
click at [413, 187] on button at bounding box center [415, 181] width 20 height 17
click at [676, 215] on div at bounding box center [675, 236] width 3 height 60
click at [412, 183] on button at bounding box center [415, 181] width 20 height 17
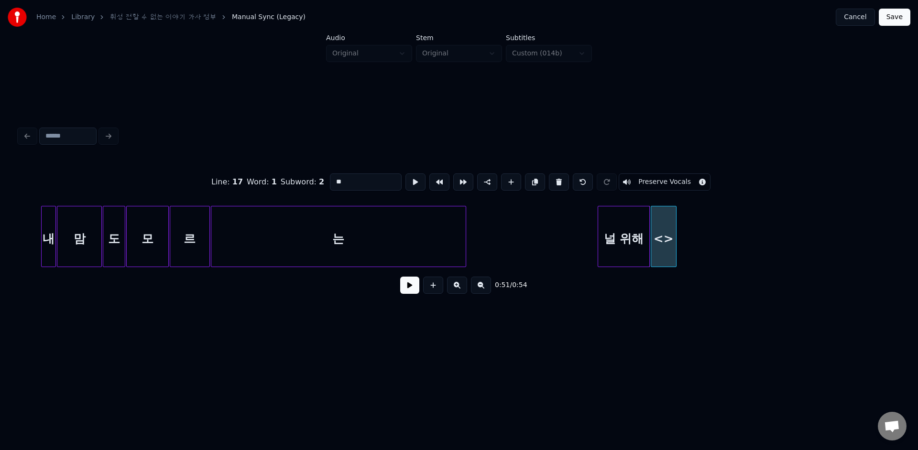
click at [673, 220] on div at bounding box center [674, 236] width 3 height 60
click at [405, 182] on button at bounding box center [415, 181] width 20 height 17
click at [410, 186] on button at bounding box center [415, 181] width 20 height 17
click at [671, 216] on div at bounding box center [672, 236] width 3 height 60
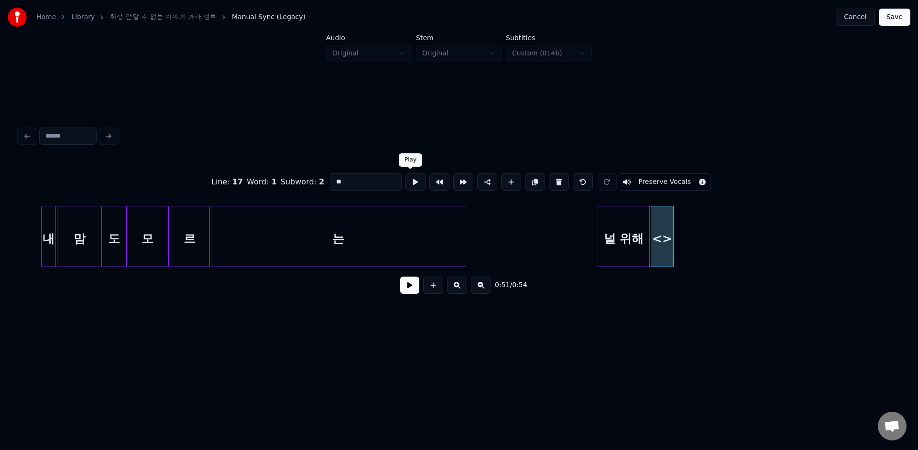
click at [405, 179] on button at bounding box center [415, 181] width 20 height 17
click at [669, 215] on div at bounding box center [670, 236] width 3 height 60
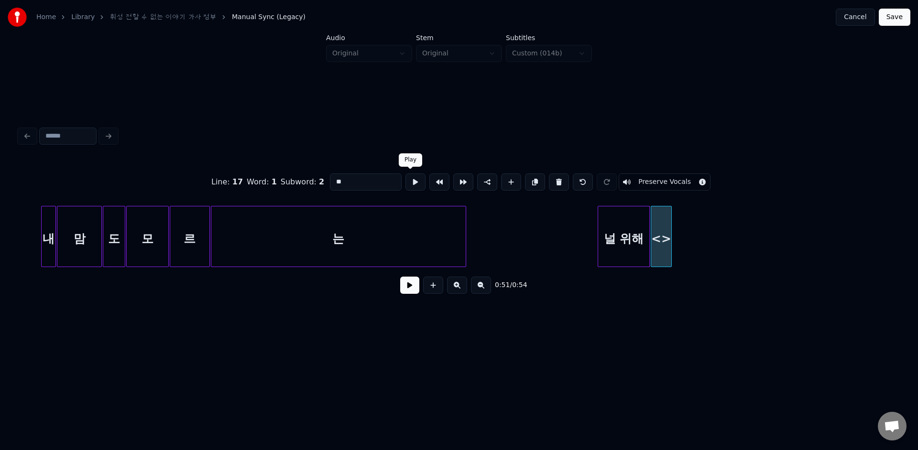
click at [412, 185] on button at bounding box center [415, 181] width 20 height 17
click at [667, 219] on div at bounding box center [668, 236] width 3 height 60
click at [409, 188] on button at bounding box center [415, 181] width 20 height 17
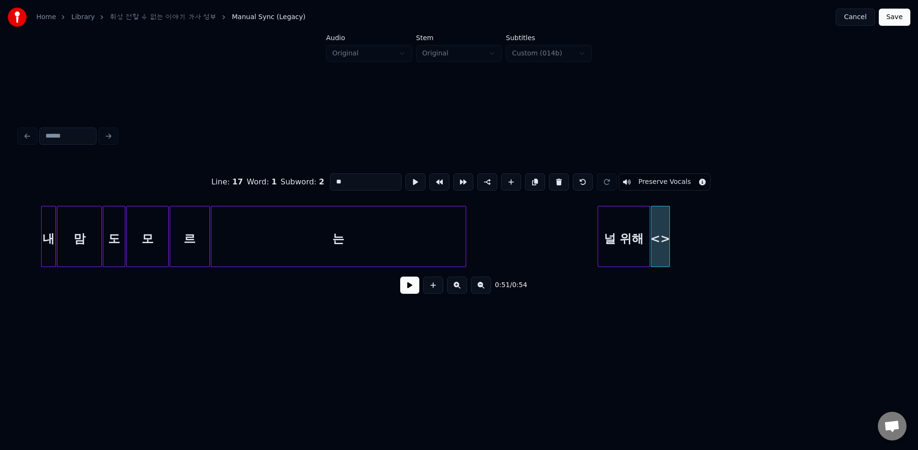
click at [409, 188] on button at bounding box center [415, 181] width 20 height 17
click at [509, 188] on button at bounding box center [511, 181] width 20 height 17
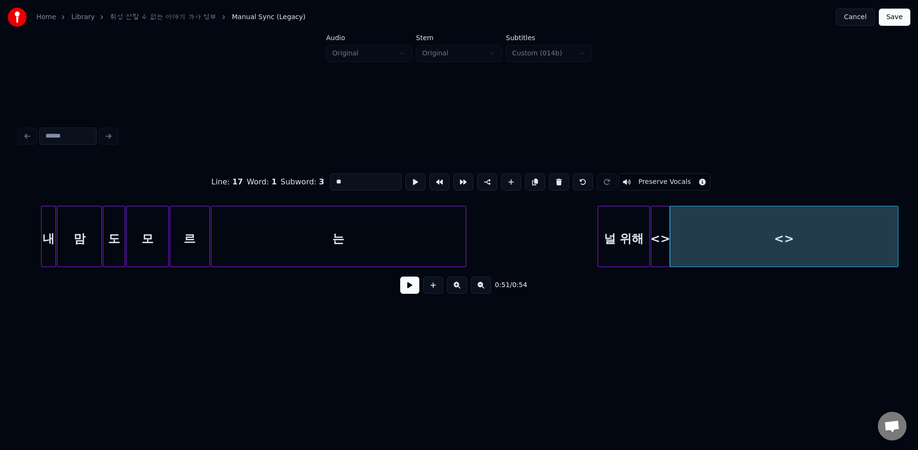
click at [917, 254] on div "Home Library 휘성 전할 수 없는 이야기 가사 첨부 Manual Sync (Legacy) Canc…" at bounding box center [459, 173] width 918 height 347
click at [620, 245] on div "널 위해" at bounding box center [623, 238] width 51 height 65
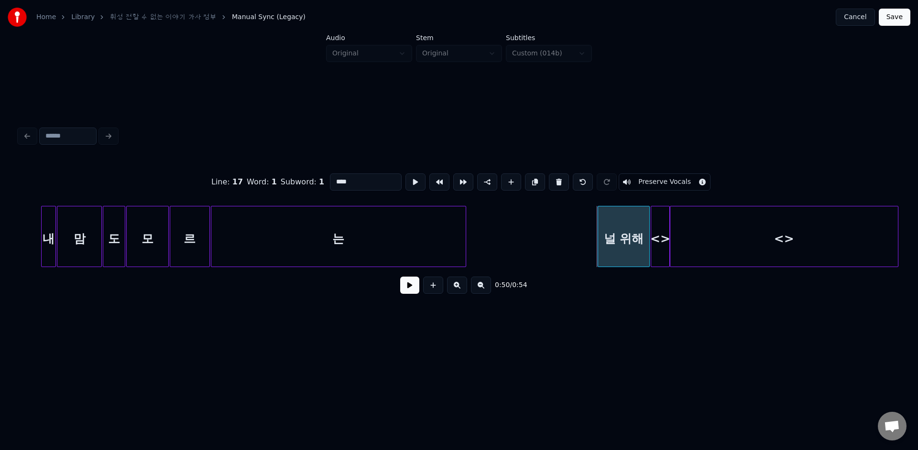
drag, startPoint x: 339, startPoint y: 184, endPoint x: 393, endPoint y: 184, distance: 54.0
click at [393, 184] on input "****" at bounding box center [366, 181] width 72 height 17
click at [656, 222] on div "<>" at bounding box center [660, 238] width 19 height 65
drag, startPoint x: 346, startPoint y: 180, endPoint x: 301, endPoint y: 176, distance: 44.6
click at [307, 178] on div "Line : 17 Word : 1 Subword : 2 ** Preserve Vocals" at bounding box center [458, 182] width 879 height 48
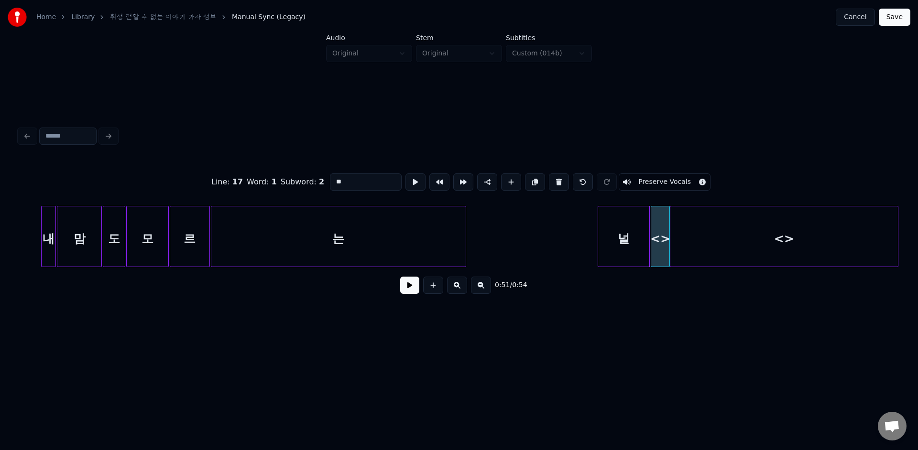
paste input
drag, startPoint x: 338, startPoint y: 183, endPoint x: 406, endPoint y: 184, distance: 67.4
click at [406, 184] on div "Line : 17 Word : 1 Subword : 2 ** Preserve Vocals" at bounding box center [458, 182] width 879 height 48
click at [703, 226] on div "<>" at bounding box center [783, 238] width 227 height 65
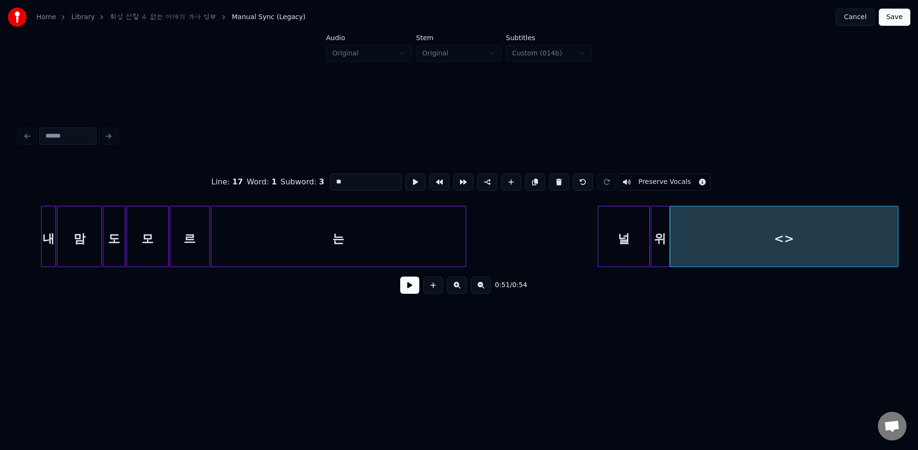
drag, startPoint x: 342, startPoint y: 184, endPoint x: 264, endPoint y: 170, distance: 78.7
click at [282, 178] on div "Line : 17 Word : 1 Subword : 3 ** Preserve Vocals" at bounding box center [458, 182] width 879 height 48
paste input
type input "*"
click at [896, 20] on button "Save" at bounding box center [894, 17] width 32 height 17
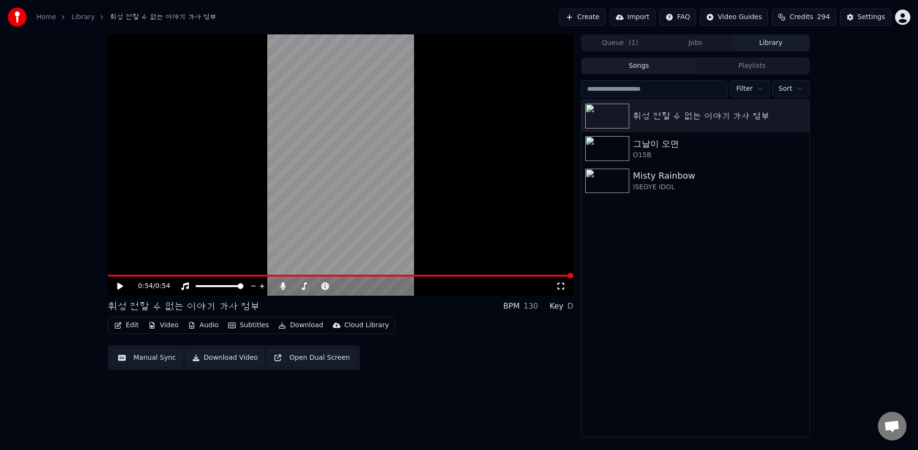
click at [118, 287] on icon at bounding box center [120, 286] width 6 height 7
click at [511, 276] on span at bounding box center [340, 276] width 465 height 2
click at [122, 287] on icon at bounding box center [120, 286] width 5 height 6
click at [480, 276] on span at bounding box center [340, 276] width 465 height 2
click at [120, 286] on icon at bounding box center [120, 286] width 6 height 7
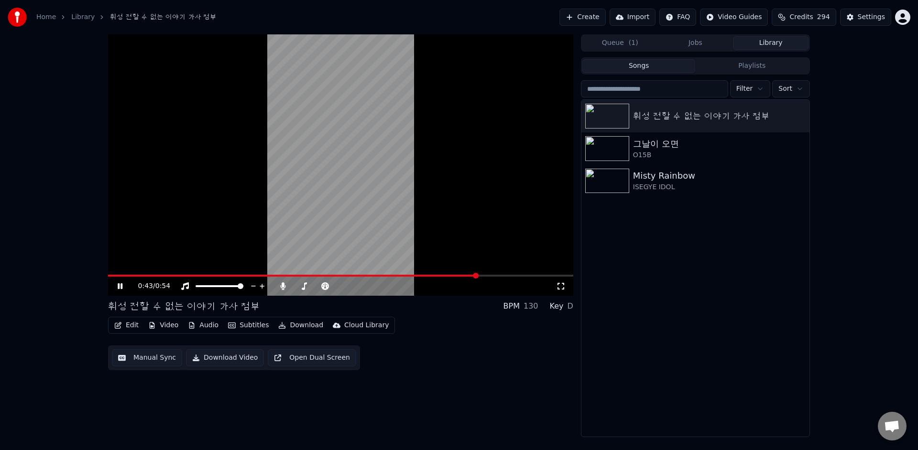
click at [120, 286] on icon at bounding box center [127, 286] width 22 height 8
click at [120, 276] on span at bounding box center [292, 276] width 369 height 2
click at [120, 291] on div "0:01 / 0:54" at bounding box center [340, 286] width 457 height 10
click at [119, 288] on icon at bounding box center [120, 286] width 6 height 7
click at [119, 288] on icon at bounding box center [127, 286] width 22 height 8
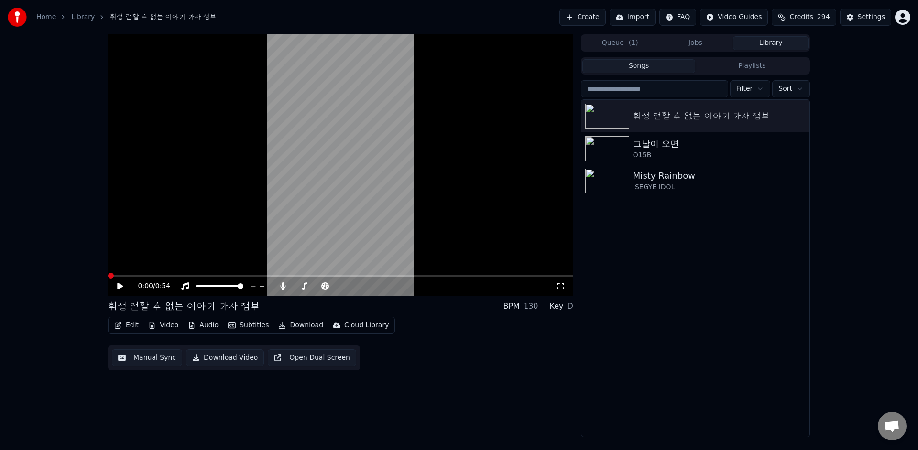
click at [108, 274] on span at bounding box center [111, 276] width 6 height 6
click at [117, 287] on icon at bounding box center [127, 286] width 22 height 8
click at [128, 328] on button "Edit" at bounding box center [126, 325] width 32 height 13
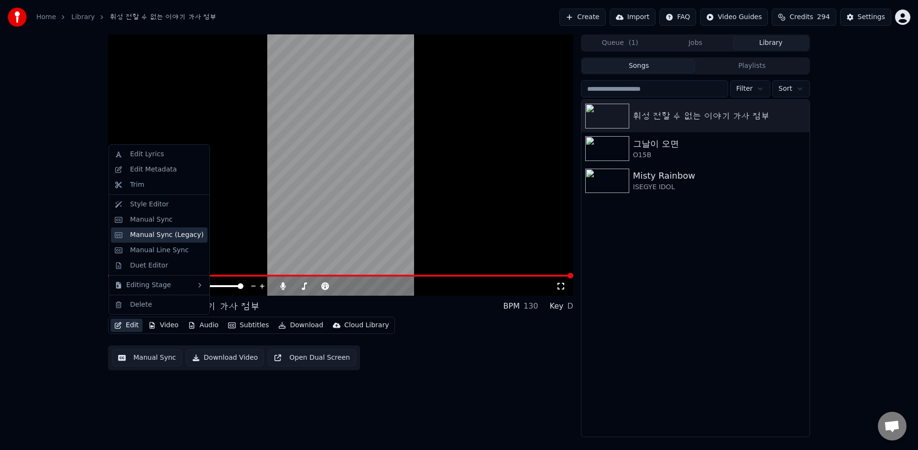
click at [168, 233] on div "Manual Sync (Legacy)" at bounding box center [167, 235] width 74 height 10
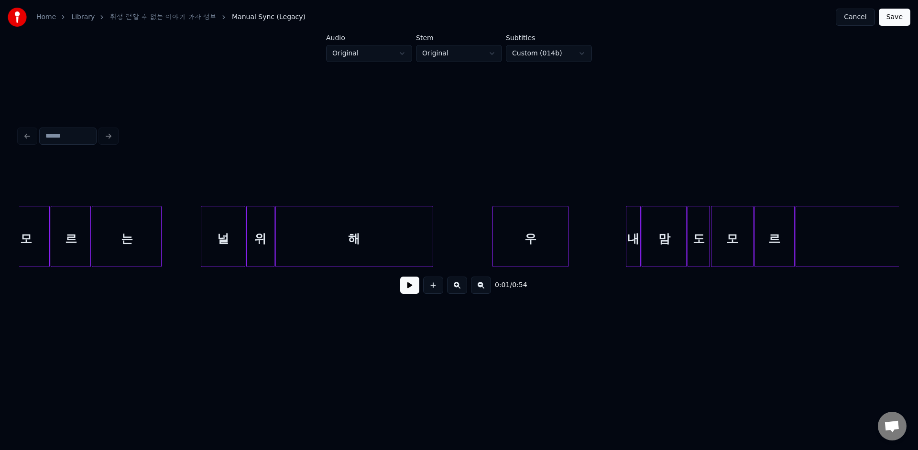
scroll to position [0, 3723]
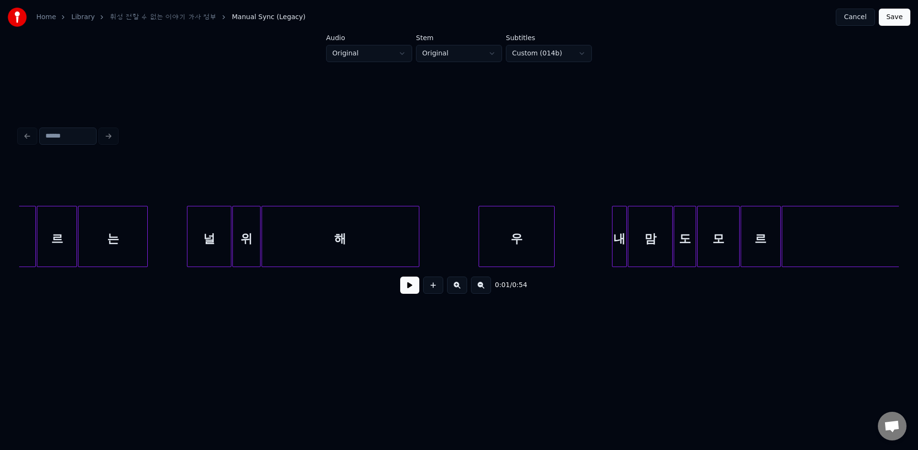
click at [509, 231] on div "우" at bounding box center [516, 238] width 75 height 65
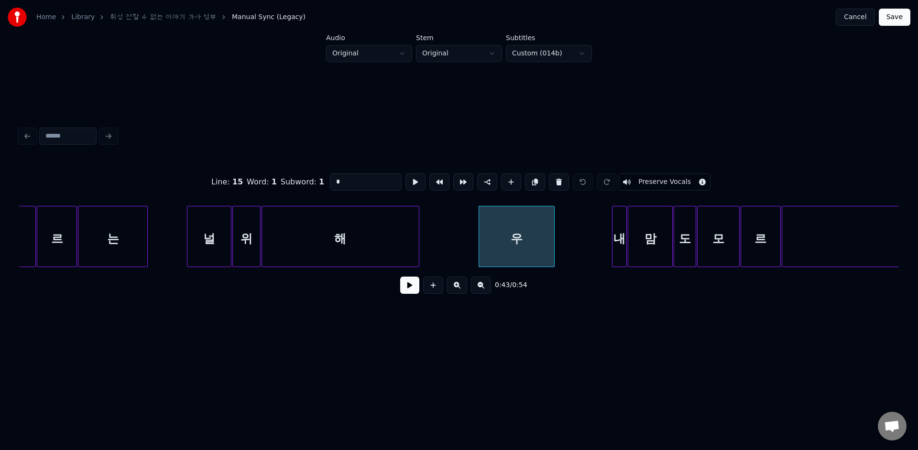
click at [509, 231] on div "우" at bounding box center [516, 238] width 75 height 65
click at [348, 182] on input "*" at bounding box center [366, 181] width 72 height 17
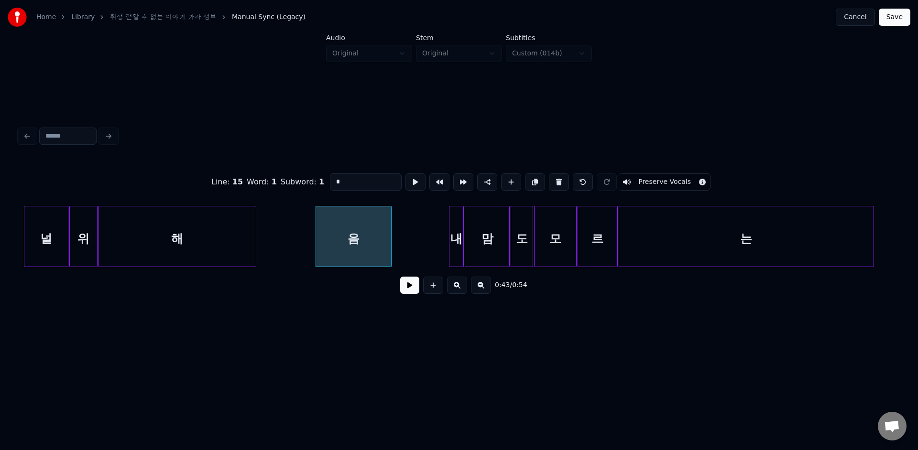
scroll to position [0, 3911]
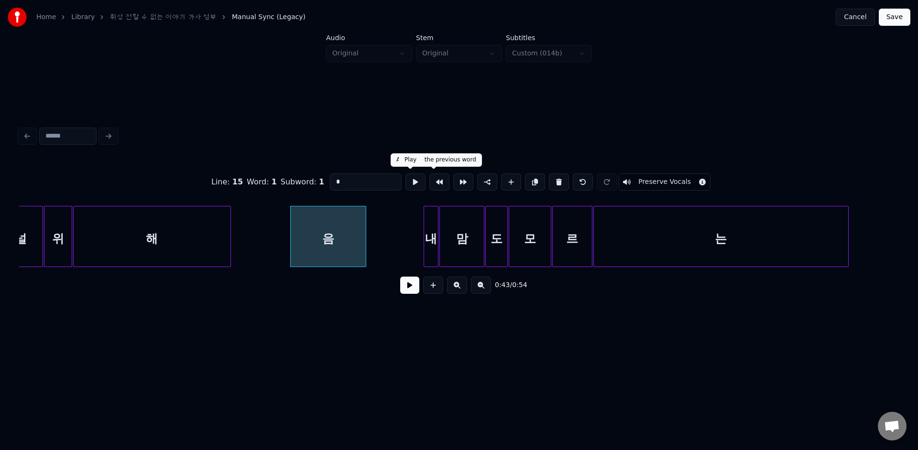
click at [410, 186] on button at bounding box center [415, 181] width 20 height 17
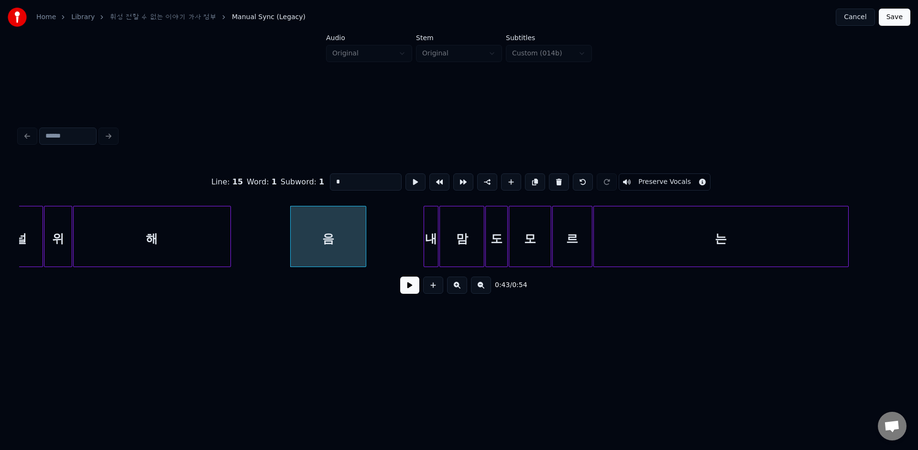
click at [410, 186] on button at bounding box center [415, 181] width 20 height 17
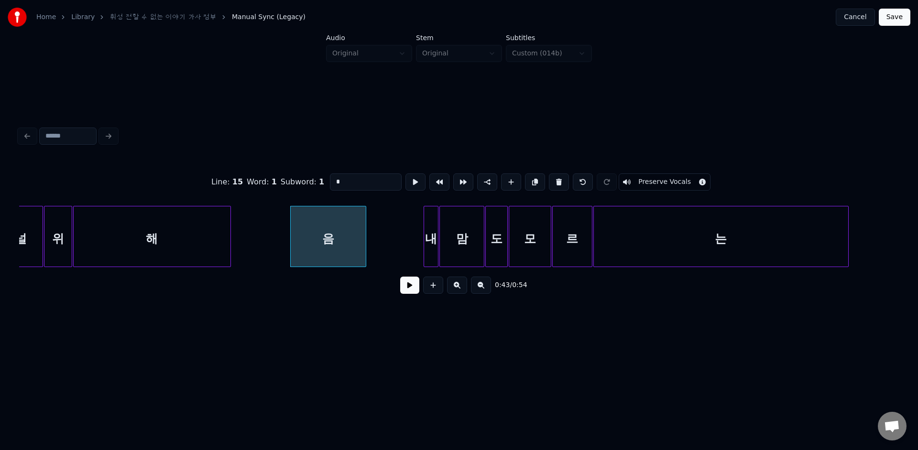
click at [354, 233] on div "음" at bounding box center [328, 238] width 75 height 65
click at [413, 185] on button at bounding box center [415, 181] width 20 height 17
click at [407, 184] on button at bounding box center [415, 181] width 20 height 17
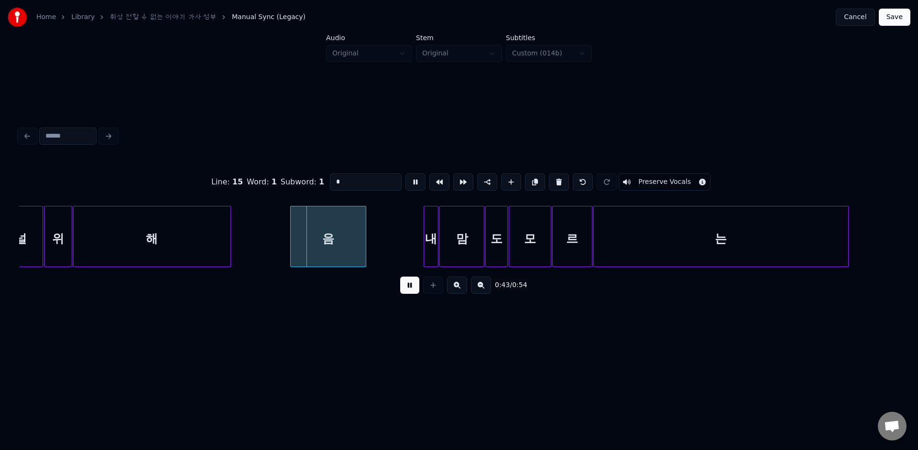
click at [407, 184] on button at bounding box center [415, 181] width 20 height 17
click at [315, 224] on div at bounding box center [315, 236] width 3 height 60
click at [405, 184] on button at bounding box center [415, 181] width 20 height 17
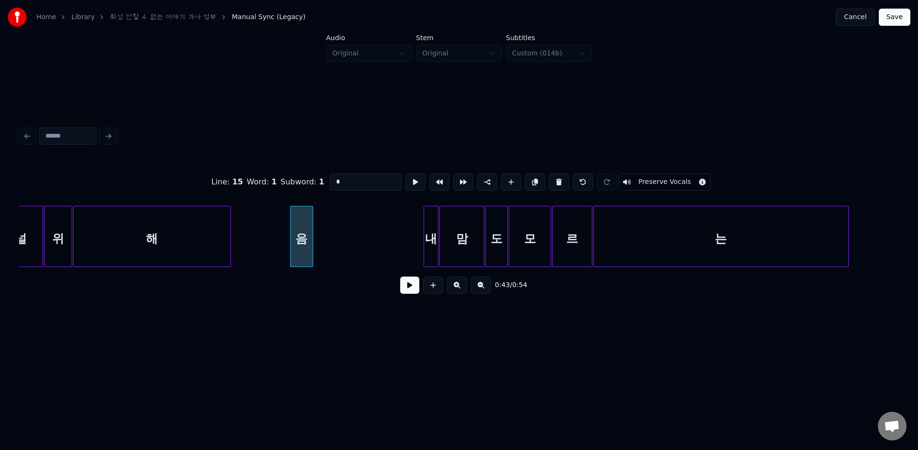
click at [311, 215] on div at bounding box center [311, 236] width 3 height 60
click at [408, 184] on button at bounding box center [415, 181] width 20 height 17
click at [503, 188] on button at bounding box center [511, 181] width 20 height 17
type input "**"
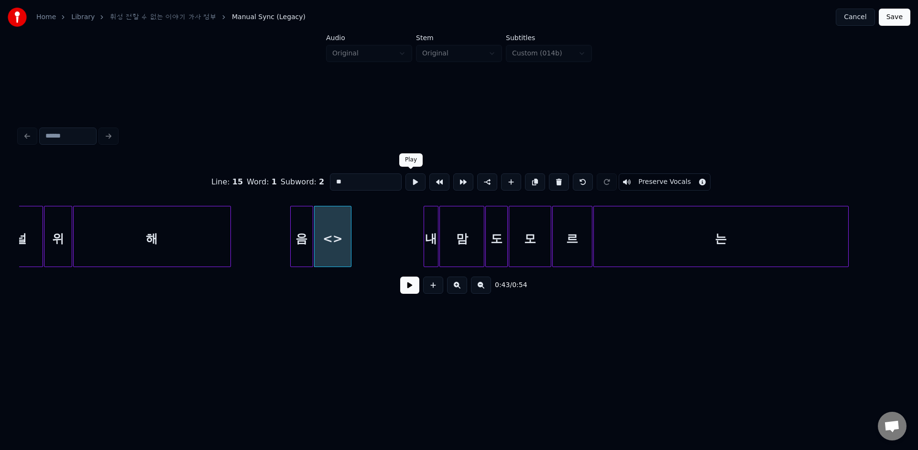
click at [411, 182] on button at bounding box center [415, 181] width 20 height 17
click at [351, 214] on div at bounding box center [349, 236] width 3 height 60
click at [410, 183] on button at bounding box center [415, 181] width 20 height 17
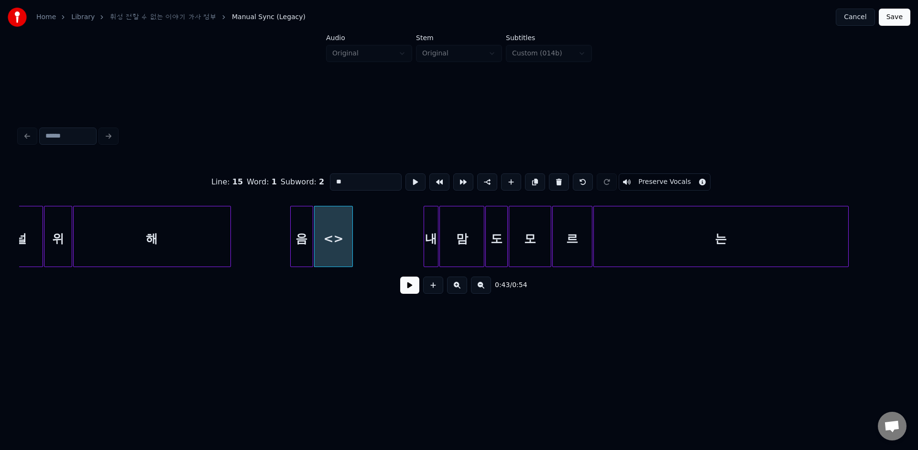
click at [410, 183] on button at bounding box center [415, 181] width 20 height 17
click at [415, 285] on button at bounding box center [409, 285] width 19 height 17
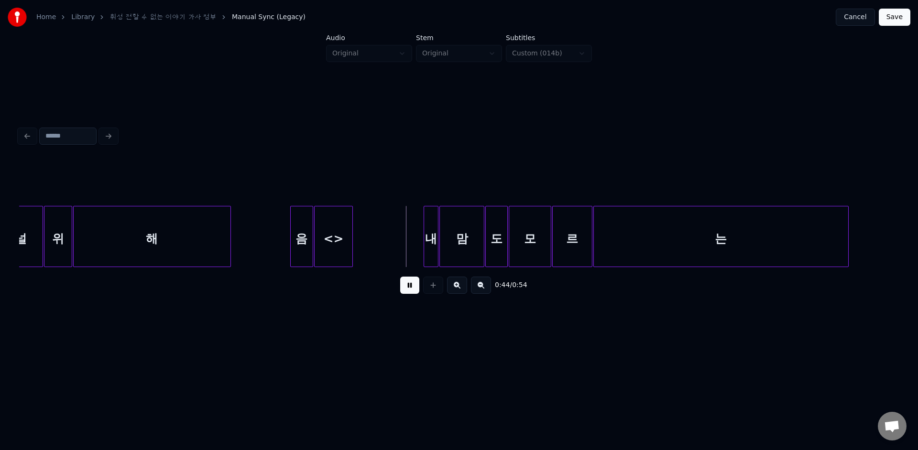
click at [406, 283] on button at bounding box center [409, 285] width 19 height 17
click at [359, 252] on div at bounding box center [358, 236] width 3 height 60
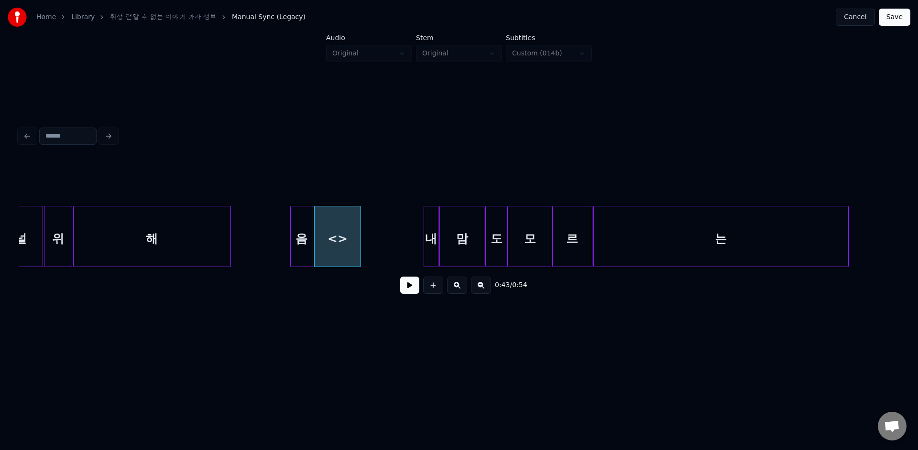
click at [347, 252] on div "<>" at bounding box center [337, 238] width 46 height 65
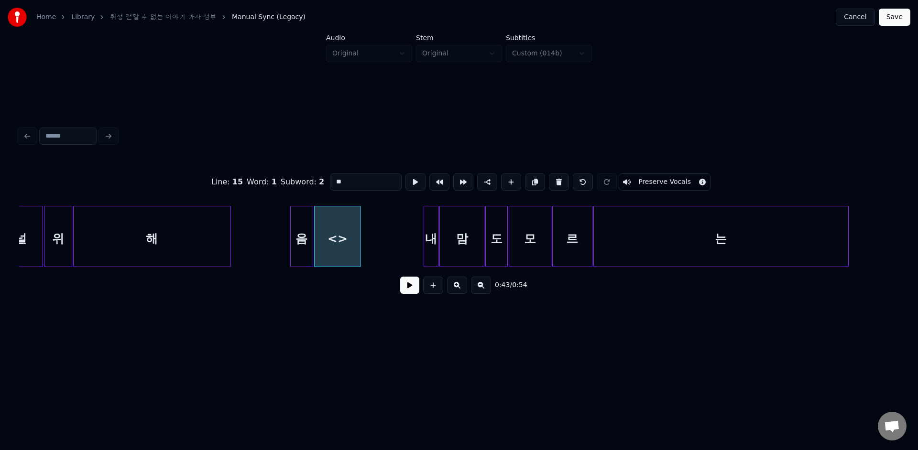
click at [346, 184] on input "**" at bounding box center [366, 181] width 72 height 17
type input "*"
click at [181, 242] on div "해" at bounding box center [152, 238] width 157 height 65
type input "*"
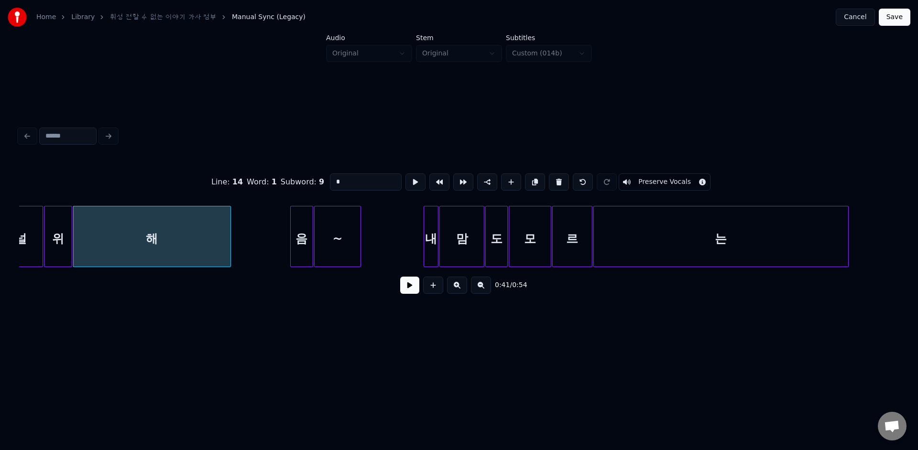
click at [402, 278] on button at bounding box center [409, 285] width 19 height 17
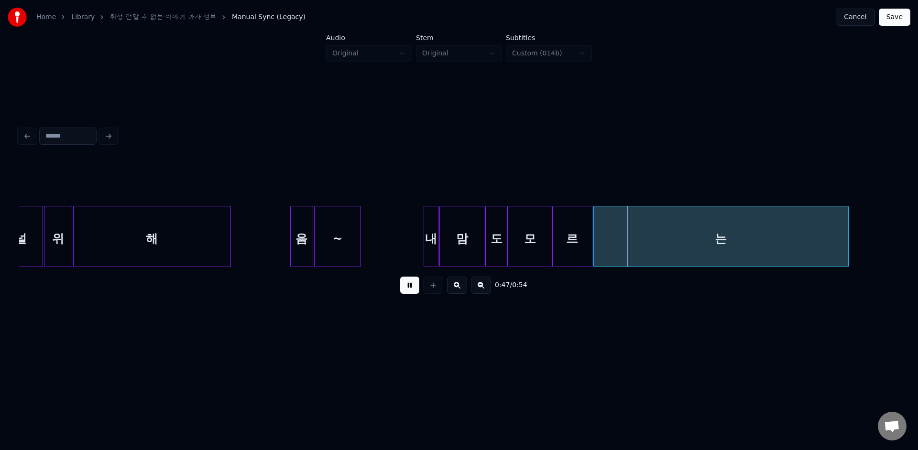
click at [490, 241] on div "도" at bounding box center [497, 238] width 22 height 65
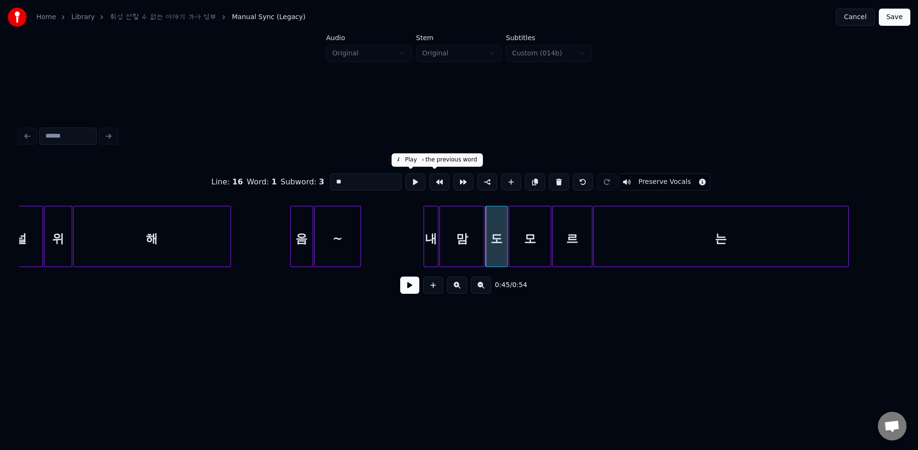
click at [415, 183] on button at bounding box center [415, 181] width 20 height 17
click at [457, 227] on div "맘" at bounding box center [462, 238] width 44 height 65
type input "*"
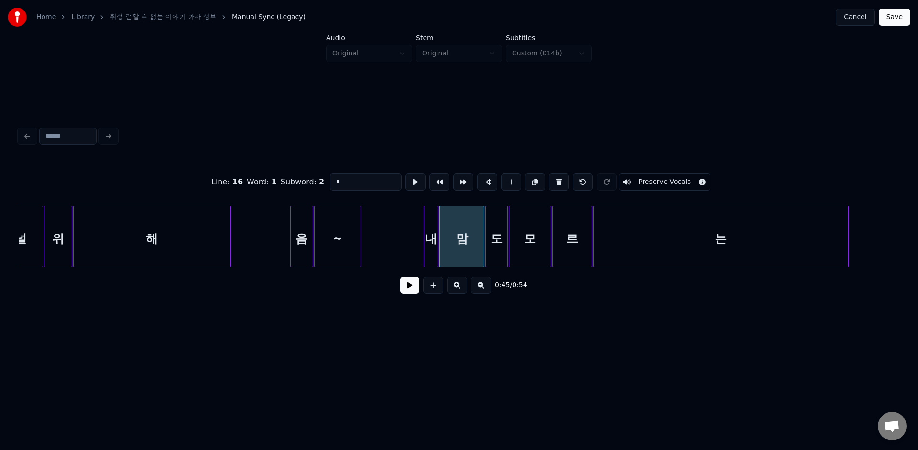
click at [404, 287] on button at bounding box center [409, 285] width 19 height 17
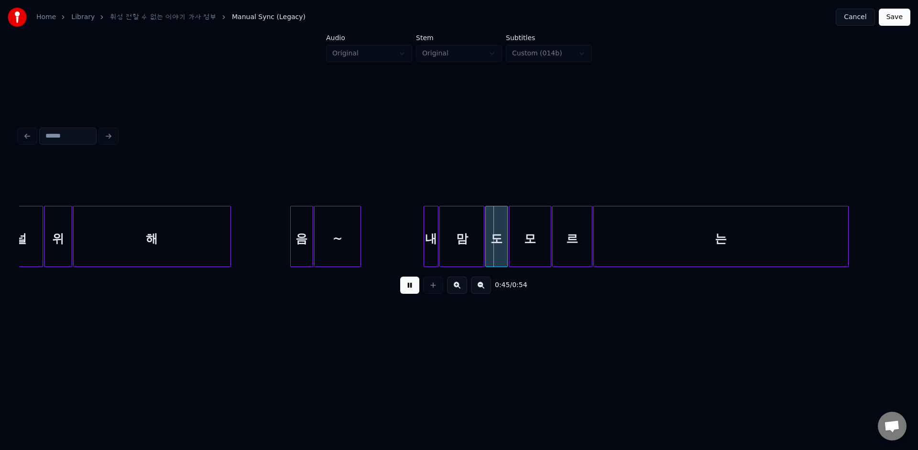
click at [404, 287] on button at bounding box center [409, 285] width 19 height 17
click at [498, 250] on div "도" at bounding box center [497, 238] width 22 height 65
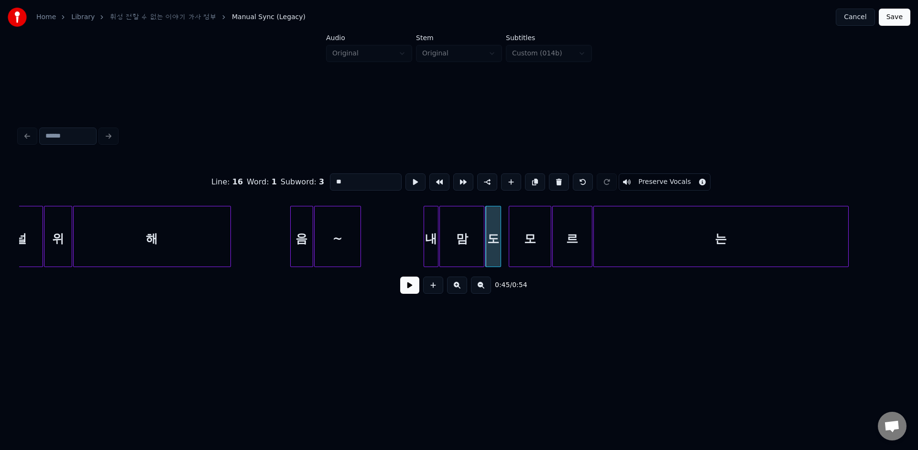
click at [498, 250] on div at bounding box center [499, 236] width 3 height 60
click at [414, 284] on button at bounding box center [409, 285] width 19 height 17
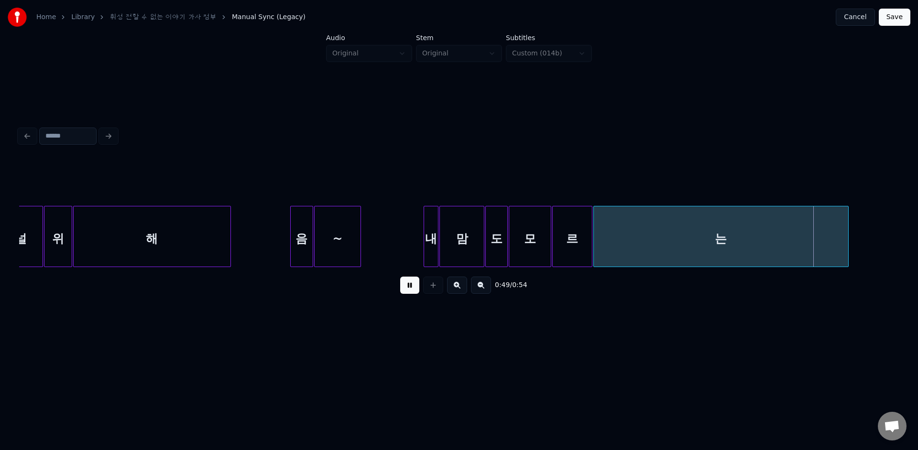
click at [505, 259] on div at bounding box center [505, 236] width 3 height 60
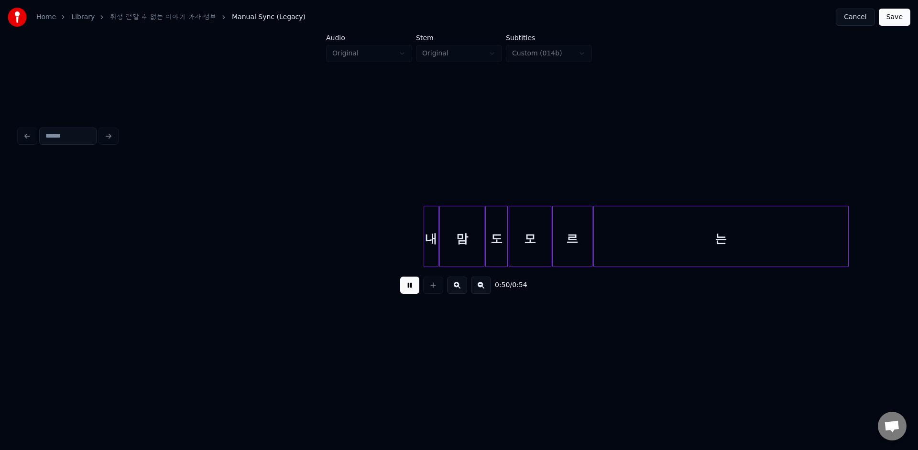
scroll to position [0, 4293]
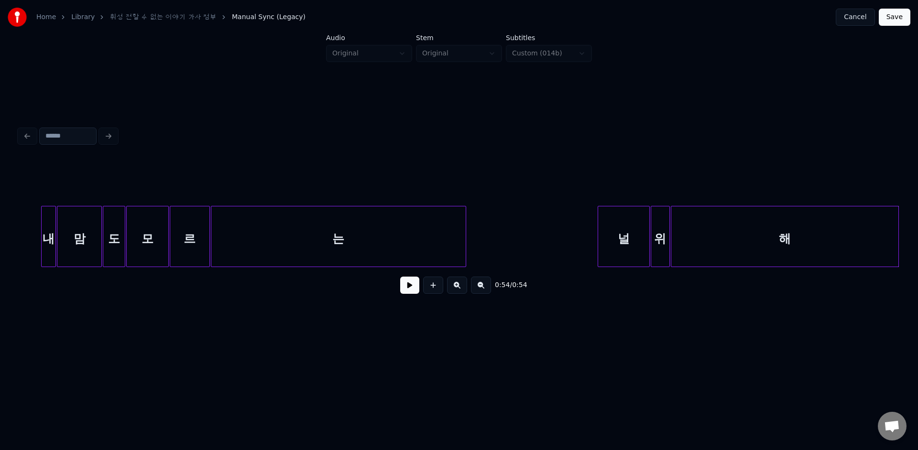
click at [900, 26] on div "Home Library 휘성 전할 수 없는 이야기 가사 첨부 Manual Sync (Legacy) Canc…" at bounding box center [459, 17] width 918 height 34
click at [907, 16] on button "Save" at bounding box center [894, 17] width 32 height 17
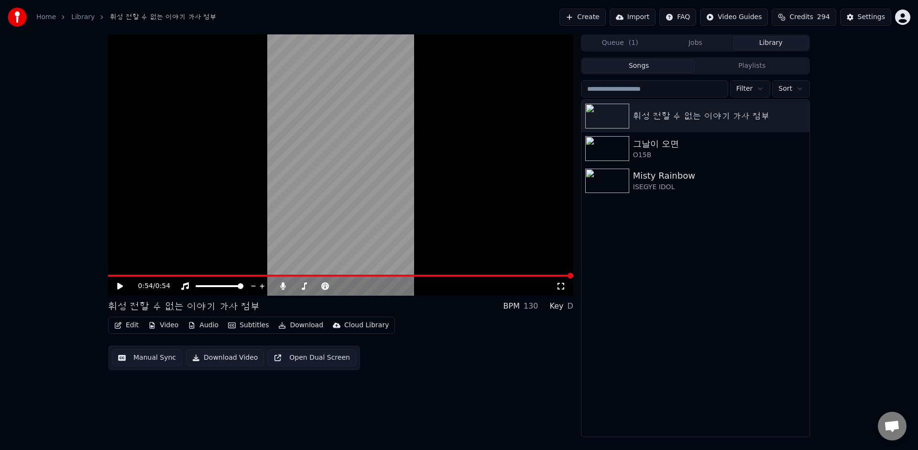
click at [127, 329] on button "Edit" at bounding box center [126, 325] width 32 height 13
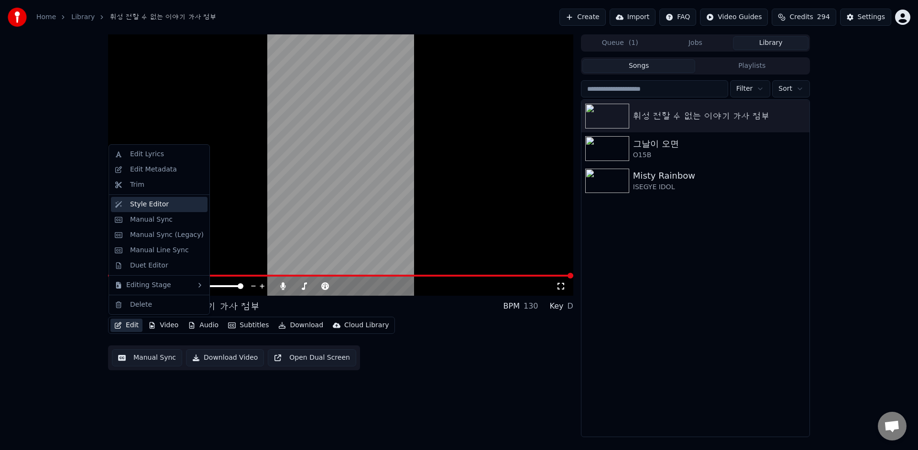
click at [158, 208] on div "Style Editor" at bounding box center [149, 205] width 39 height 10
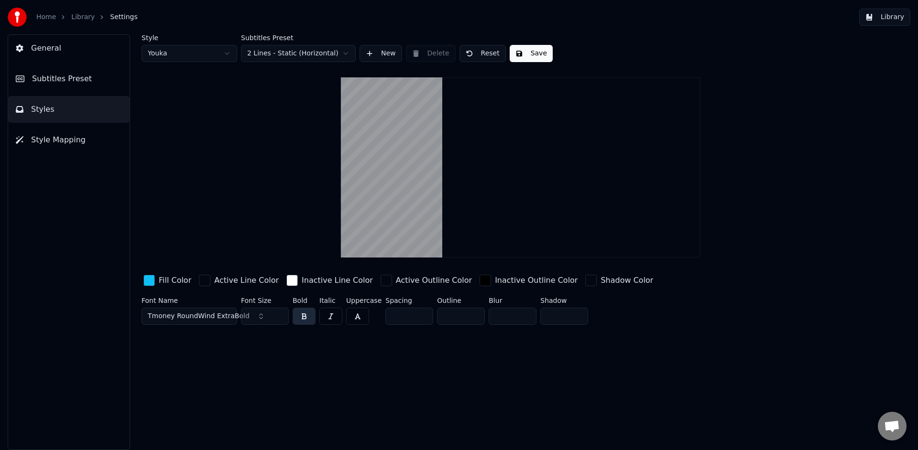
click at [94, 75] on button "Subtitles Preset" at bounding box center [68, 78] width 121 height 27
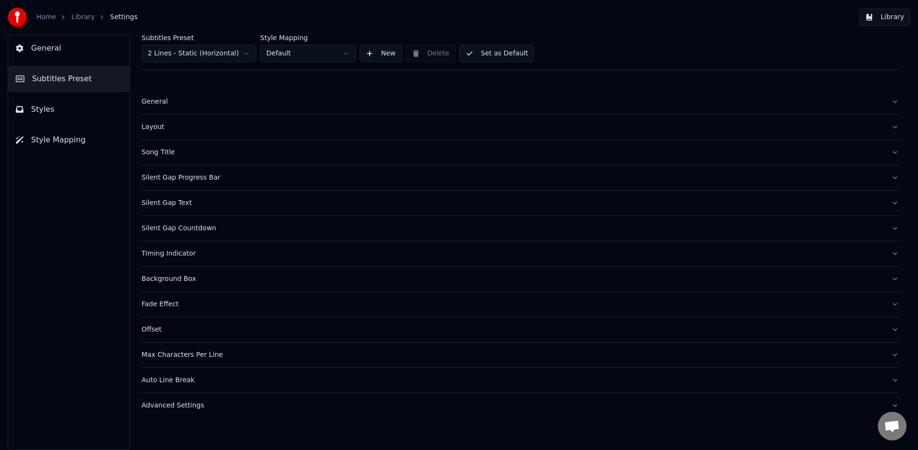
click at [200, 182] on div "Silent Gap Progress Bar" at bounding box center [512, 178] width 742 height 10
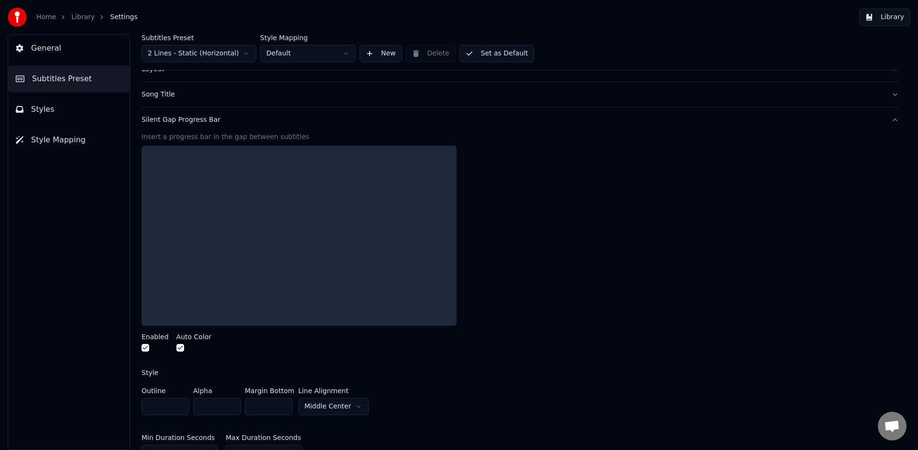
scroll to position [62, 0]
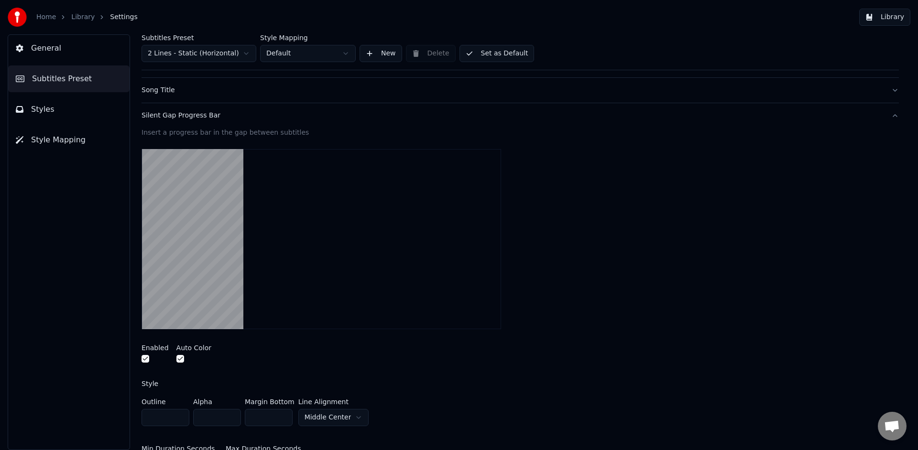
click at [145, 360] on button "button" at bounding box center [145, 359] width 8 height 8
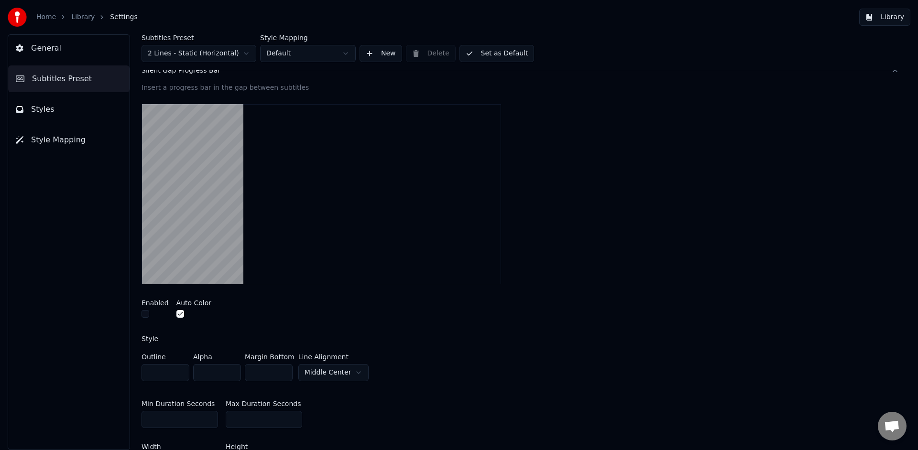
click at [178, 317] on div at bounding box center [193, 315] width 35 height 10
click at [179, 313] on button "button" at bounding box center [180, 314] width 8 height 8
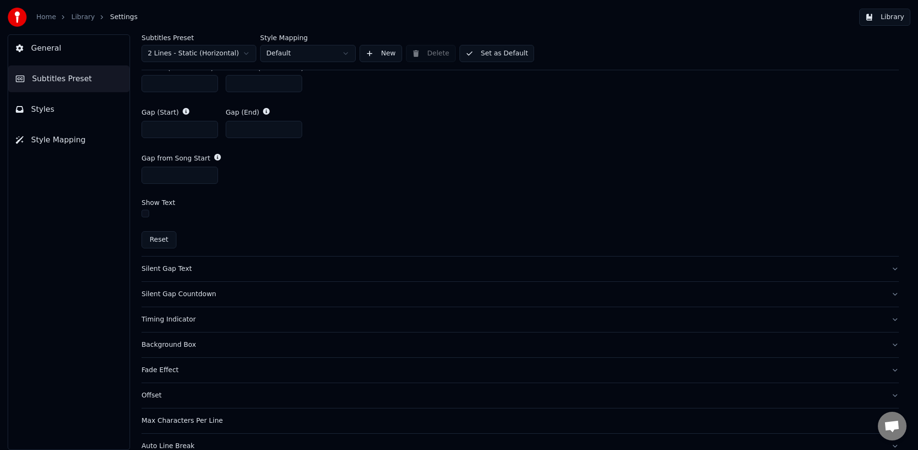
scroll to position [563, 0]
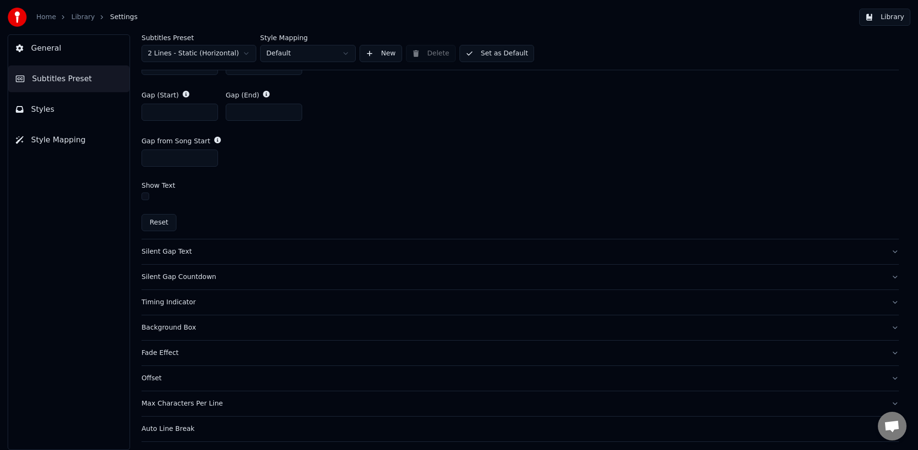
click at [186, 250] on div "Silent Gap Text" at bounding box center [512, 252] width 742 height 10
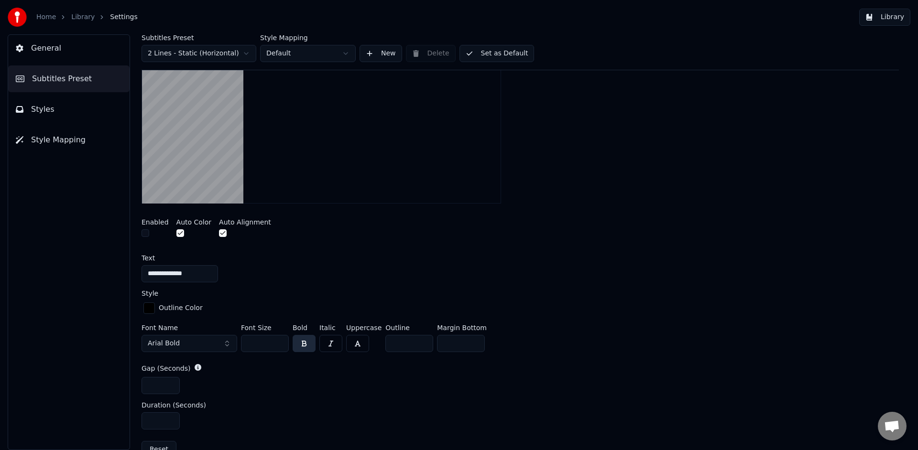
scroll to position [210, 0]
click at [221, 235] on button "button" at bounding box center [223, 237] width 8 height 8
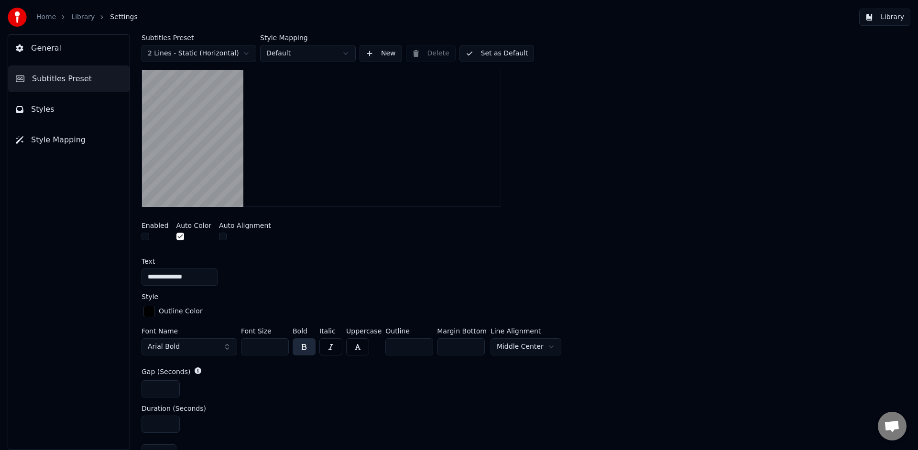
click at [180, 235] on button "button" at bounding box center [180, 237] width 8 height 8
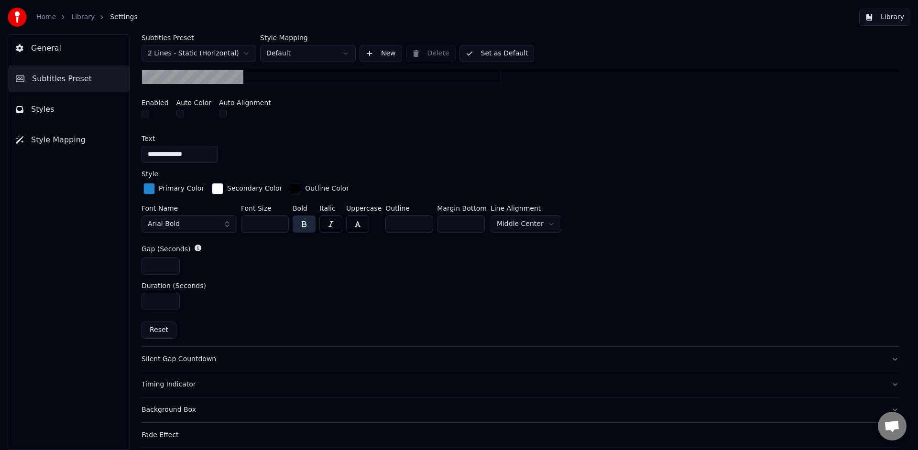
scroll to position [438, 0]
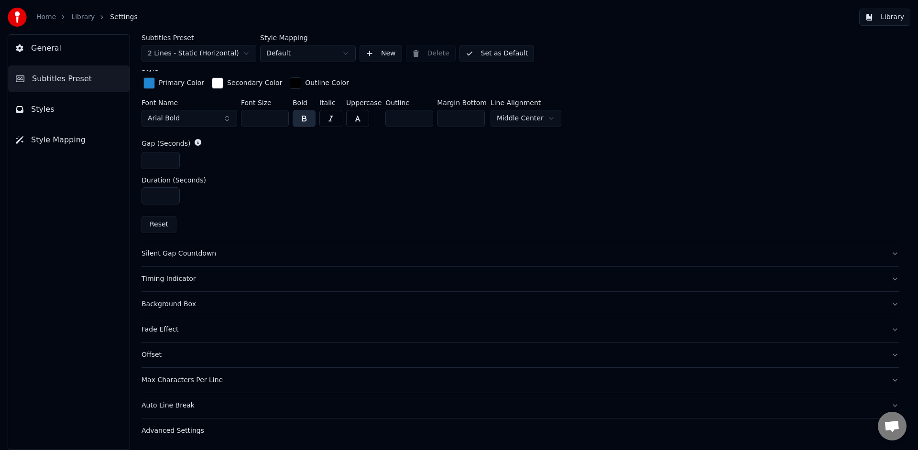
click at [196, 258] on button "Silent Gap Countdown" at bounding box center [519, 253] width 757 height 25
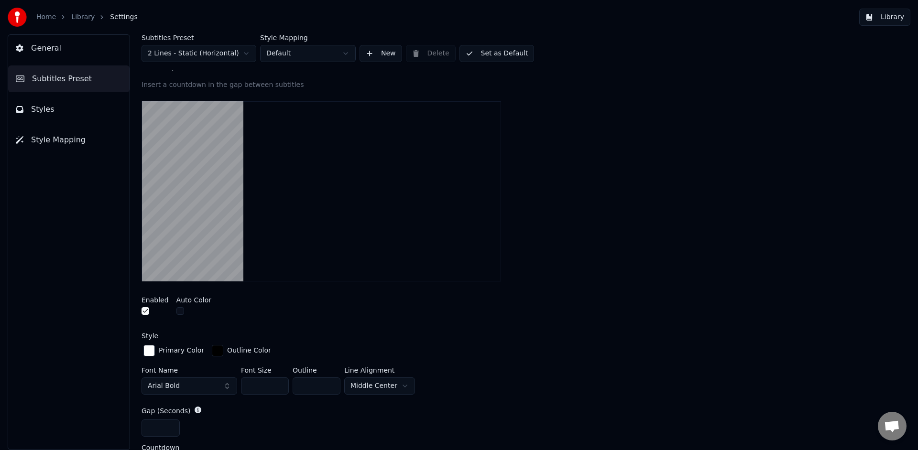
scroll to position [185, 0]
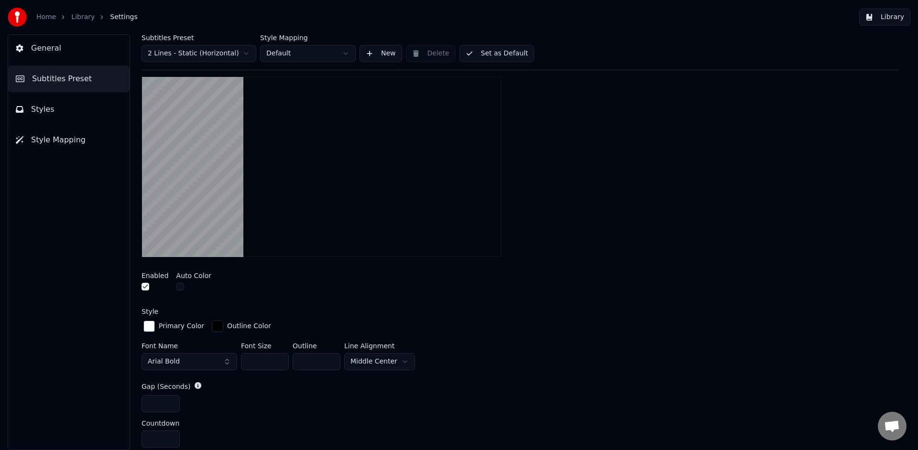
click at [148, 284] on button "button" at bounding box center [145, 287] width 8 height 8
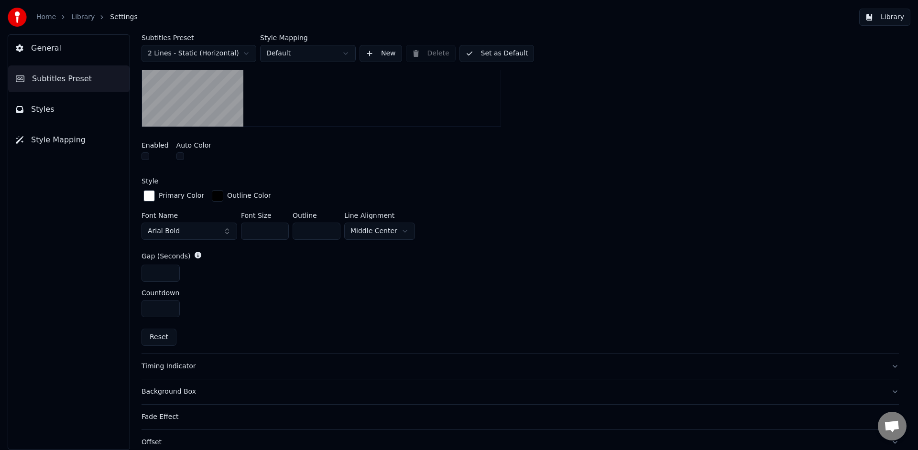
scroll to position [403, 0]
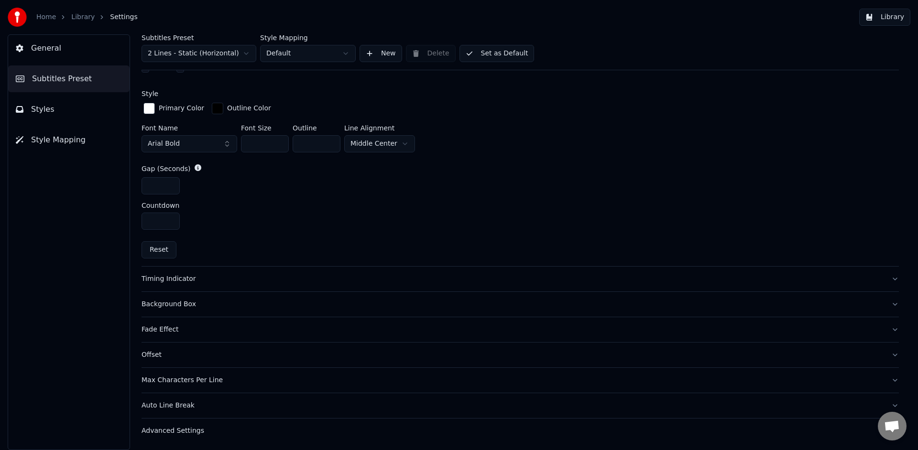
click at [183, 281] on div "Timing Indicator" at bounding box center [512, 279] width 742 height 10
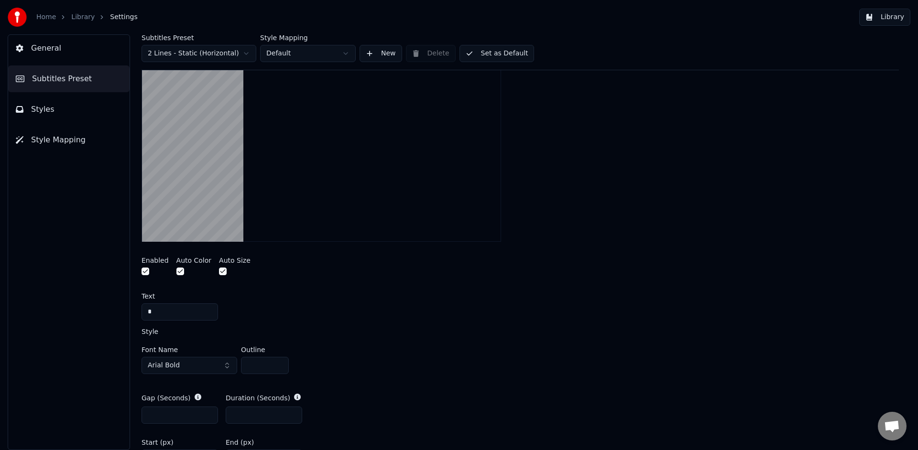
scroll to position [228, 0]
click at [150, 269] on div at bounding box center [154, 270] width 27 height 10
click at [145, 269] on button "button" at bounding box center [145, 269] width 8 height 8
click at [176, 270] on button "button" at bounding box center [180, 269] width 8 height 8
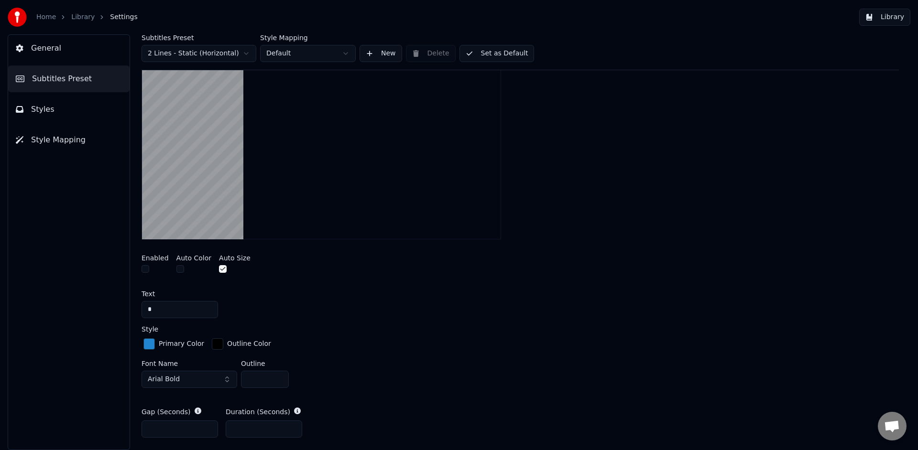
click at [221, 271] on button "button" at bounding box center [223, 269] width 8 height 8
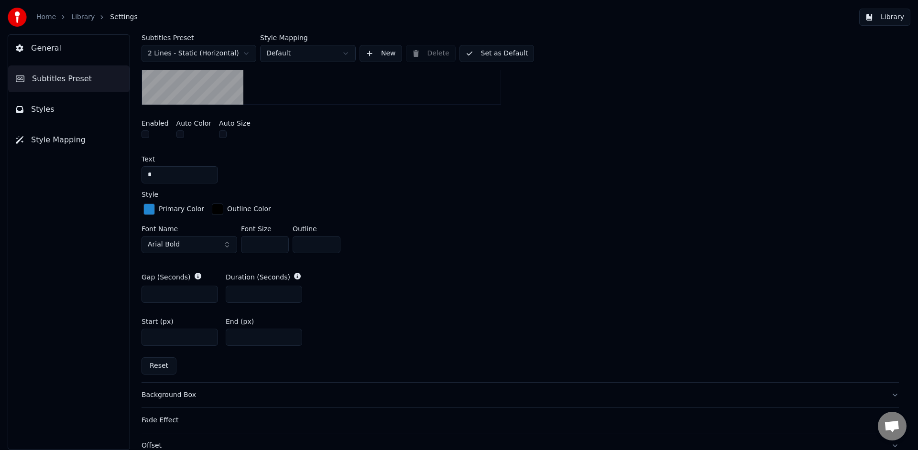
scroll to position [454, 0]
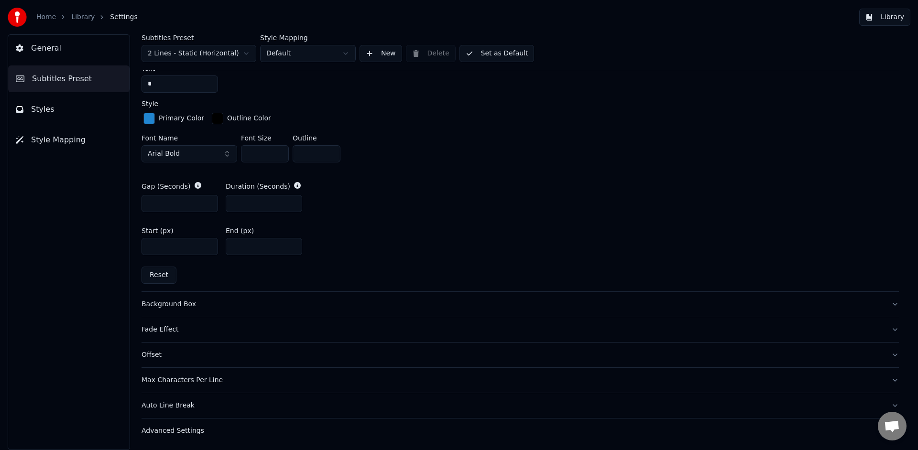
click at [186, 306] on div "Background Box" at bounding box center [512, 305] width 742 height 10
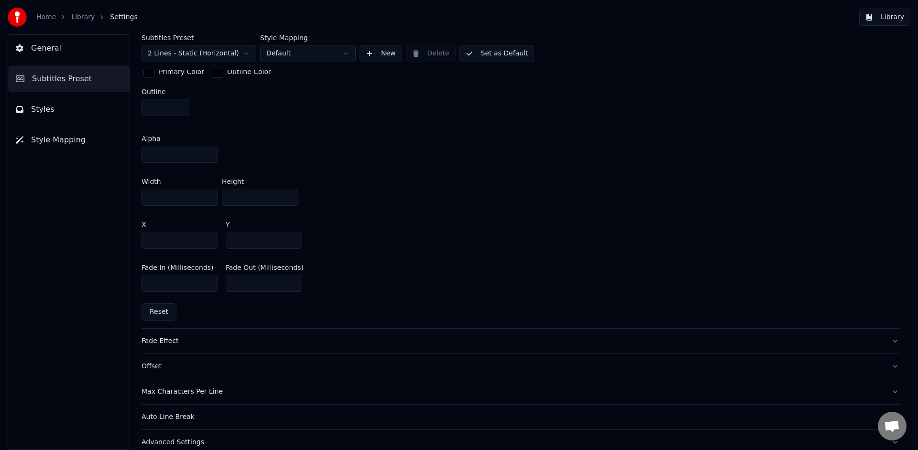
scroll to position [534, 0]
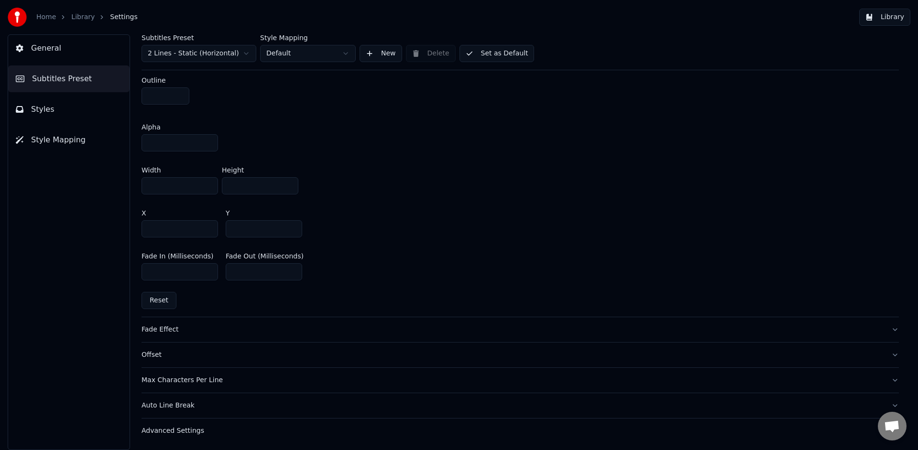
drag, startPoint x: 178, startPoint y: 272, endPoint x: 108, endPoint y: 272, distance: 70.7
click at [108, 272] on div "General Subtitles Preset Styles Style Mapping Subtitles Preset 2 Lines - Static…" at bounding box center [459, 242] width 918 height 416
type input "*"
click at [250, 305] on div "Add a box around the subtitles Enabled Singer 1 Singer 2 All Top Center Bottom …" at bounding box center [519, 37] width 757 height 559
click at [173, 332] on div "Fade Effect" at bounding box center [512, 330] width 742 height 10
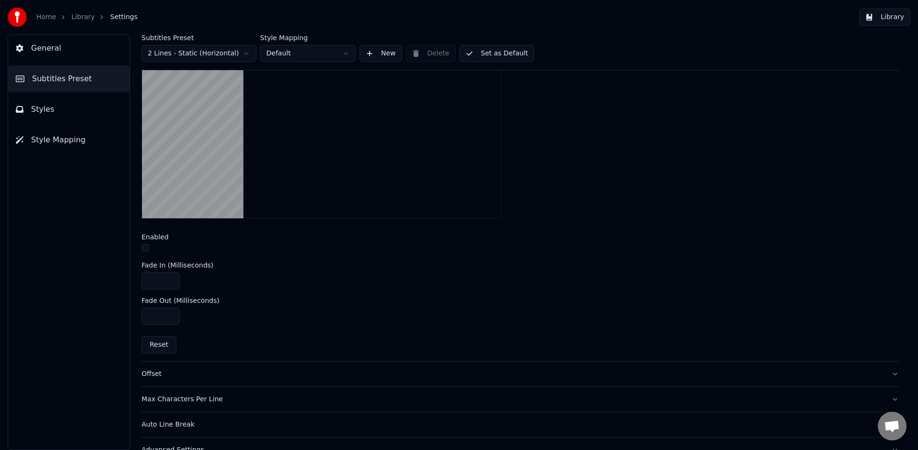
scroll to position [319, 0]
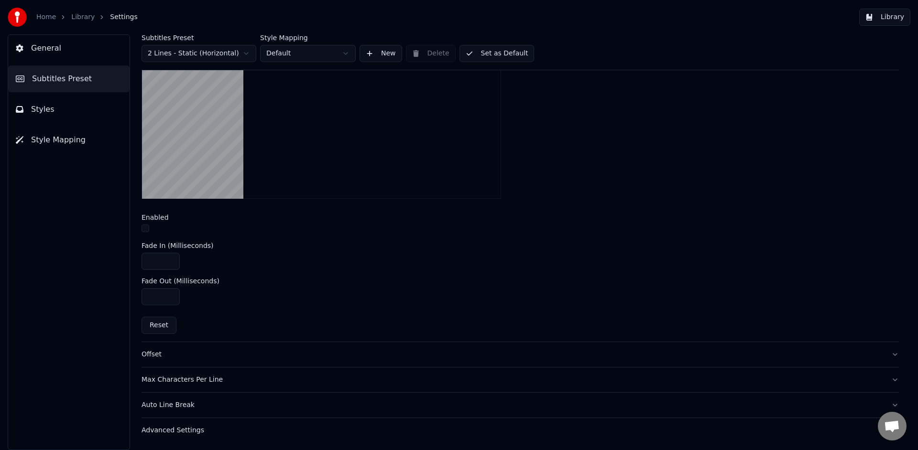
click at [882, 15] on button "Library" at bounding box center [884, 17] width 51 height 17
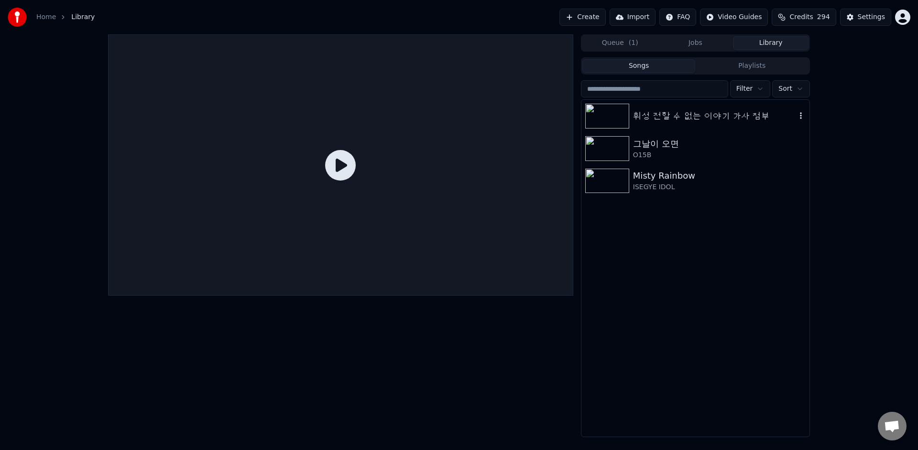
click at [661, 125] on div "휘성 전할 수 없는 이야기 가사 첨부" at bounding box center [695, 116] width 228 height 32
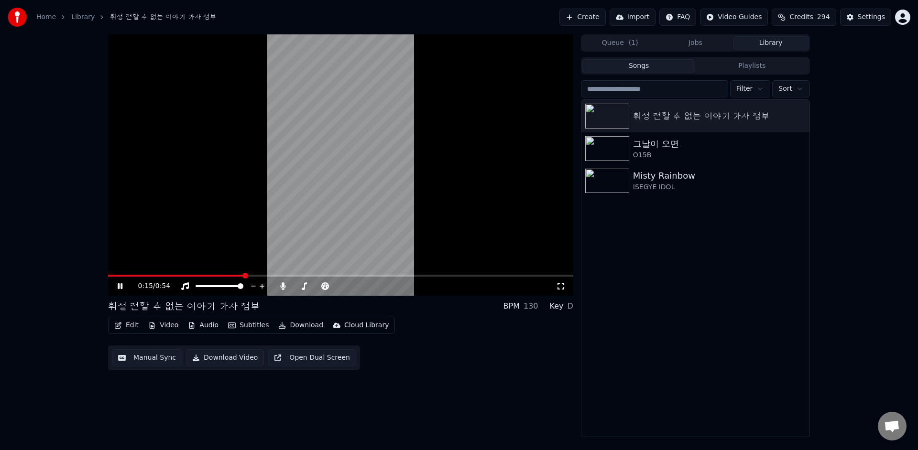
click at [119, 284] on icon at bounding box center [127, 286] width 22 height 8
click at [127, 327] on button "Edit" at bounding box center [126, 325] width 32 height 13
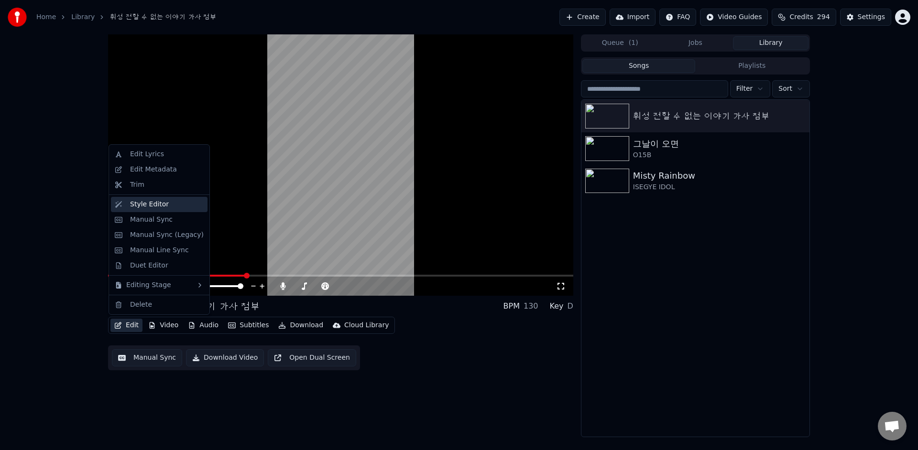
click at [186, 207] on div "Style Editor" at bounding box center [167, 205] width 74 height 10
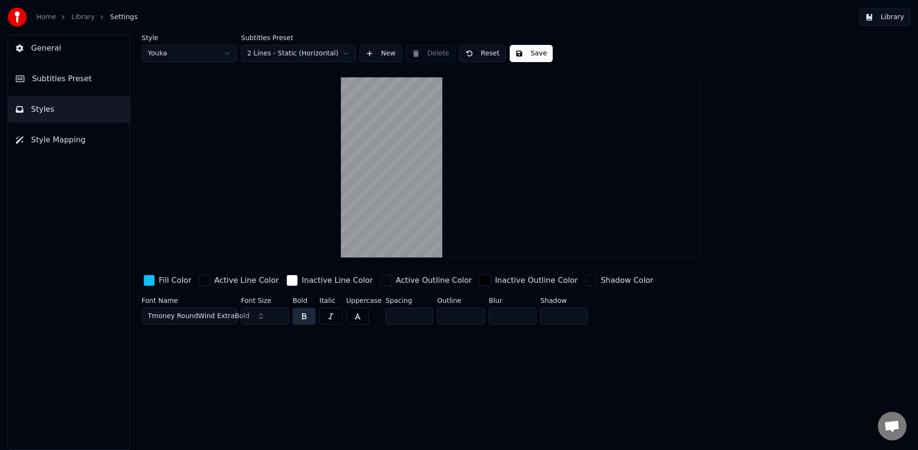
click at [93, 76] on button "Subtitles Preset" at bounding box center [68, 78] width 121 height 27
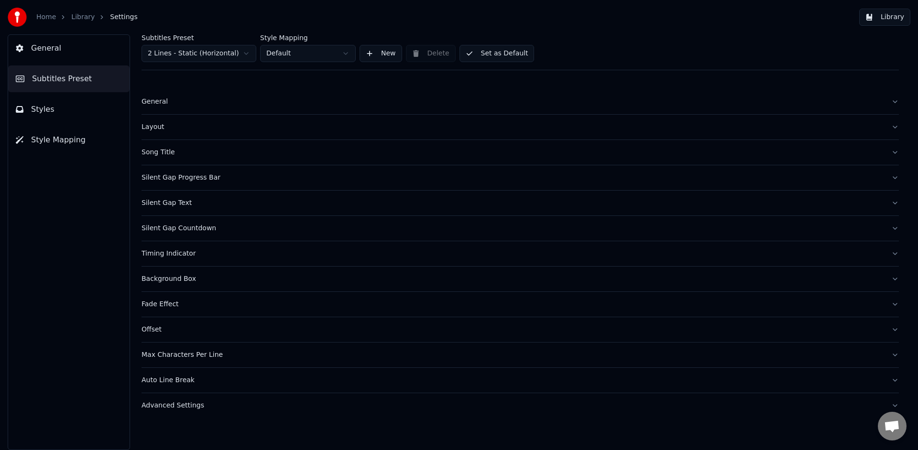
click at [161, 329] on div "Offset" at bounding box center [512, 330] width 742 height 10
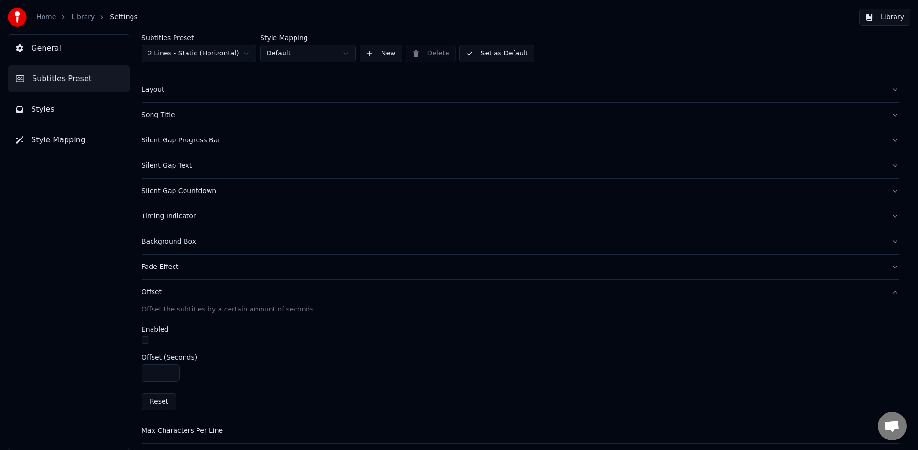
scroll to position [88, 0]
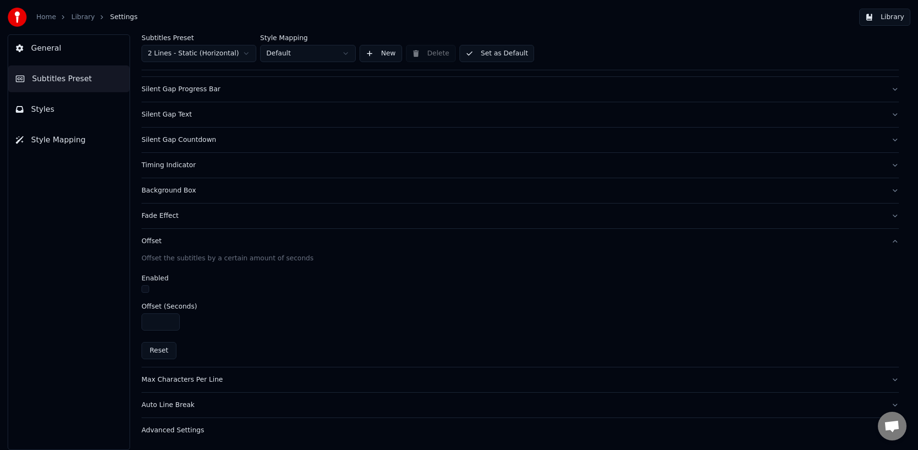
click at [147, 288] on button "button" at bounding box center [145, 289] width 8 height 8
click at [871, 17] on button "Library" at bounding box center [884, 17] width 51 height 17
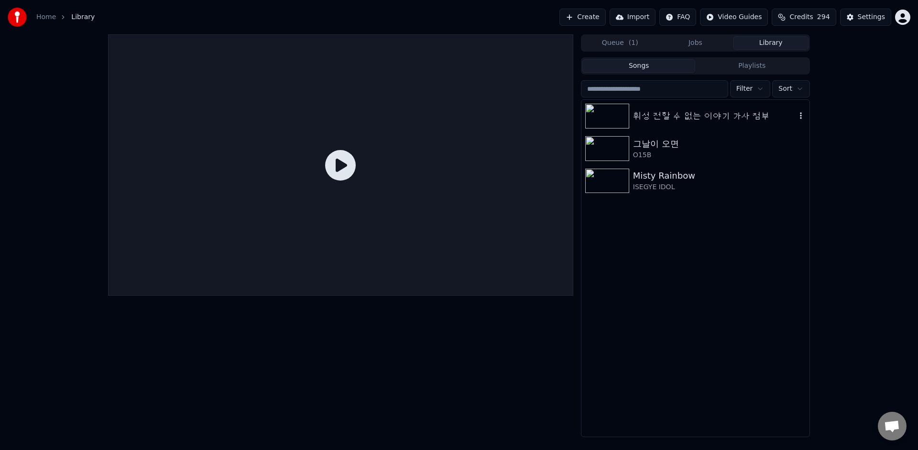
click at [658, 124] on div "휘성 전할 수 없는 이야기 가사 첨부" at bounding box center [695, 116] width 228 height 32
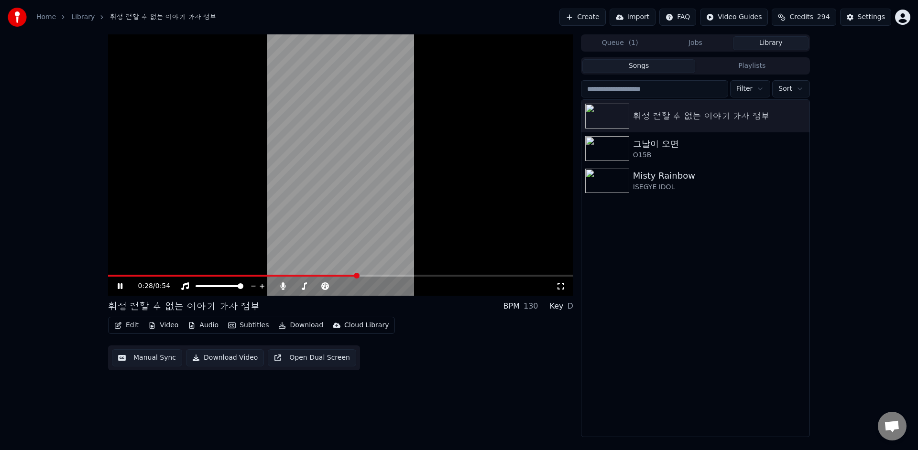
click at [118, 286] on icon at bounding box center [120, 286] width 5 height 6
click at [127, 324] on button "Edit" at bounding box center [126, 325] width 32 height 13
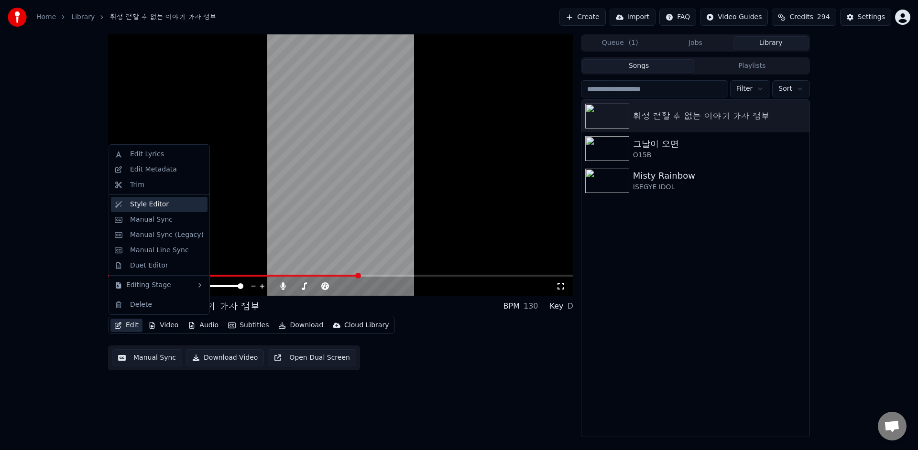
click at [184, 206] on div "Style Editor" at bounding box center [167, 205] width 74 height 10
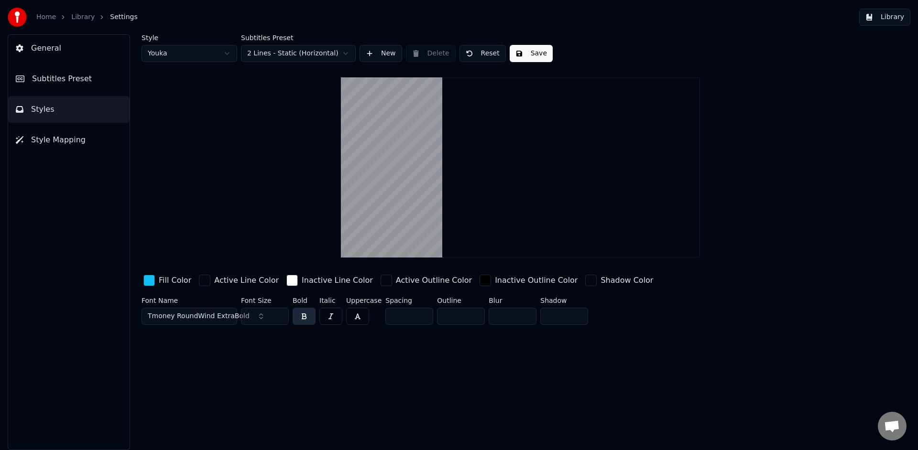
click at [87, 77] on button "Subtitles Preset" at bounding box center [68, 78] width 121 height 27
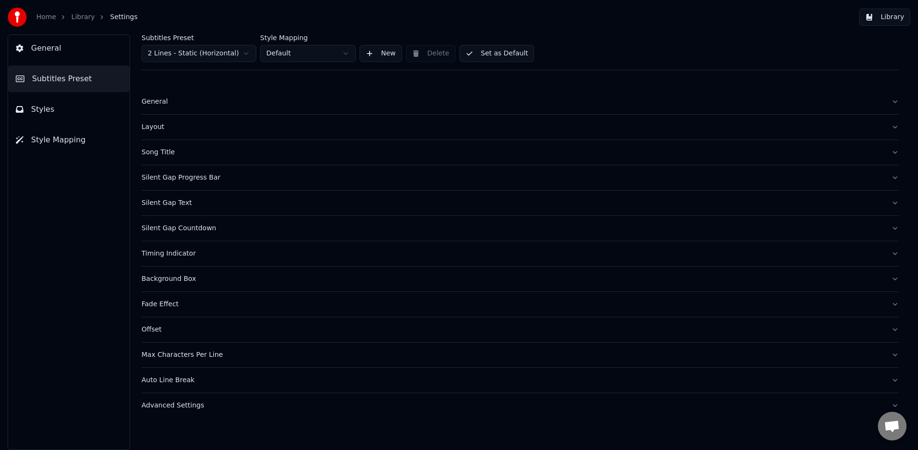
click at [166, 308] on div "Fade Effect" at bounding box center [512, 305] width 742 height 10
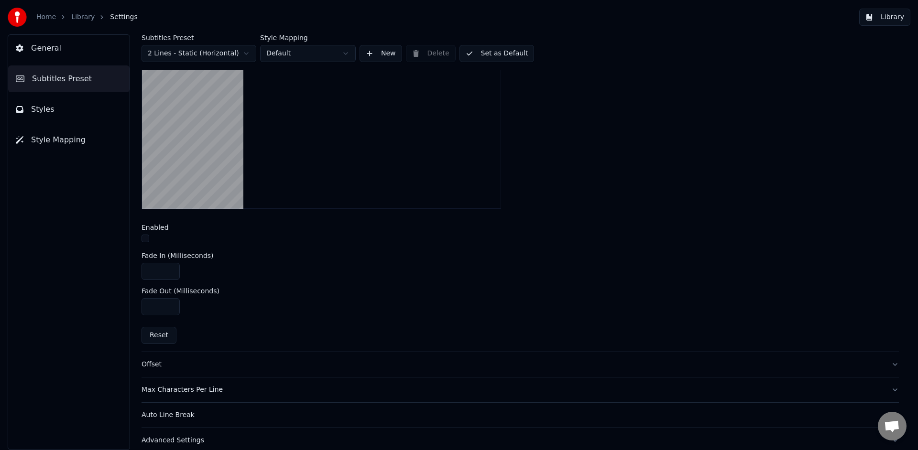
scroll to position [308, 0]
click at [147, 239] on button "button" at bounding box center [145, 240] width 8 height 8
drag, startPoint x: 148, startPoint y: 270, endPoint x: 183, endPoint y: 271, distance: 34.4
click at [183, 271] on div "****" at bounding box center [519, 272] width 757 height 17
type input "***"
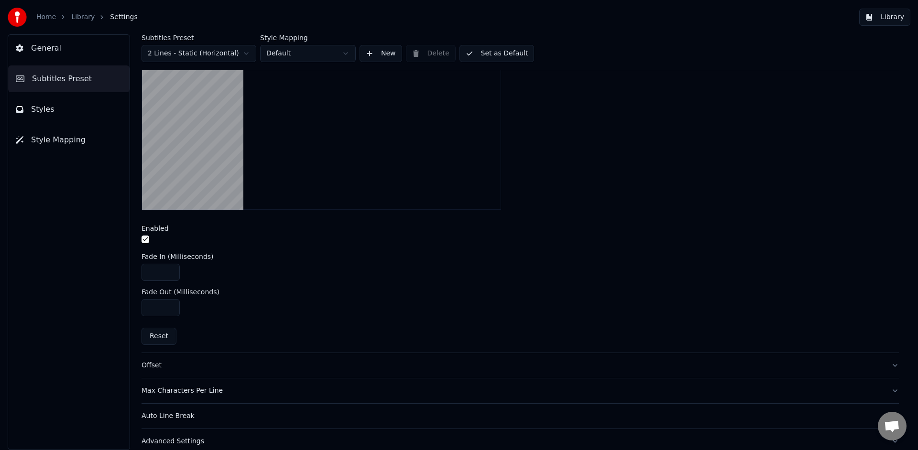
drag, startPoint x: 160, startPoint y: 307, endPoint x: 124, endPoint y: 307, distance: 35.4
click at [125, 307] on div "Subtitles Preset 2 Lines - Static (Horizontal) Style Mapping Default New Delete…" at bounding box center [519, 242] width 795 height 416
type input "***"
click at [250, 322] on div "Add fade in and fade out effect to subtitles Enabled Fade In (Milliseconds) ***…" at bounding box center [519, 181] width 757 height 344
click at [875, 19] on button "Library" at bounding box center [884, 17] width 51 height 17
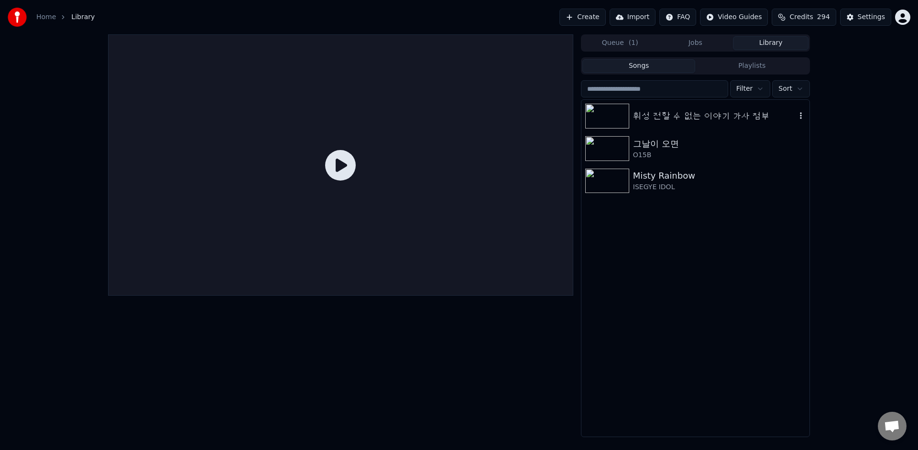
click at [668, 120] on div "휘성 전할 수 없는 이야기 가사 첨부" at bounding box center [714, 115] width 163 height 13
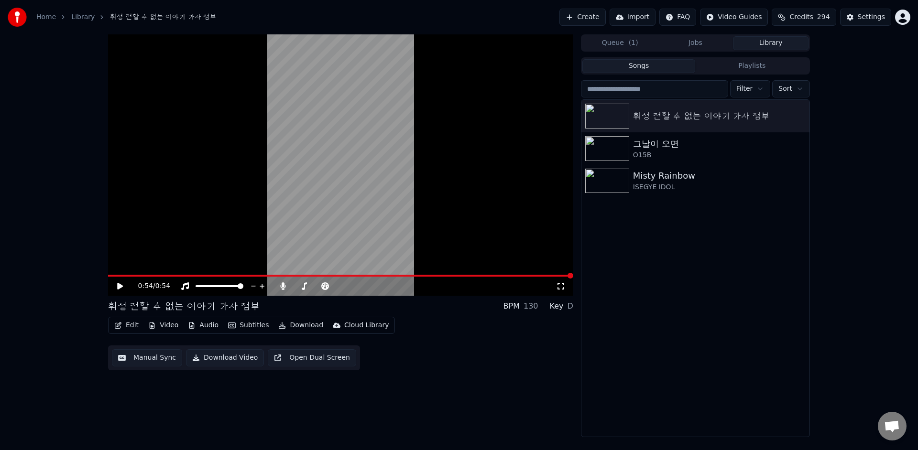
click at [121, 284] on icon at bounding box center [127, 286] width 22 height 8
click at [121, 284] on icon at bounding box center [120, 286] width 5 height 6
click at [121, 284] on icon at bounding box center [127, 286] width 22 height 8
click at [121, 284] on icon at bounding box center [120, 286] width 5 height 6
click at [128, 325] on button "Edit" at bounding box center [126, 325] width 32 height 13
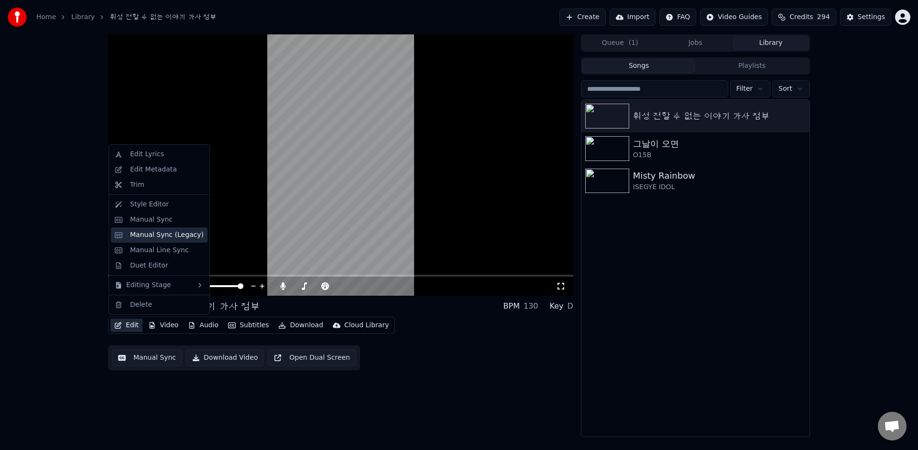
click at [186, 238] on div "Manual Sync (Legacy)" at bounding box center [167, 235] width 74 height 10
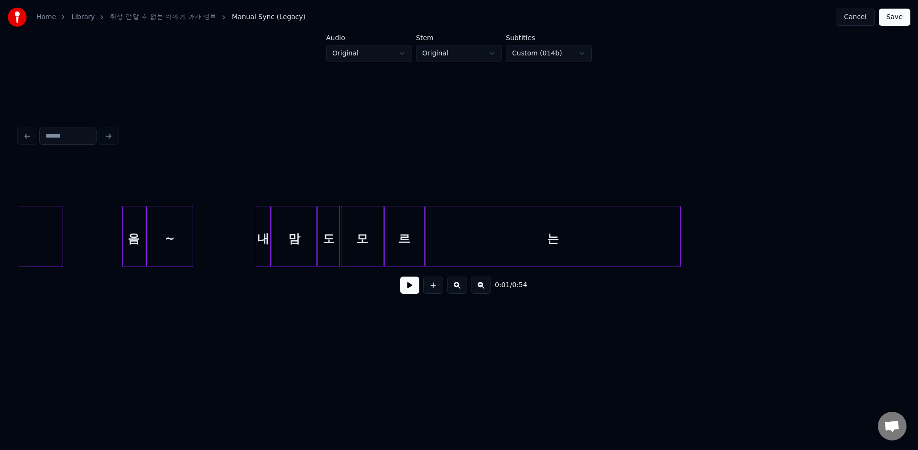
scroll to position [0, 3925]
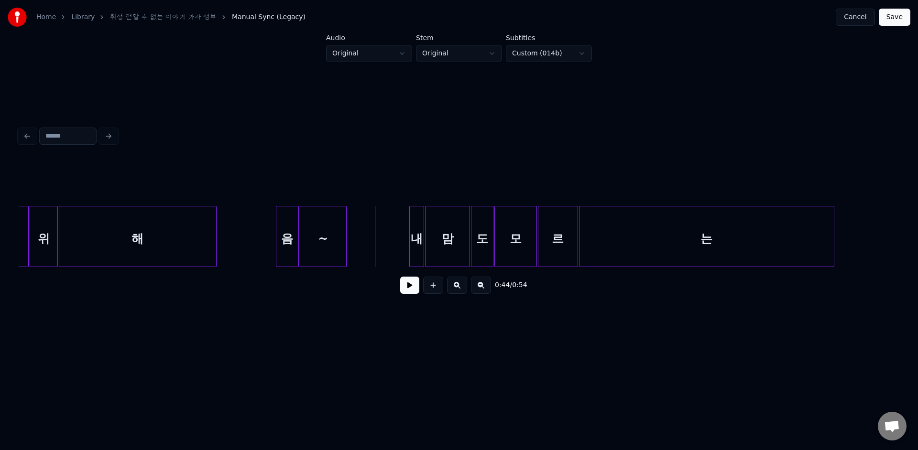
click at [404, 284] on button at bounding box center [409, 285] width 19 height 17
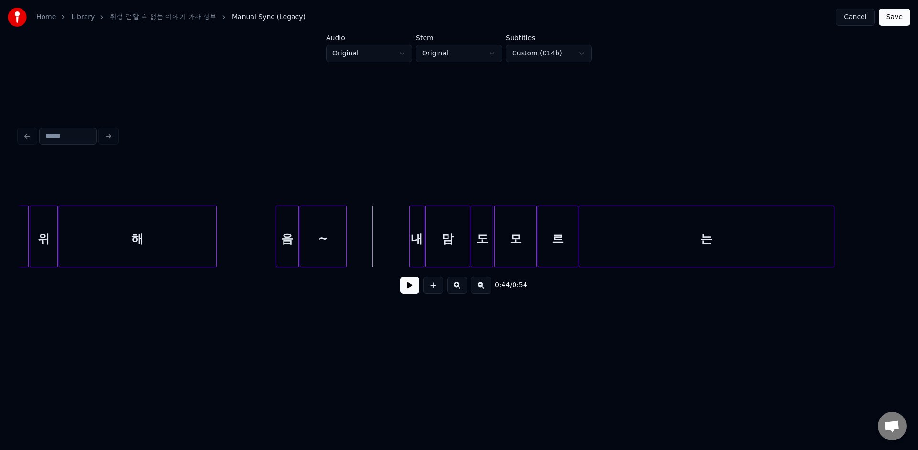
click at [405, 283] on button at bounding box center [409, 285] width 19 height 17
click at [403, 284] on button at bounding box center [409, 285] width 19 height 17
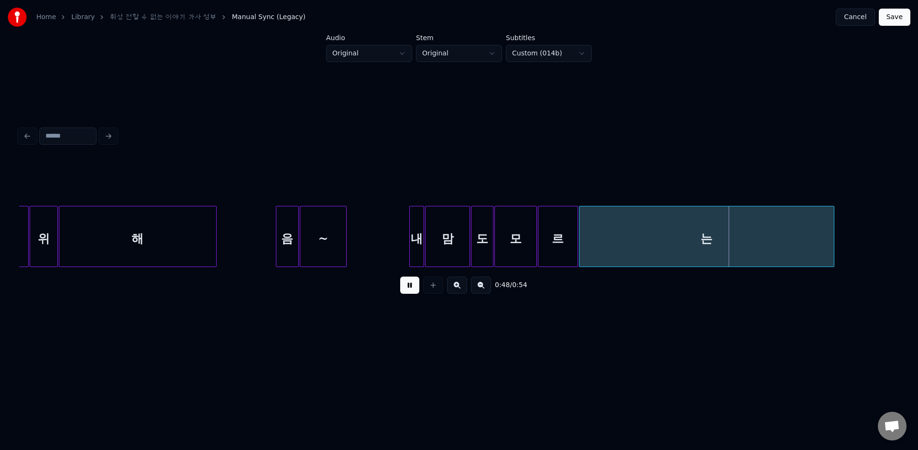
click at [471, 249] on div "도" at bounding box center [482, 236] width 22 height 61
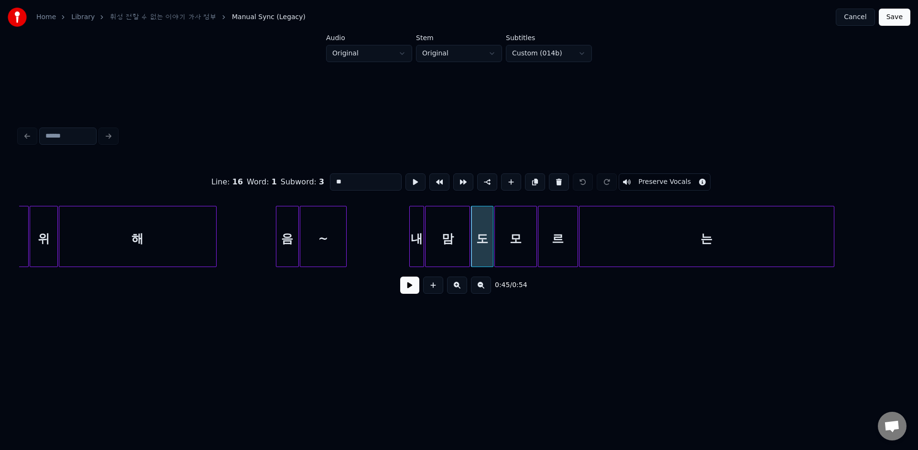
click at [408, 288] on button at bounding box center [409, 285] width 19 height 17
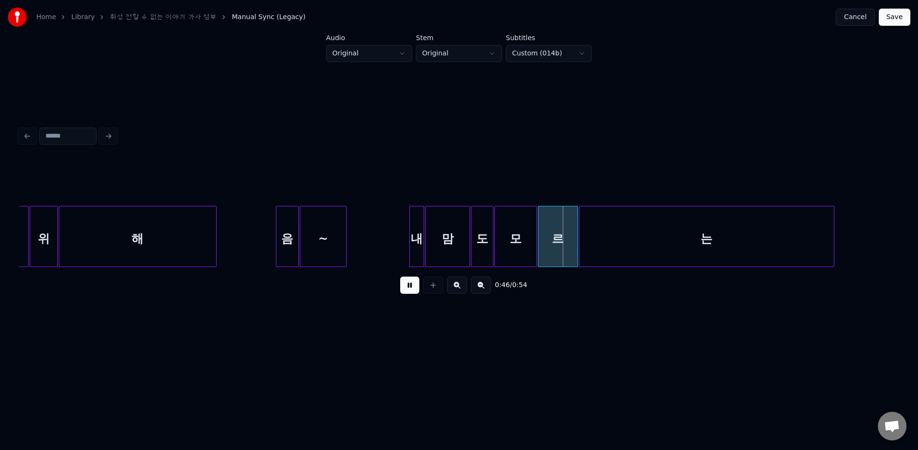
click at [408, 288] on button at bounding box center [409, 285] width 19 height 17
click at [441, 264] on div "Add new word" at bounding box center [434, 265] width 41 height 8
click at [862, 15] on button "Cancel" at bounding box center [854, 17] width 39 height 17
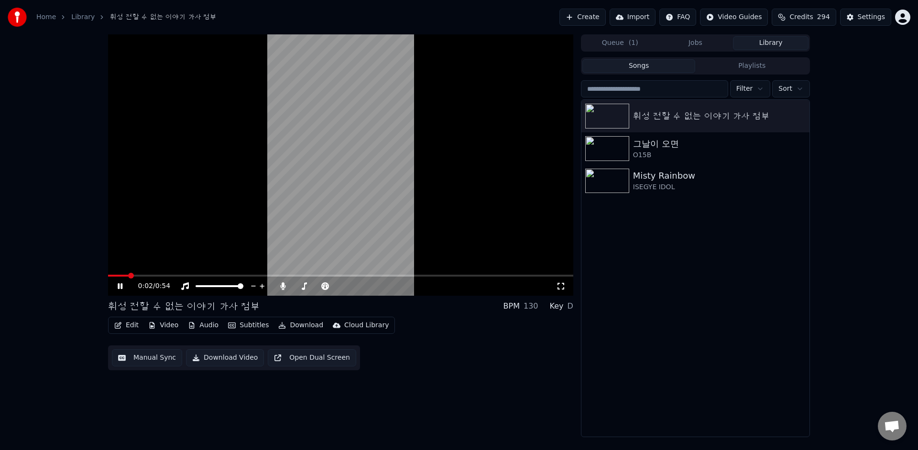
click at [119, 289] on icon at bounding box center [120, 286] width 5 height 6
click at [127, 325] on button "Edit" at bounding box center [126, 325] width 32 height 13
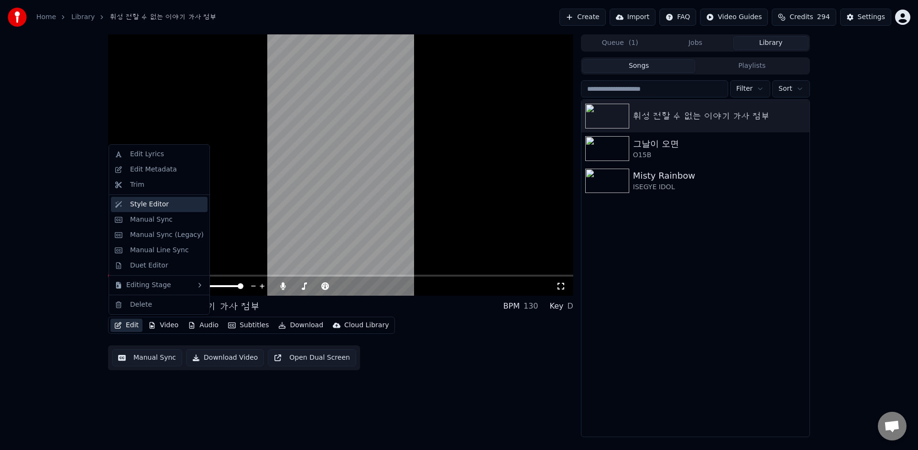
click at [175, 208] on div "Style Editor" at bounding box center [167, 205] width 74 height 10
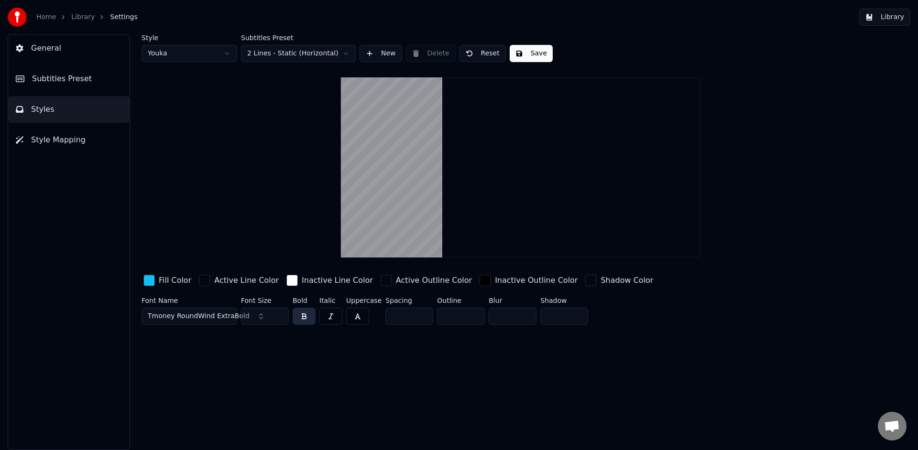
click at [280, 318] on input "**" at bounding box center [265, 316] width 48 height 17
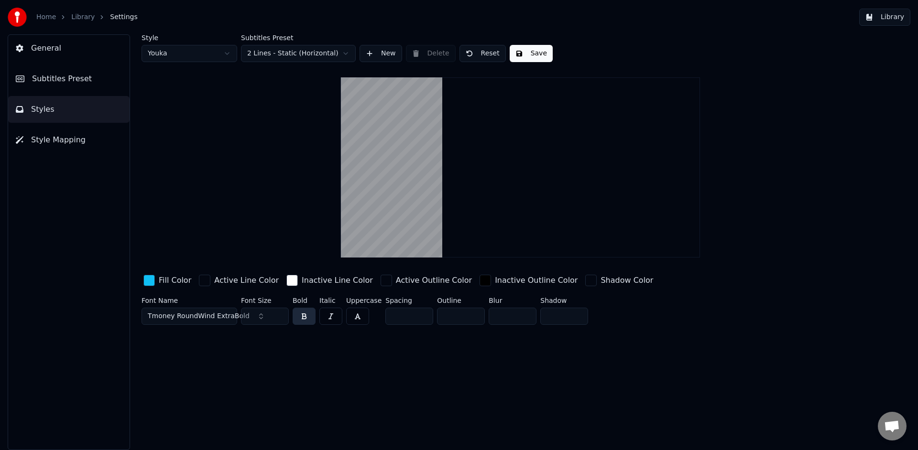
click at [280, 318] on input "**" at bounding box center [265, 316] width 48 height 17
type input "**"
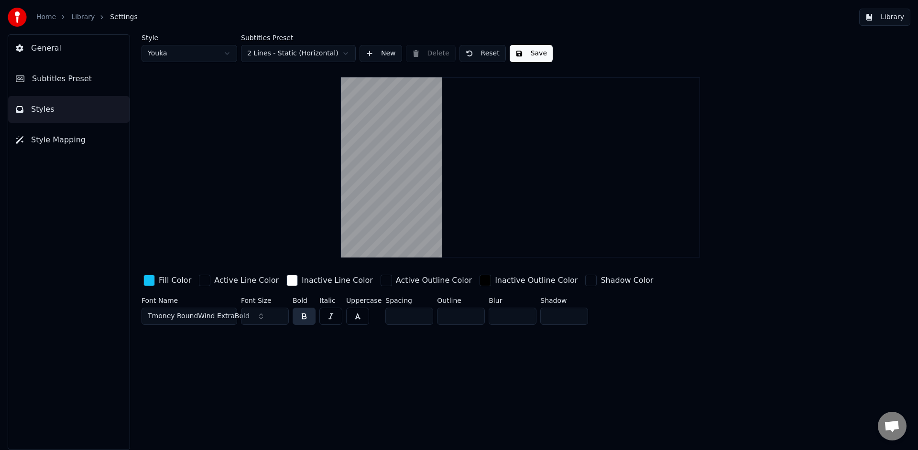
click at [280, 318] on input "**" at bounding box center [265, 316] width 48 height 17
click at [890, 19] on button "Library" at bounding box center [884, 17] width 51 height 17
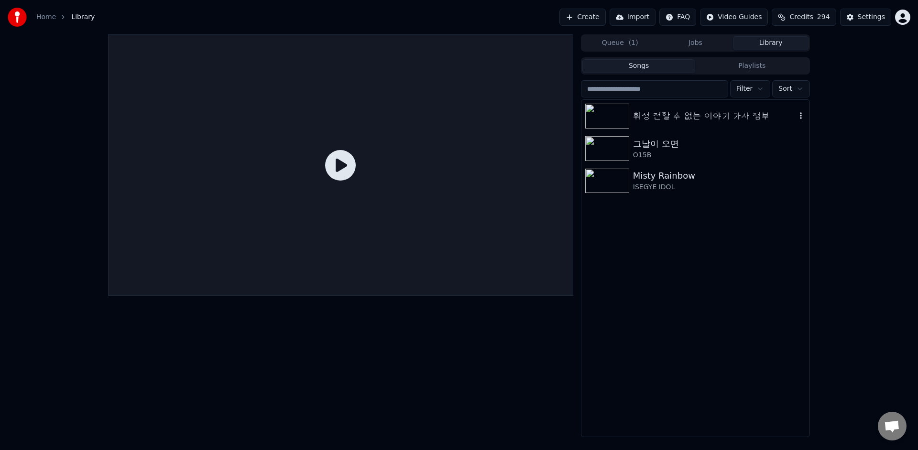
click at [649, 119] on div "휘성 전할 수 없는 이야기 가사 첨부" at bounding box center [714, 115] width 163 height 13
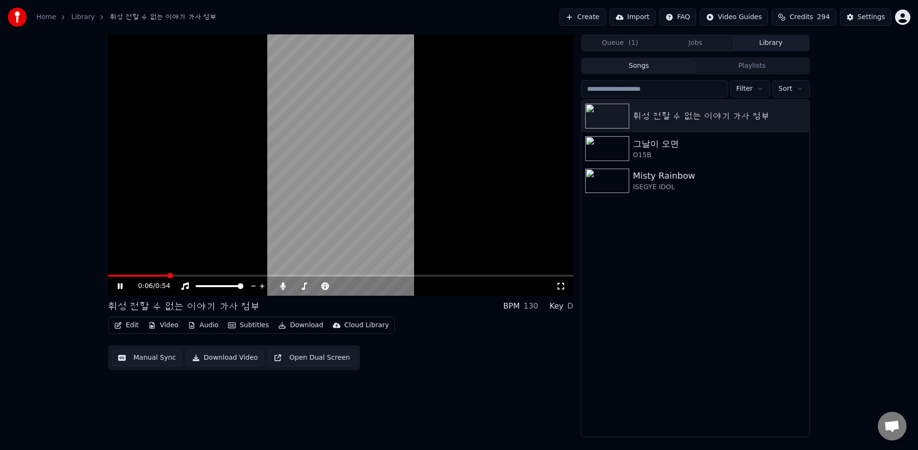
click at [121, 289] on icon at bounding box center [127, 286] width 22 height 8
click at [132, 327] on button "Edit" at bounding box center [126, 325] width 32 height 13
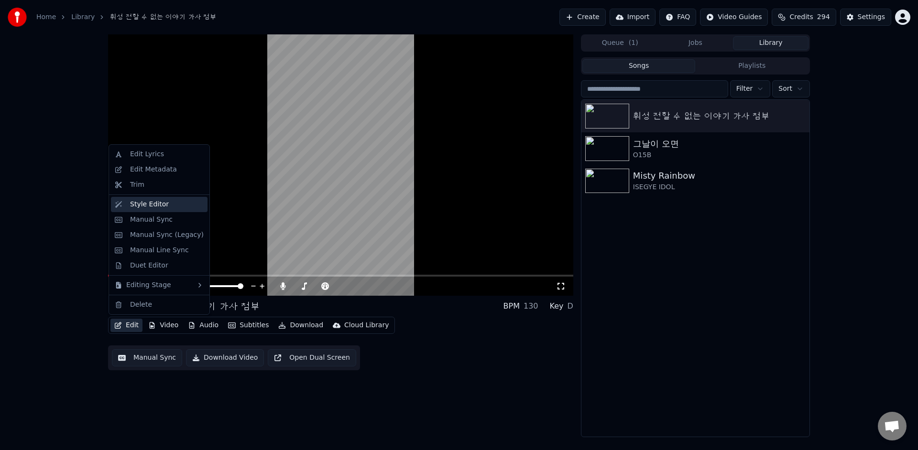
click at [168, 207] on div "Style Editor" at bounding box center [167, 205] width 74 height 10
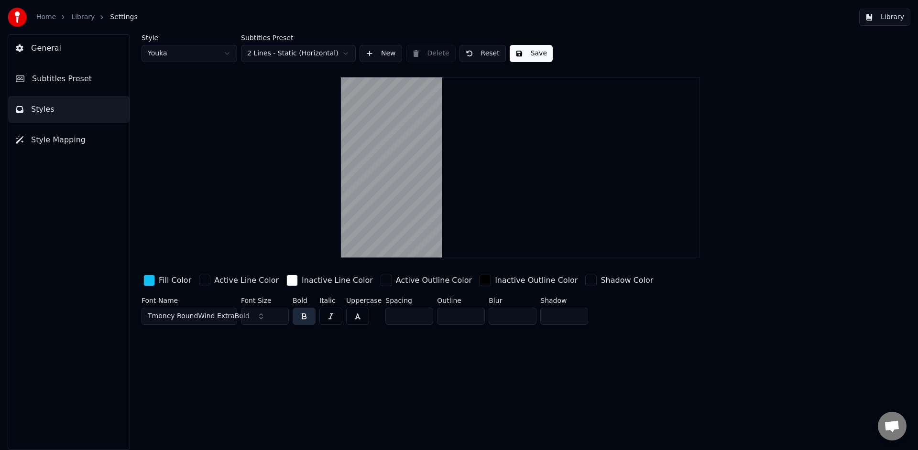
click at [279, 316] on input "**" at bounding box center [265, 316] width 48 height 17
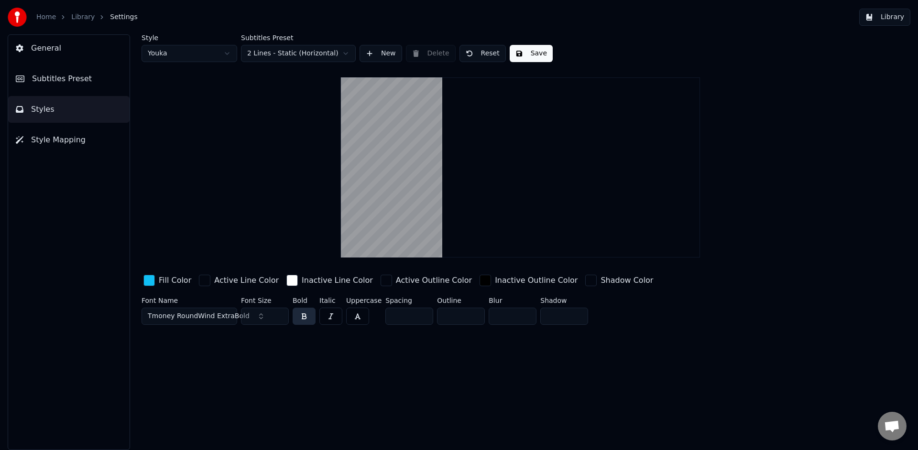
click at [279, 316] on input "**" at bounding box center [265, 316] width 48 height 17
type input "**"
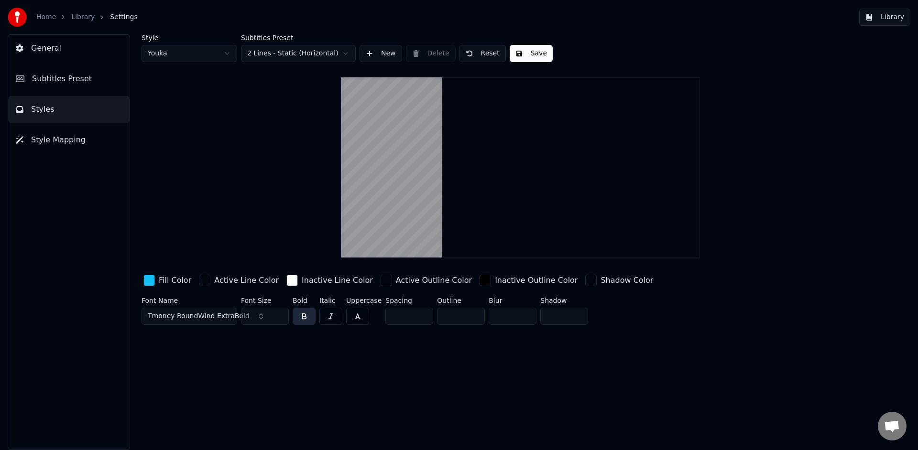
click at [279, 316] on input "**" at bounding box center [265, 316] width 48 height 17
click at [536, 52] on button "Save" at bounding box center [530, 53] width 43 height 17
click at [880, 19] on button "Library" at bounding box center [884, 17] width 51 height 17
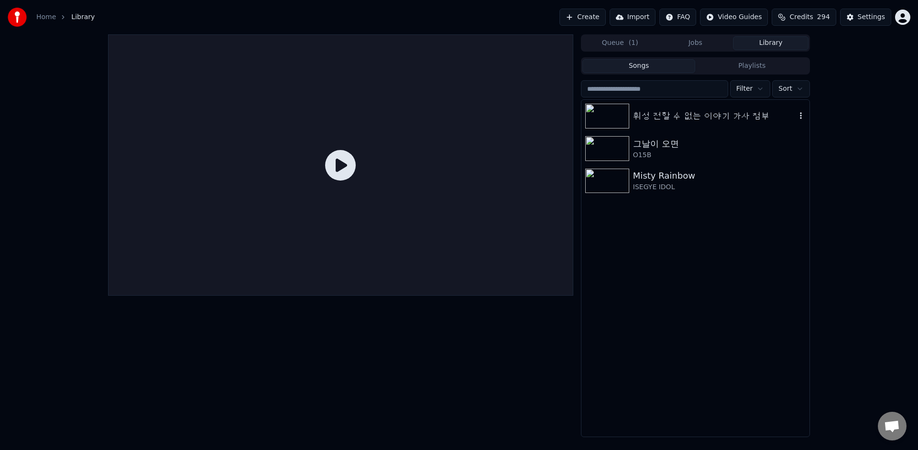
click at [722, 114] on div "휘성 전할 수 없는 이야기 가사 첨부" at bounding box center [714, 115] width 163 height 13
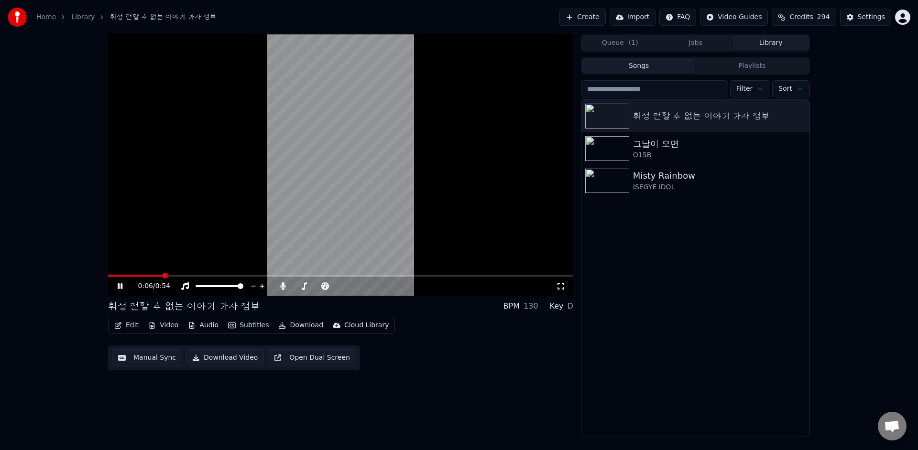
click at [120, 285] on icon at bounding box center [127, 286] width 22 height 8
click at [125, 323] on button "Edit" at bounding box center [126, 325] width 32 height 13
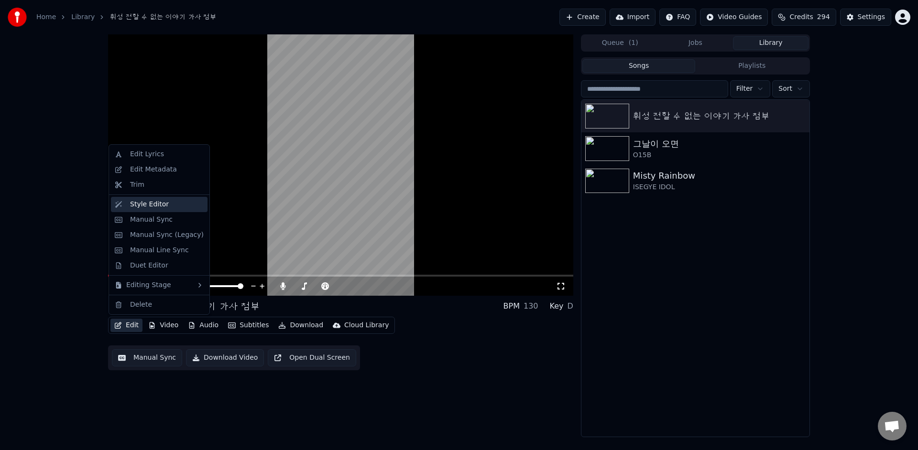
click at [172, 205] on div "Style Editor" at bounding box center [167, 205] width 74 height 10
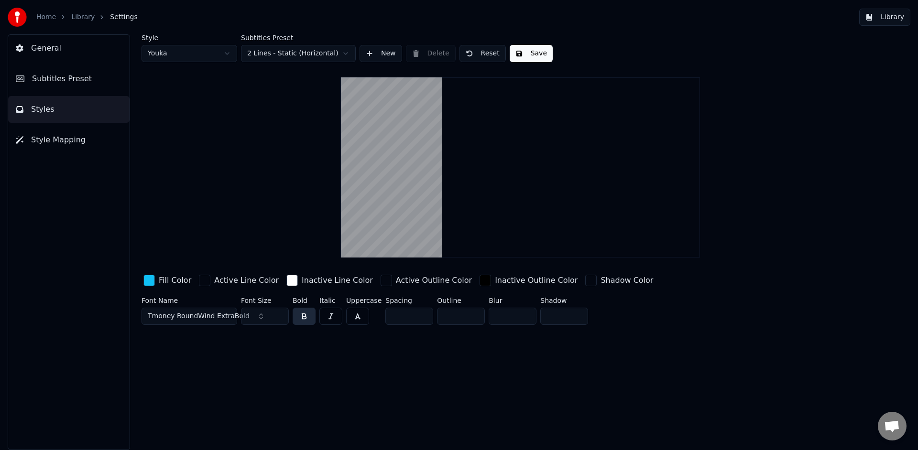
click at [74, 75] on span "Subtitles Preset" at bounding box center [62, 78] width 60 height 11
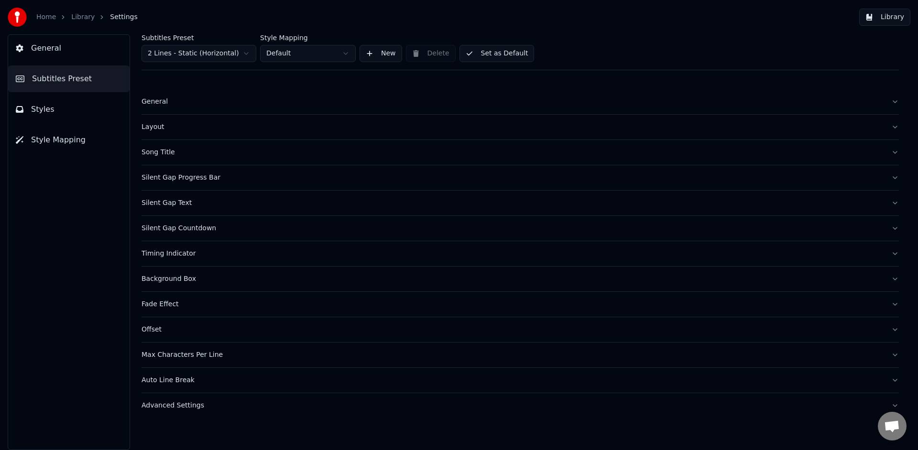
click at [191, 282] on div "Background Box" at bounding box center [512, 279] width 742 height 10
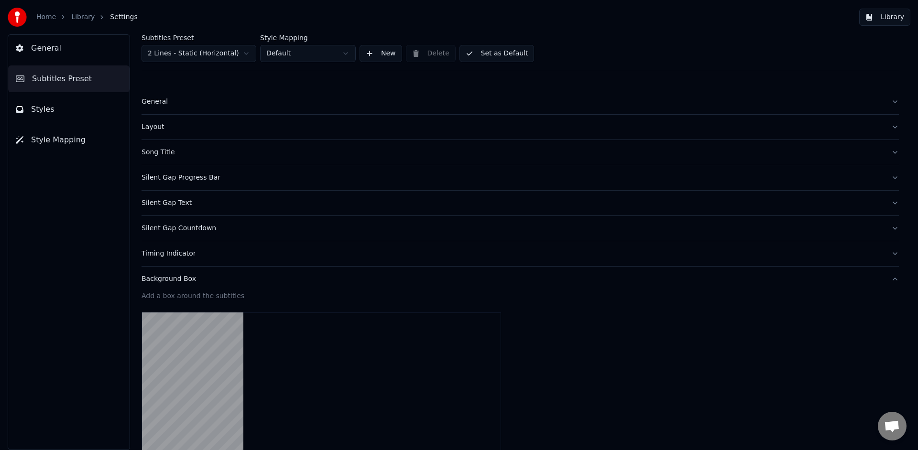
click at [163, 126] on div "Layout" at bounding box center [512, 127] width 742 height 10
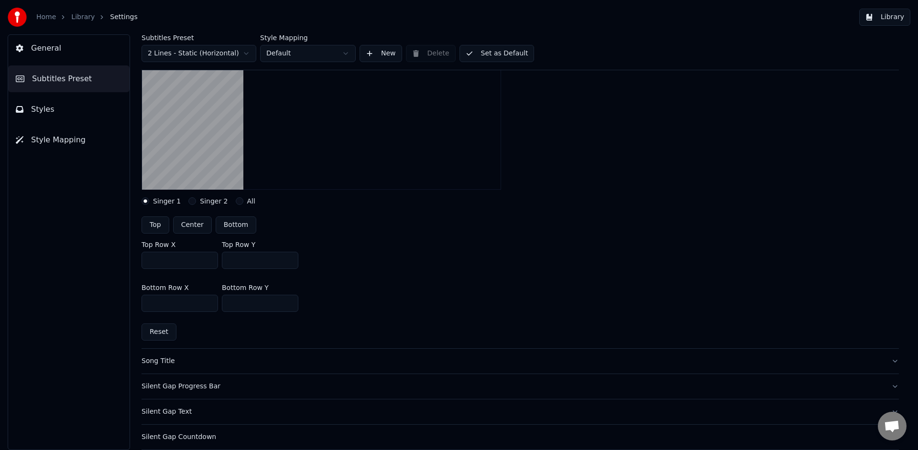
scroll to position [169, 0]
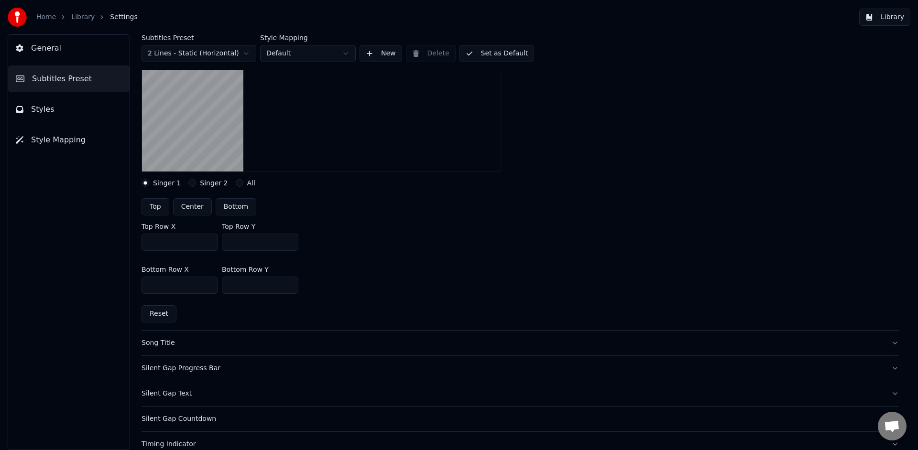
click at [238, 285] on input "****" at bounding box center [260, 285] width 76 height 17
type input "****"
click at [880, 23] on button "Library" at bounding box center [884, 17] width 51 height 17
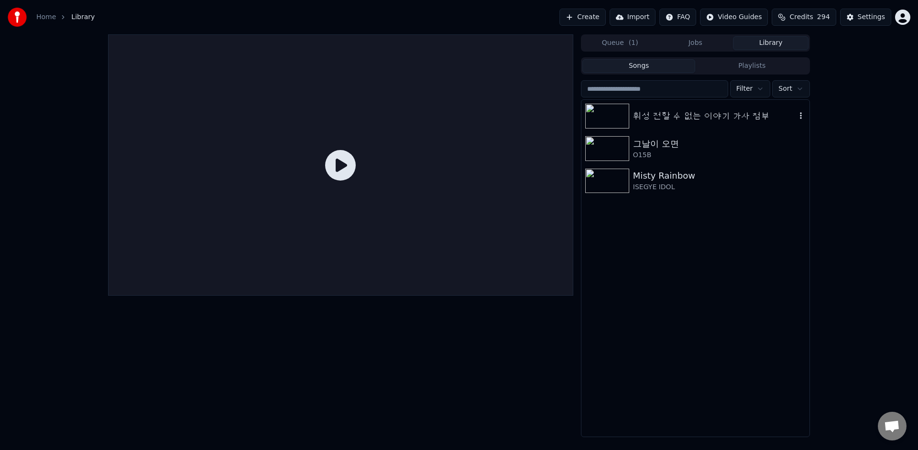
click at [703, 117] on div "휘성 전할 수 없는 이야기 가사 첨부" at bounding box center [714, 115] width 163 height 13
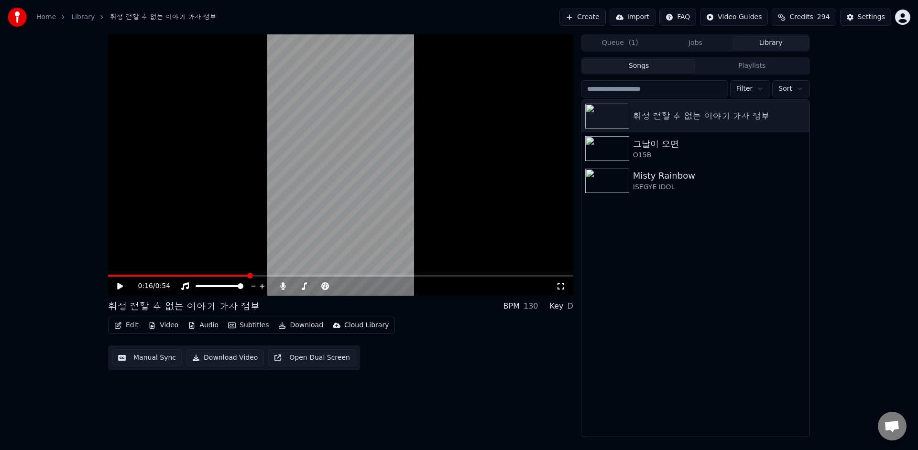
click at [132, 326] on button "Edit" at bounding box center [126, 325] width 32 height 13
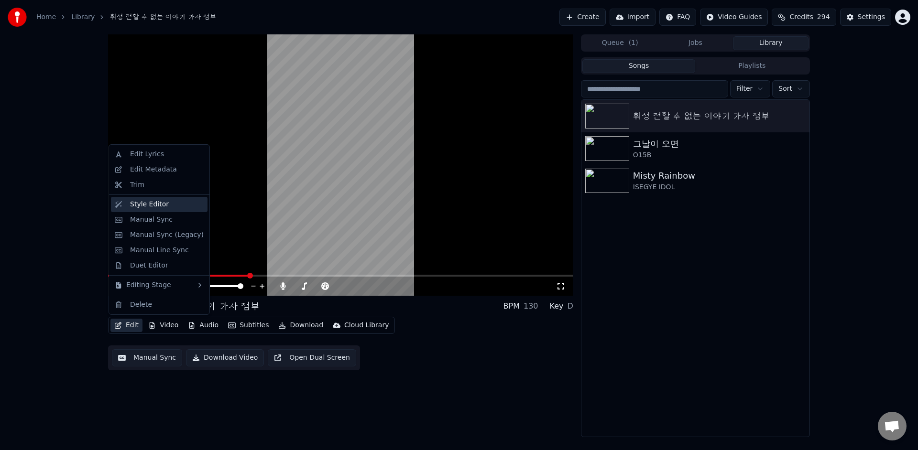
click at [173, 203] on div "Style Editor" at bounding box center [167, 205] width 74 height 10
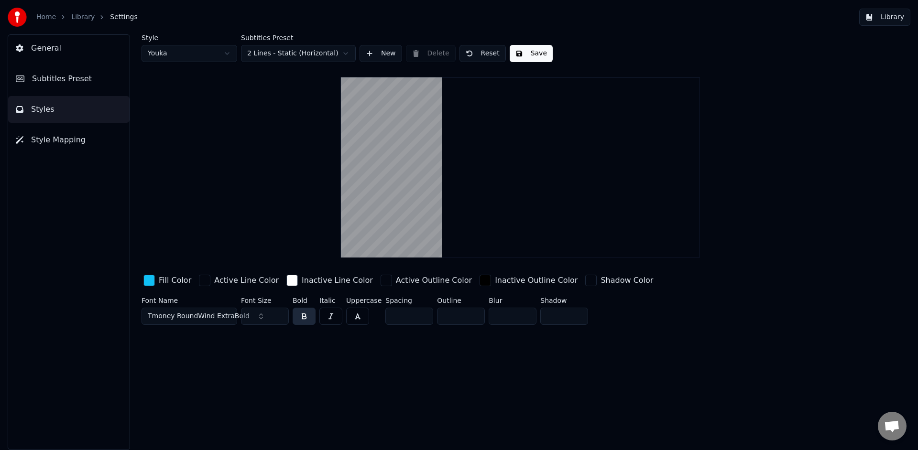
click at [69, 77] on span "Subtitles Preset" at bounding box center [62, 78] width 60 height 11
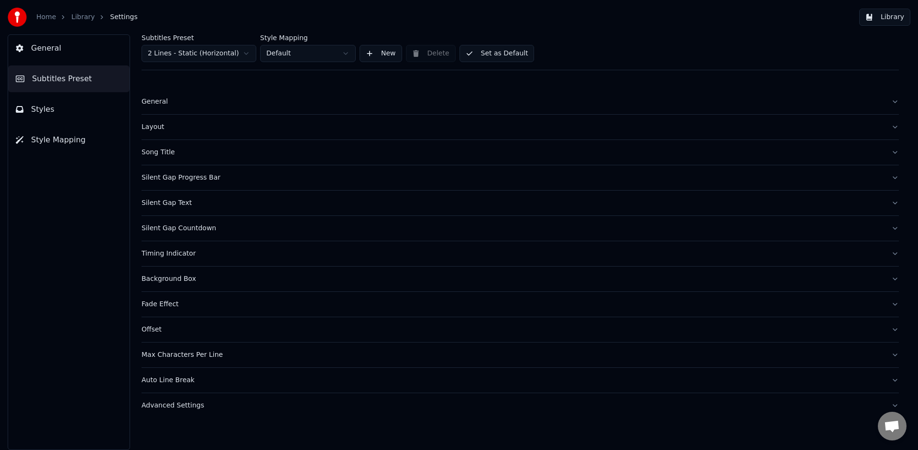
click at [157, 126] on div "Layout" at bounding box center [512, 127] width 742 height 10
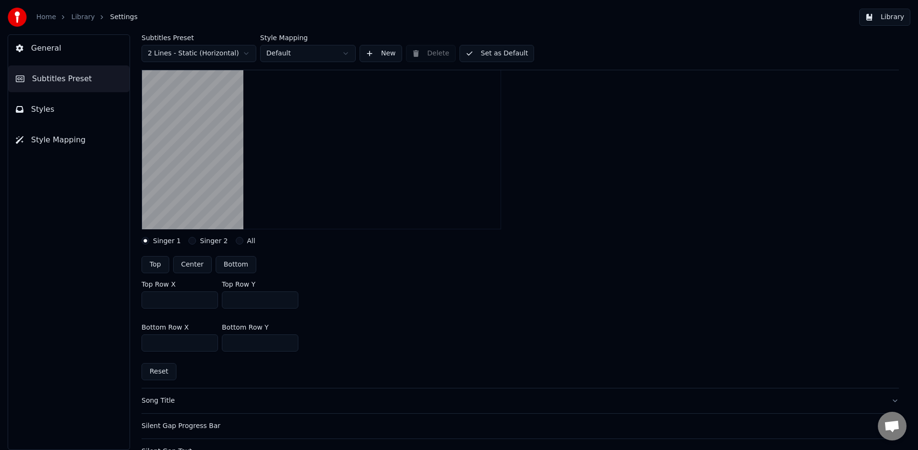
scroll to position [135, 0]
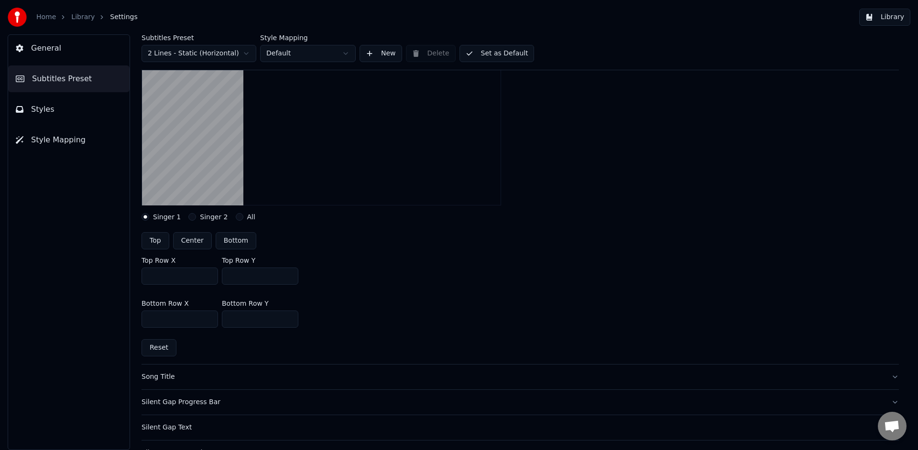
click at [237, 317] on input "****" at bounding box center [260, 319] width 76 height 17
type input "****"
click at [598, 229] on div "Layout settings for subtitles Singer 1 Singer 2 All Top Center Bottom Top Row X…" at bounding box center [519, 184] width 757 height 360
click at [876, 19] on button "Library" at bounding box center [884, 17] width 51 height 17
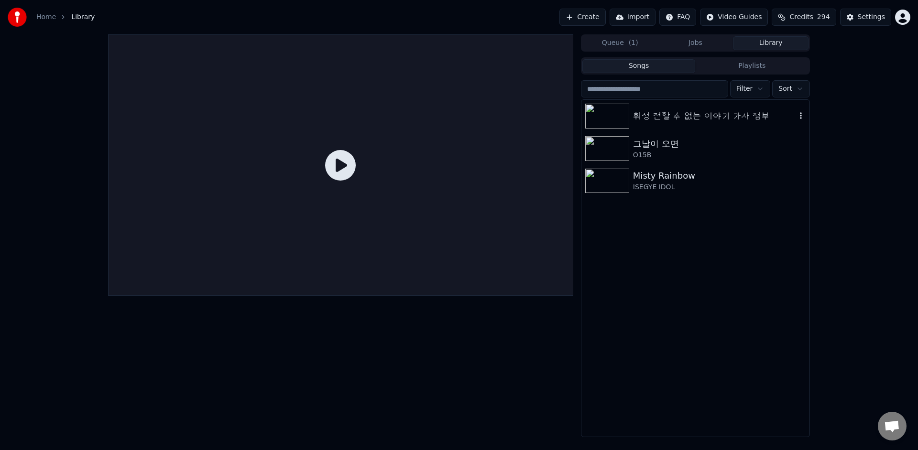
click at [678, 112] on div "휘성 전할 수 없는 이야기 가사 첨부" at bounding box center [714, 115] width 163 height 13
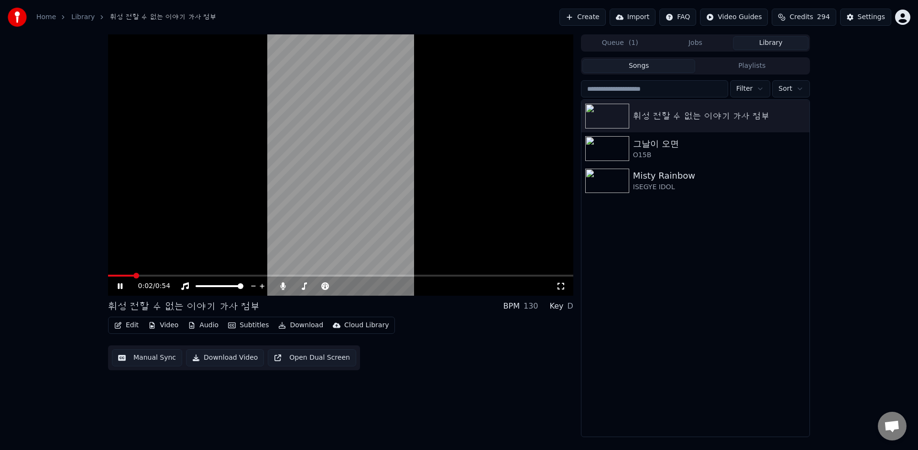
click at [117, 288] on icon at bounding box center [127, 286] width 22 height 8
click at [124, 325] on button "Edit" at bounding box center [126, 325] width 32 height 13
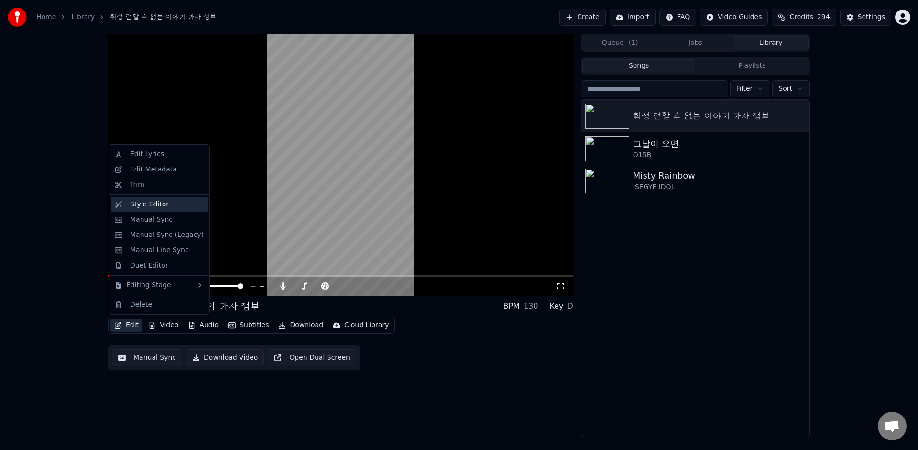
click at [174, 207] on div "Style Editor" at bounding box center [167, 205] width 74 height 10
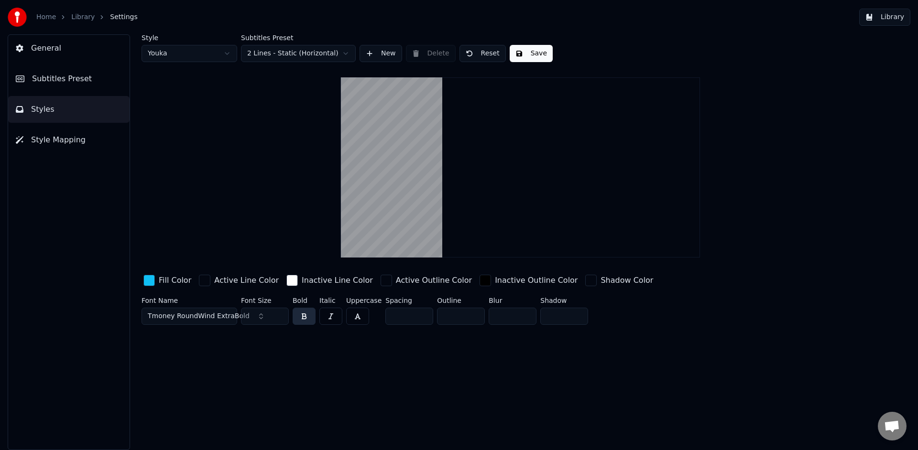
click at [99, 80] on button "Subtitles Preset" at bounding box center [68, 78] width 121 height 27
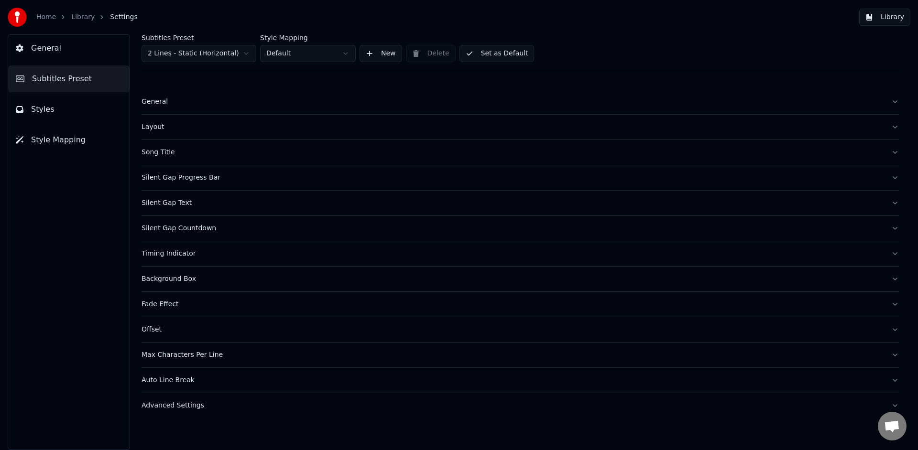
click at [157, 130] on div "Layout" at bounding box center [512, 127] width 742 height 10
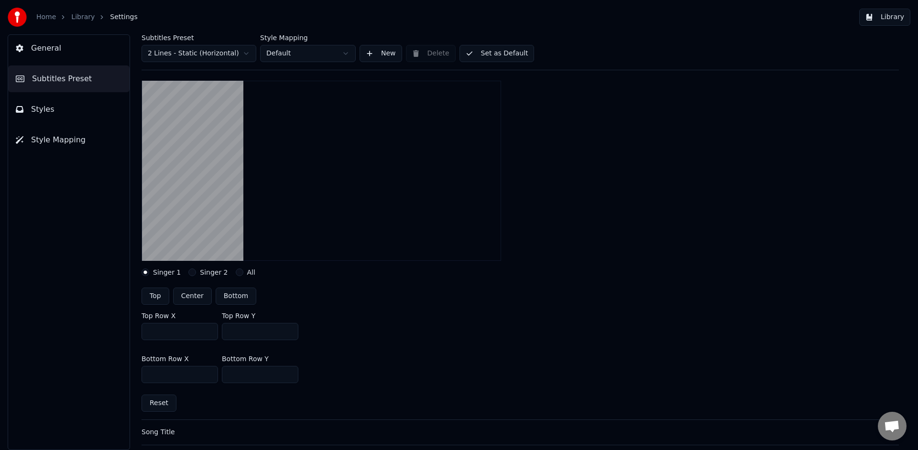
scroll to position [112, 0]
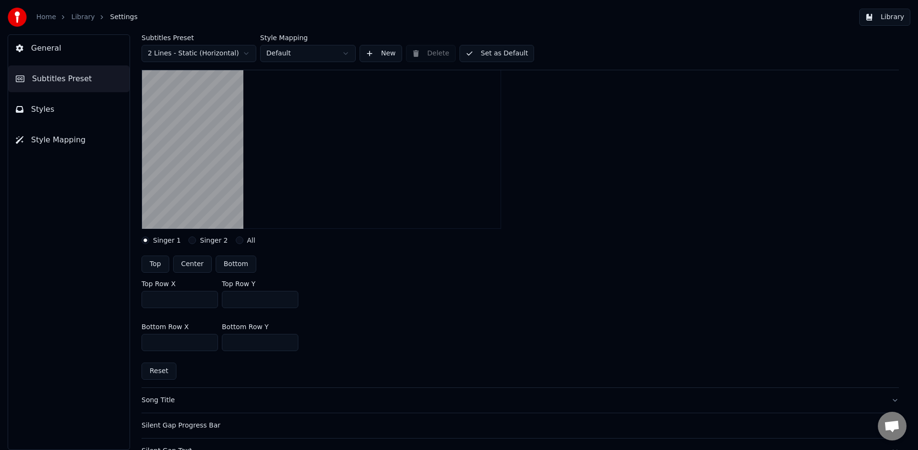
click at [237, 342] on input "****" at bounding box center [260, 342] width 76 height 17
type input "****"
click at [881, 20] on button "Library" at bounding box center [884, 17] width 51 height 17
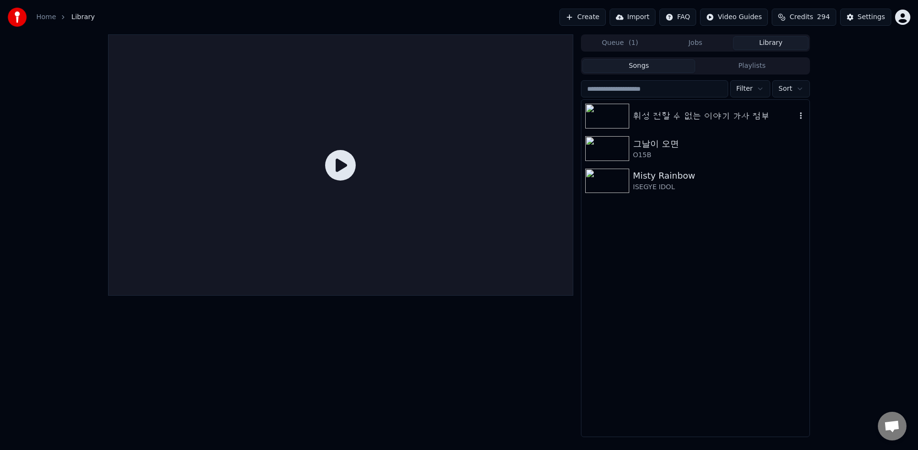
click at [690, 120] on div "휘성 전할 수 없는 이야기 가사 첨부" at bounding box center [714, 115] width 163 height 13
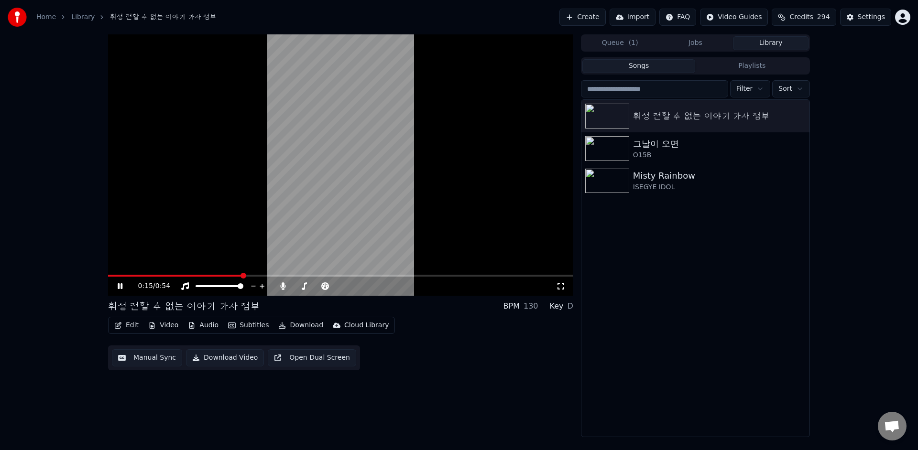
click at [119, 285] on icon at bounding box center [127, 286] width 22 height 8
click at [125, 321] on button "Edit" at bounding box center [126, 325] width 32 height 13
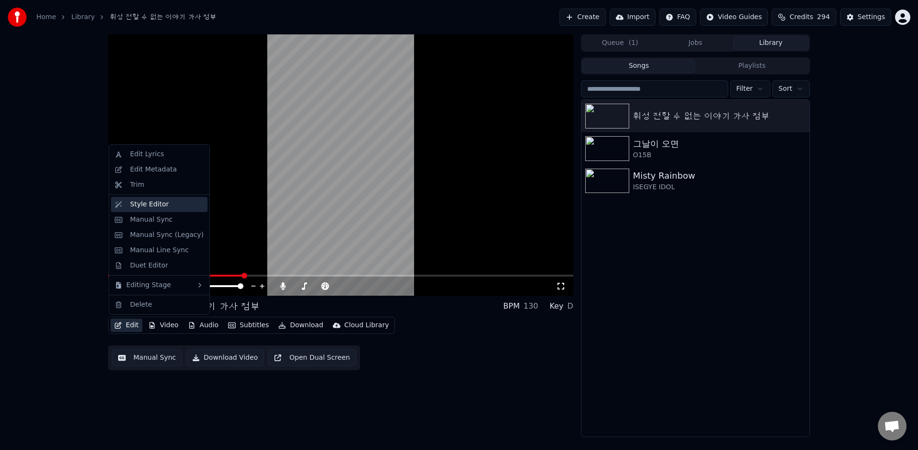
click at [179, 207] on div "Style Editor" at bounding box center [167, 205] width 74 height 10
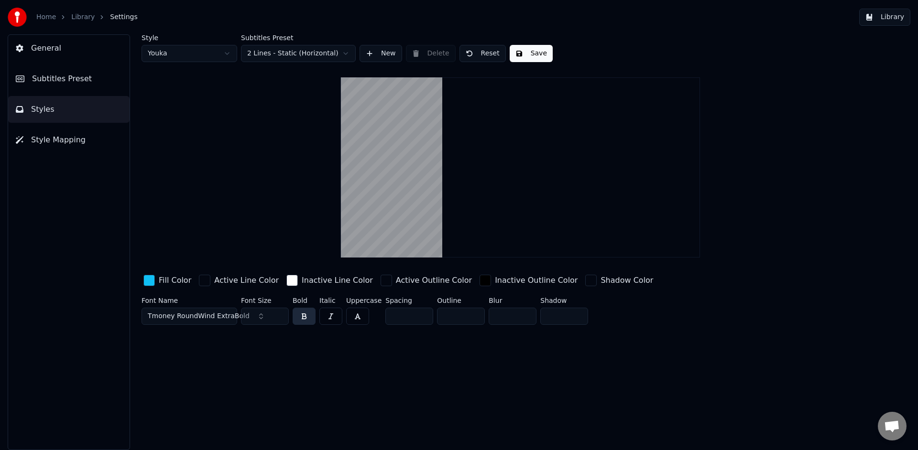
click at [95, 76] on button "Subtitles Preset" at bounding box center [68, 78] width 121 height 27
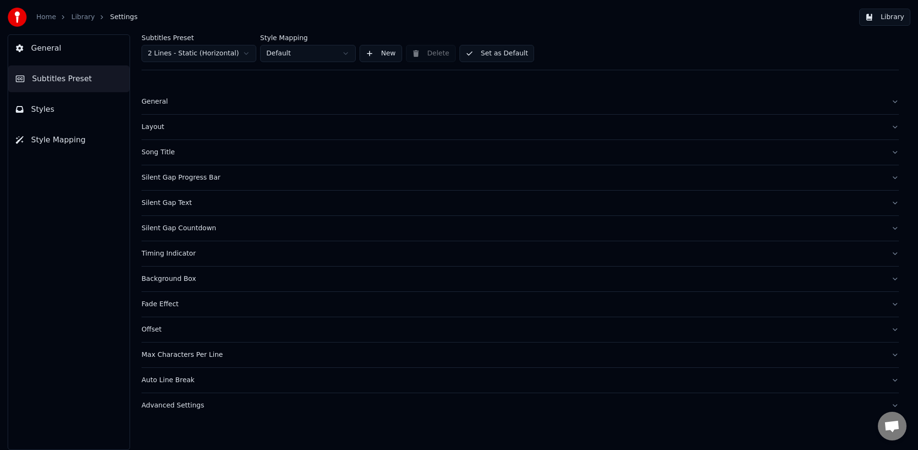
click at [162, 125] on div "Layout" at bounding box center [512, 127] width 742 height 10
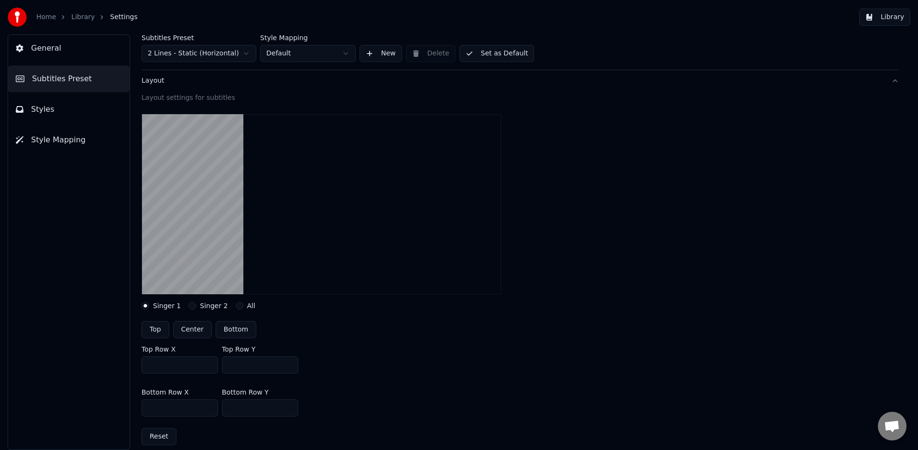
scroll to position [75, 0]
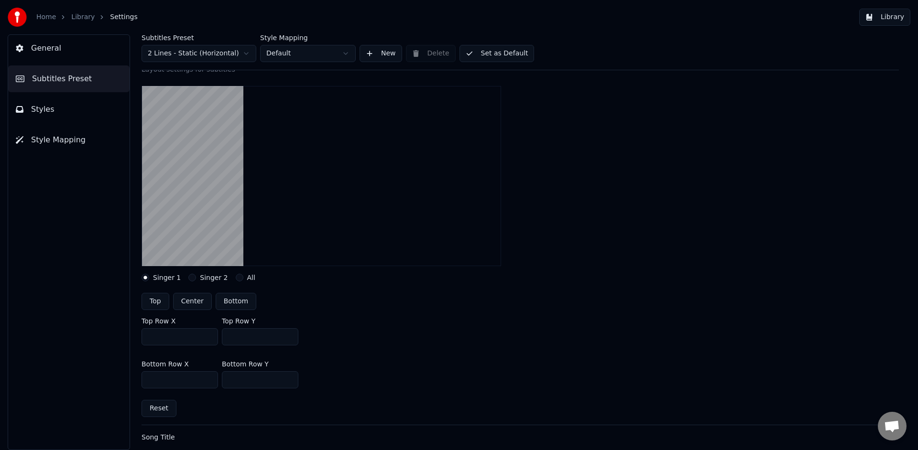
click at [238, 379] on input "****" at bounding box center [260, 379] width 76 height 17
click at [250, 381] on input "****" at bounding box center [260, 379] width 76 height 17
type input "****"
click at [877, 21] on button "Library" at bounding box center [884, 17] width 51 height 17
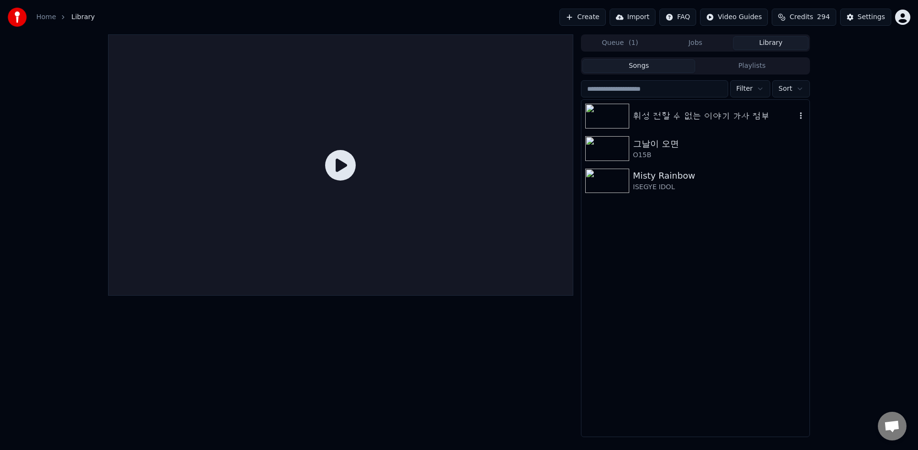
click at [682, 119] on div "휘성 전할 수 없는 이야기 가사 첨부" at bounding box center [714, 115] width 163 height 13
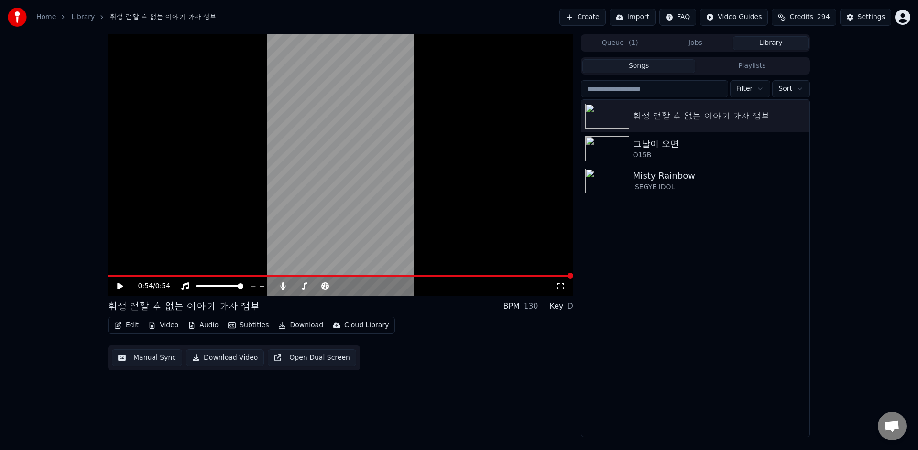
click at [173, 325] on button "Video" at bounding box center [163, 325] width 38 height 13
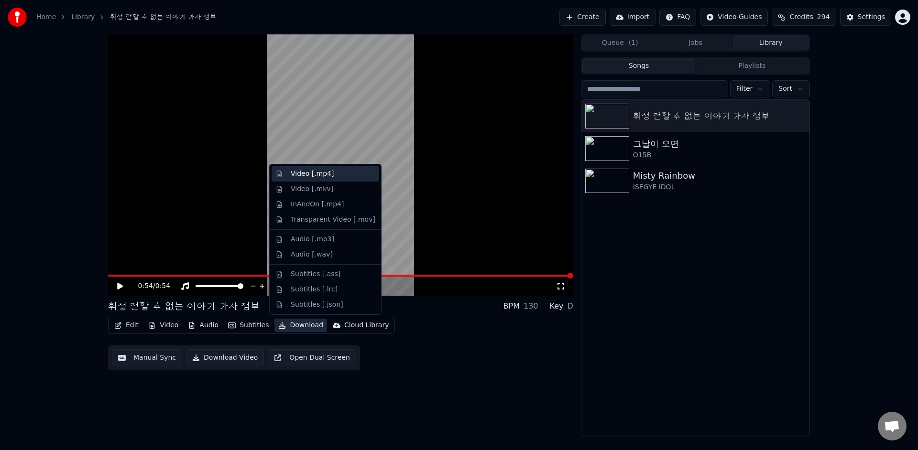
click at [334, 173] on div "Video [.mp4]" at bounding box center [333, 174] width 85 height 10
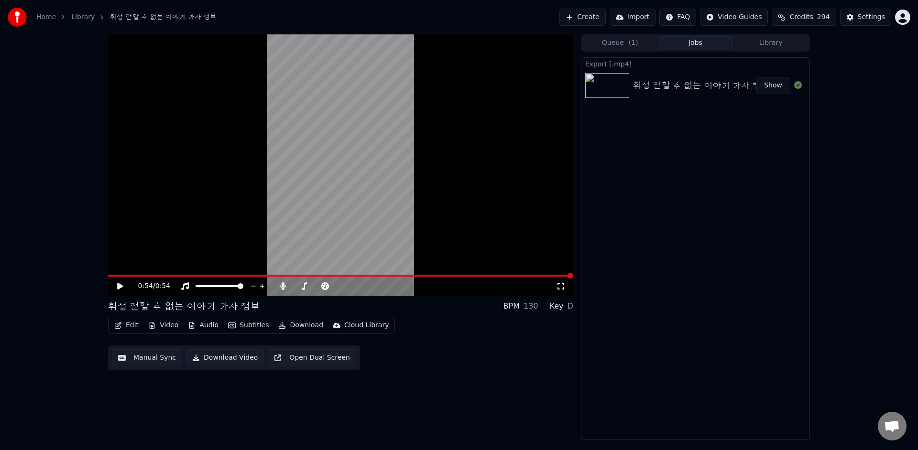
click at [777, 46] on button "Library" at bounding box center [771, 43] width 76 height 14
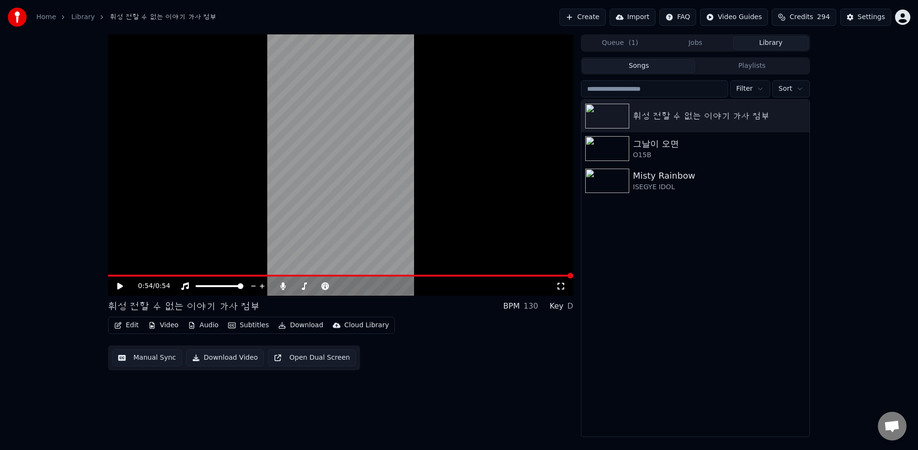
click at [698, 45] on button "Jobs" at bounding box center [696, 43] width 76 height 14
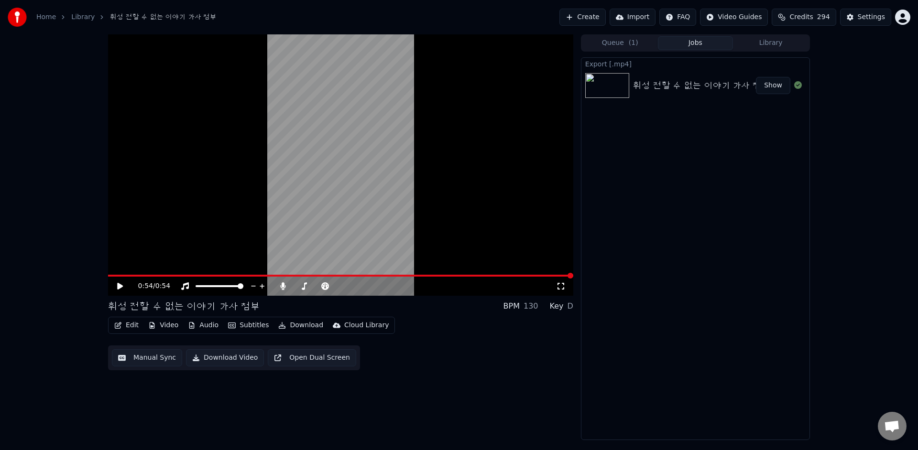
click at [778, 83] on button "Show" at bounding box center [773, 85] width 34 height 17
click at [782, 83] on button "Show" at bounding box center [773, 85] width 34 height 17
